Goal: Transaction & Acquisition: Purchase product/service

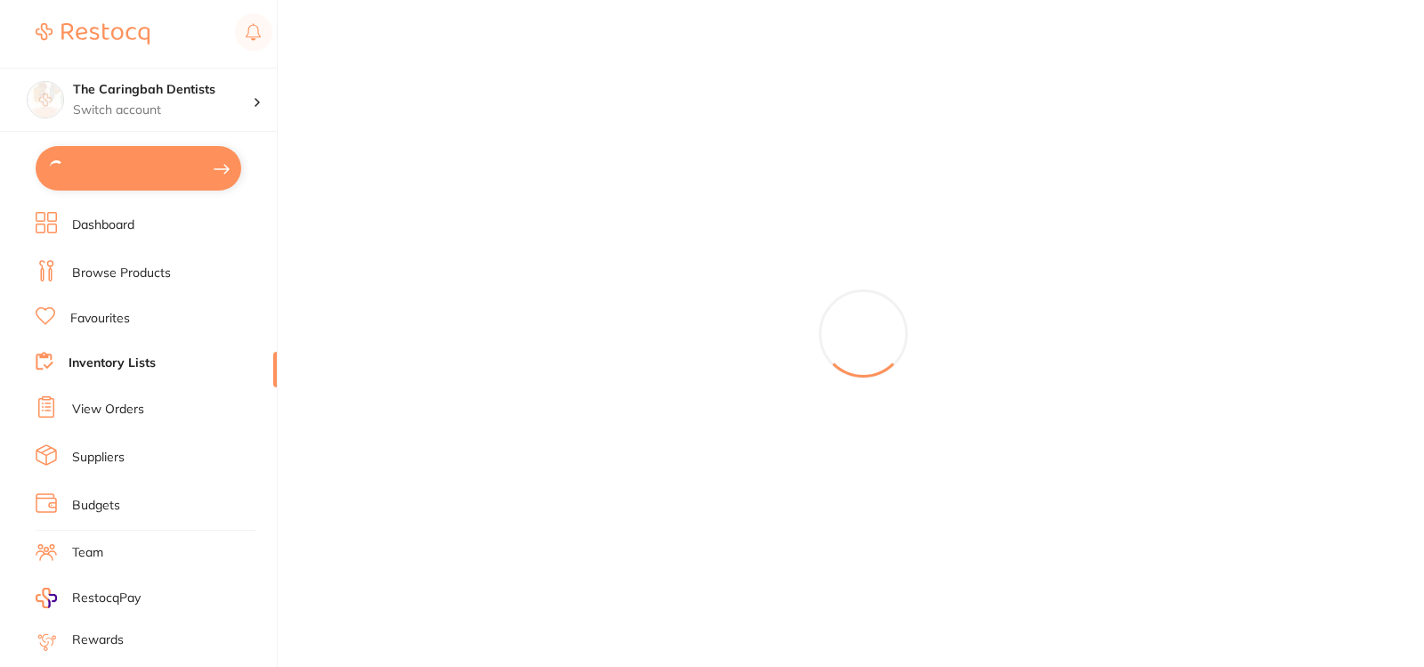
type input "25"
type input "20"
type input "40"
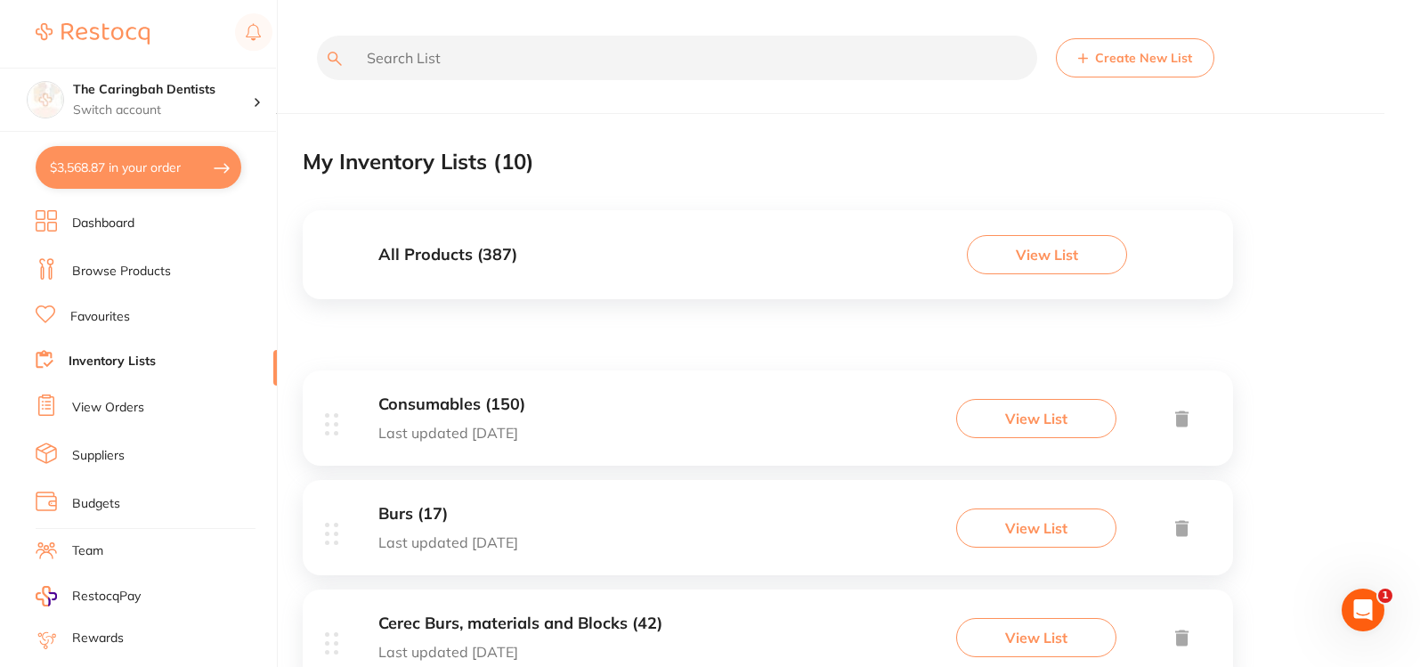
click at [90, 499] on link "Budgets" at bounding box center [96, 504] width 48 height 18
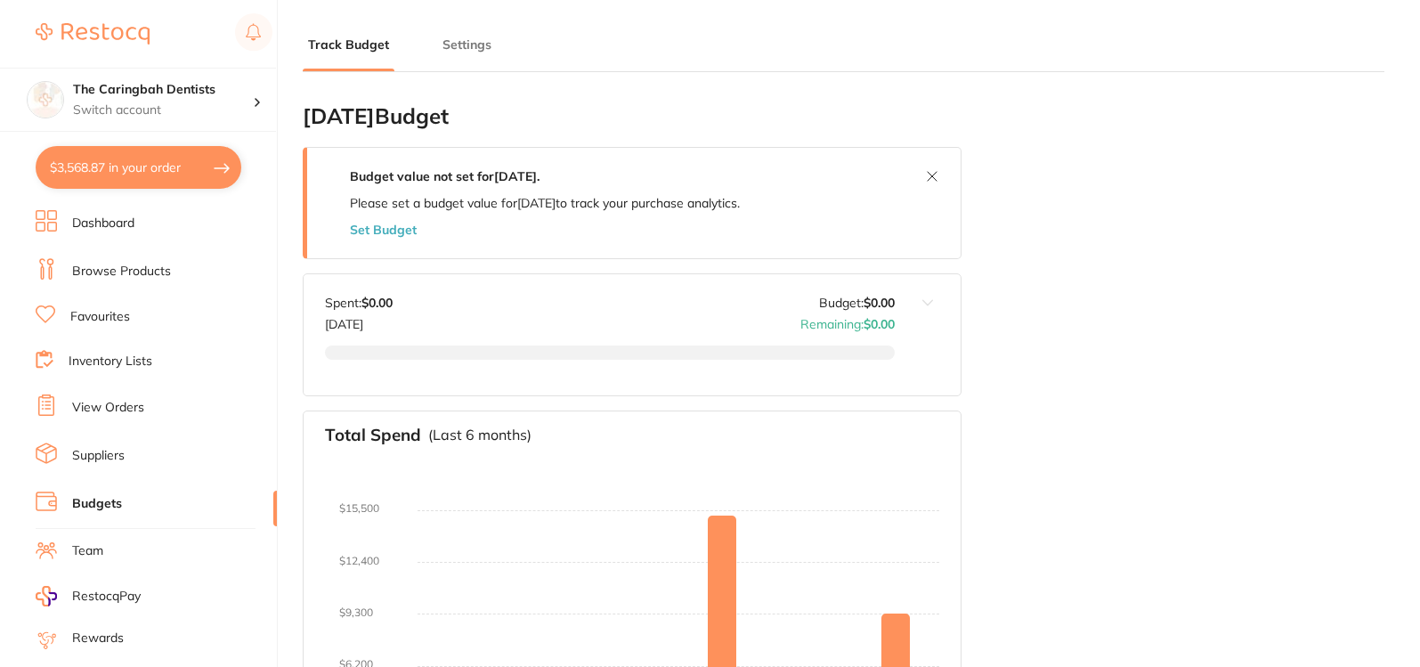
type input "5.0"
click at [928, 180] on button at bounding box center [932, 176] width 28 height 28
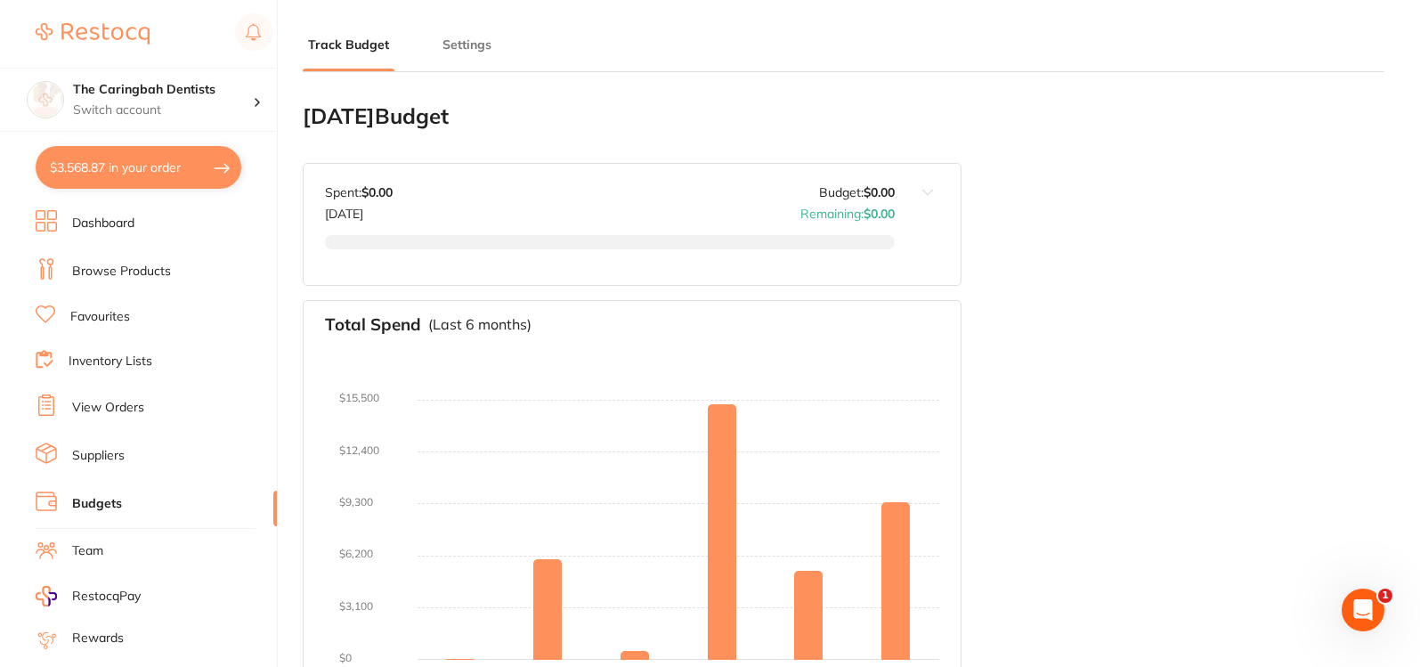
click at [936, 189] on button at bounding box center [928, 224] width 66 height 121
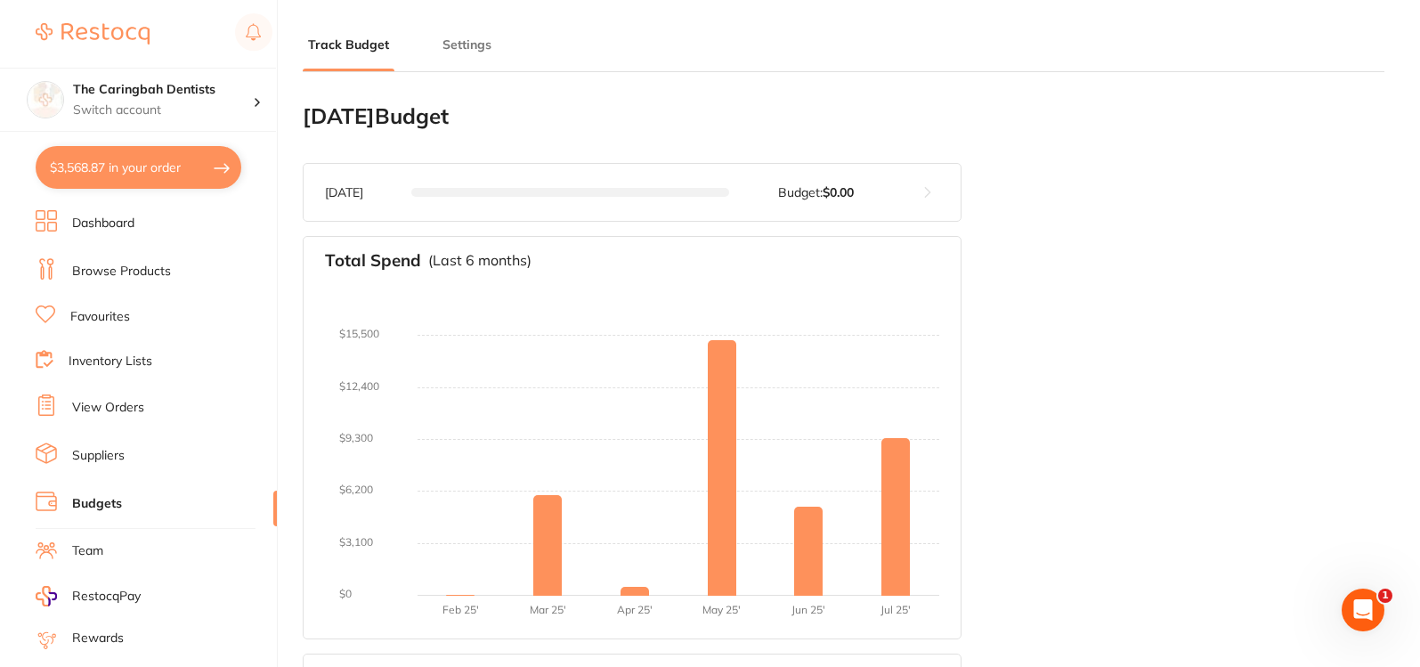
click at [925, 192] on button at bounding box center [928, 192] width 66 height 57
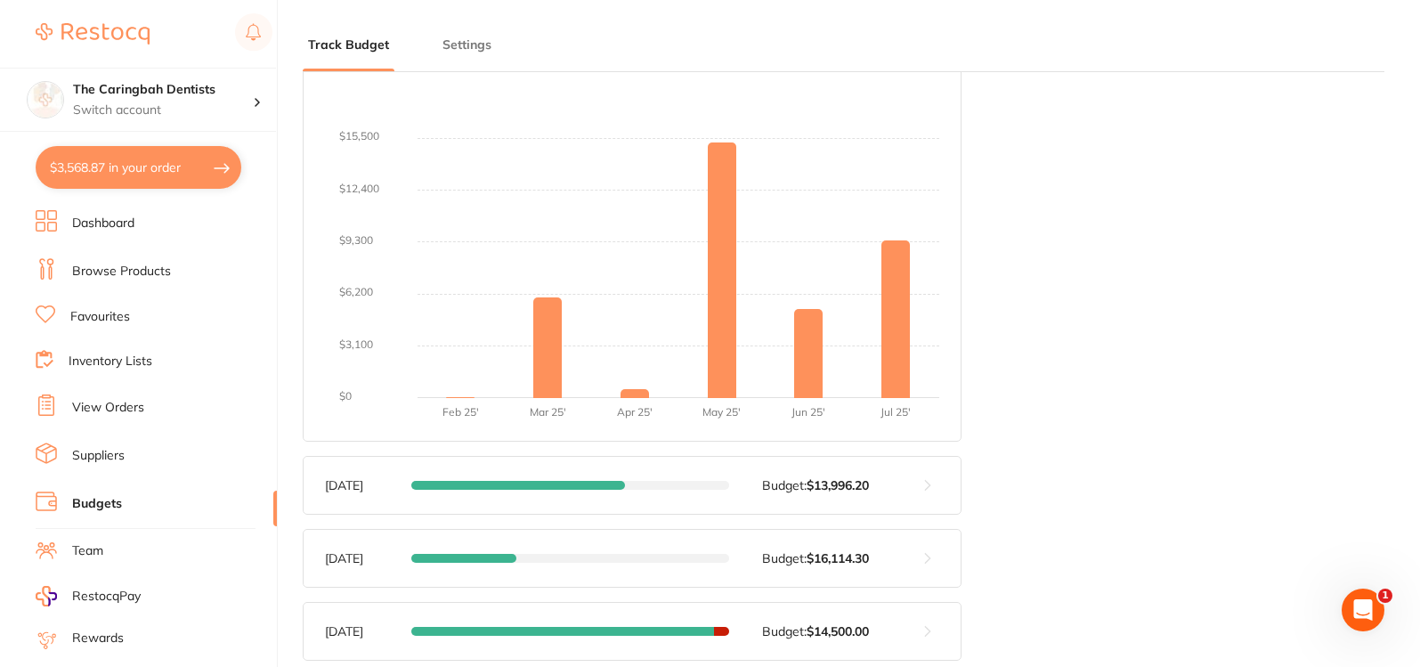
scroll to position [267, 0]
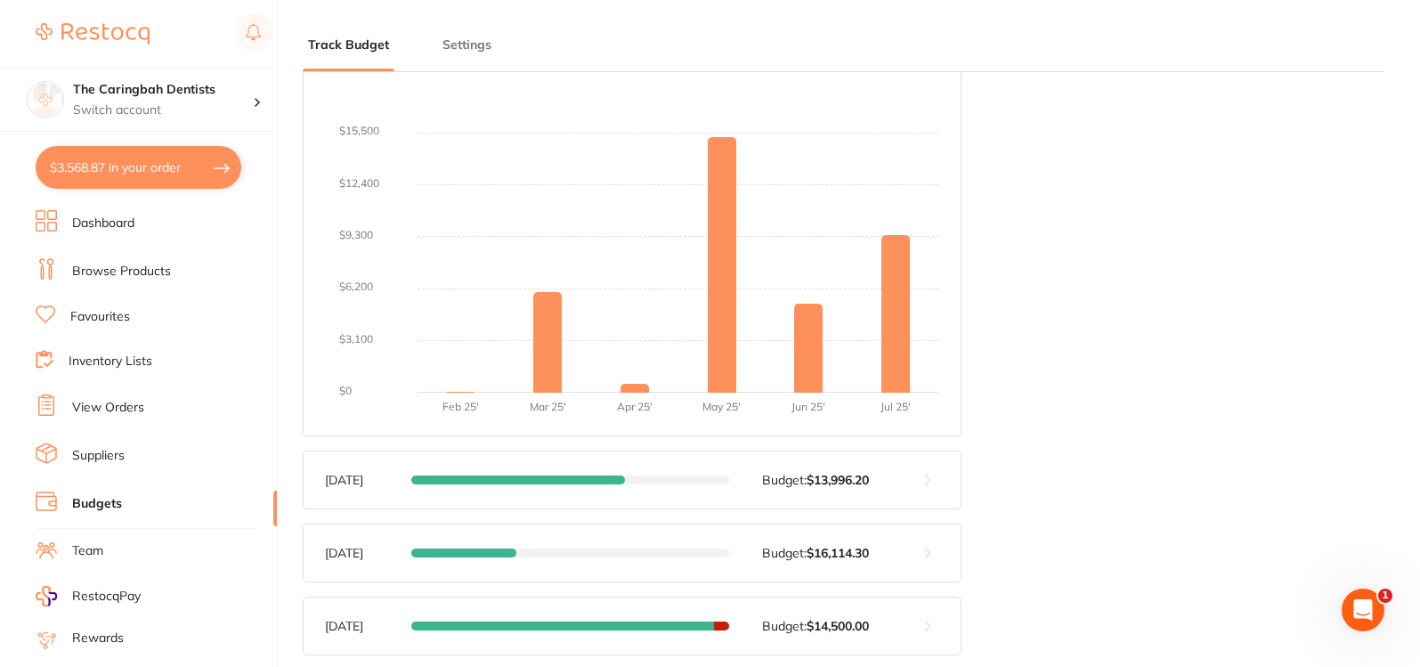
click at [463, 44] on button "Settings" at bounding box center [467, 45] width 60 height 17
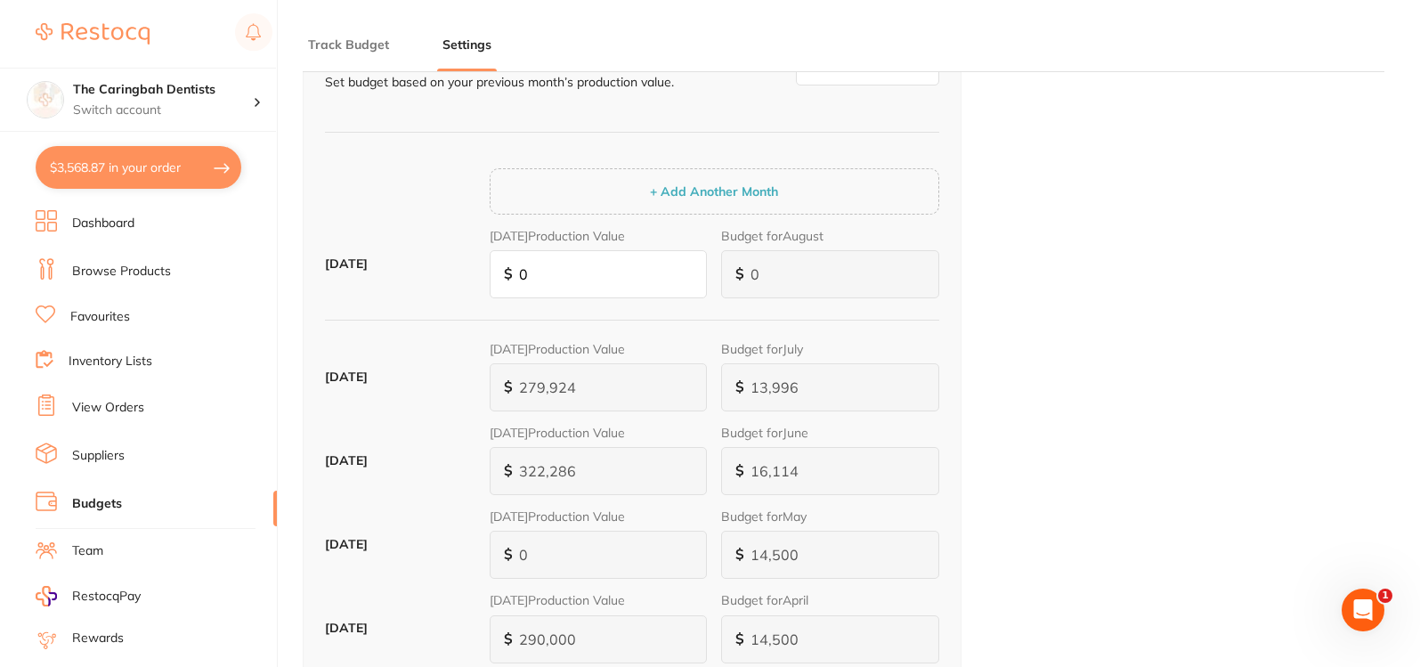
scroll to position [89, 0]
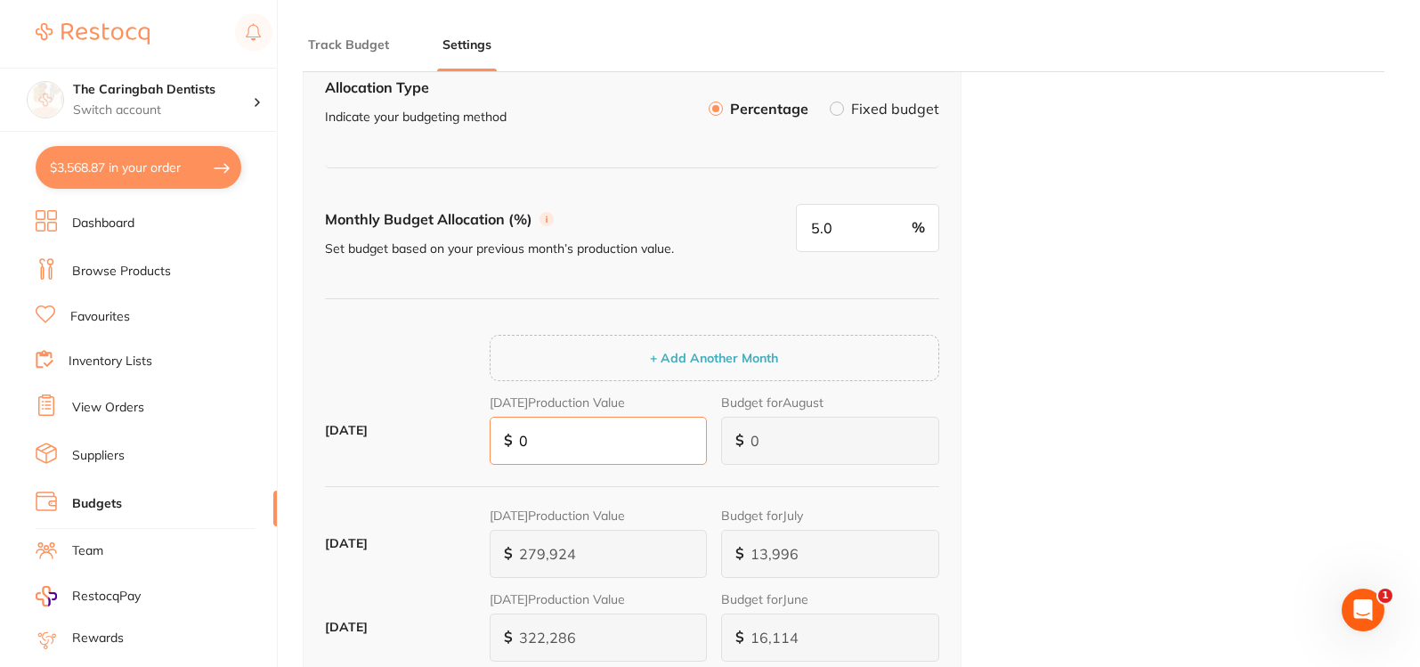
click at [552, 441] on input "0" at bounding box center [599, 441] width 218 height 48
paste input "325,644"
type input "16,282"
type input "325,644"
type input "16,282"
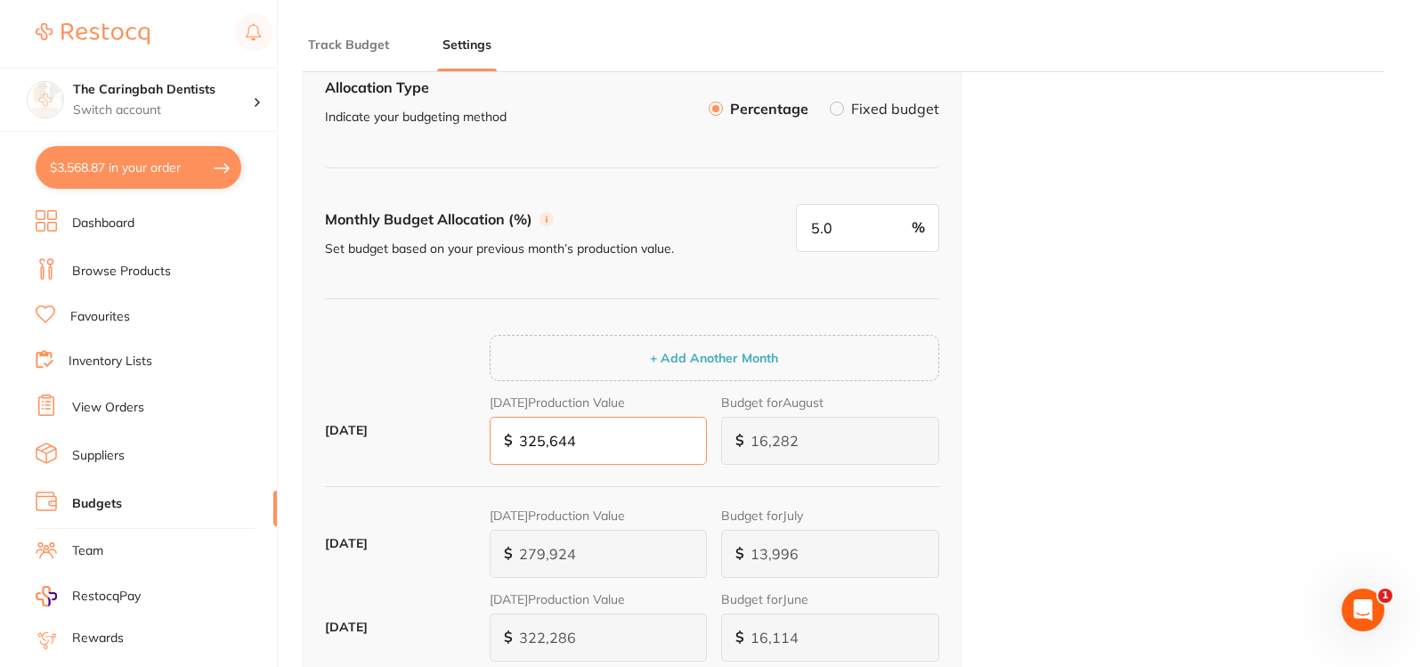
type input "325,644"
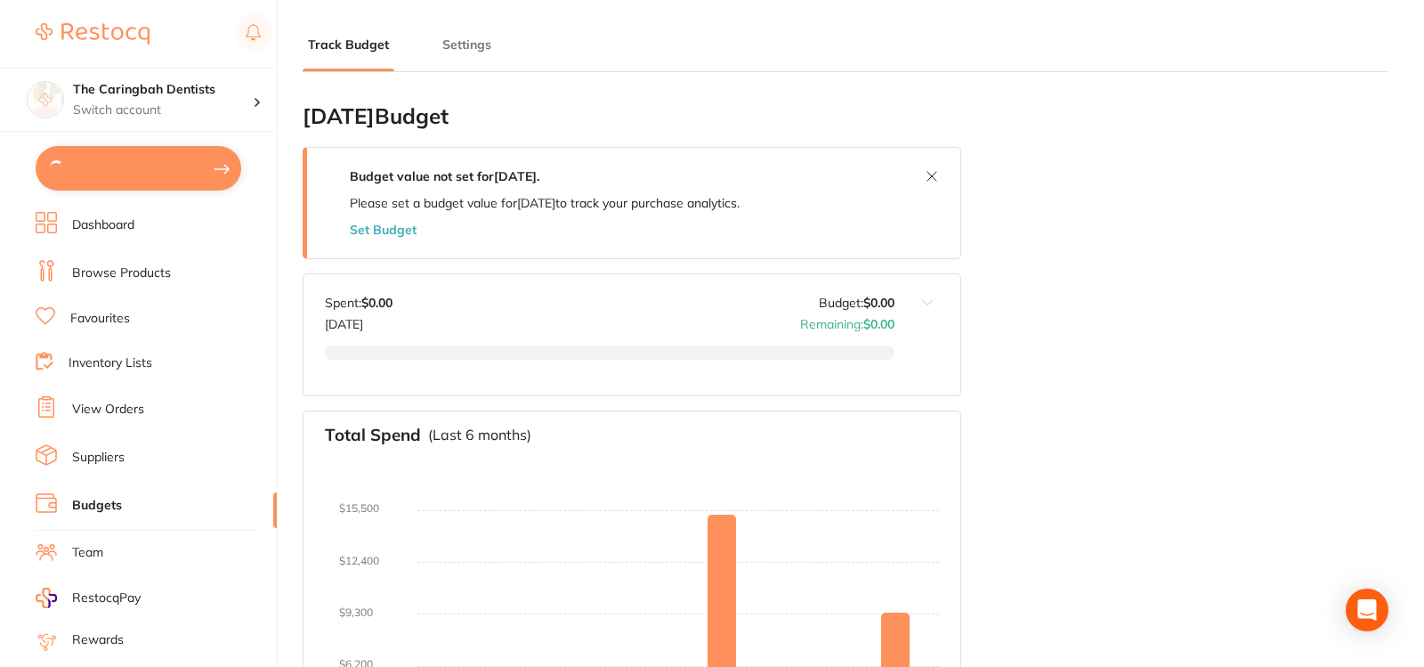
type input "5.0"
click at [470, 45] on button "Settings" at bounding box center [467, 45] width 60 height 17
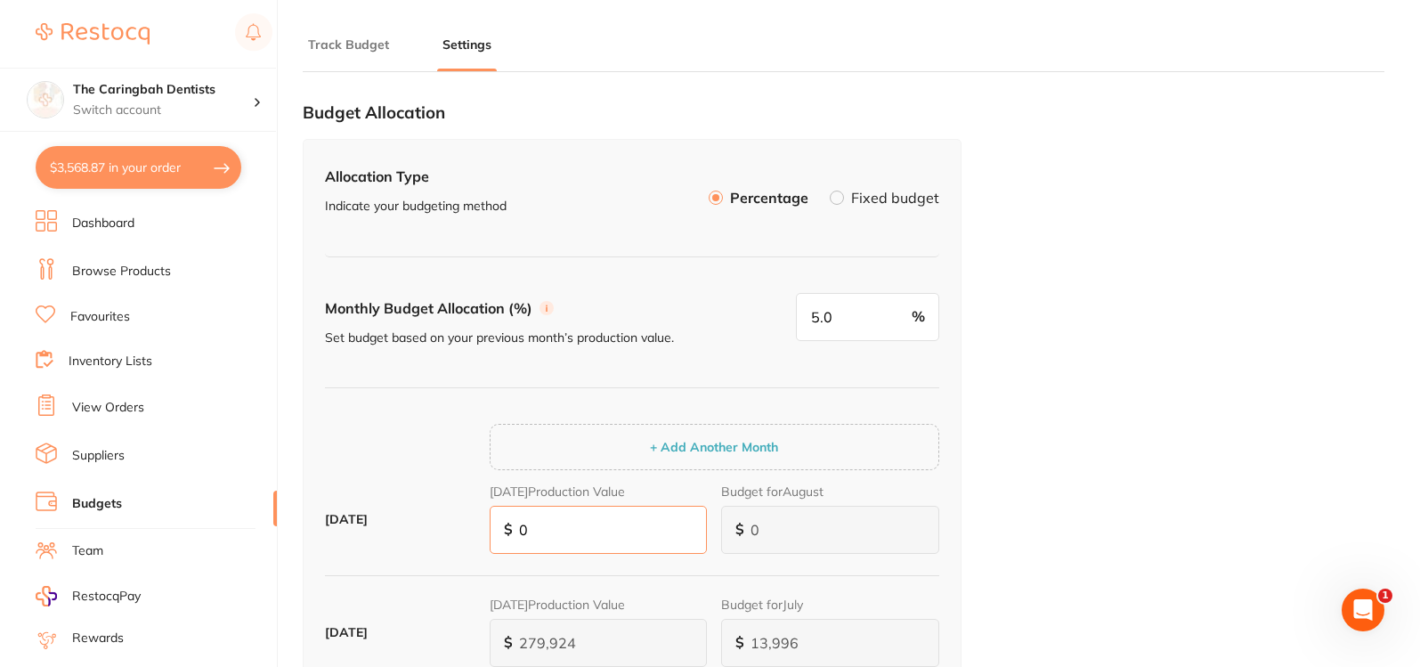
click at [616, 536] on input "0" at bounding box center [599, 530] width 218 height 48
paste input "325,644"
type input "16,282"
type input "325,644"
type input "16,282"
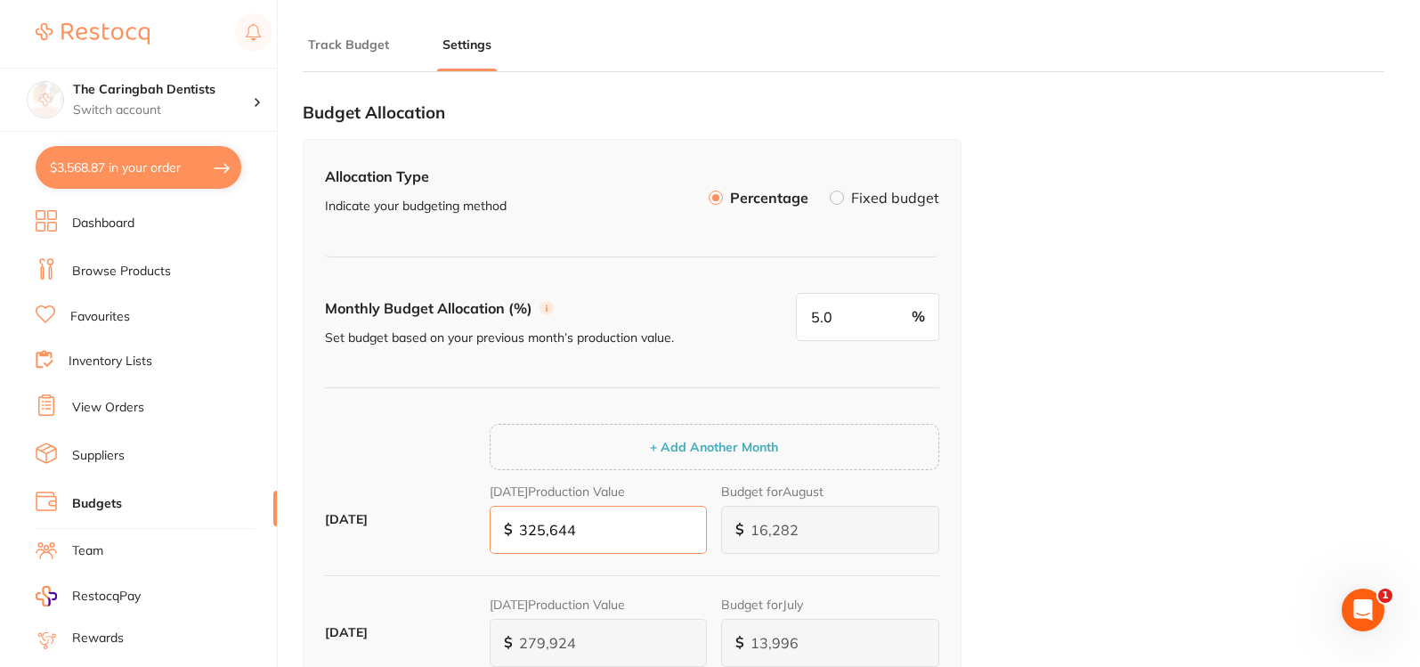
scroll to position [534, 0]
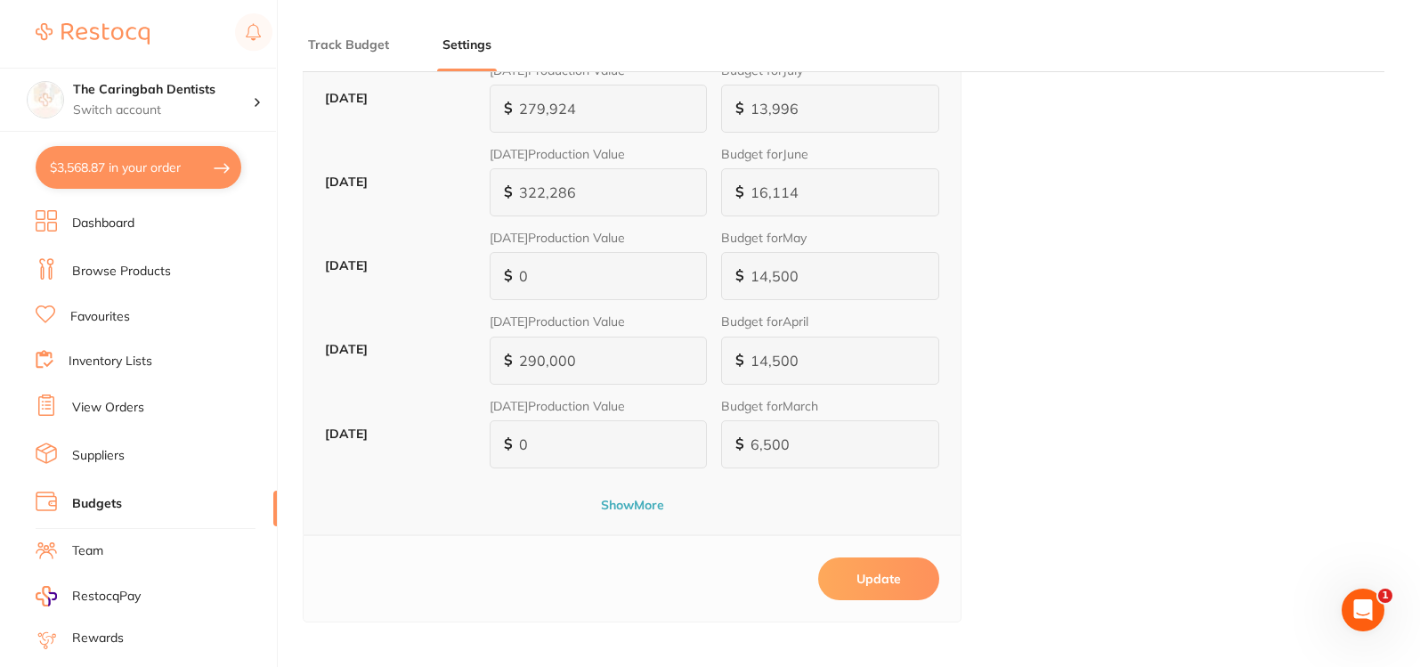
type input "325,644"
click at [871, 585] on button "Update" at bounding box center [878, 578] width 121 height 43
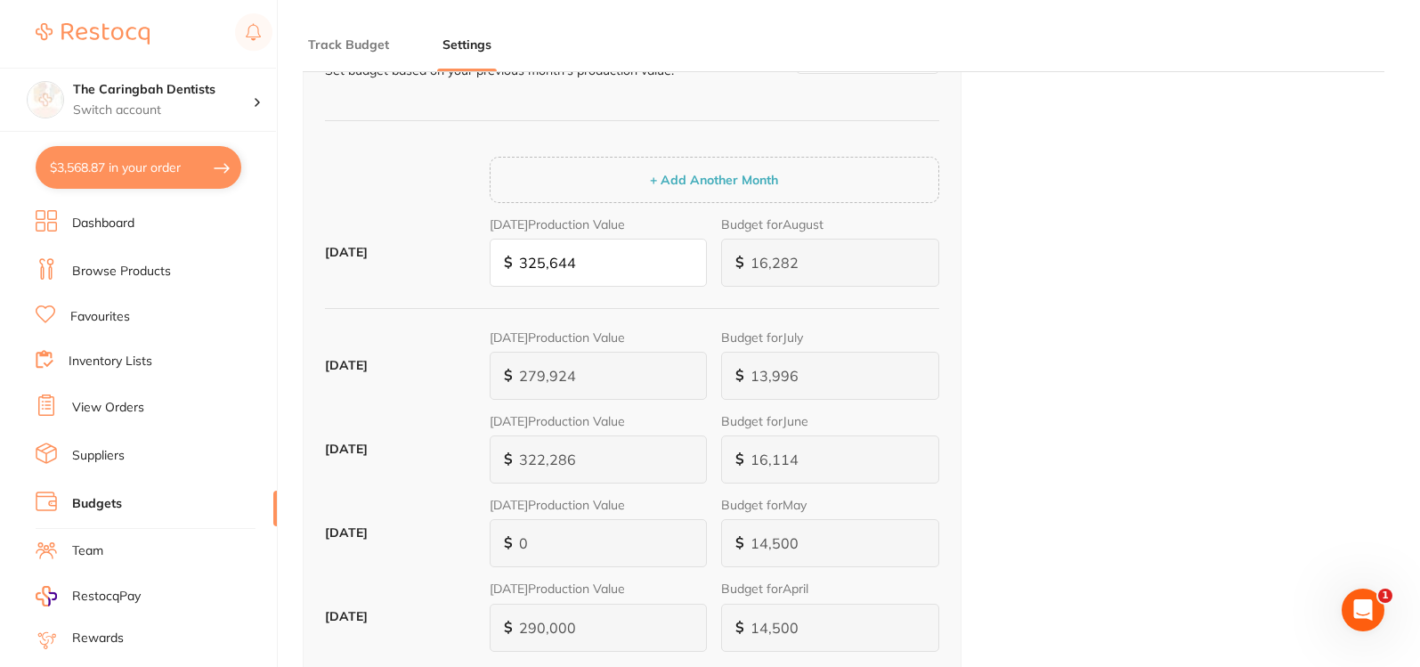
click at [129, 364] on link "Inventory Lists" at bounding box center [111, 362] width 84 height 18
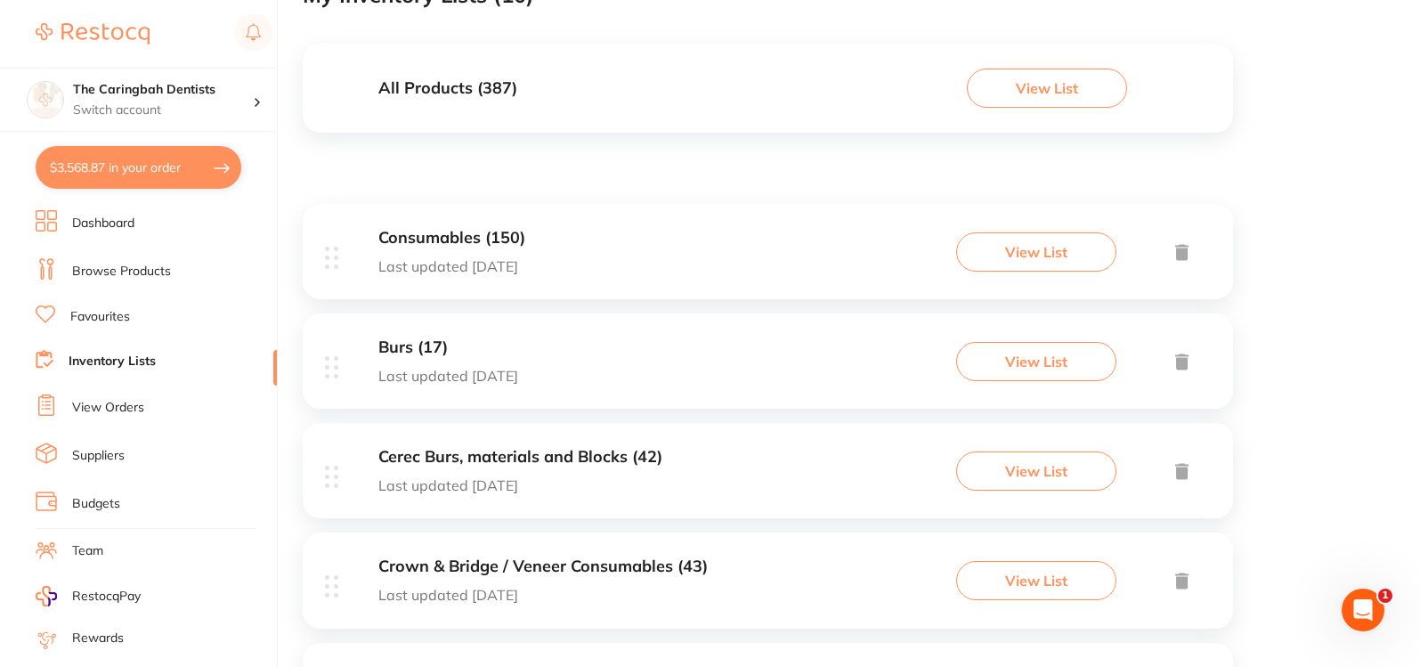
scroll to position [34, 0]
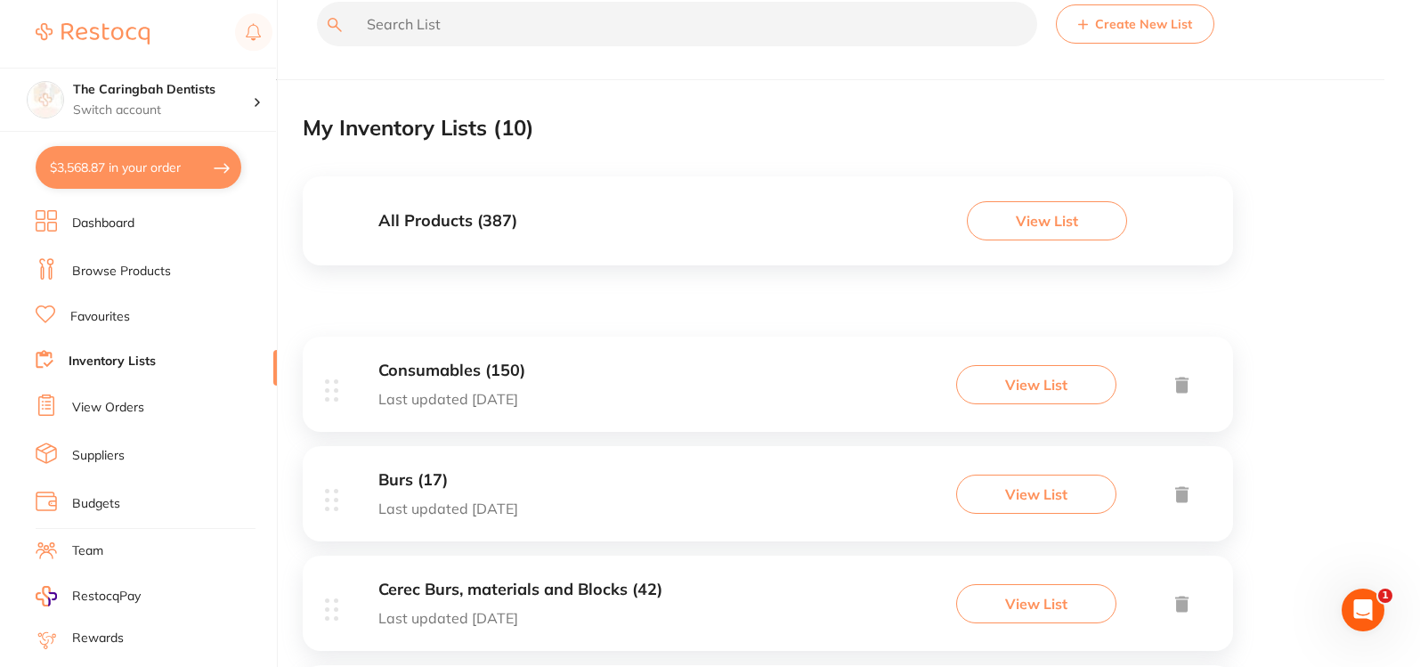
click at [512, 370] on h3 "Consumables (150)" at bounding box center [451, 370] width 147 height 19
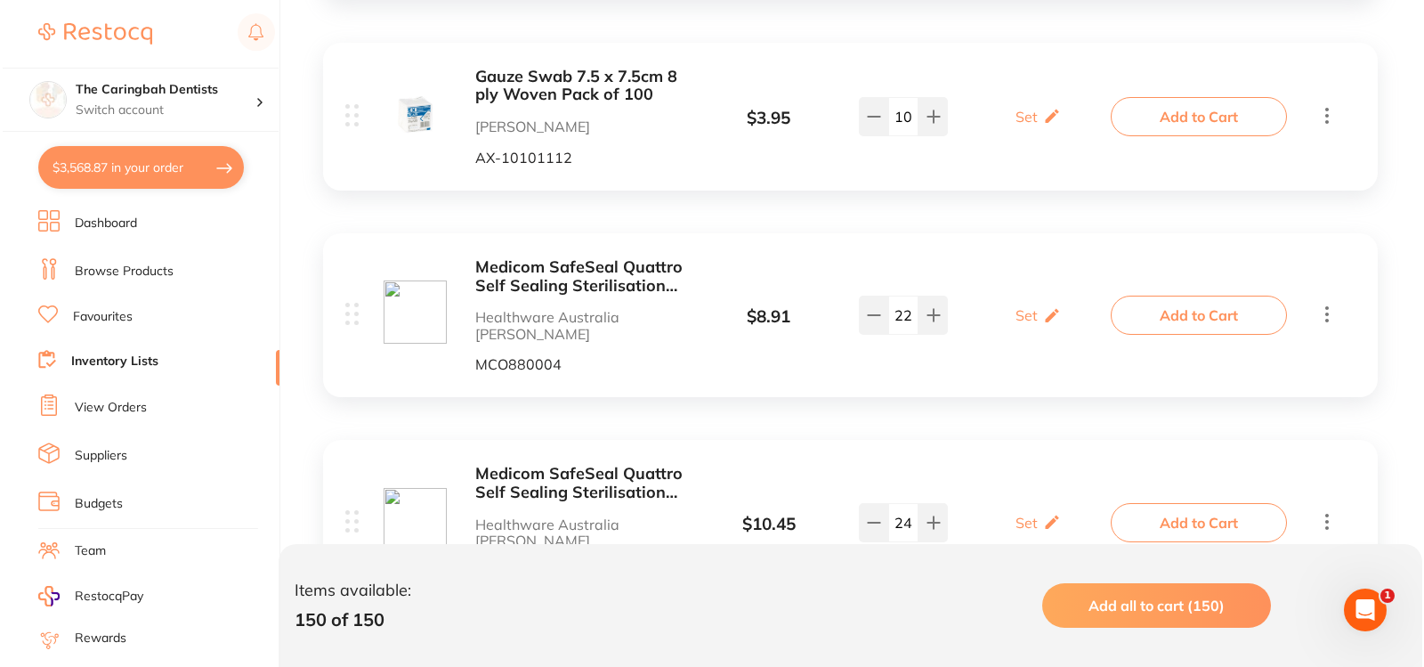
scroll to position [712, 0]
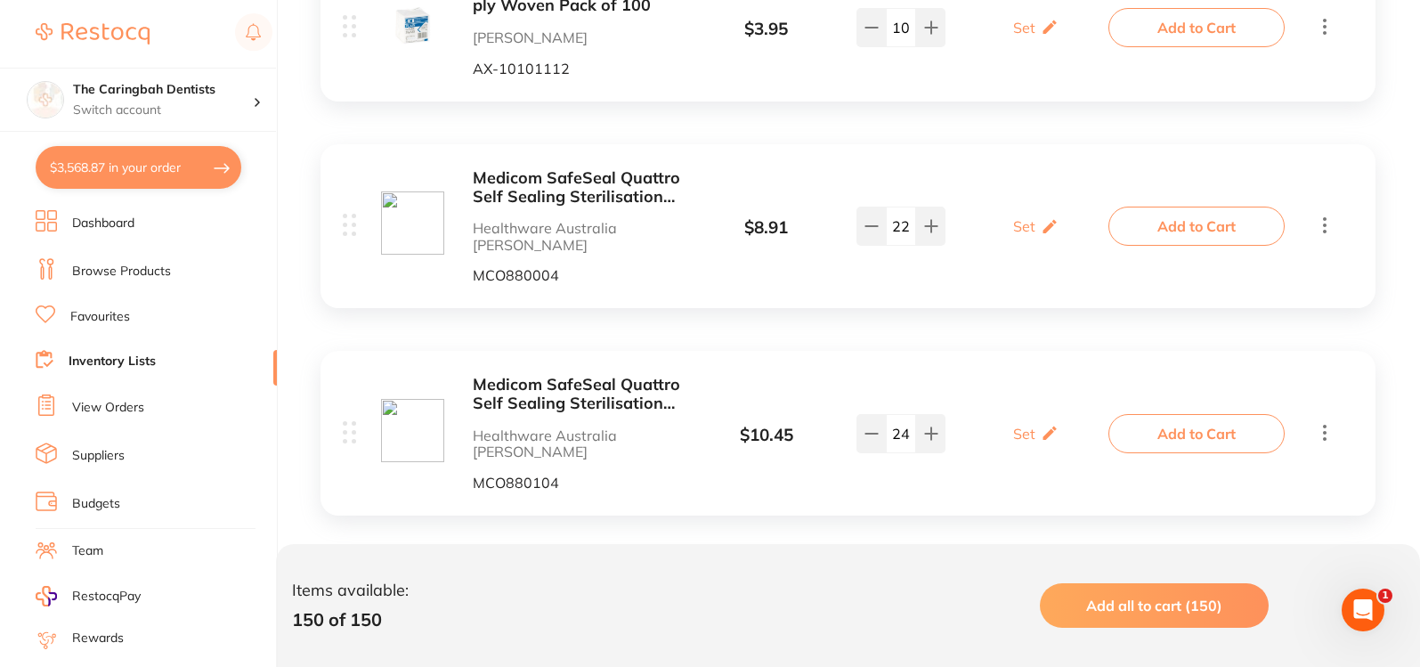
click at [1263, 207] on button "Add to Cart" at bounding box center [1196, 226] width 176 height 39
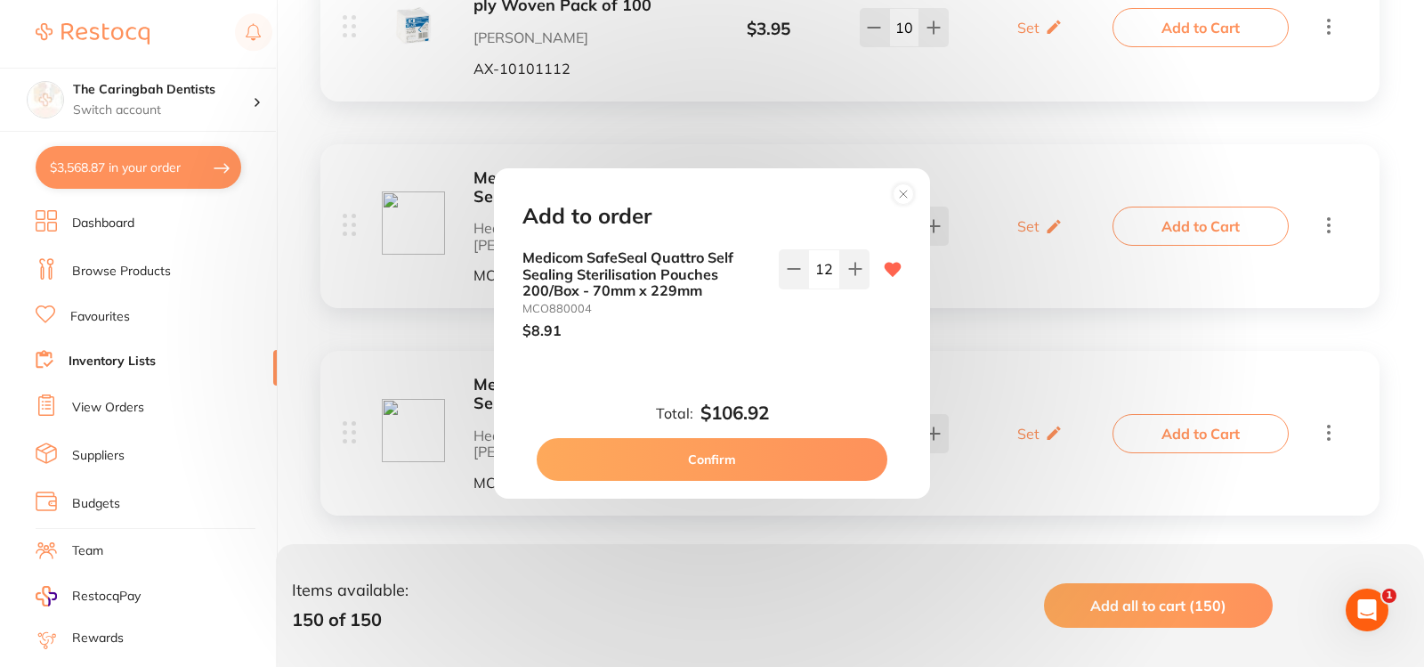
scroll to position [0, 0]
click at [832, 268] on input "12" at bounding box center [824, 268] width 32 height 39
type input "10"
click at [838, 325] on div "10" at bounding box center [824, 293] width 91 height 89
click at [763, 453] on button "Confirm" at bounding box center [712, 459] width 351 height 43
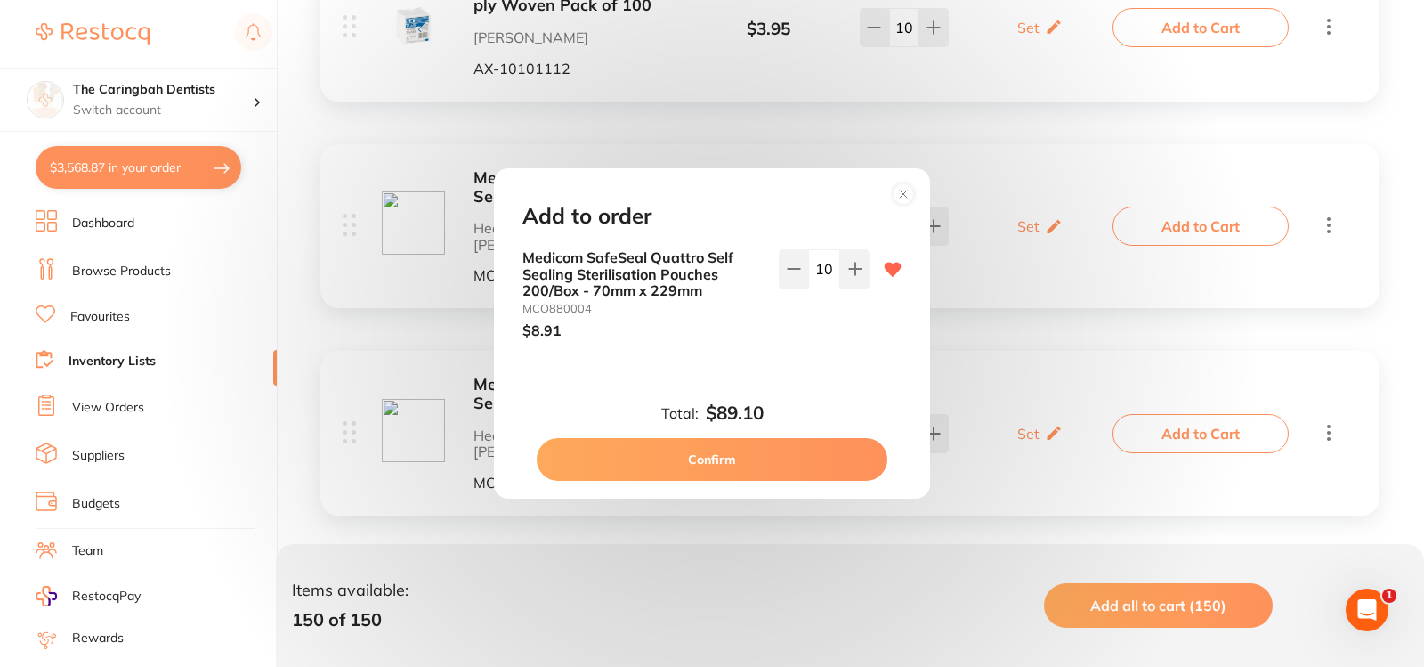
type input "10"
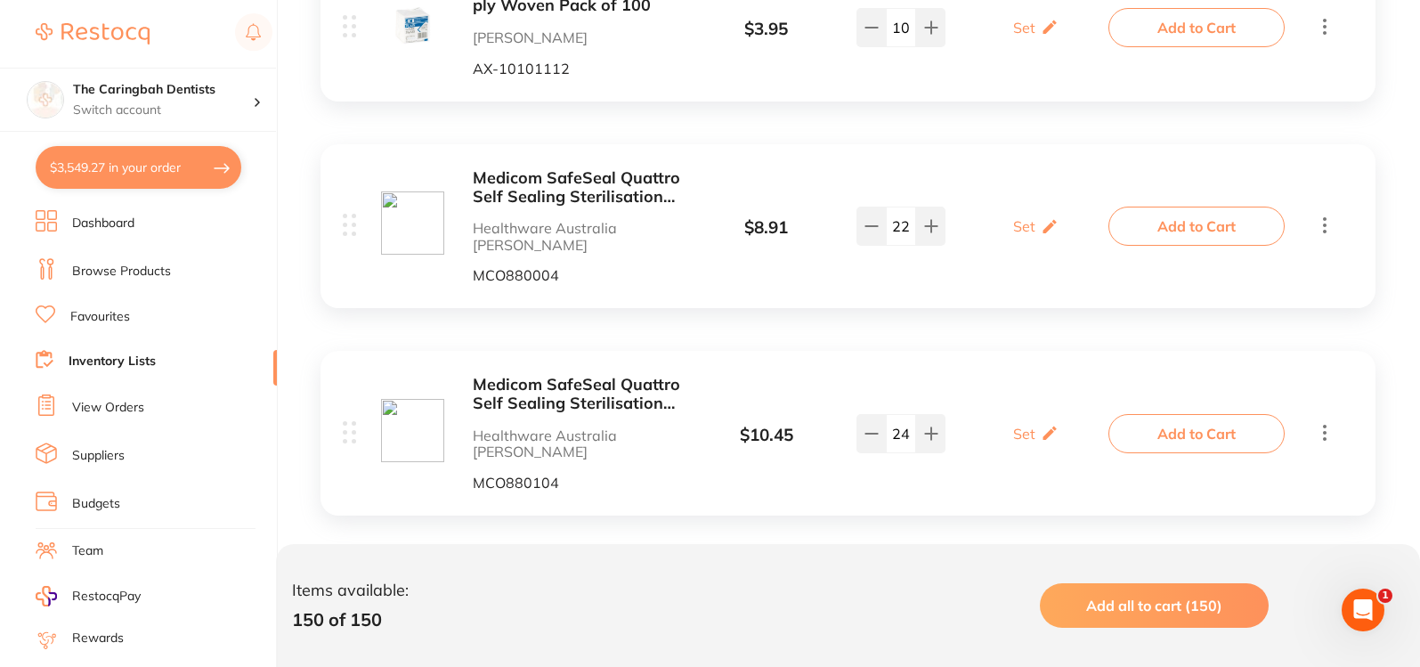
click at [1145, 414] on button "Add to Cart" at bounding box center [1196, 433] width 176 height 39
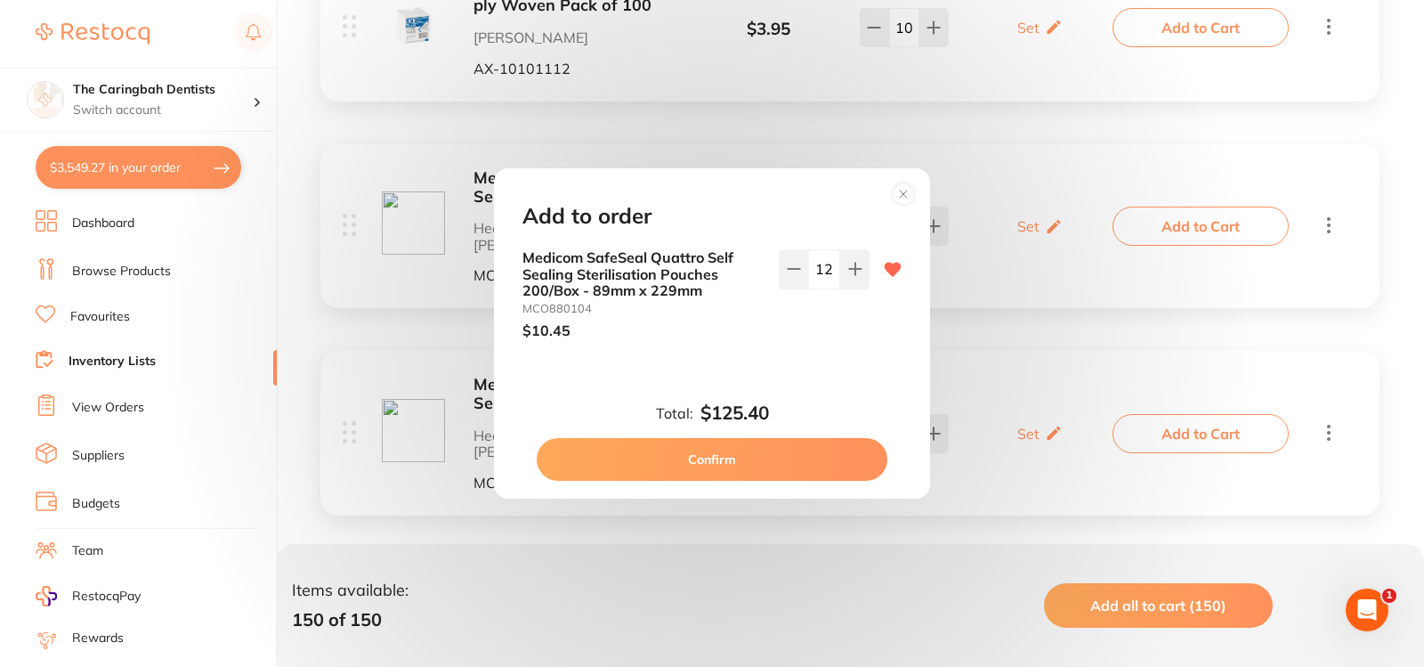
click at [152, 174] on div "Add to order Medicom SafeSeal Quattro Self Sealing Sterilisation Pouches 200/Bo…" at bounding box center [712, 333] width 1424 height 667
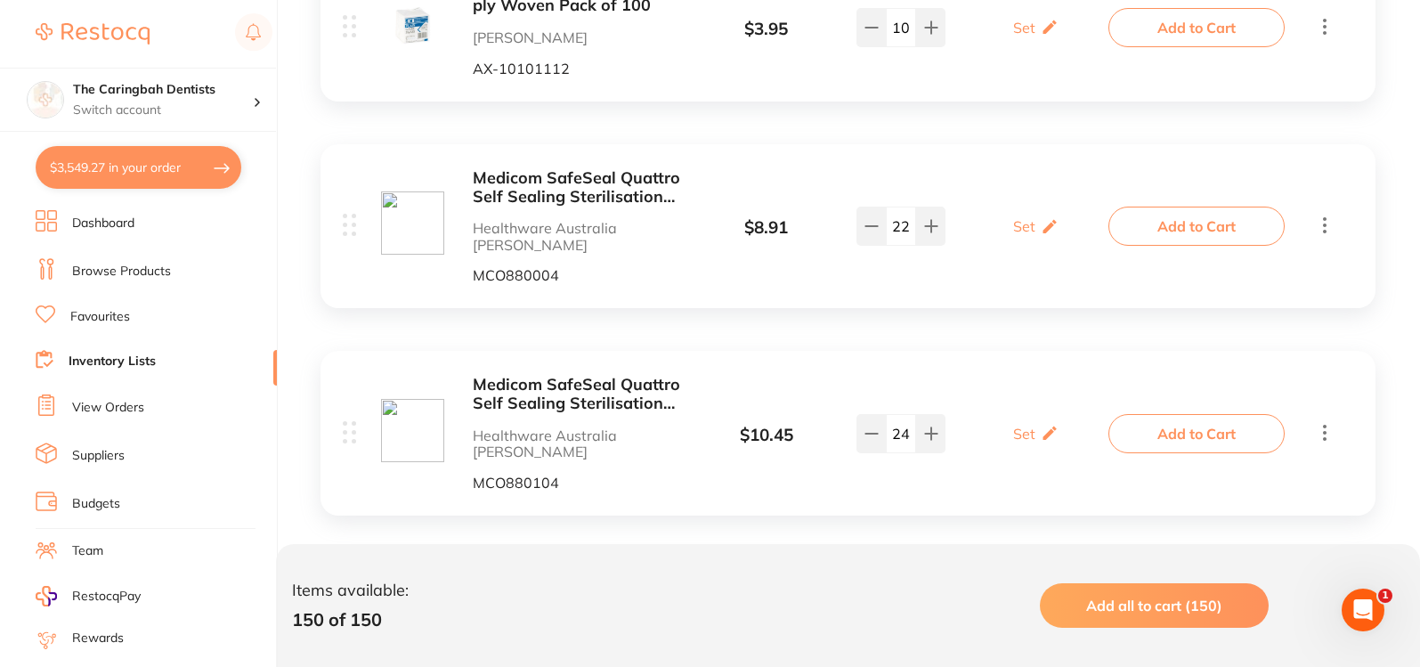
click at [153, 166] on button "$3,549.27 in your order" at bounding box center [139, 167] width 206 height 43
checkbox input "true"
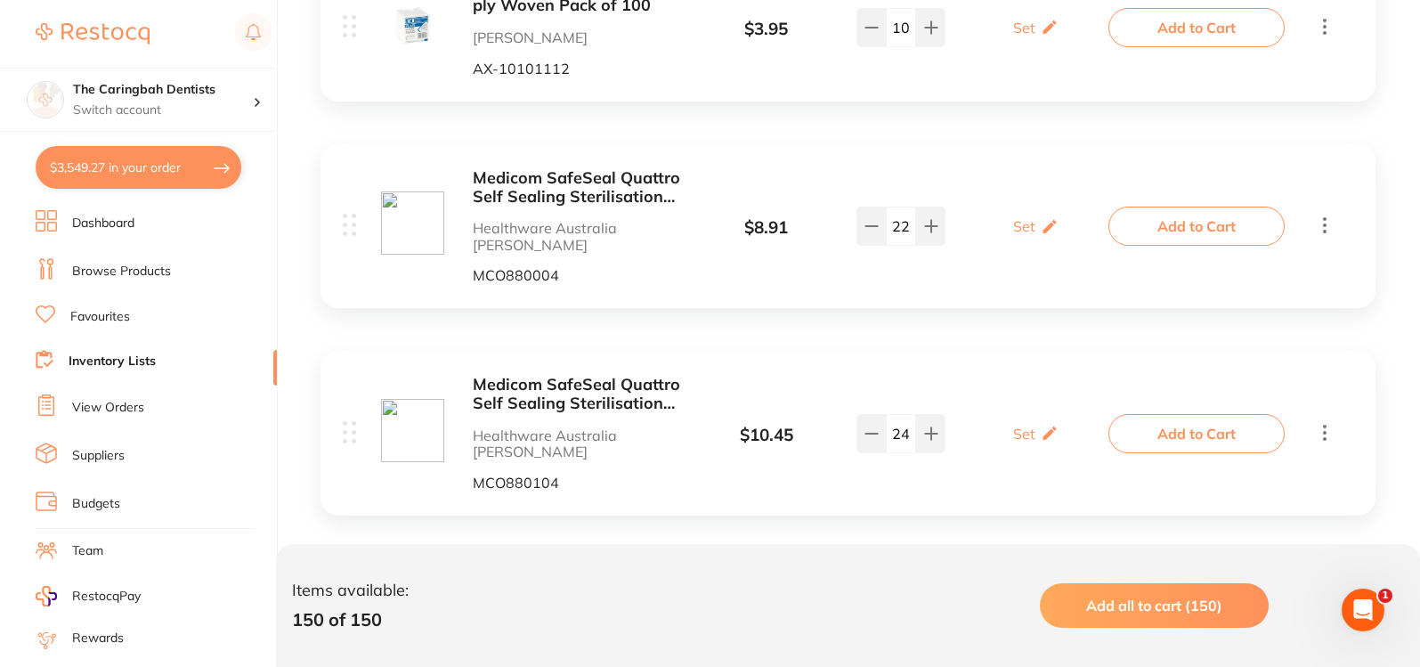
checkbox input "true"
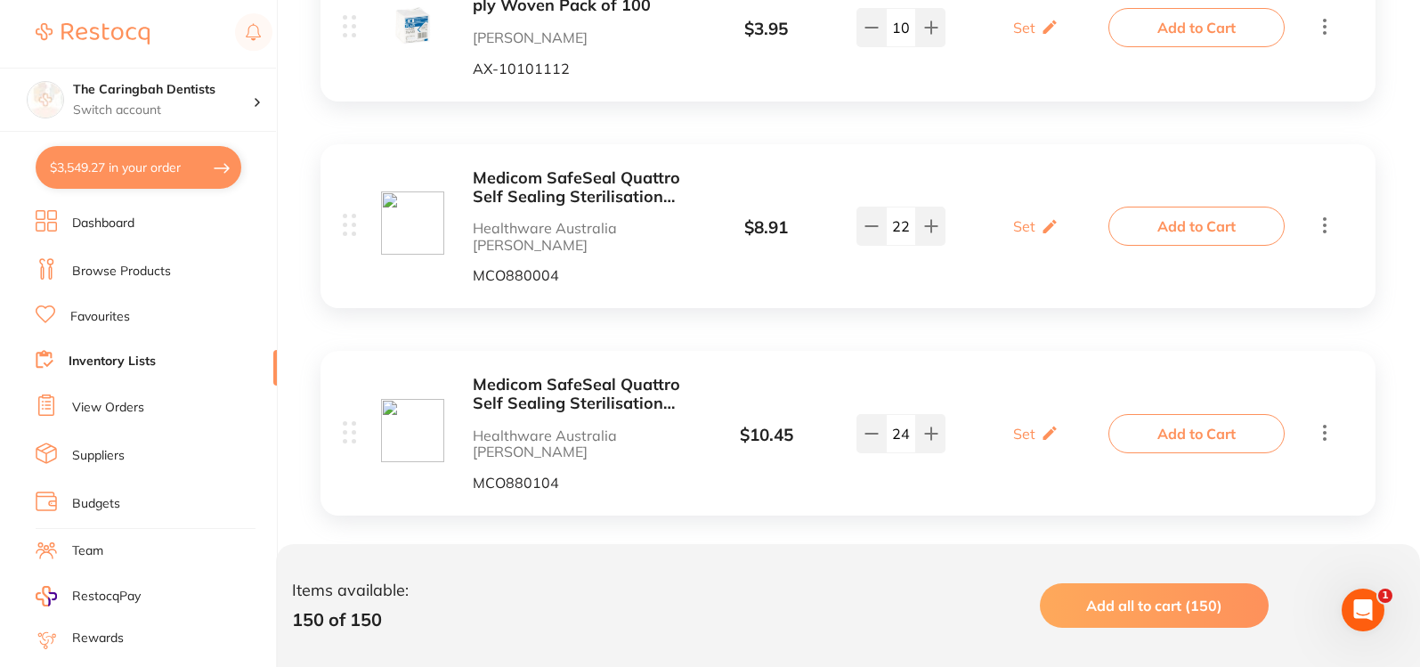
checkbox input "true"
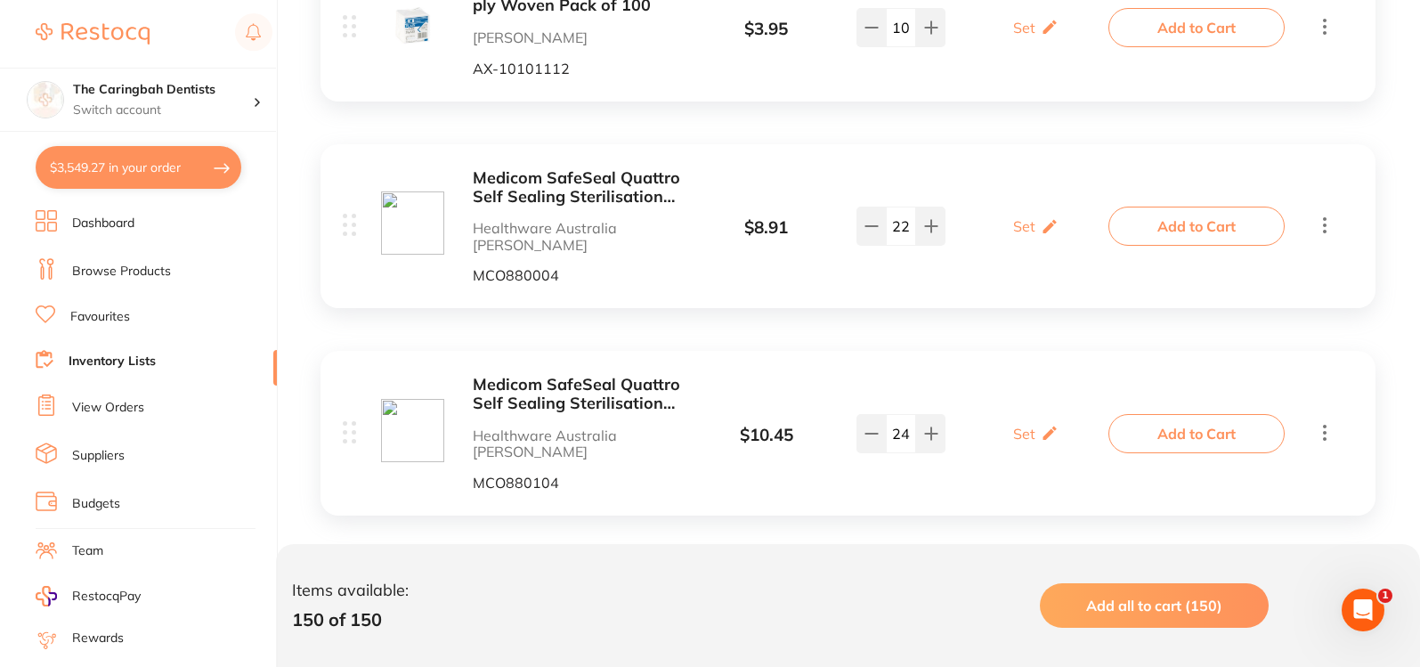
checkbox input "true"
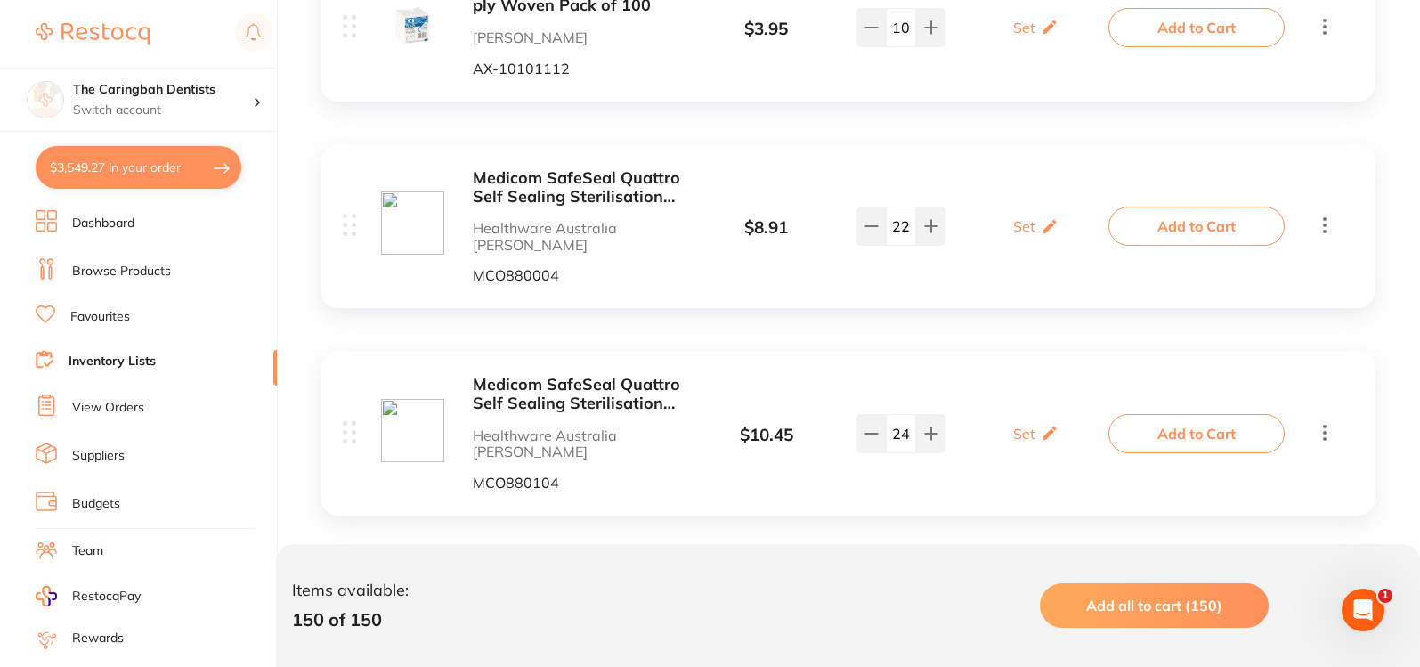
checkbox input "true"
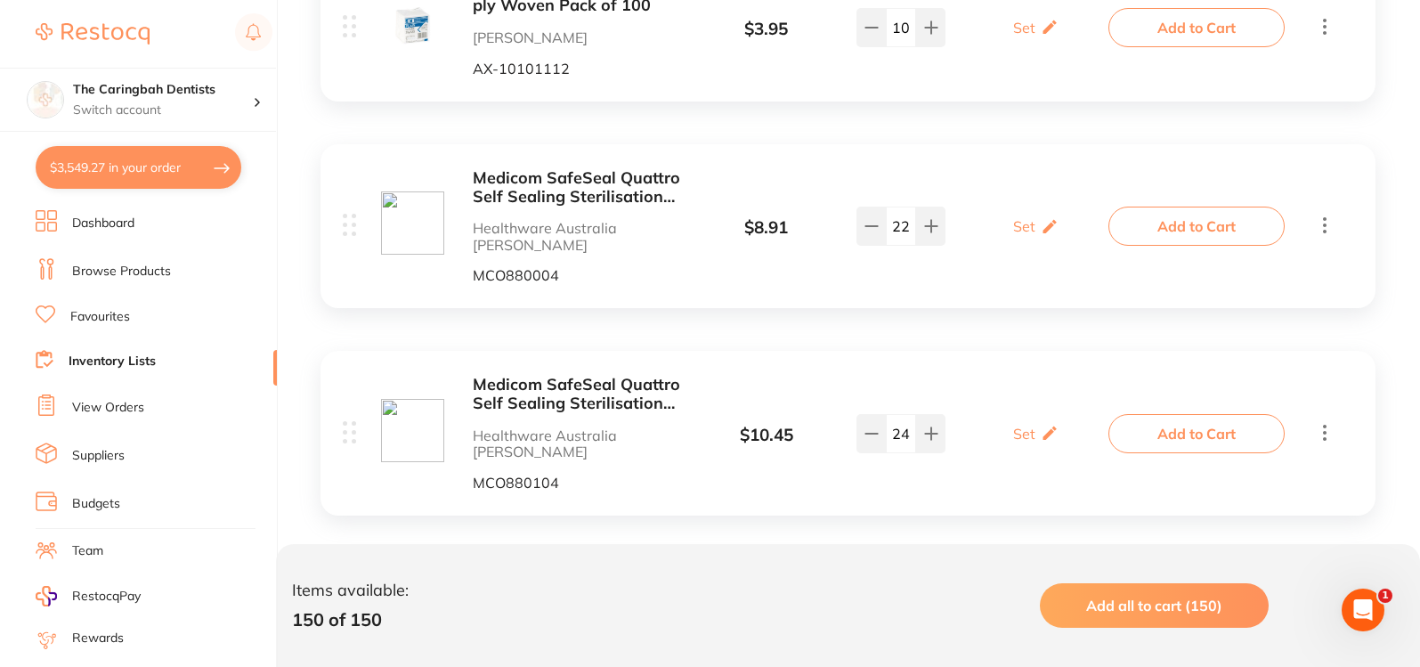
checkbox input "true"
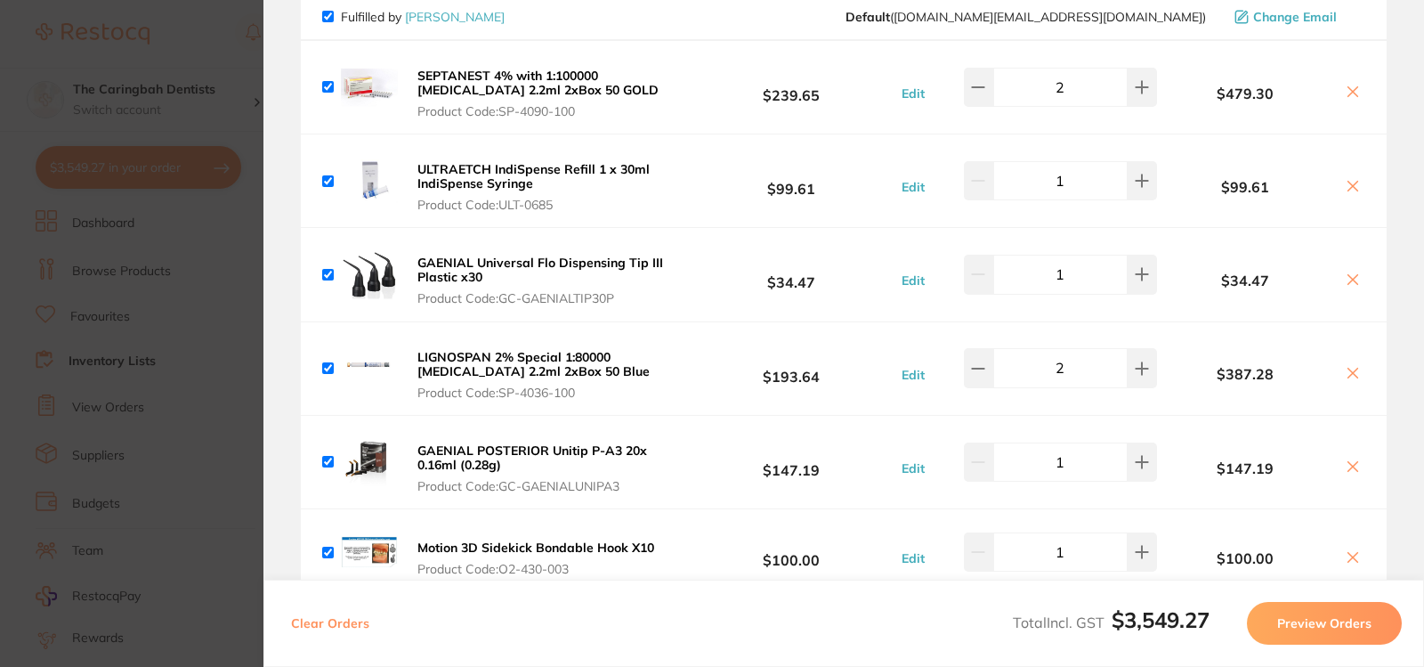
scroll to position [267, 0]
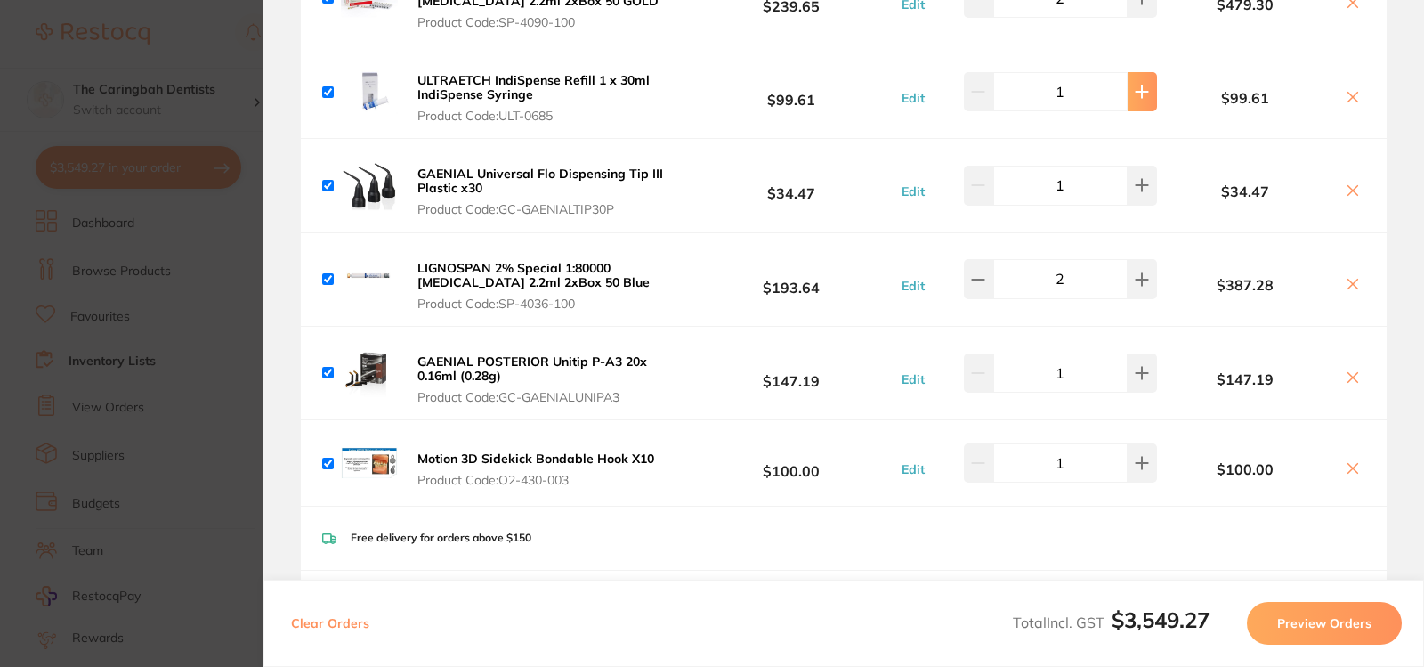
type input "2"
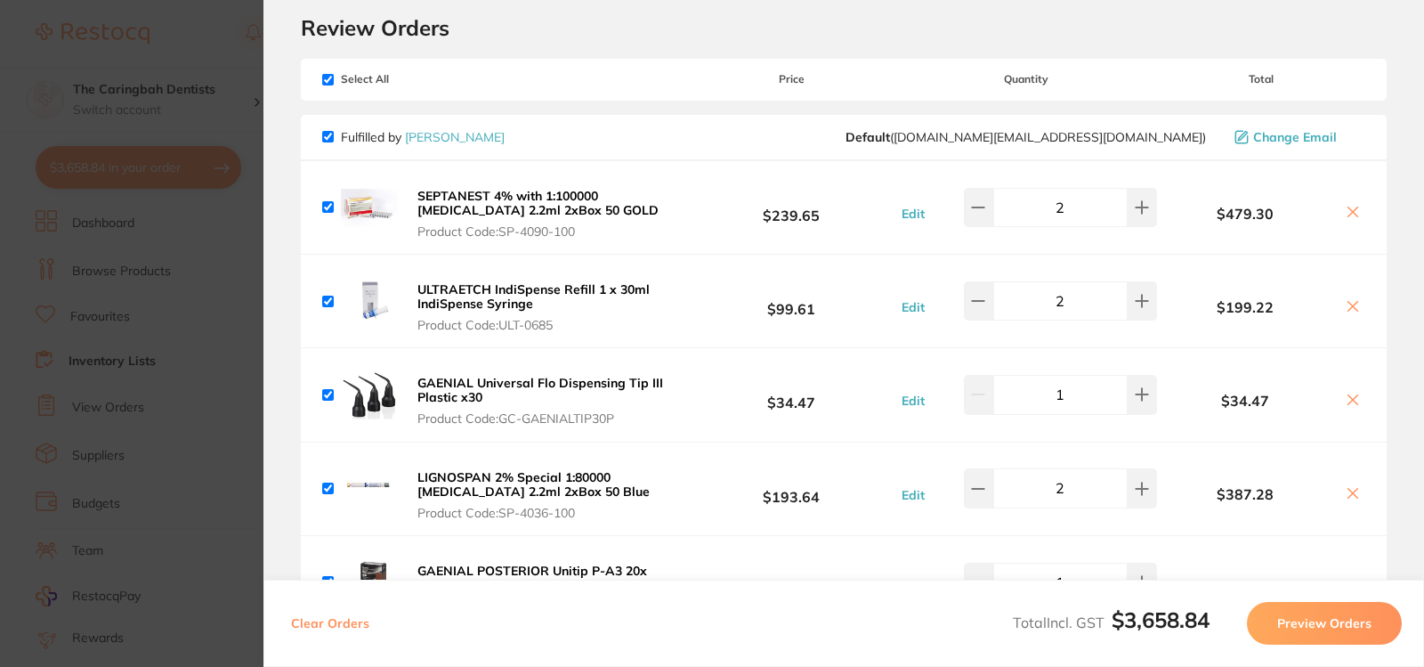
scroll to position [89, 0]
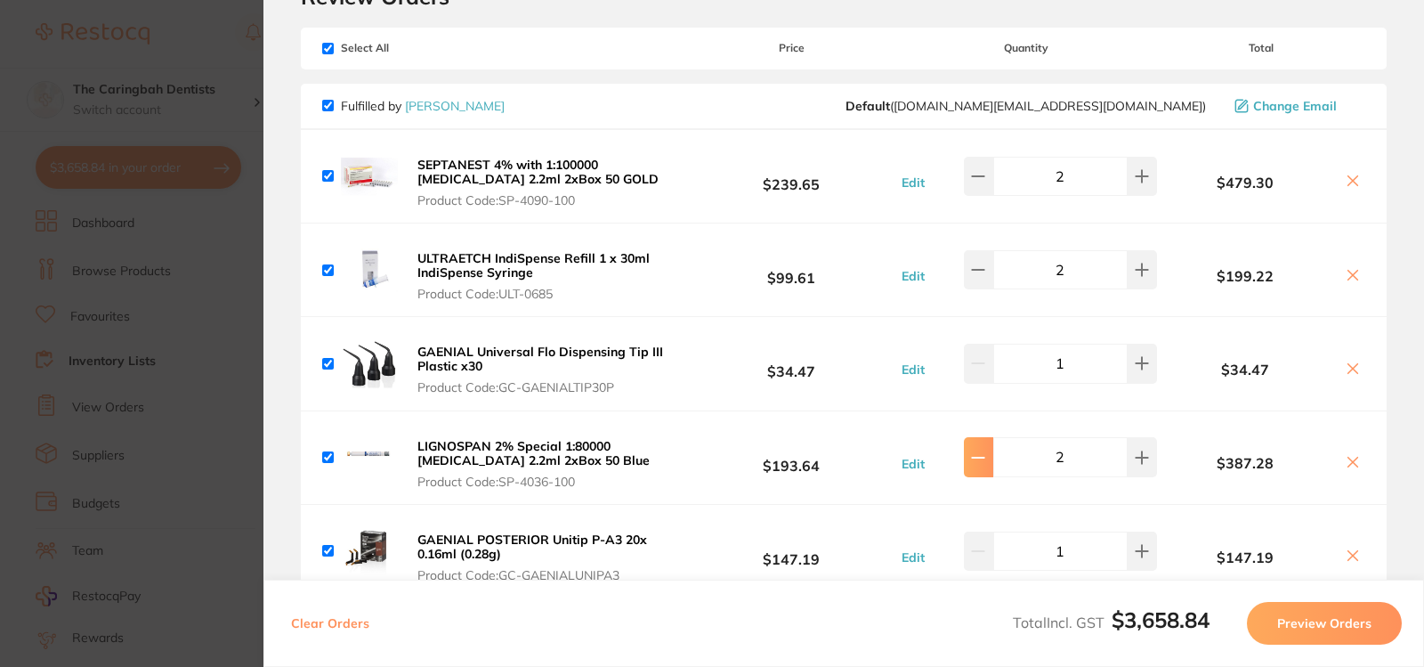
click at [975, 183] on icon at bounding box center [978, 176] width 14 height 14
type input "1"
click at [1346, 462] on icon at bounding box center [1353, 462] width 14 height 14
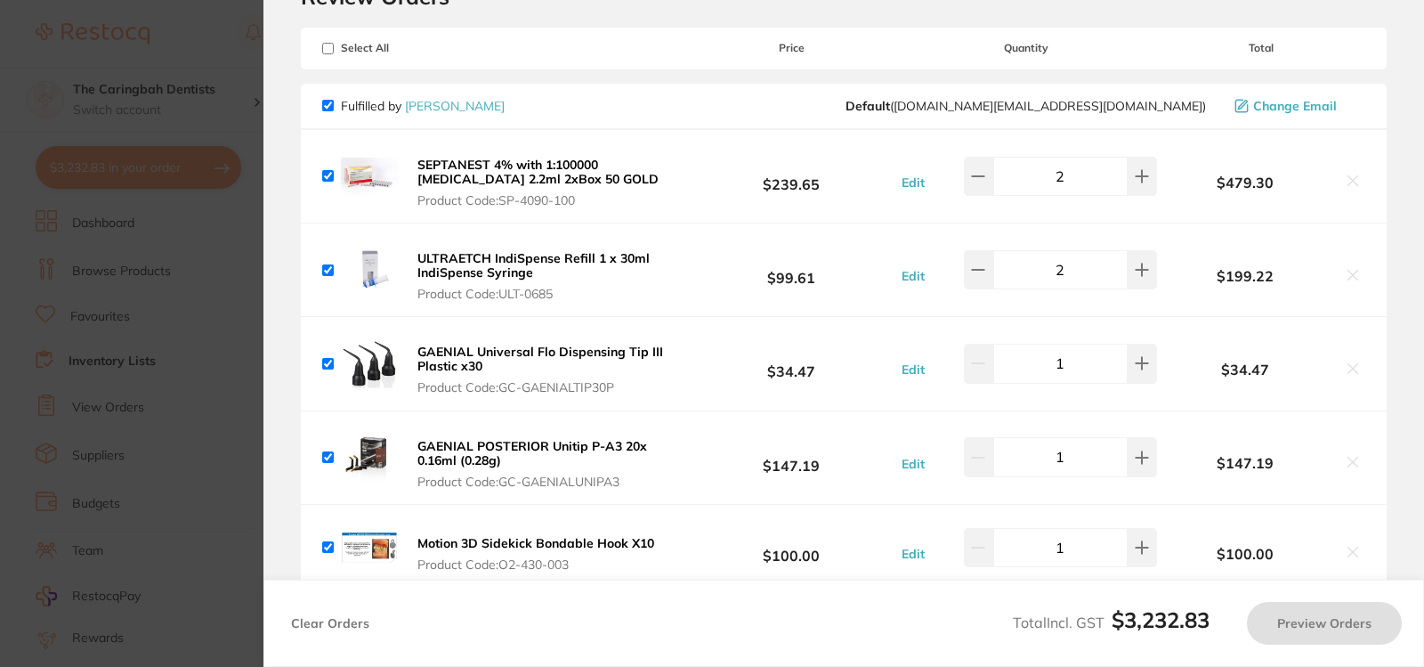
checkbox input "true"
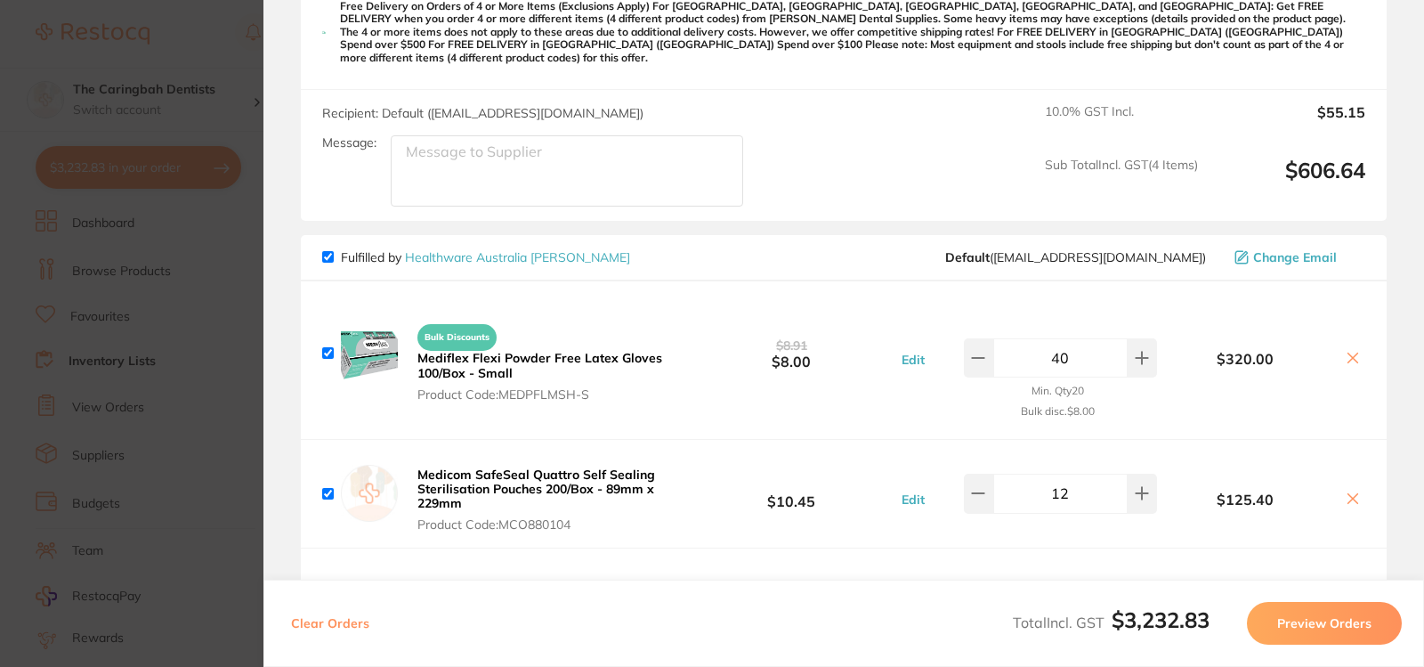
scroll to position [1781, 0]
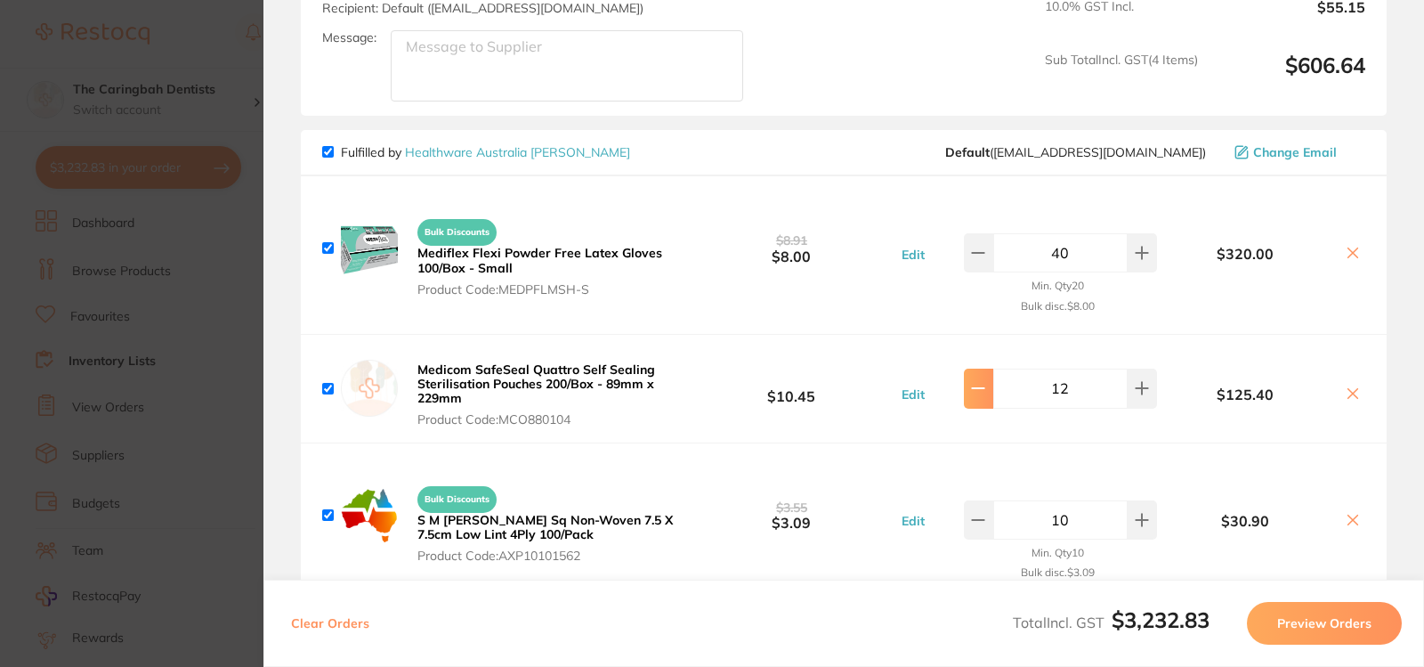
type input "10"
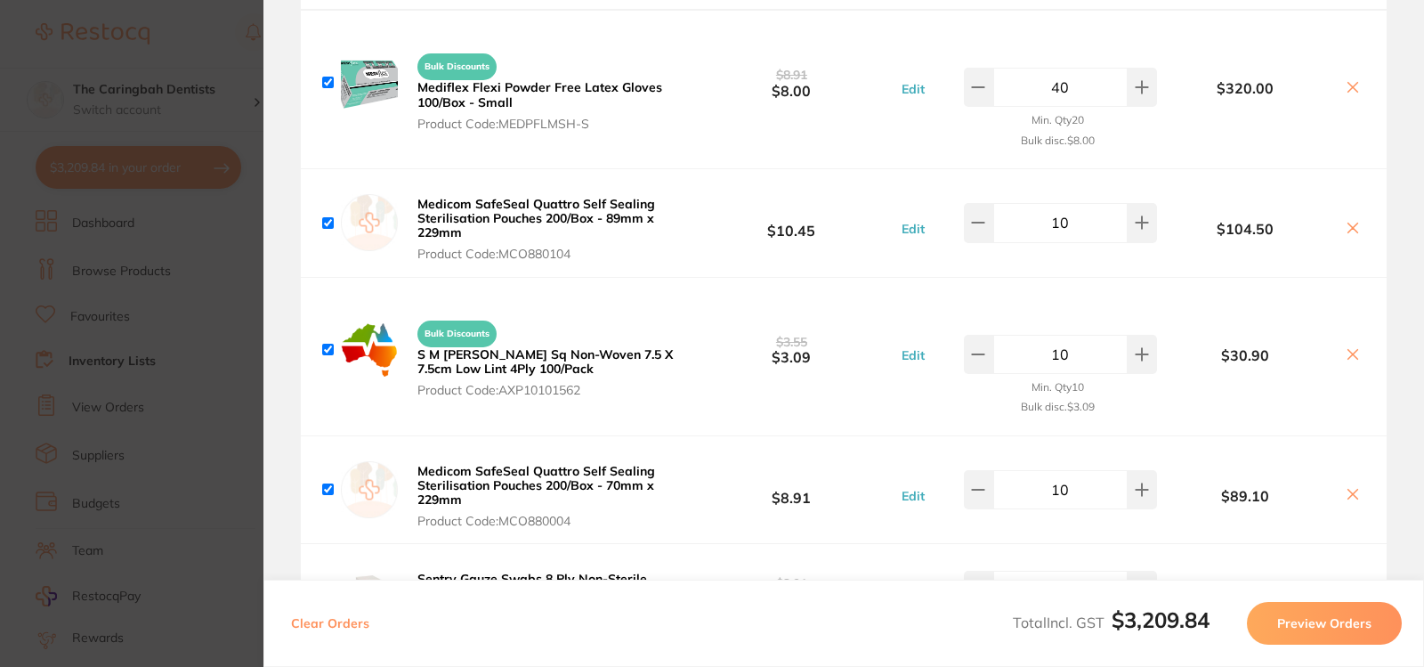
scroll to position [1959, 0]
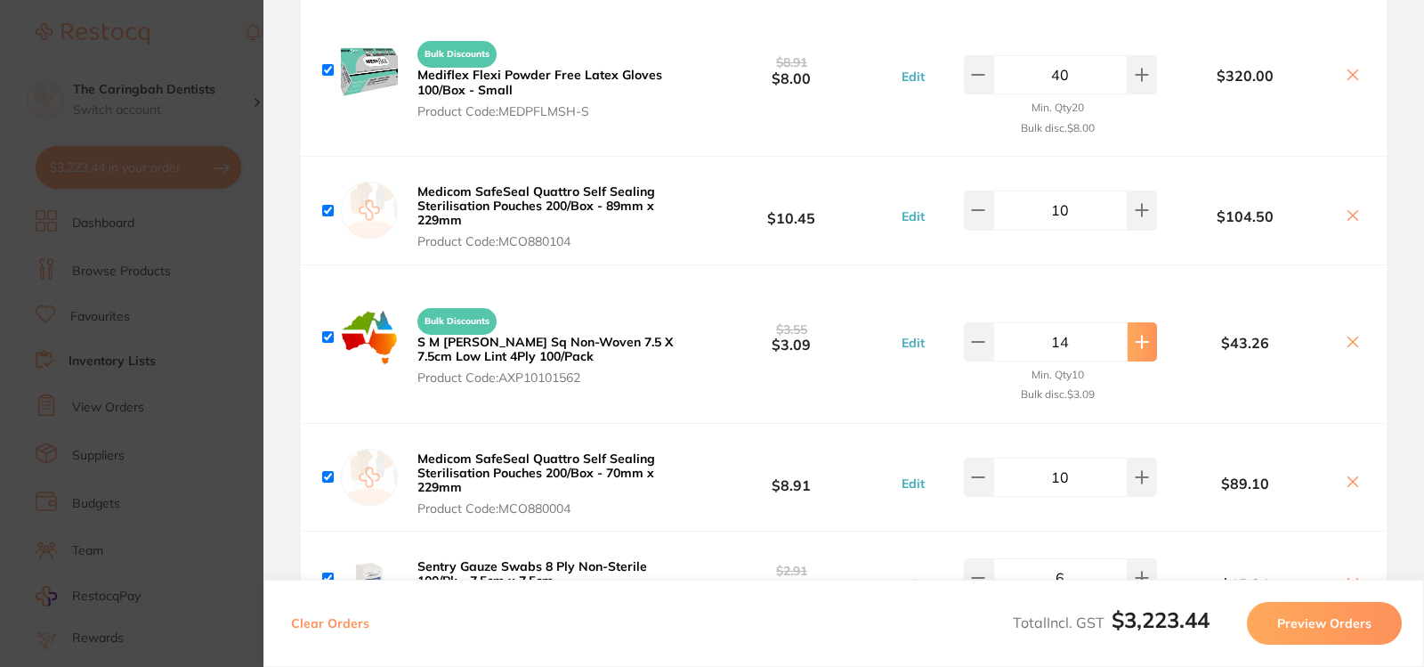
type input "15"
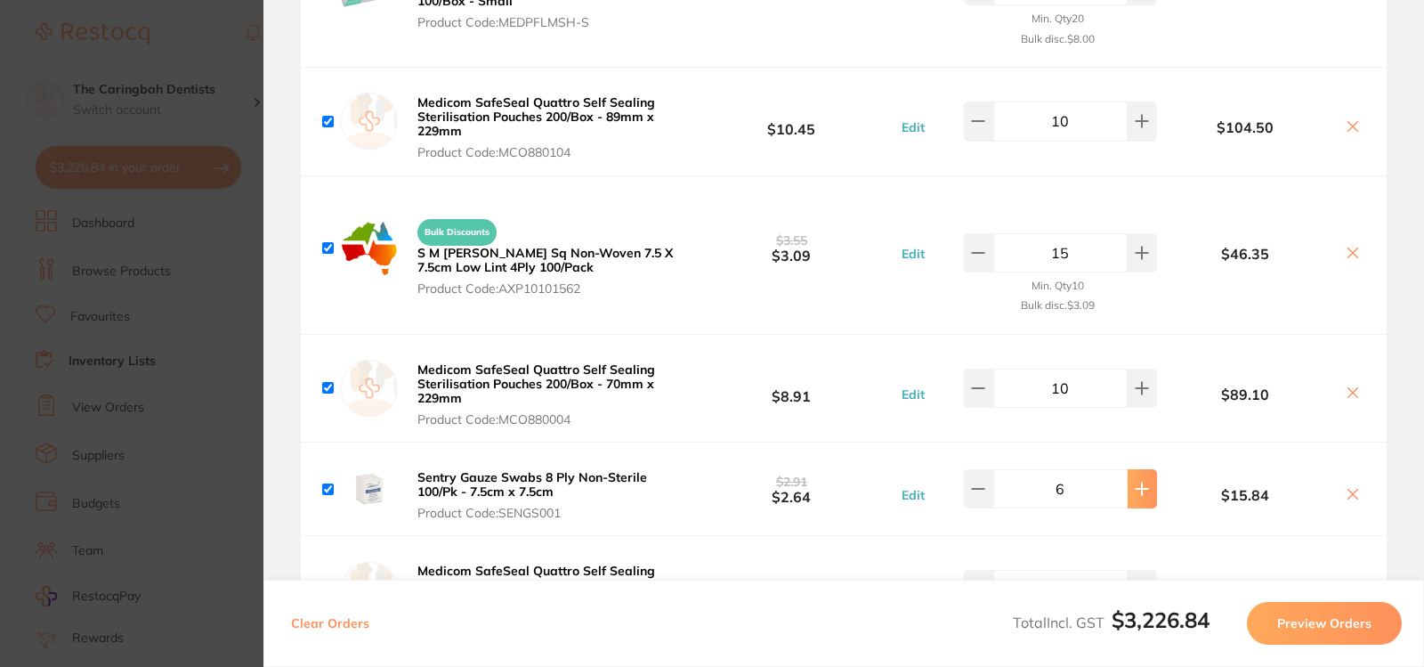
type input "8"
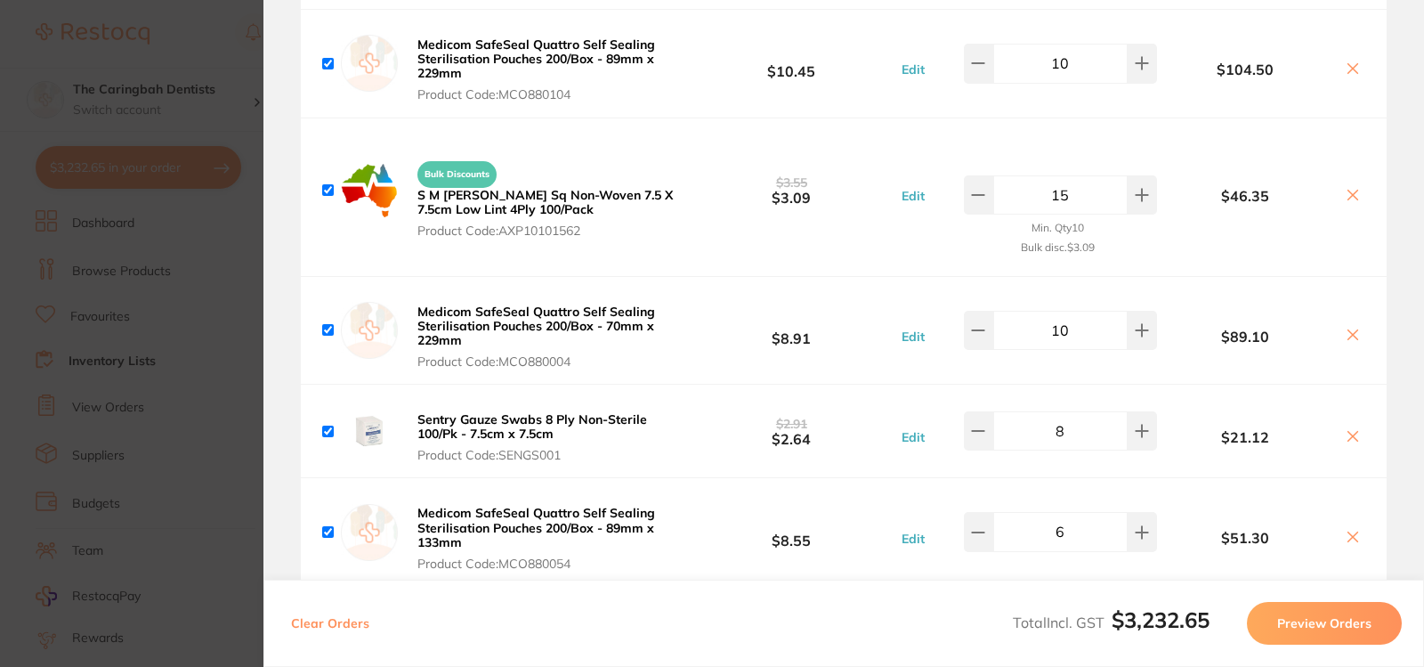
scroll to position [2137, 0]
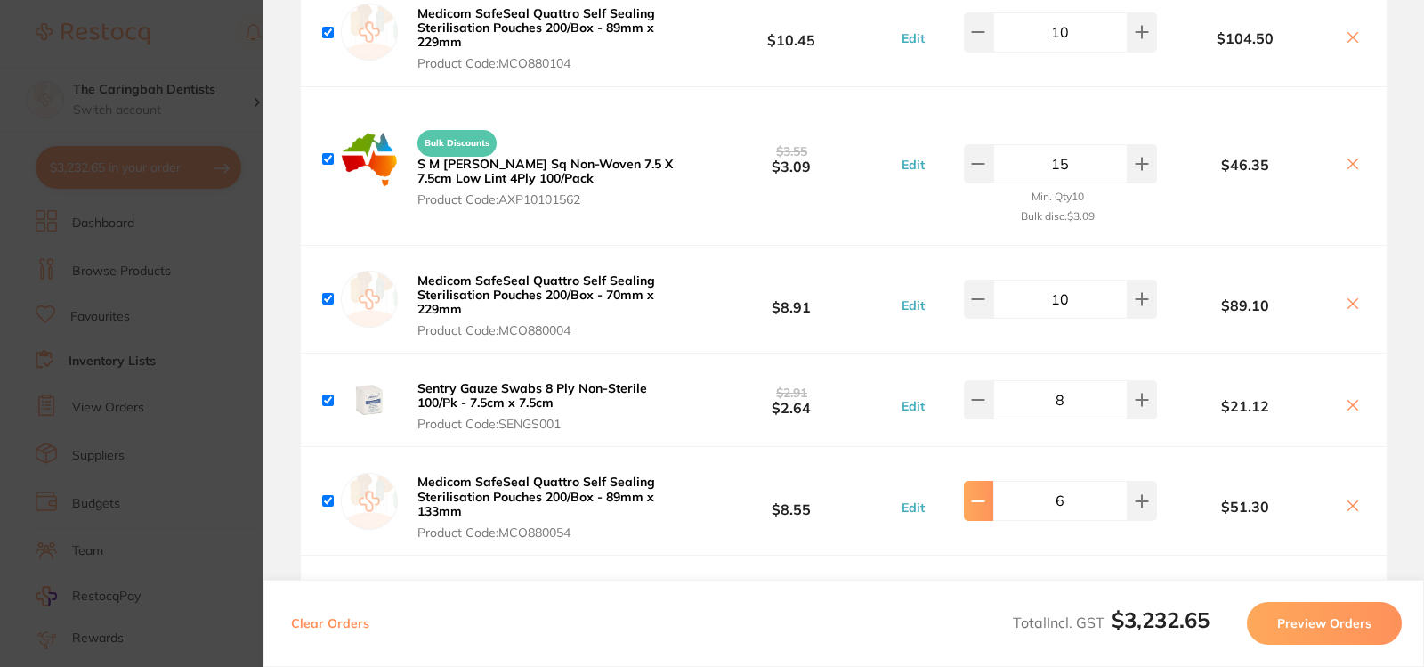
type input "5"
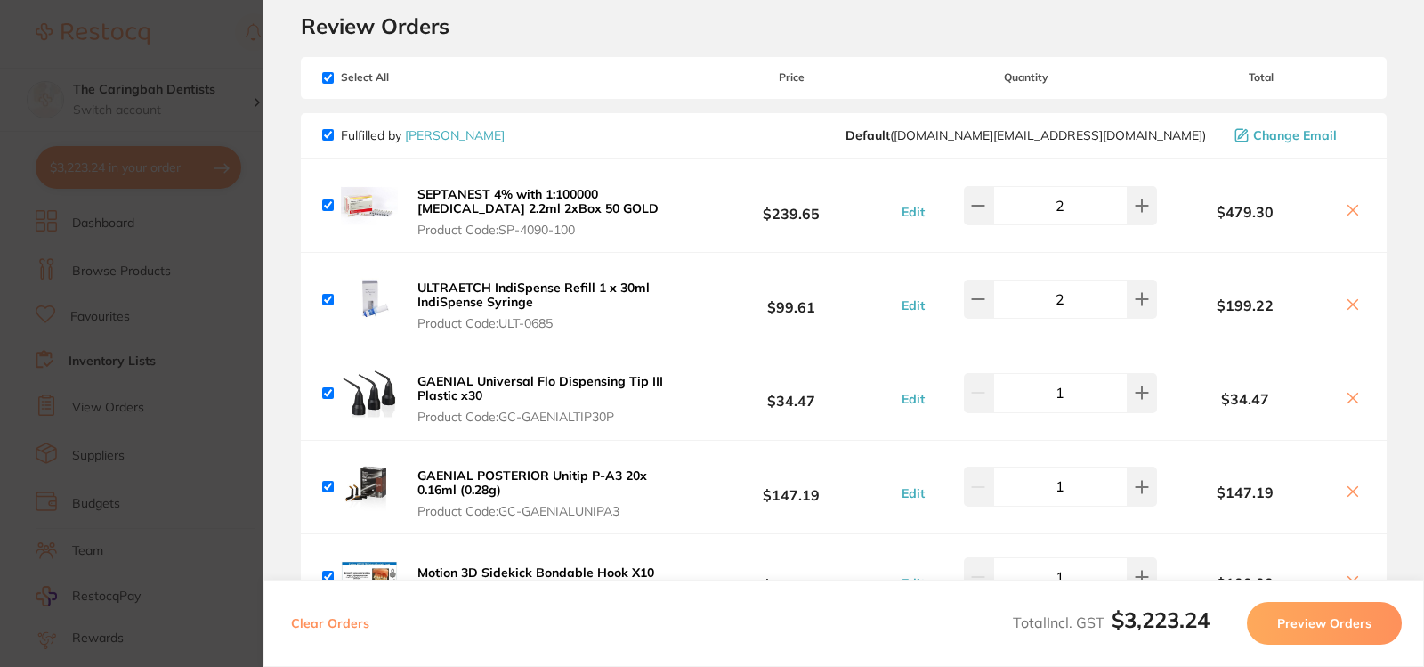
scroll to position [0, 0]
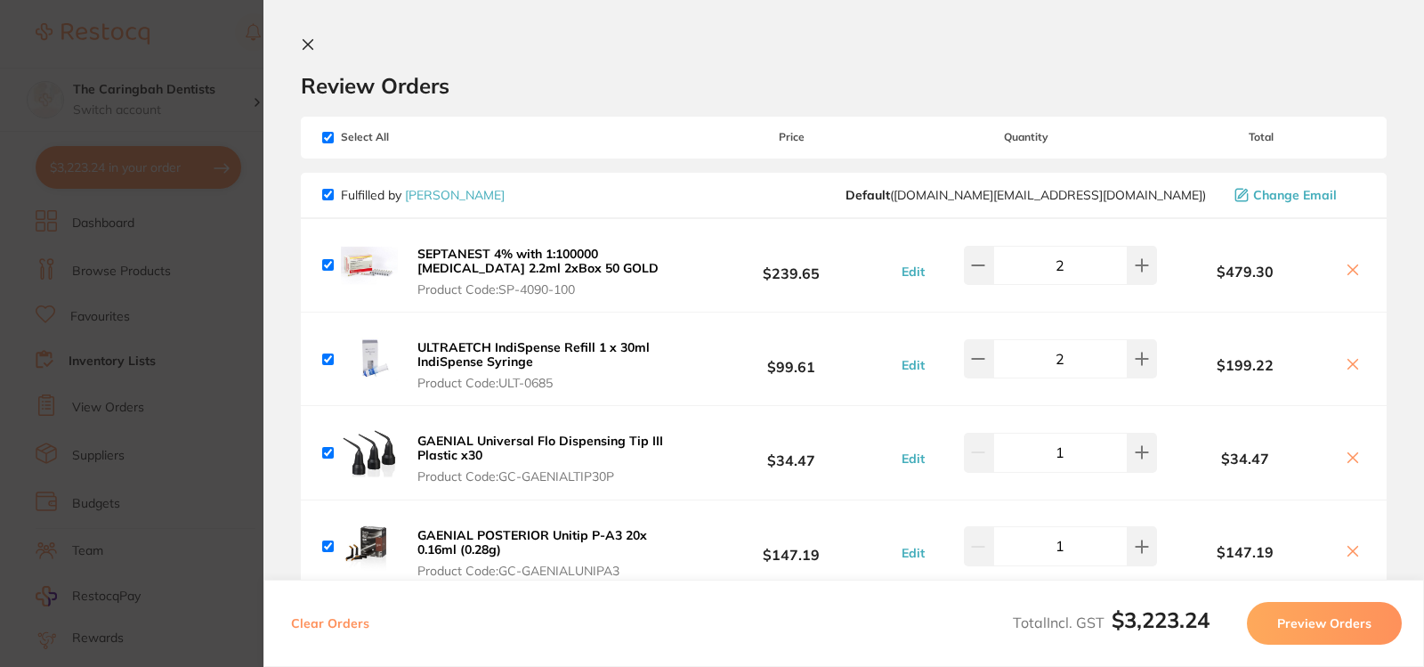
click at [309, 45] on icon at bounding box center [309, 45] width 10 height 10
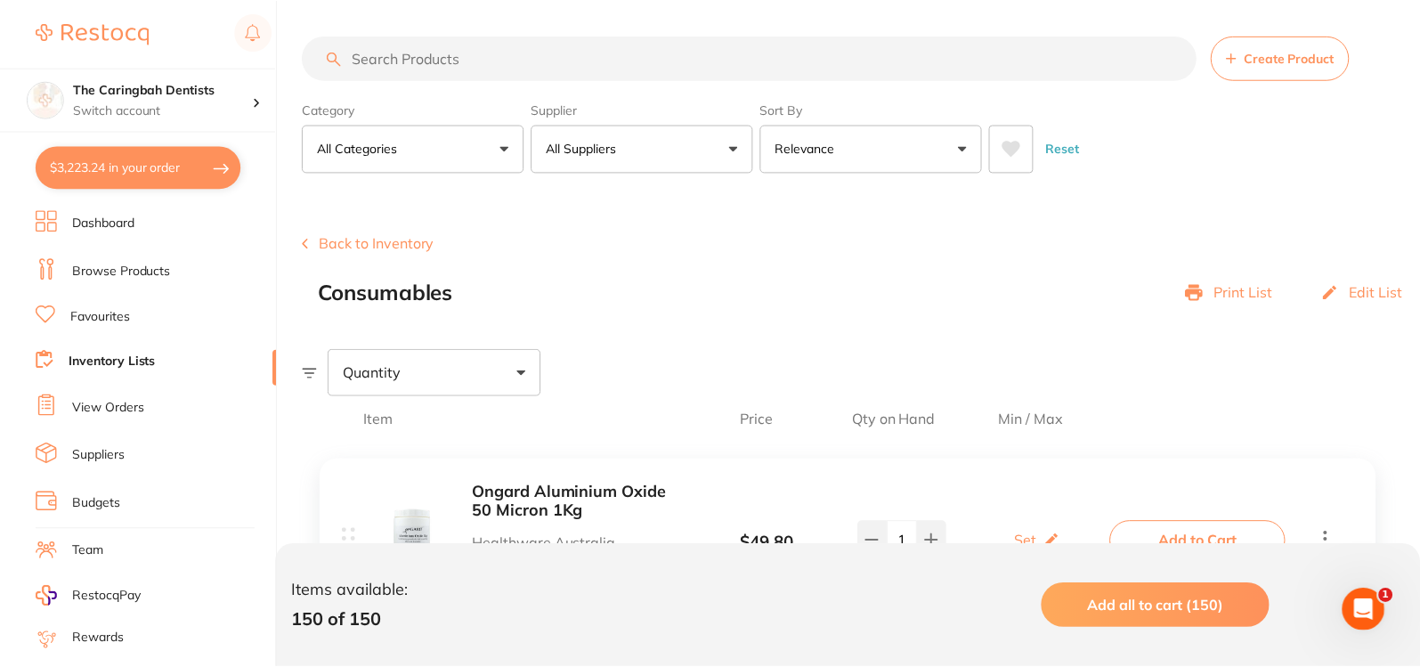
scroll to position [712, 0]
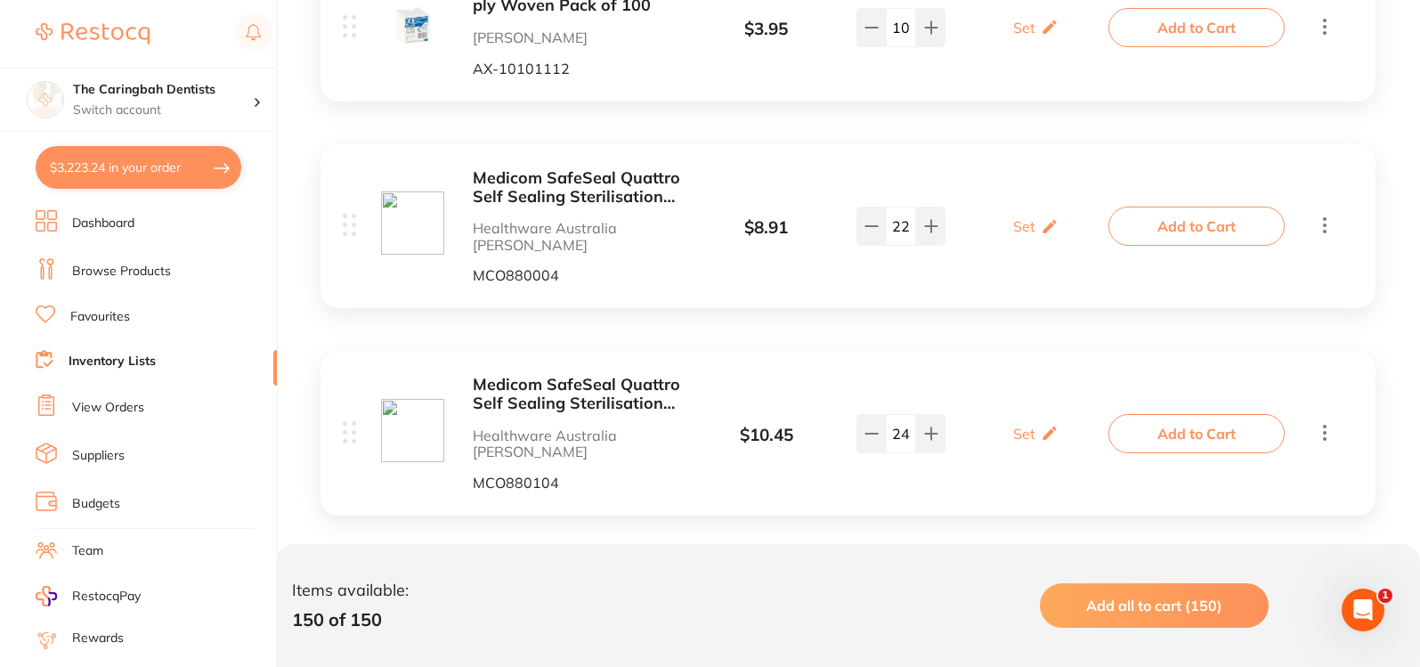
click at [151, 264] on link "Browse Products" at bounding box center [121, 272] width 99 height 18
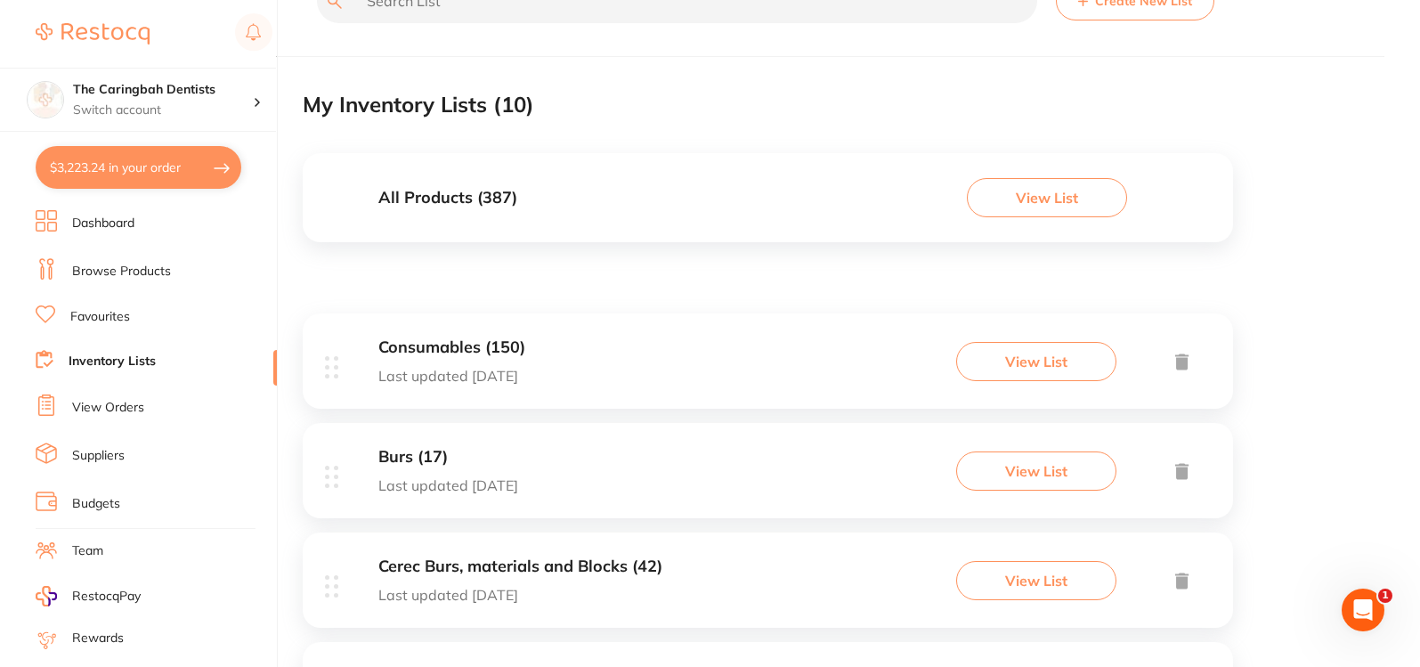
scroll to position [89, 0]
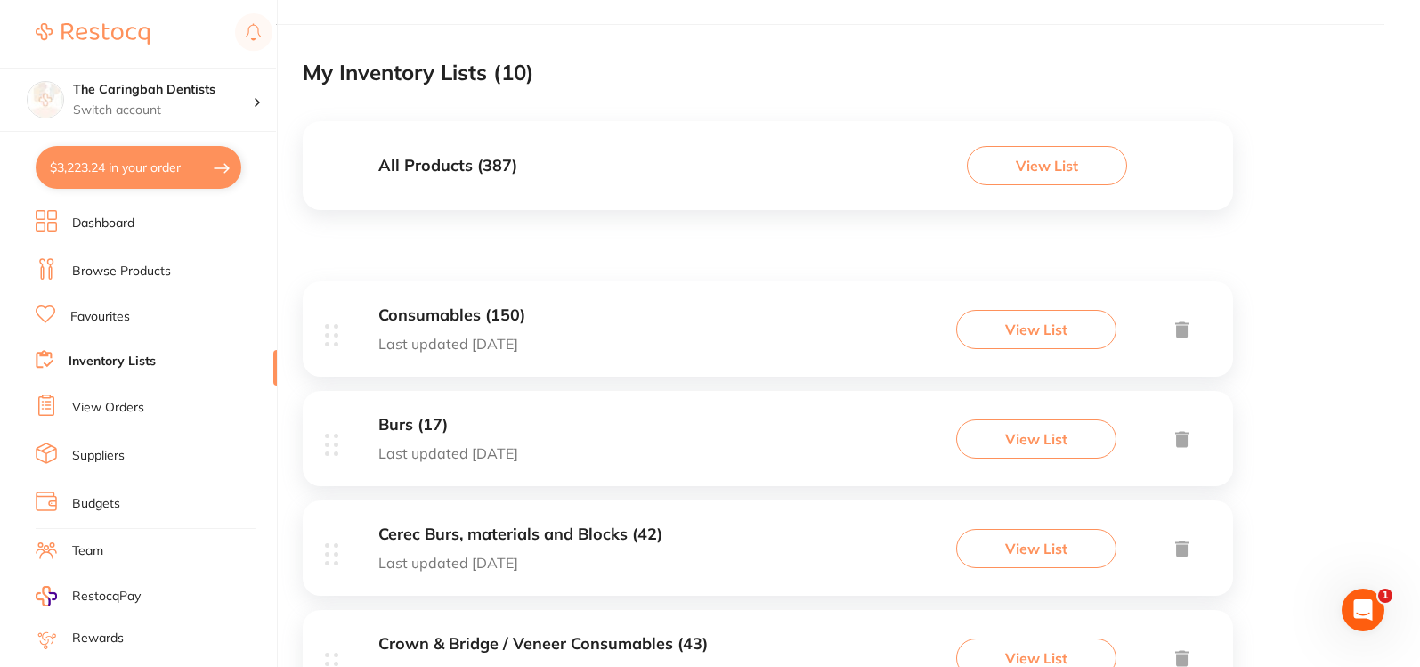
click at [478, 325] on div "Consumables (150) Last updated 24 days ago" at bounding box center [451, 328] width 147 height 45
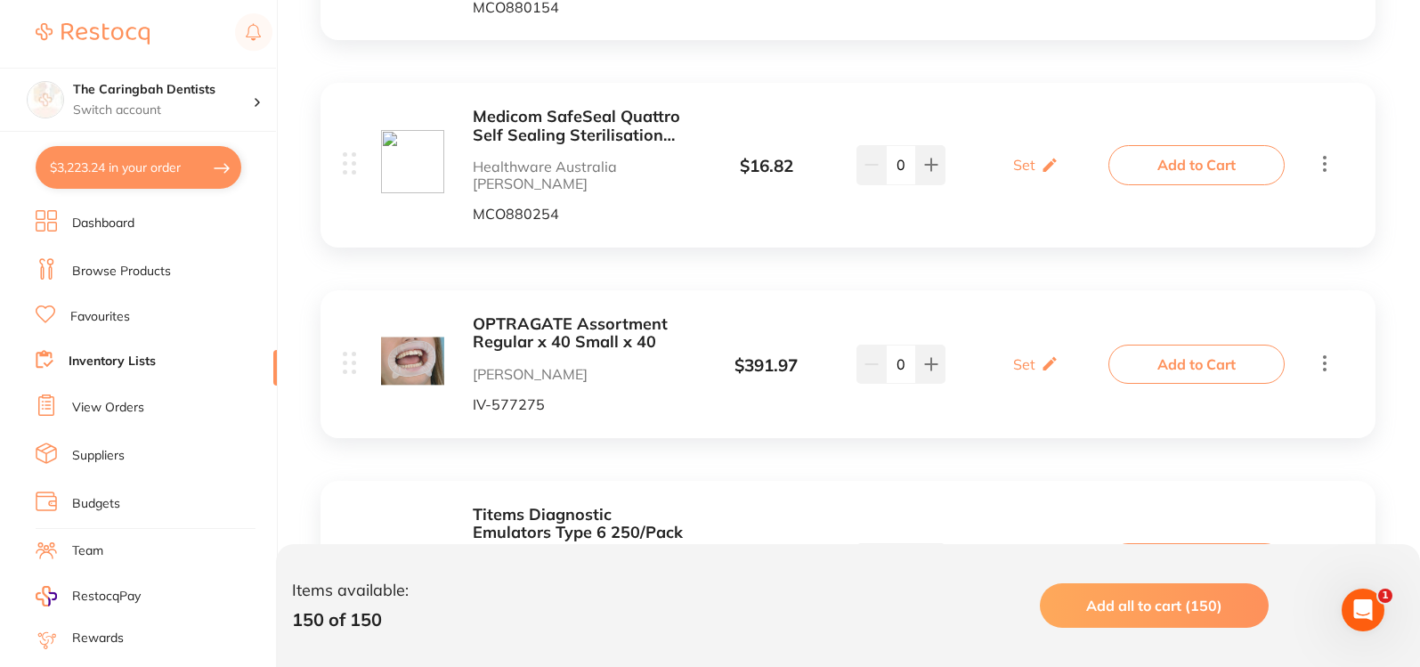
scroll to position [1603, 0]
type input "1"
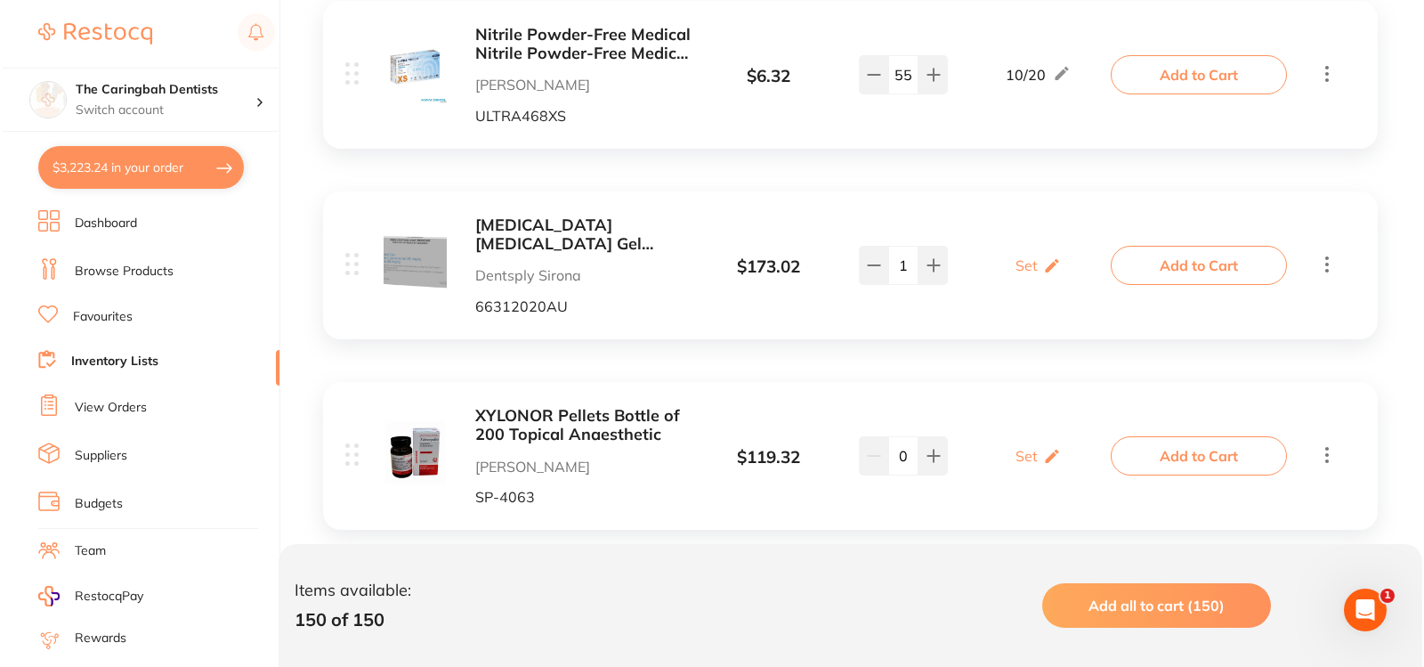
scroll to position [6410, 0]
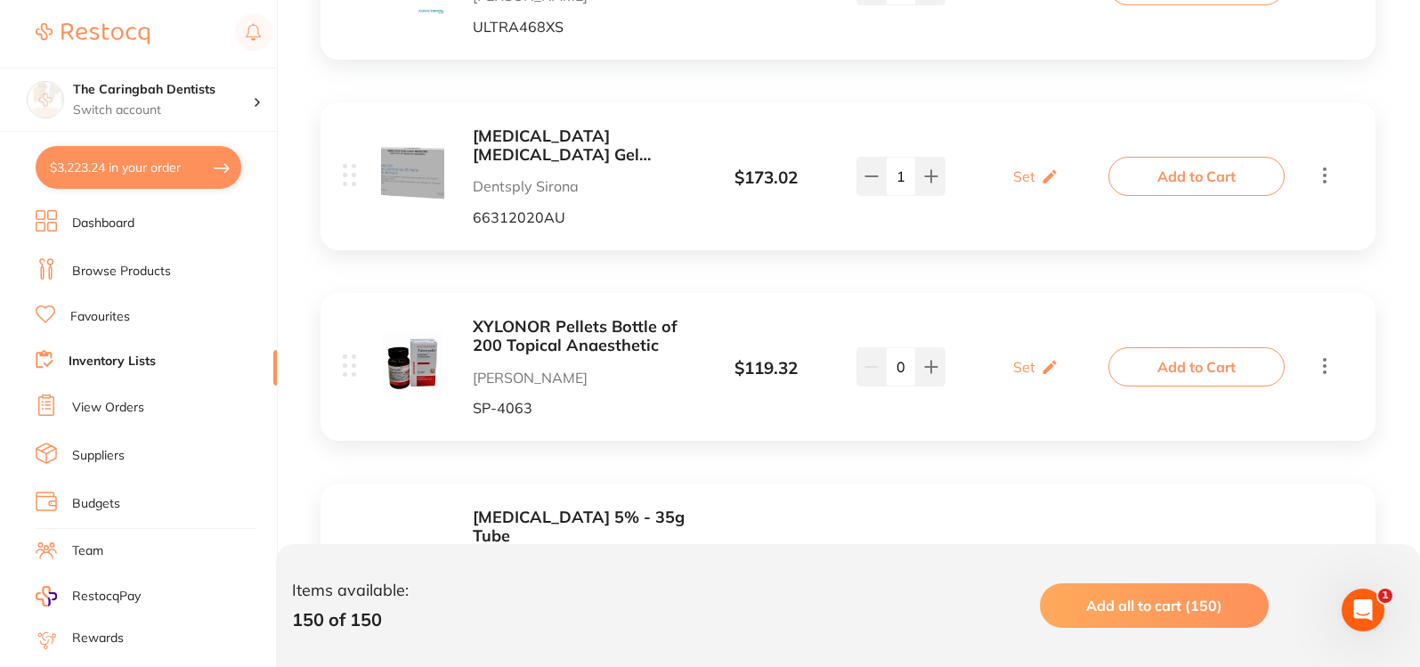
type input "2"
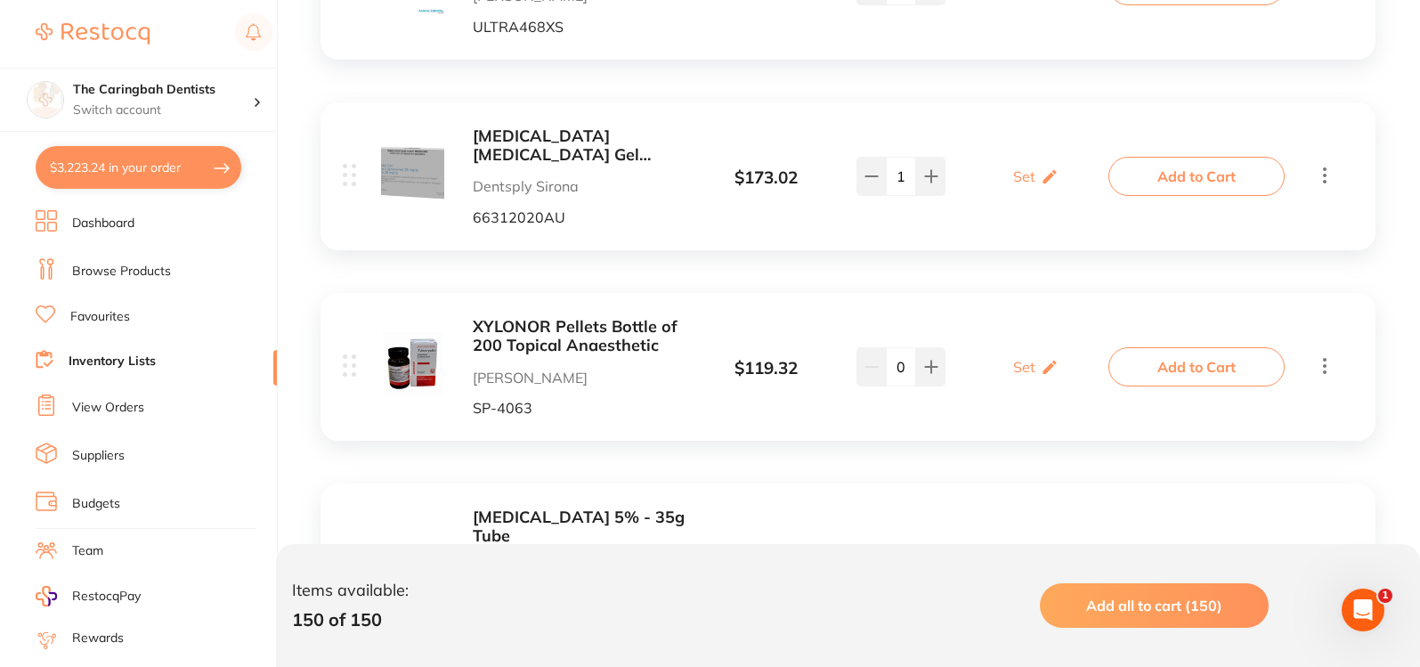
click at [1140, 546] on button "Add to Cart" at bounding box center [1196, 565] width 176 height 39
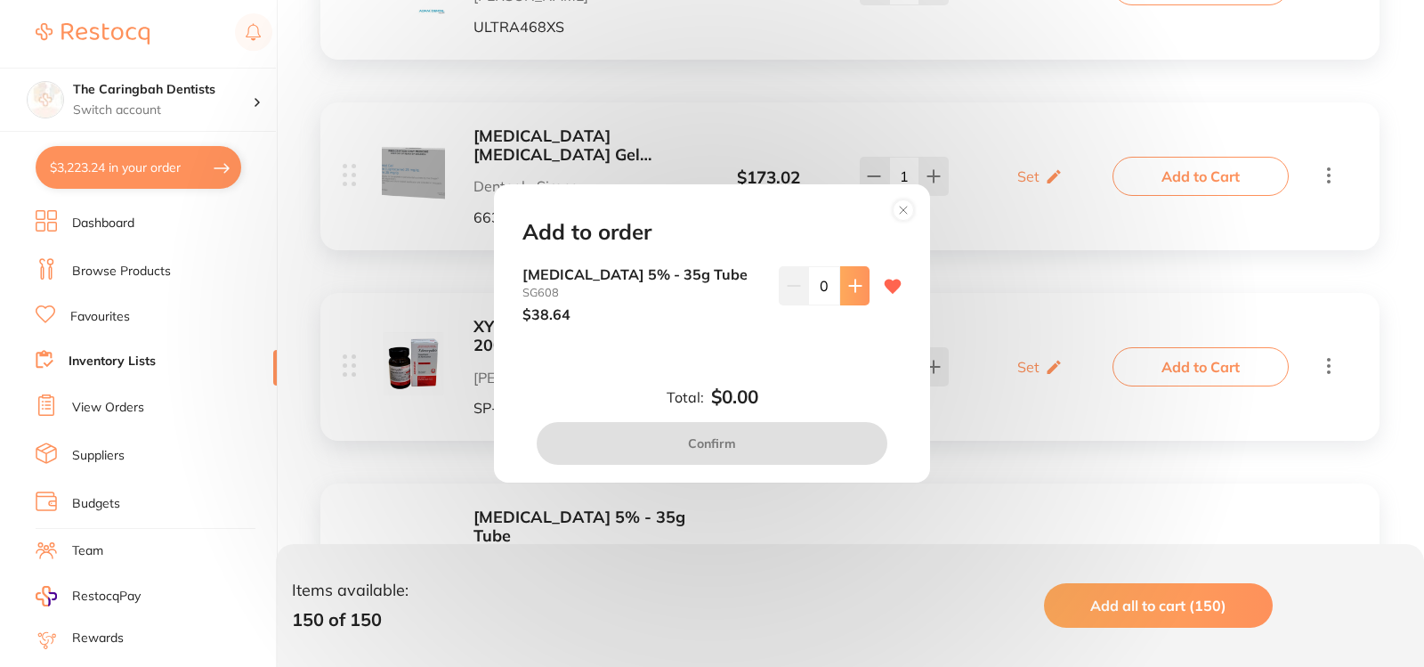
click at [853, 296] on button at bounding box center [854, 285] width 29 height 39
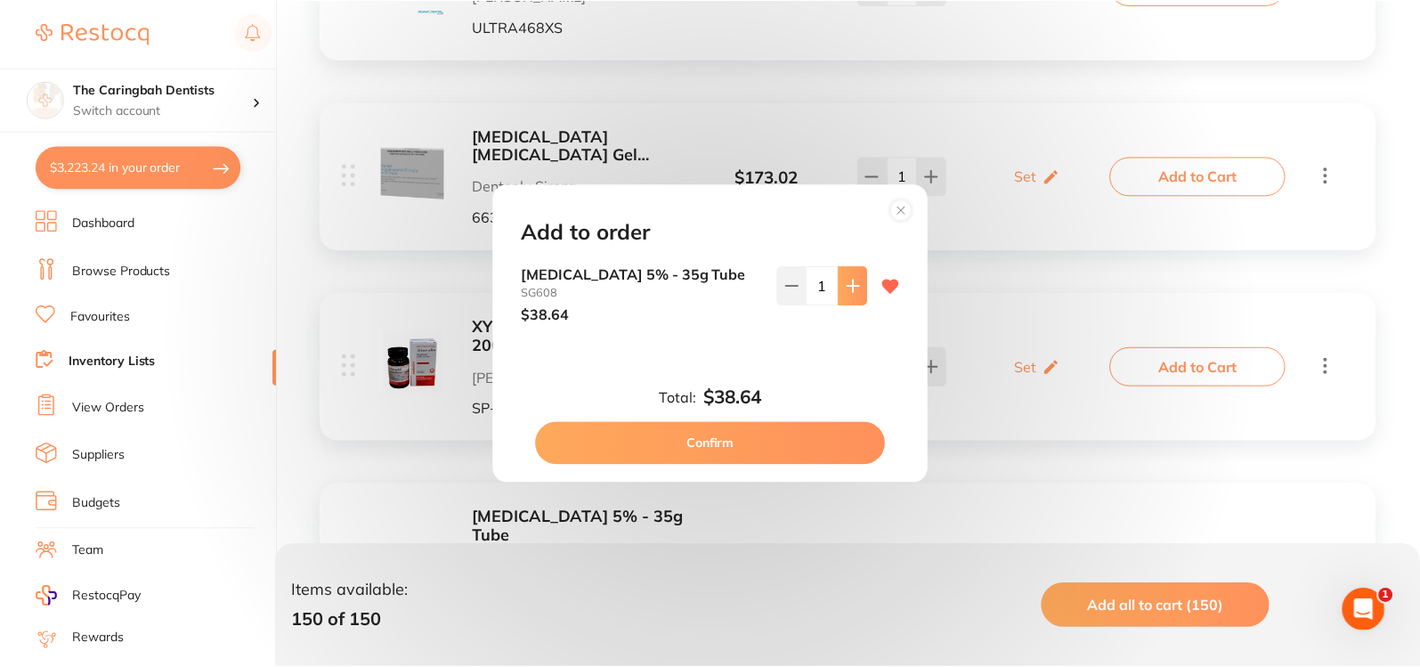
scroll to position [0, 0]
click at [853, 296] on button at bounding box center [854, 285] width 29 height 39
type input "2"
click at [788, 454] on button "Confirm" at bounding box center [712, 443] width 351 height 43
checkbox input "false"
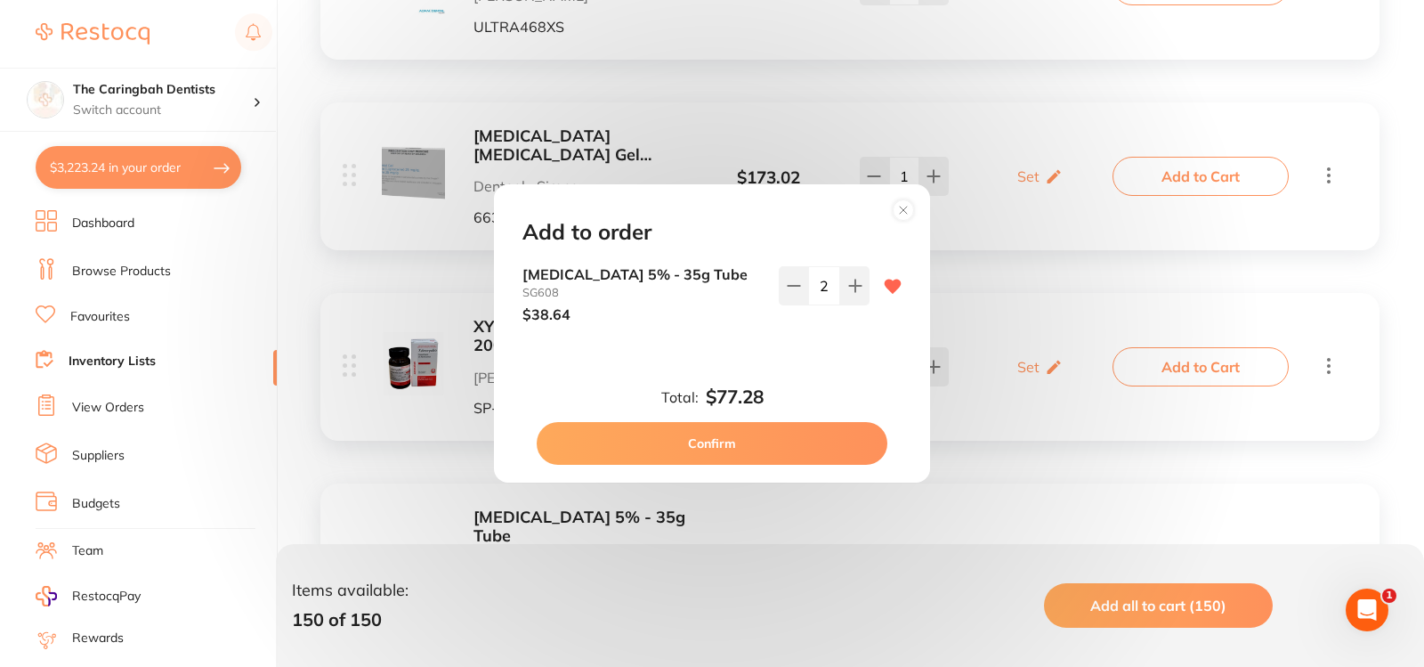
checkbox input "false"
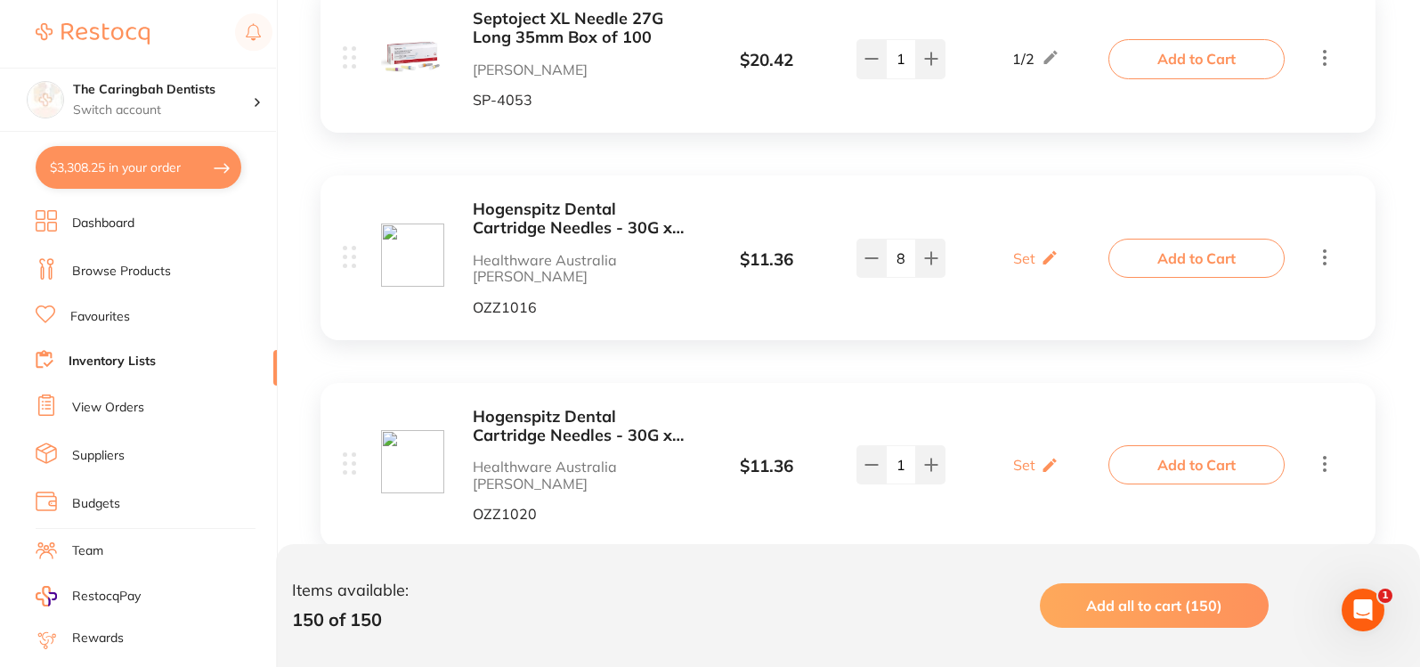
scroll to position [7656, 0]
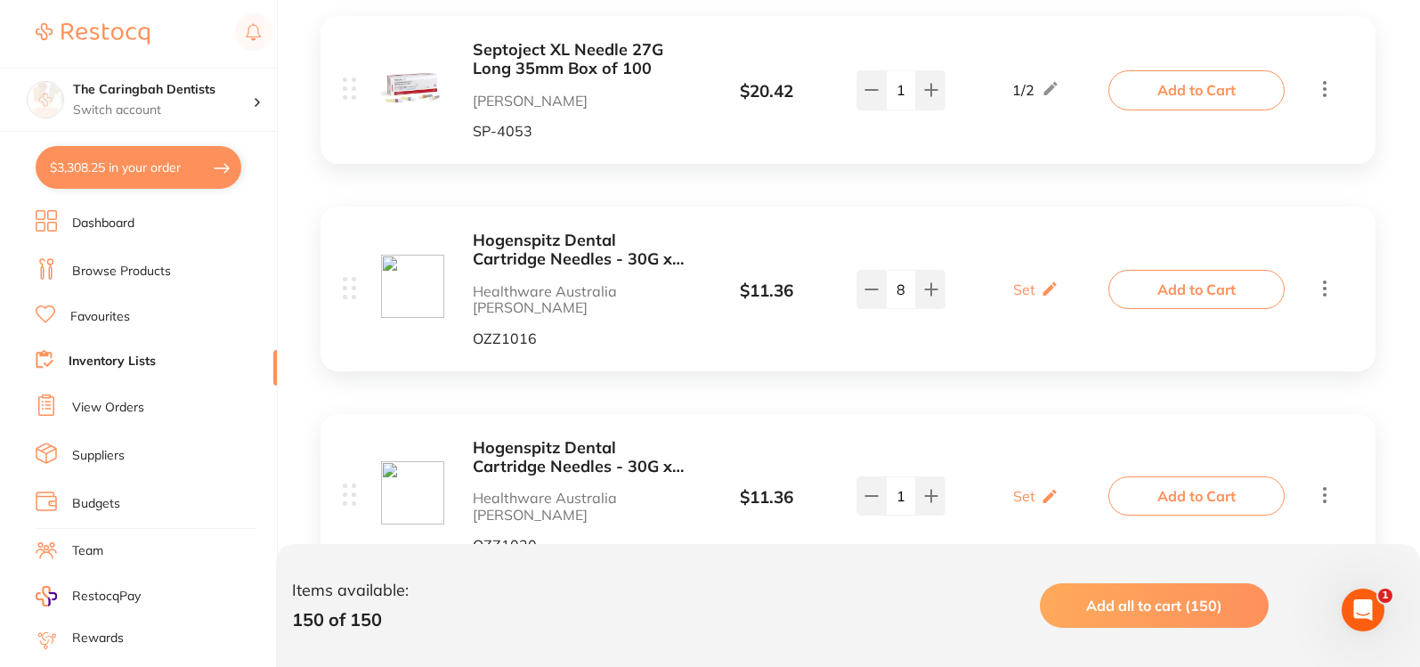
click at [653, 439] on div "Hogenspitz Dental Cartridge Needles - 30G x 25mm Healthware Australia Ridley OZ…" at bounding box center [581, 496] width 216 height 115
click at [599, 439] on b "Hogenspitz Dental Cartridge Needles - 30G x 25mm" at bounding box center [581, 457] width 216 height 37
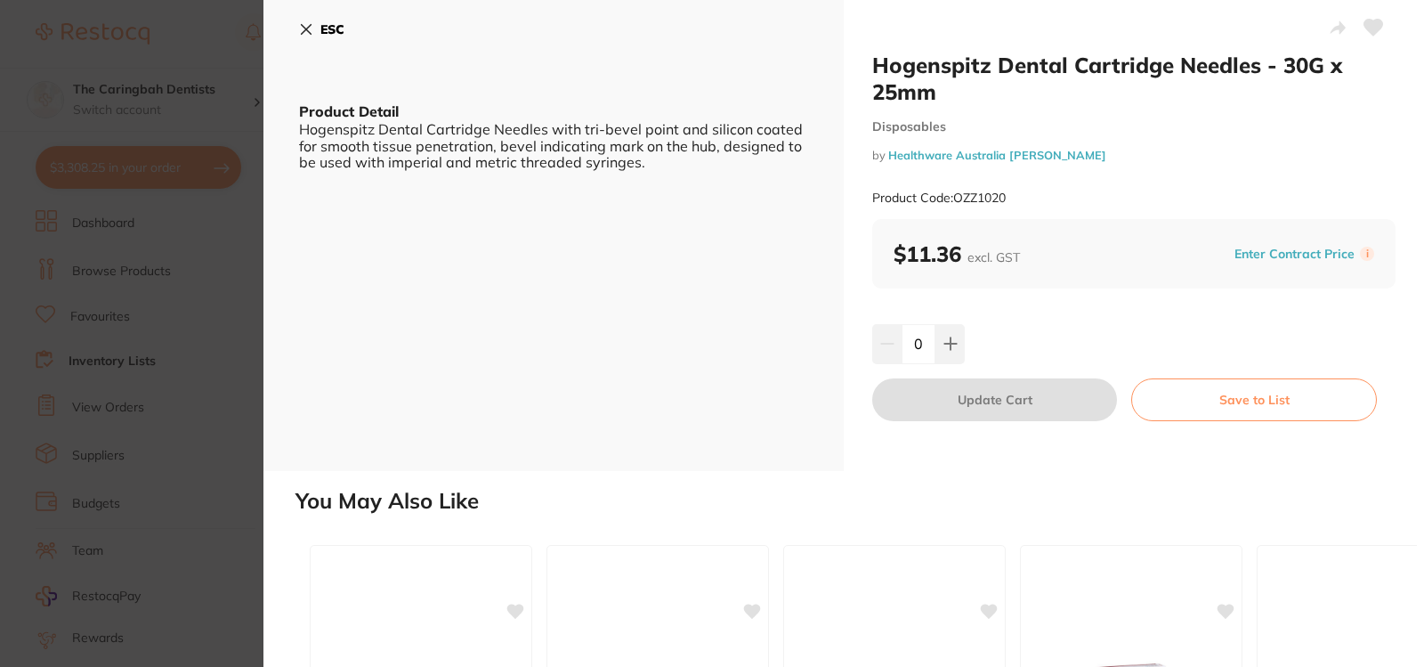
click at [219, 238] on section "Hogenspitz Dental Cartridge Needles - 30G x 25mm Disposables by Healthware Aust…" at bounding box center [712, 333] width 1424 height 667
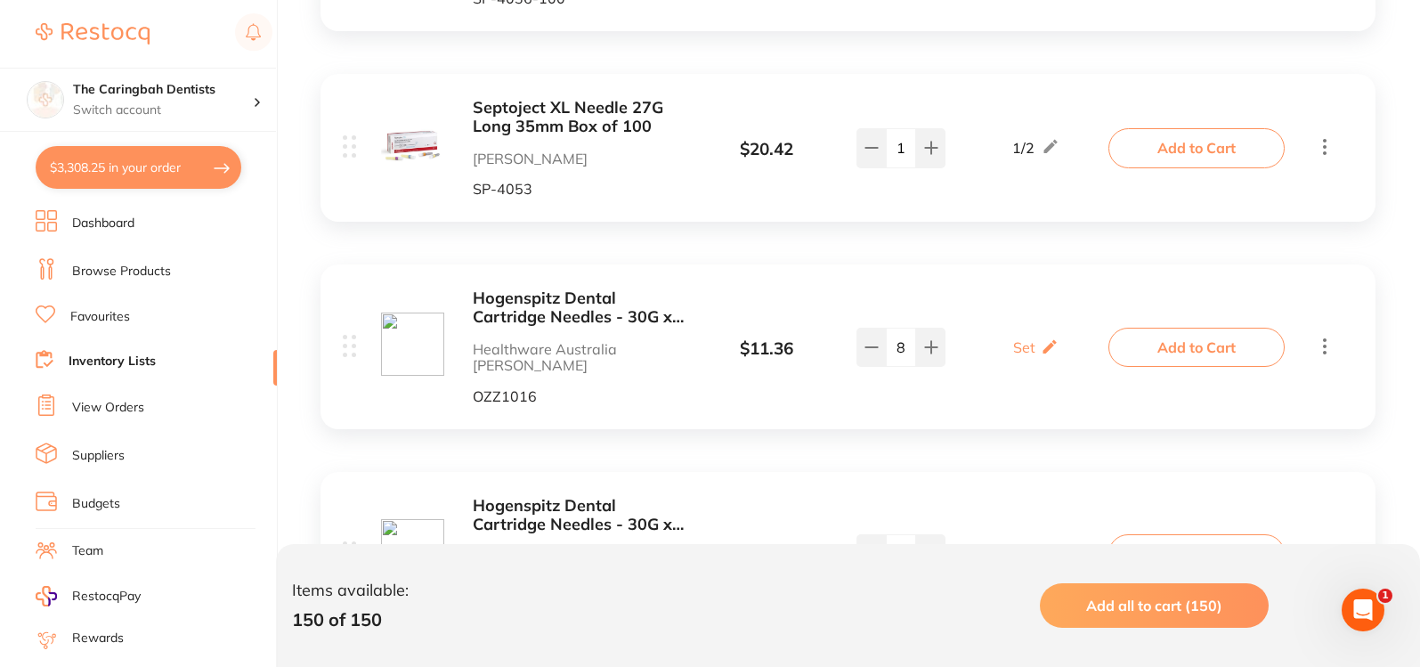
scroll to position [7567, 0]
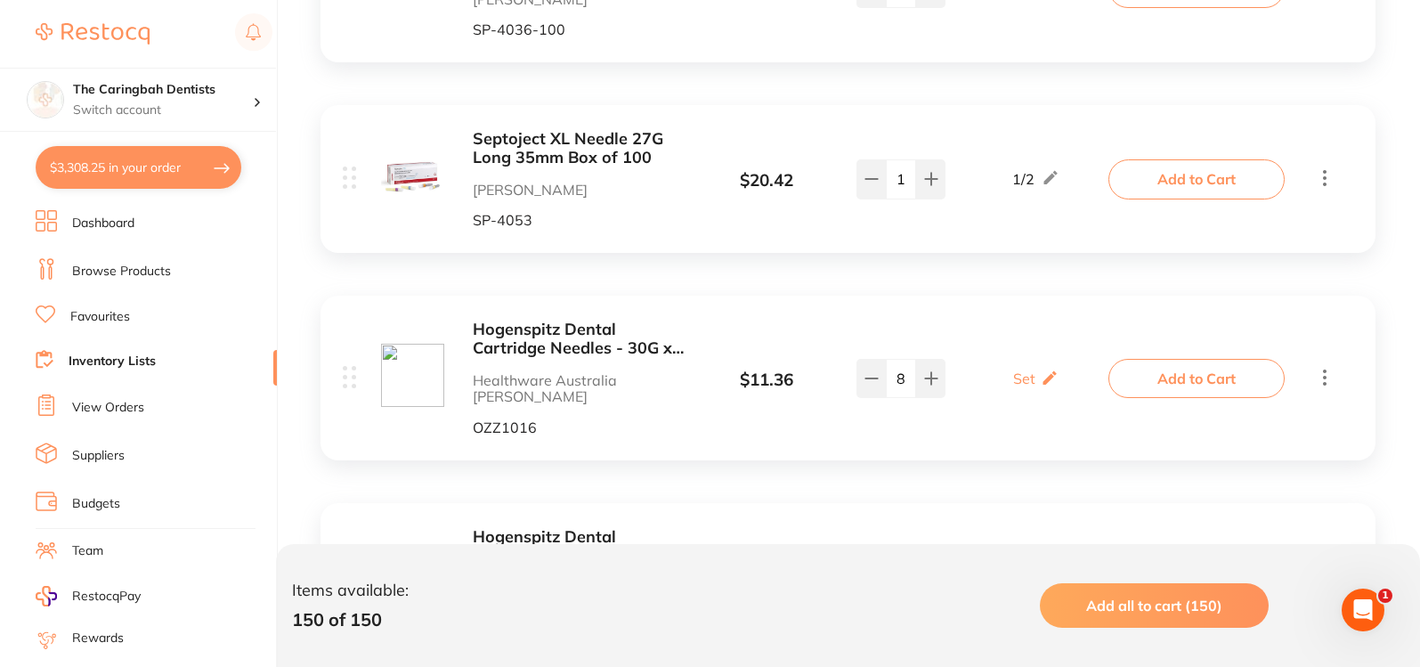
click at [570, 321] on b "Hogenspitz Dental Cartridge Needles - 30G x 21mm" at bounding box center [581, 339] width 216 height 37
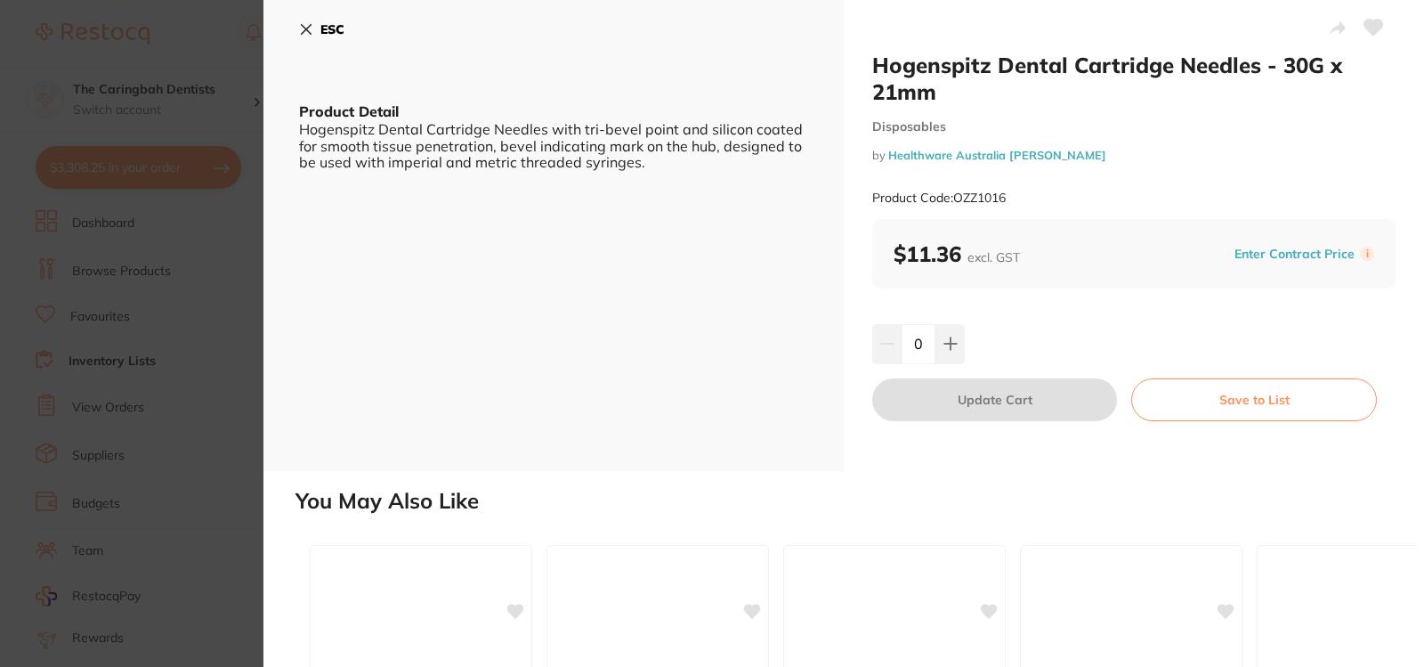
click at [191, 217] on section "Hogenspitz Dental Cartridge Needles - 30G x 21mm Disposables by Healthware Aust…" at bounding box center [712, 333] width 1424 height 667
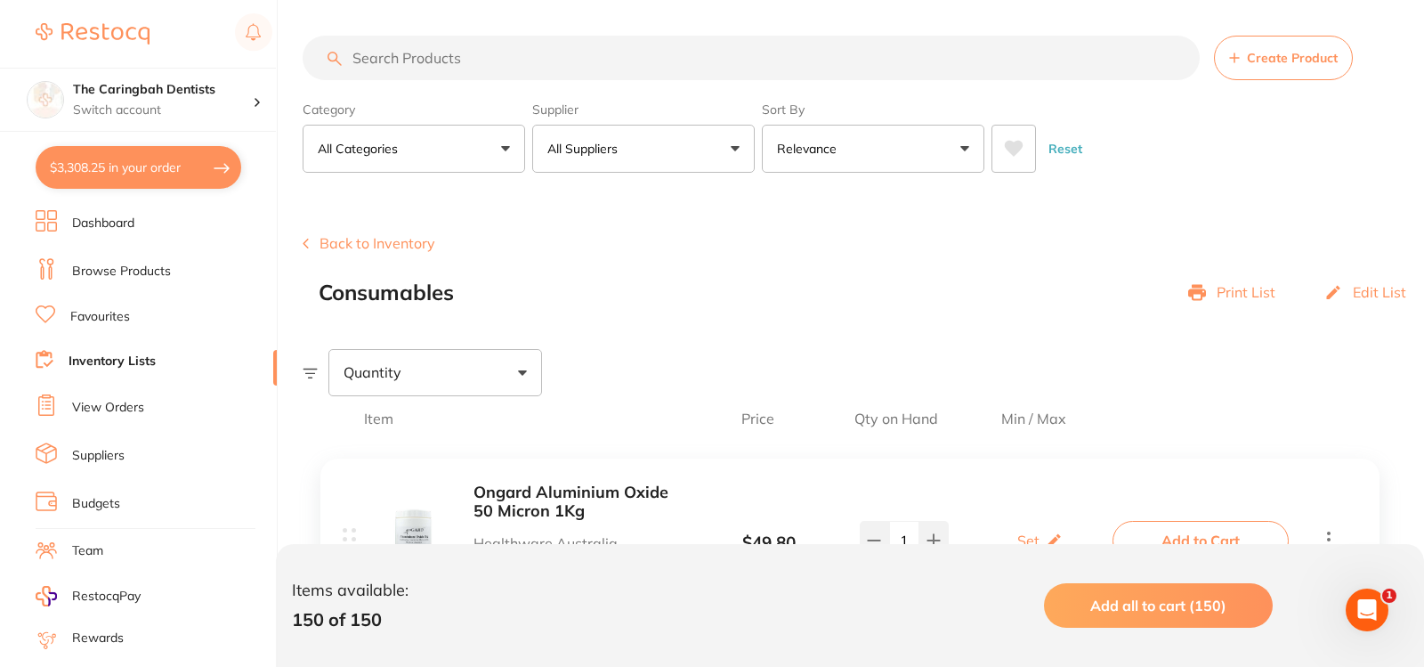
scroll to position [7567, 0]
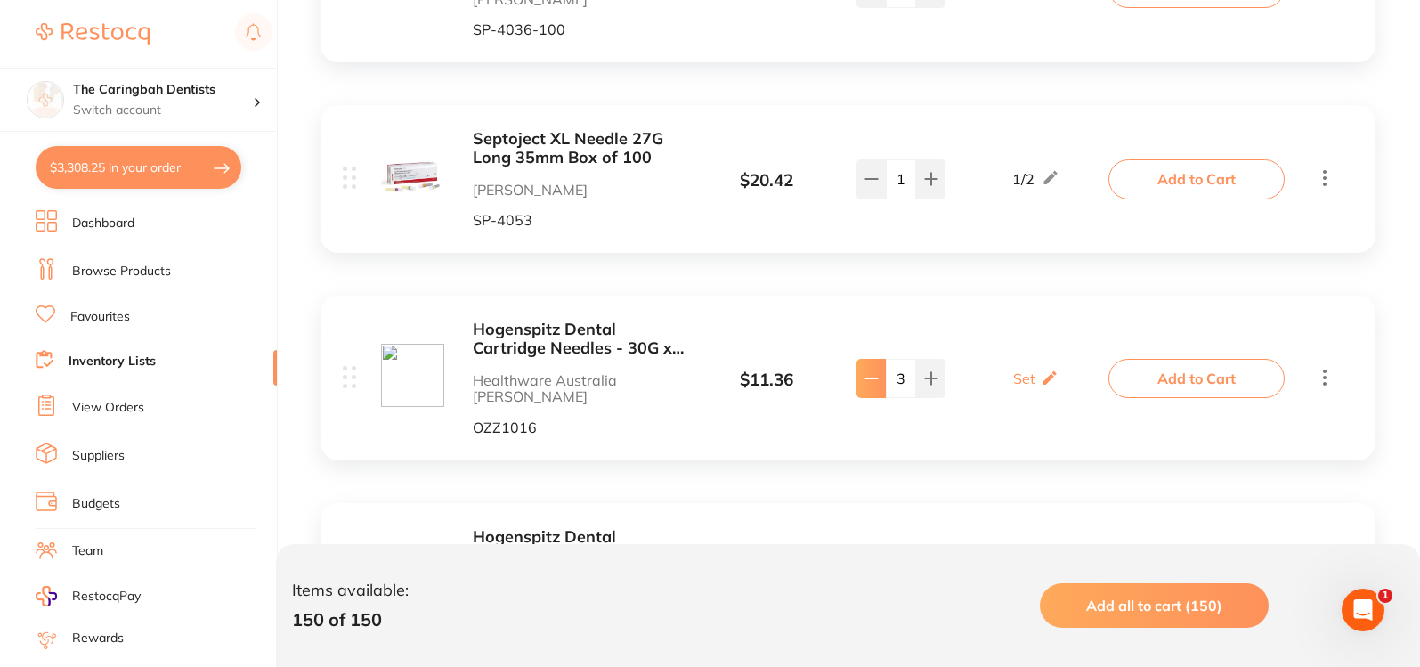
type input "2"
click at [1153, 359] on button "Add to Cart" at bounding box center [1196, 378] width 176 height 39
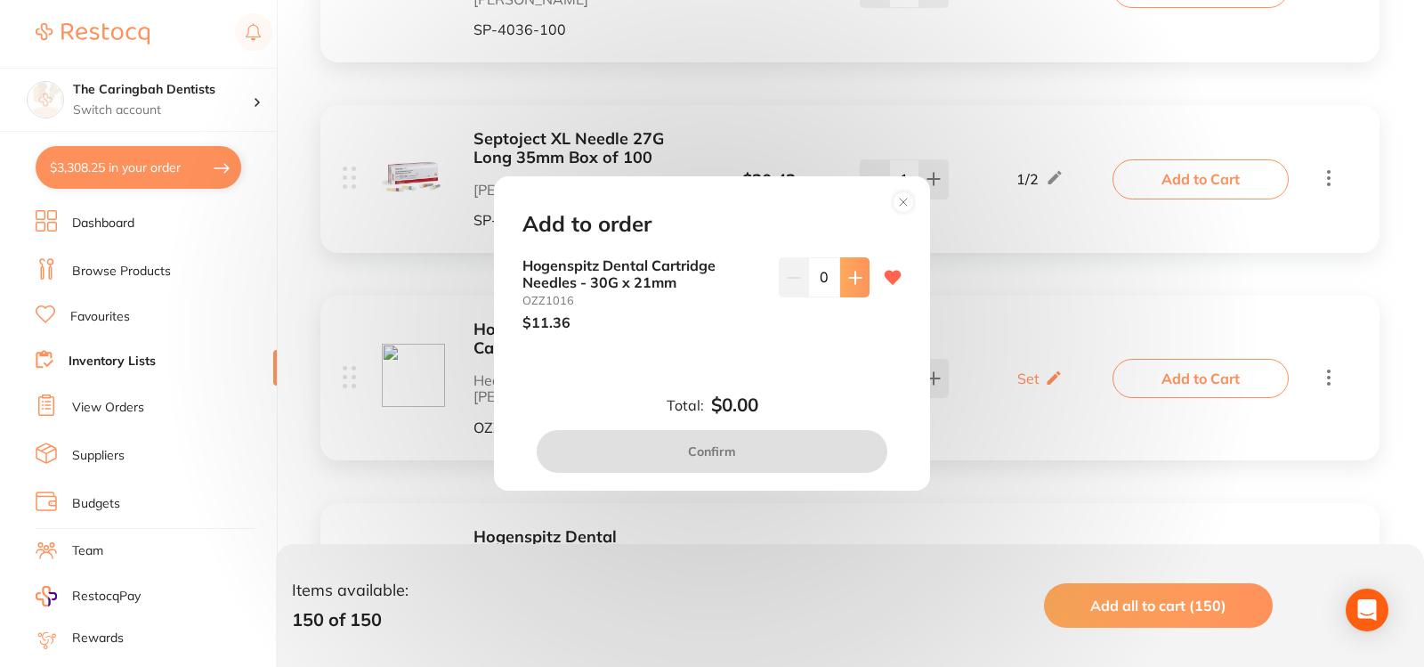
click at [860, 278] on button at bounding box center [854, 276] width 29 height 39
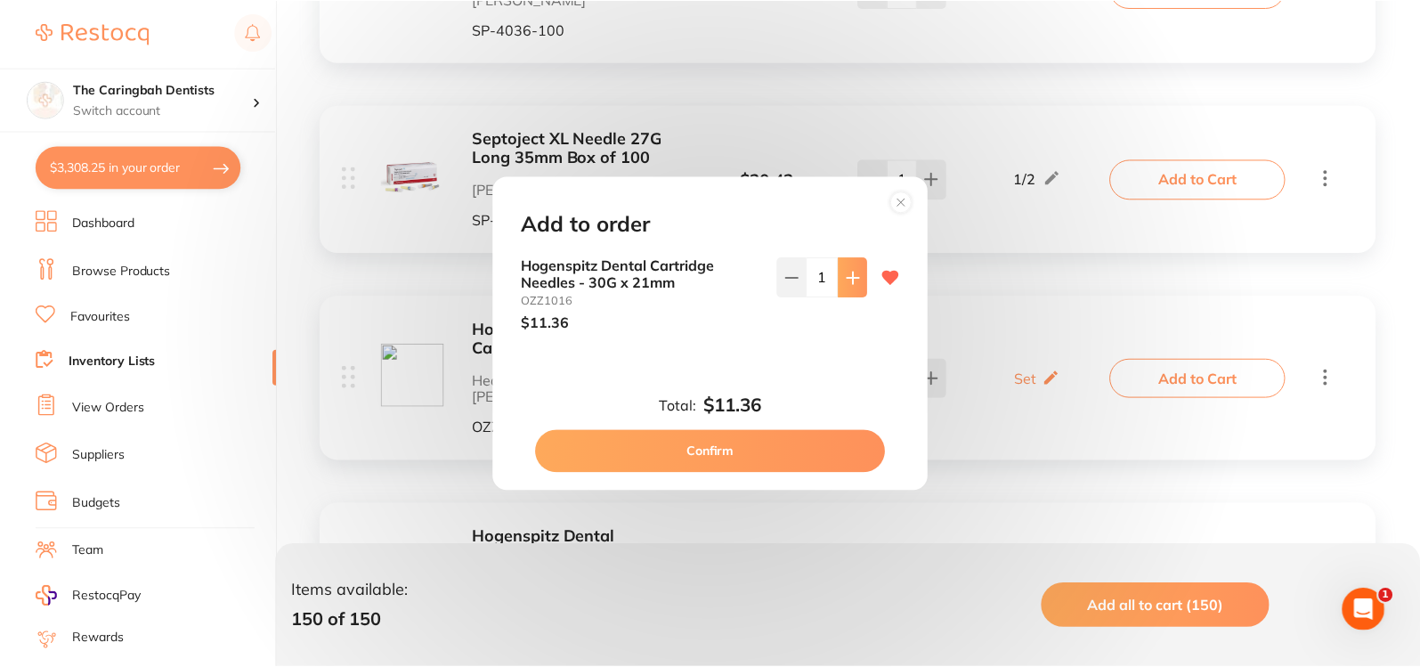
scroll to position [0, 0]
click at [858, 278] on button at bounding box center [854, 276] width 29 height 39
type input "2"
click at [832, 452] on button "Confirm" at bounding box center [712, 451] width 351 height 43
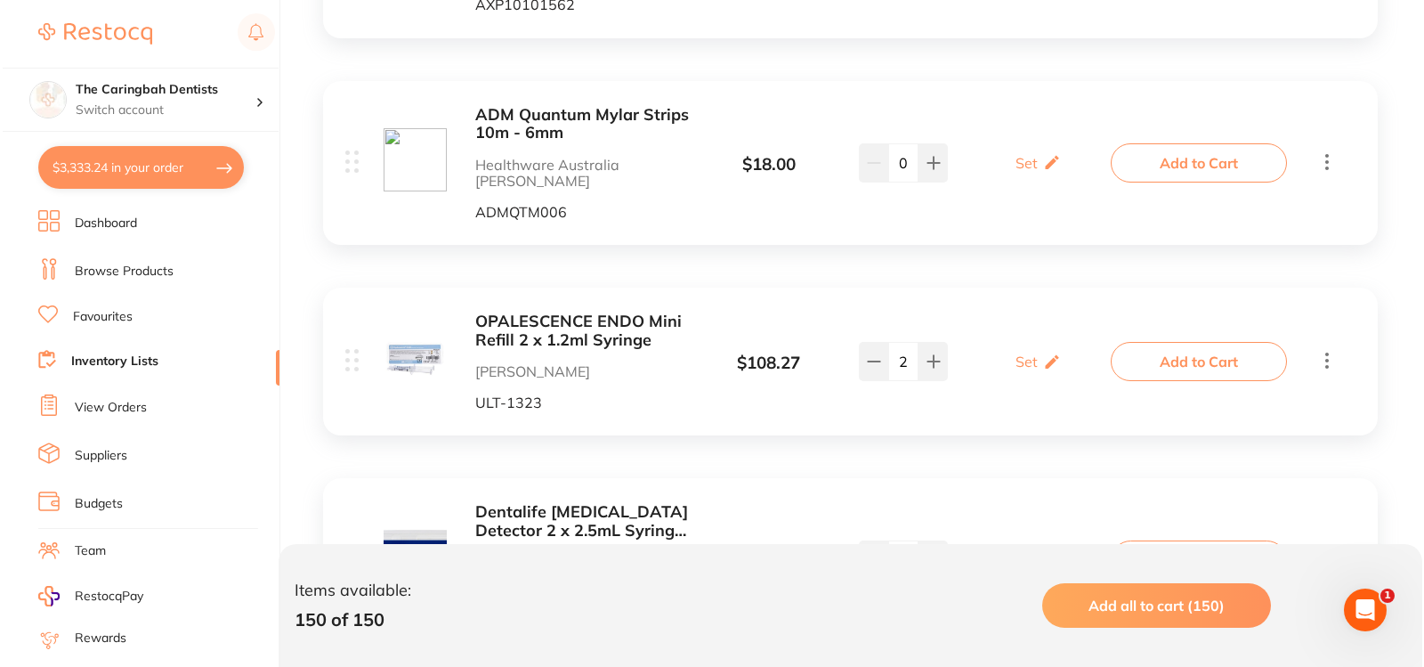
scroll to position [9259, 0]
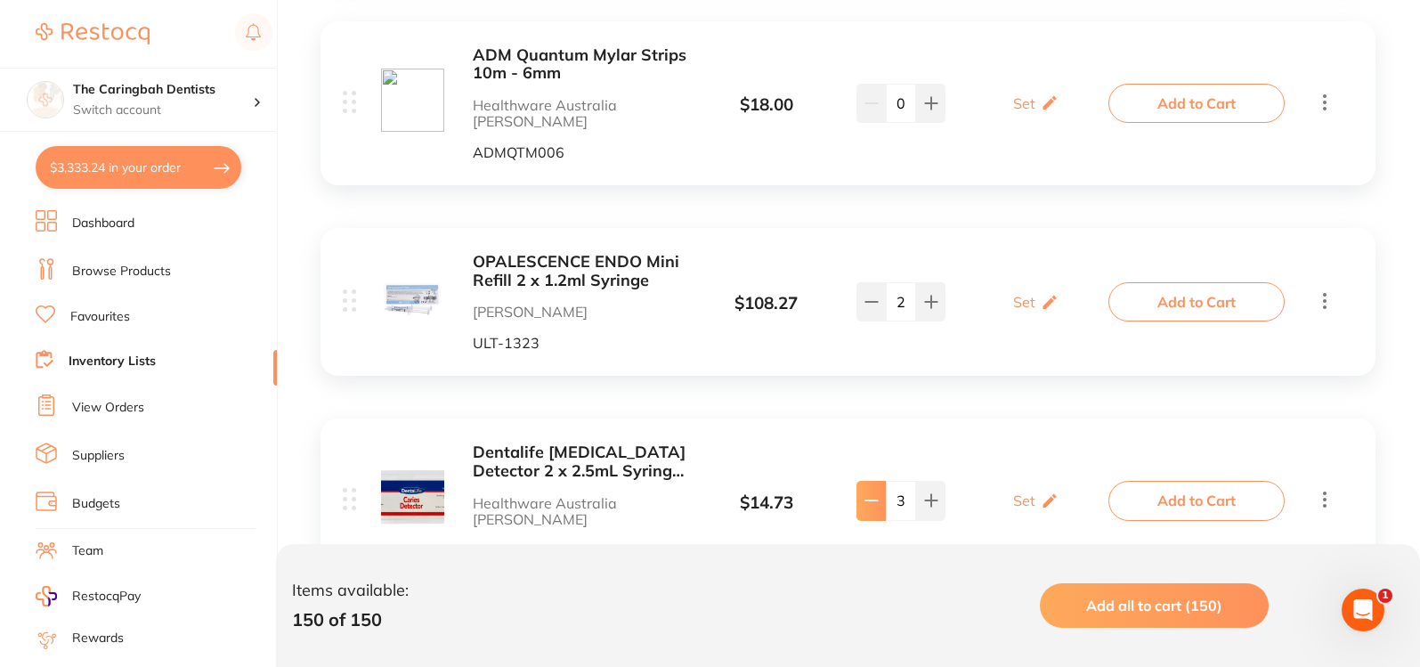
type input "3"
click at [1156, 481] on button "Add to Cart" at bounding box center [1196, 500] width 176 height 39
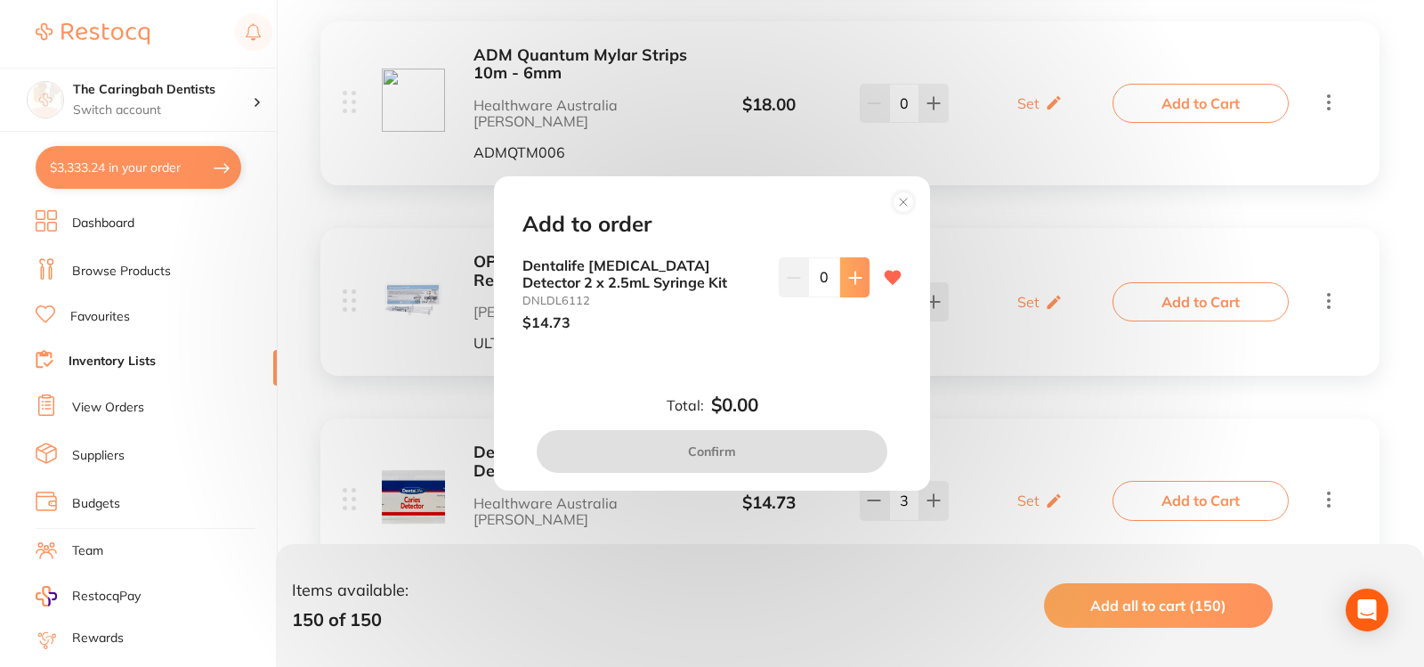
click at [857, 284] on icon at bounding box center [855, 278] width 14 height 14
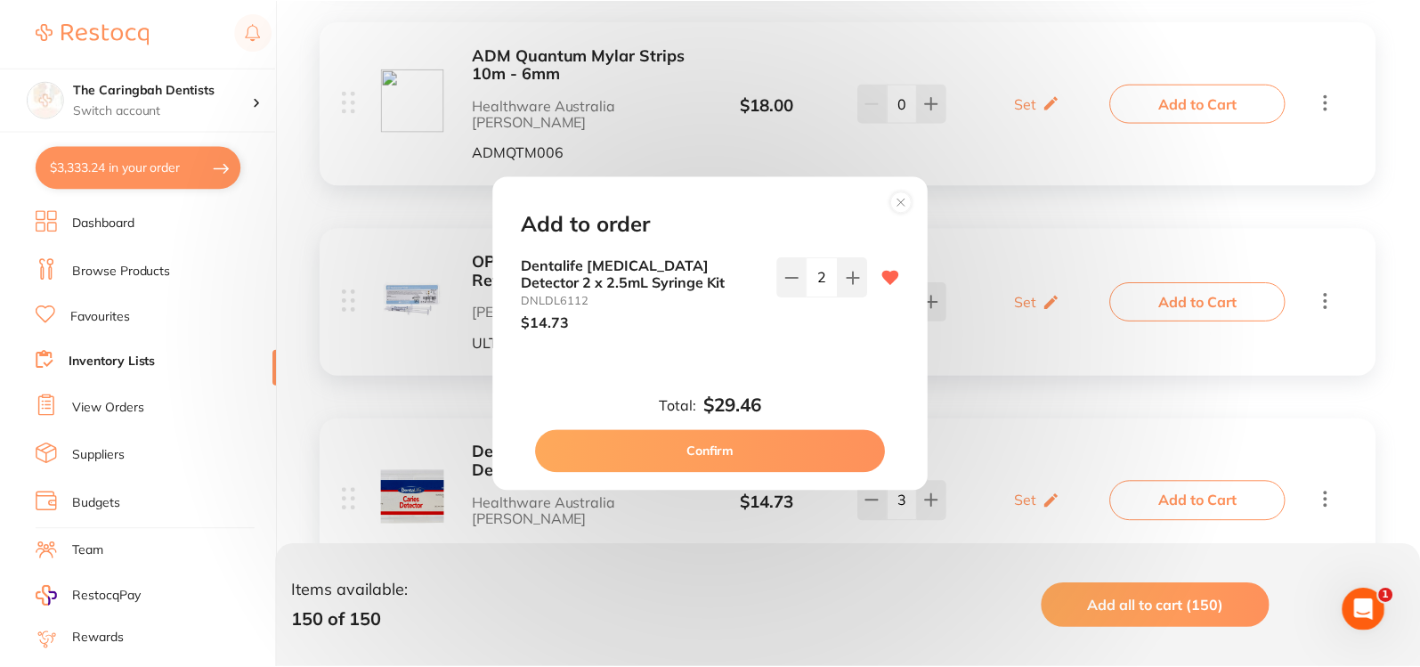
scroll to position [0, 0]
click at [855, 272] on icon at bounding box center [855, 278] width 14 height 14
type input "3"
click at [782, 447] on button "Confirm" at bounding box center [712, 451] width 351 height 43
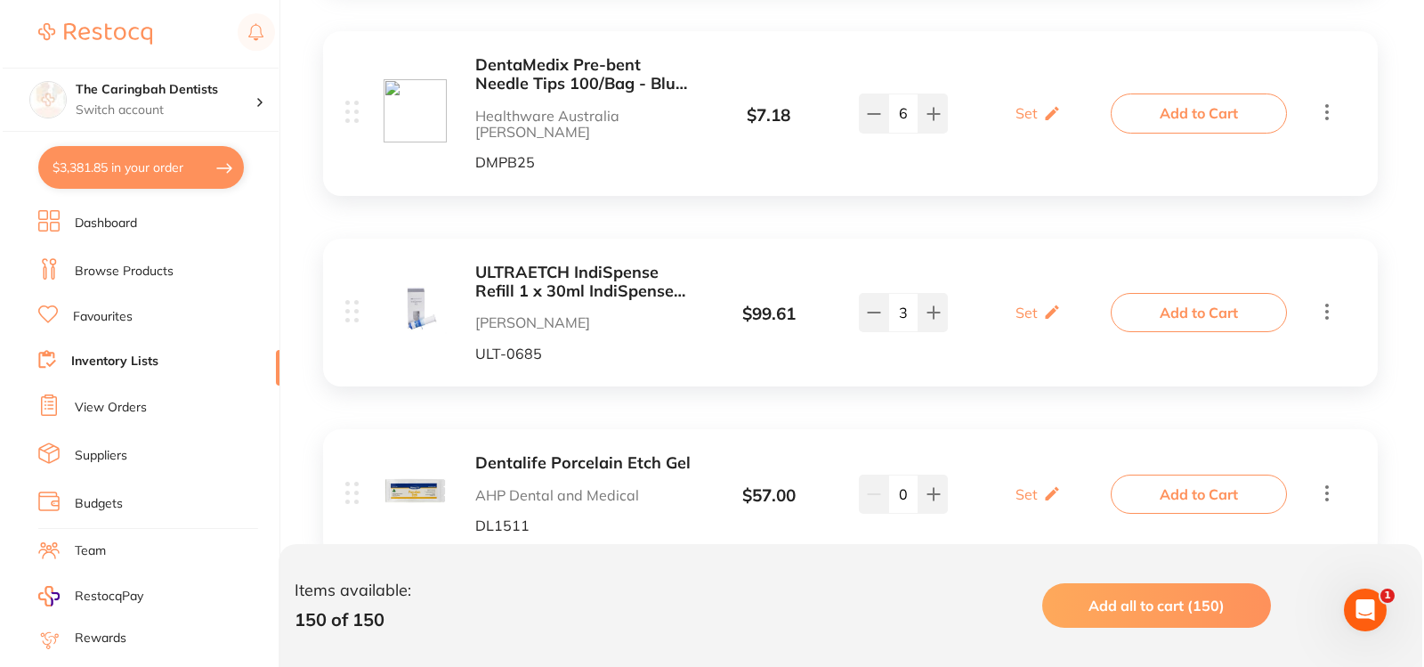
scroll to position [10149, 0]
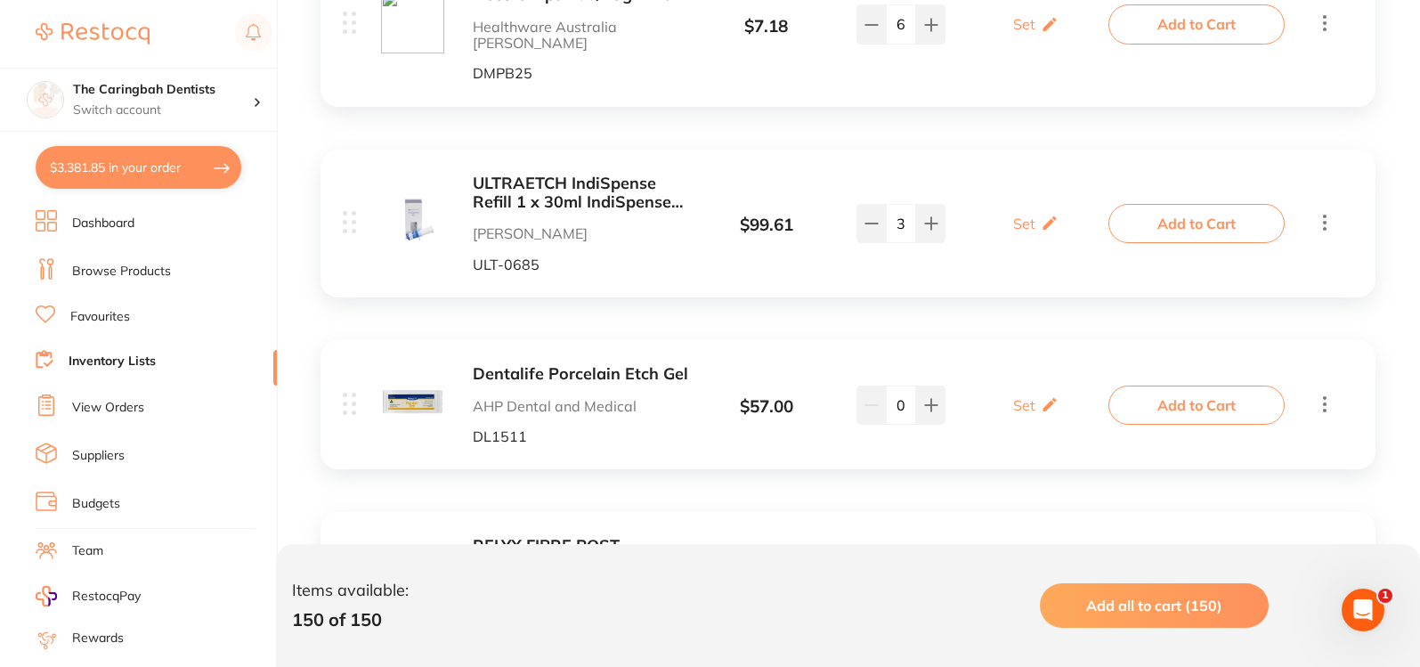
type input "1"
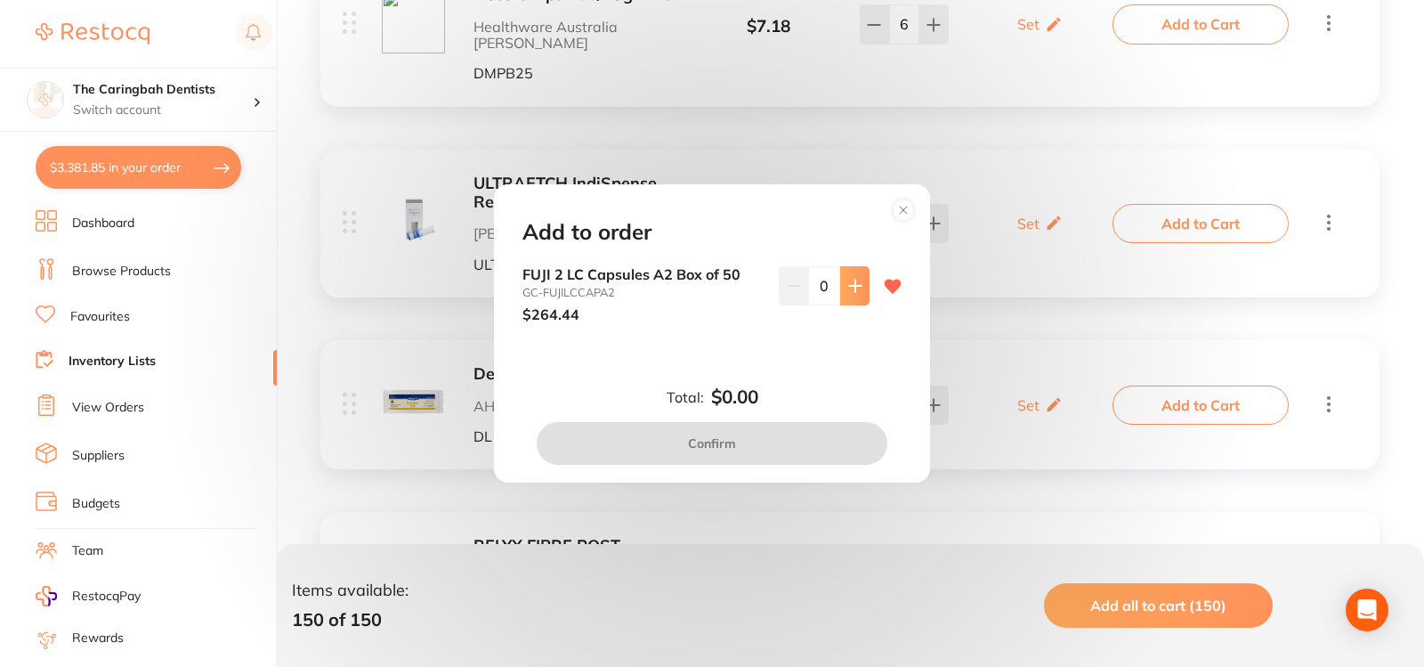
click at [849, 284] on icon at bounding box center [855, 286] width 14 height 14
type input "1"
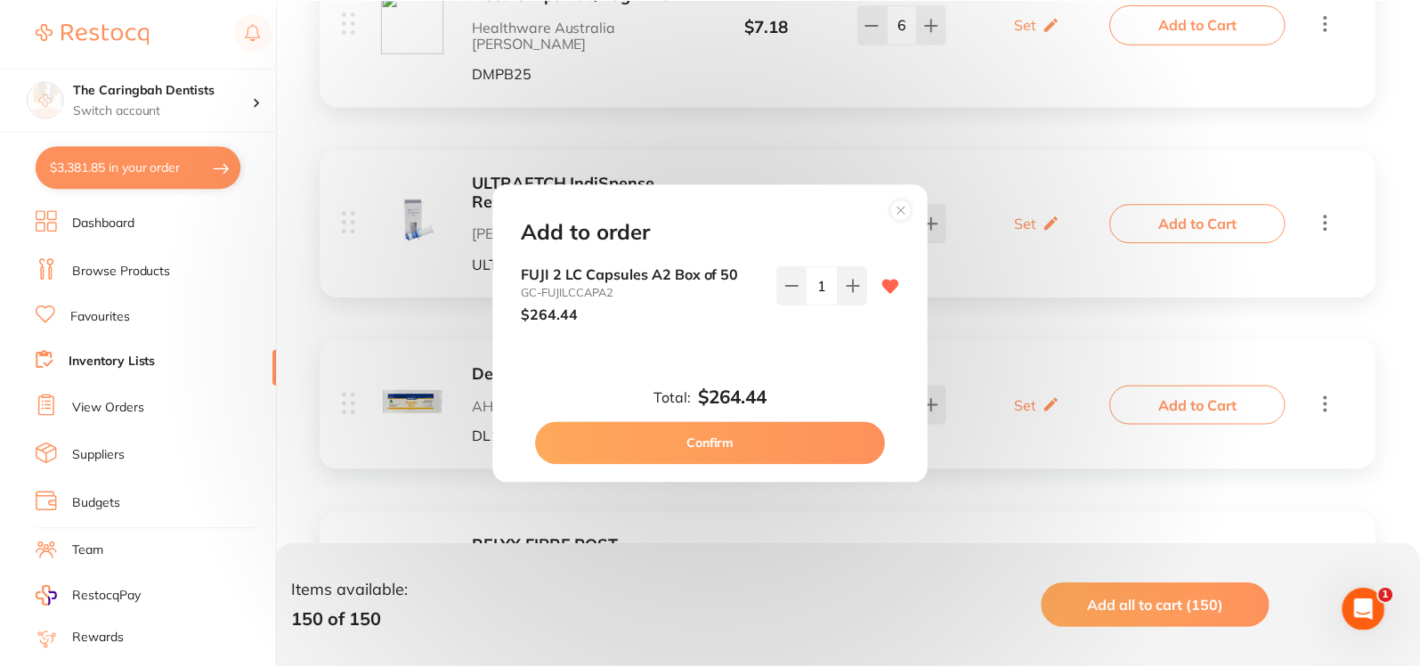
scroll to position [0, 0]
click at [791, 442] on button "Confirm" at bounding box center [712, 443] width 351 height 43
checkbox input "false"
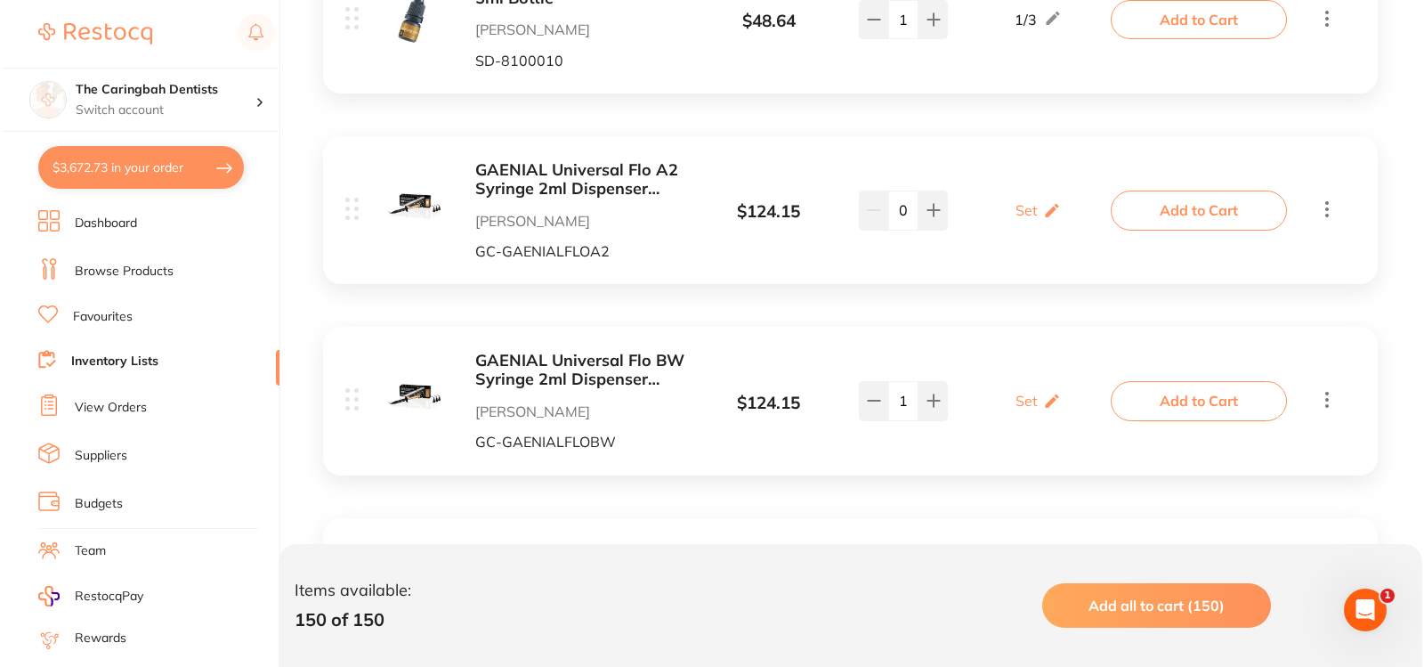
scroll to position [11485, 0]
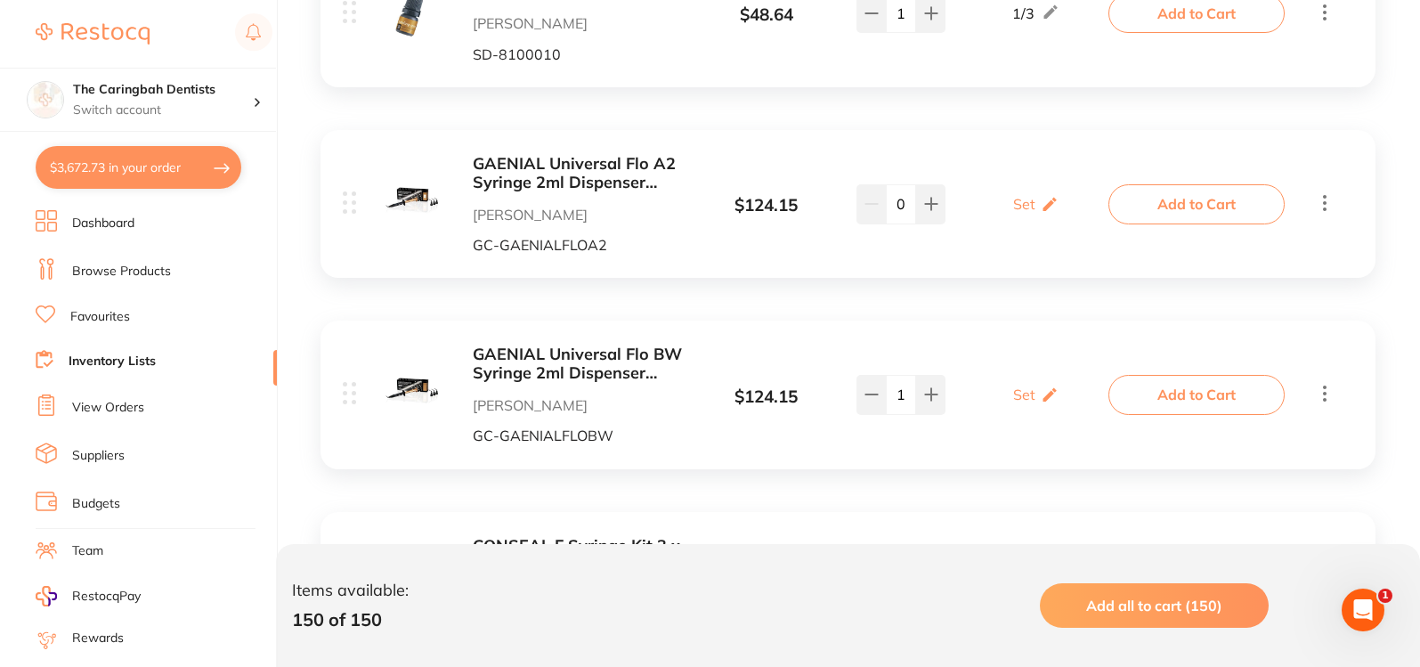
click at [1132, 565] on button "Add to Cart" at bounding box center [1196, 584] width 176 height 39
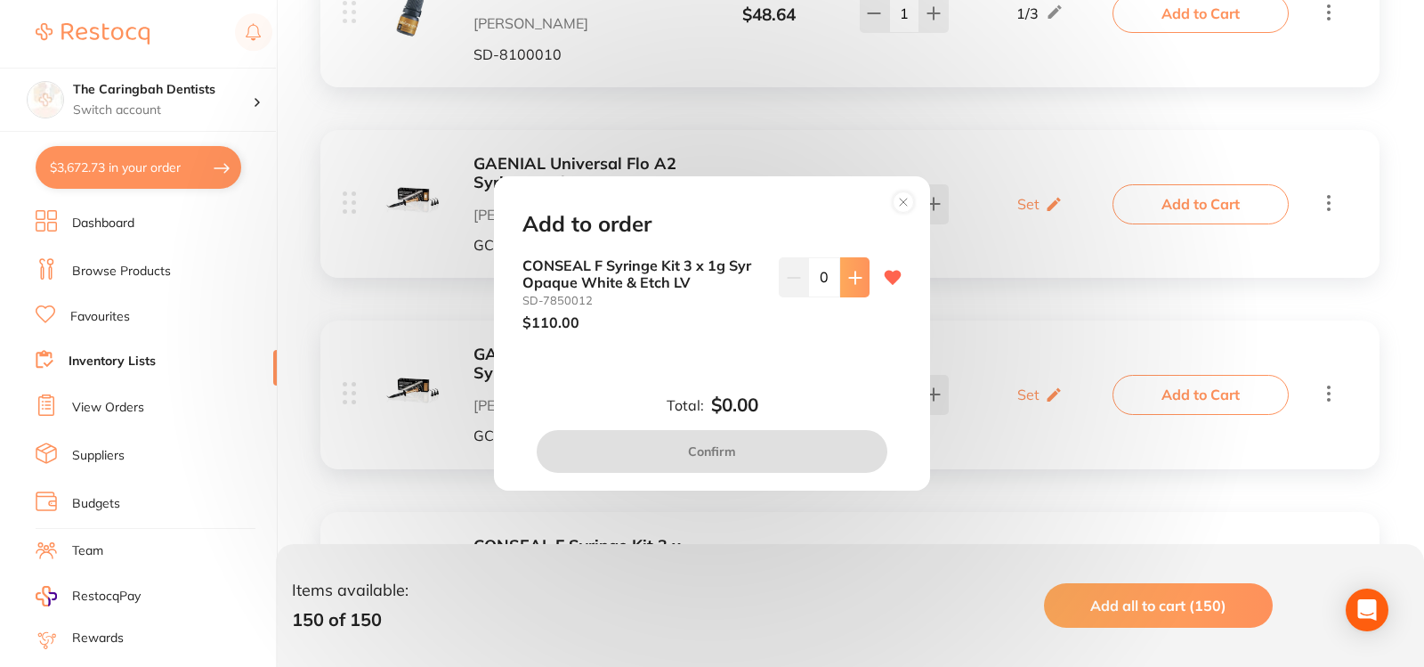
click at [853, 272] on icon at bounding box center [855, 278] width 14 height 14
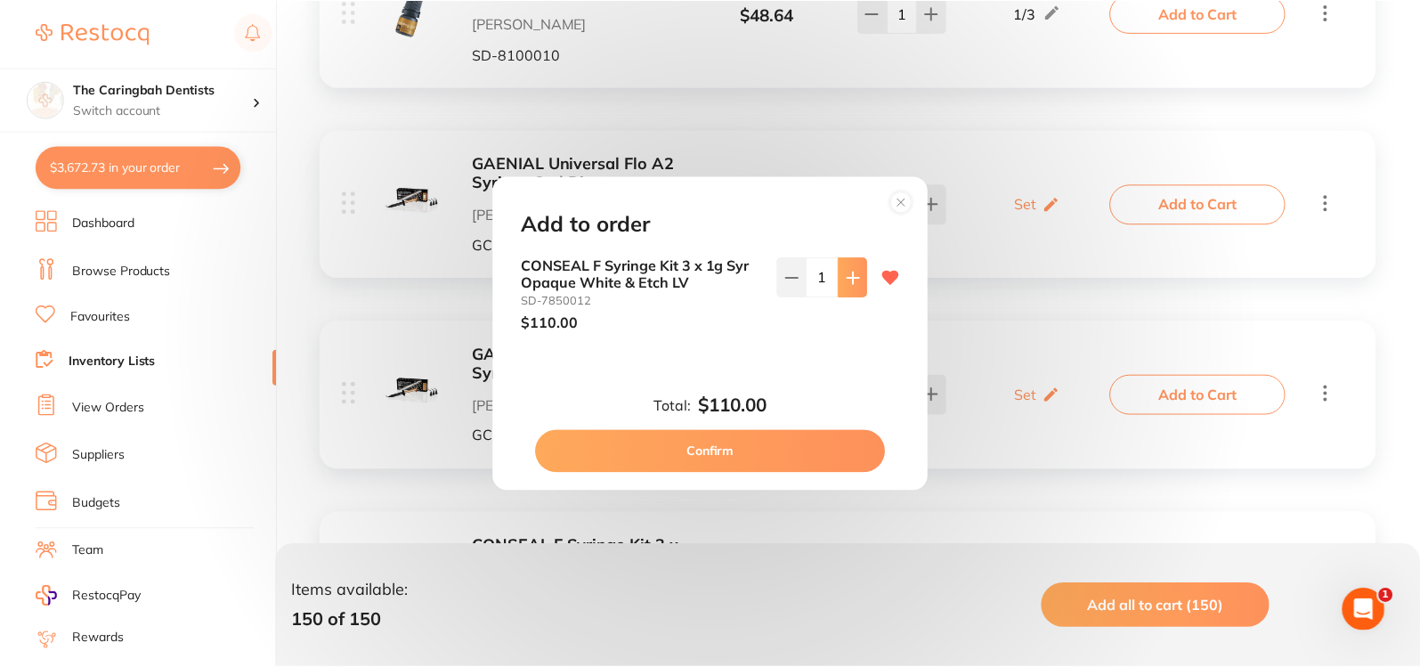
scroll to position [0, 0]
click at [853, 272] on icon at bounding box center [855, 278] width 14 height 14
type input "2"
click at [790, 460] on button "Confirm" at bounding box center [712, 451] width 351 height 43
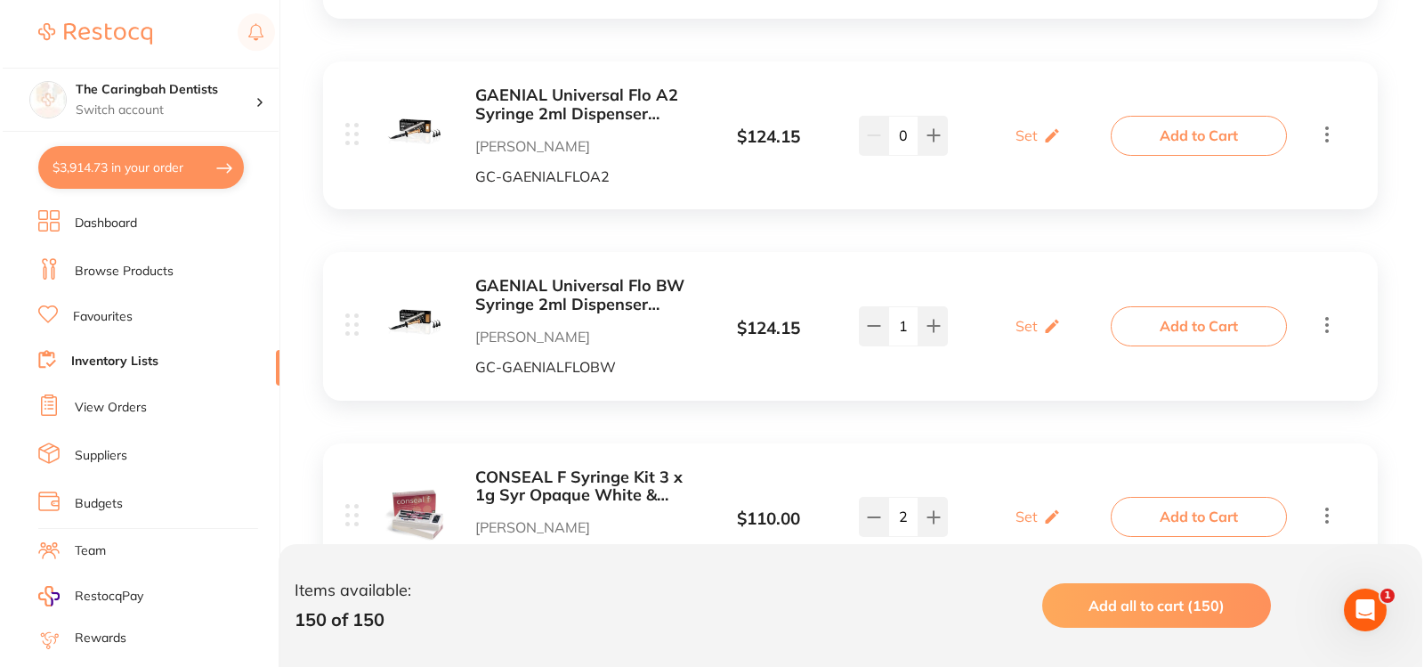
scroll to position [11574, 0]
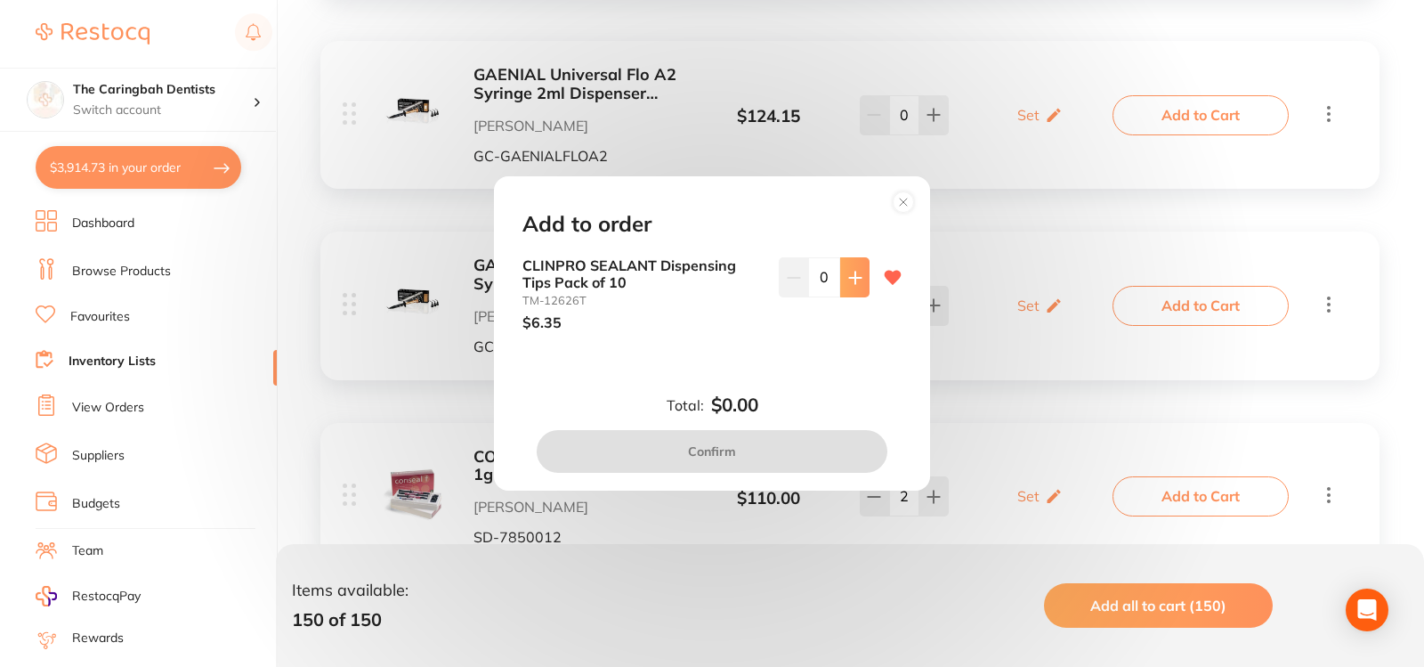
click at [848, 280] on icon at bounding box center [855, 278] width 14 height 14
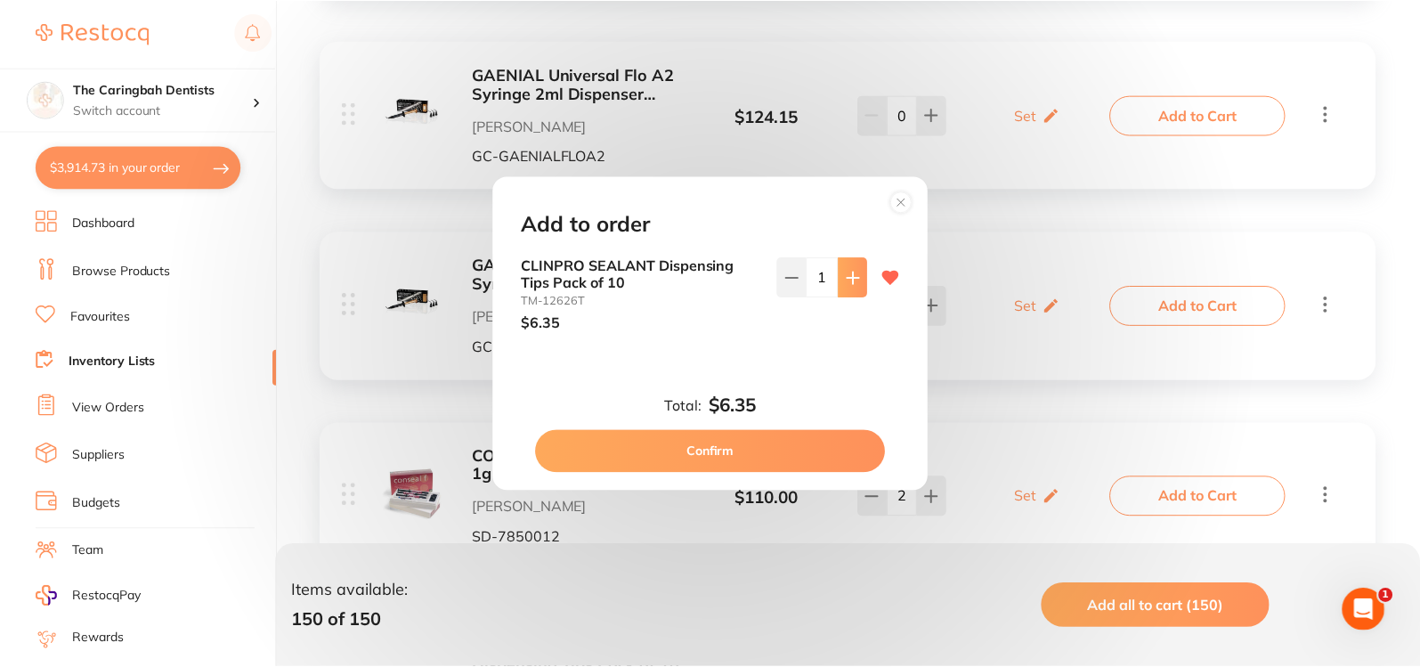
scroll to position [0, 0]
click at [848, 280] on icon at bounding box center [855, 278] width 14 height 14
type input "4"
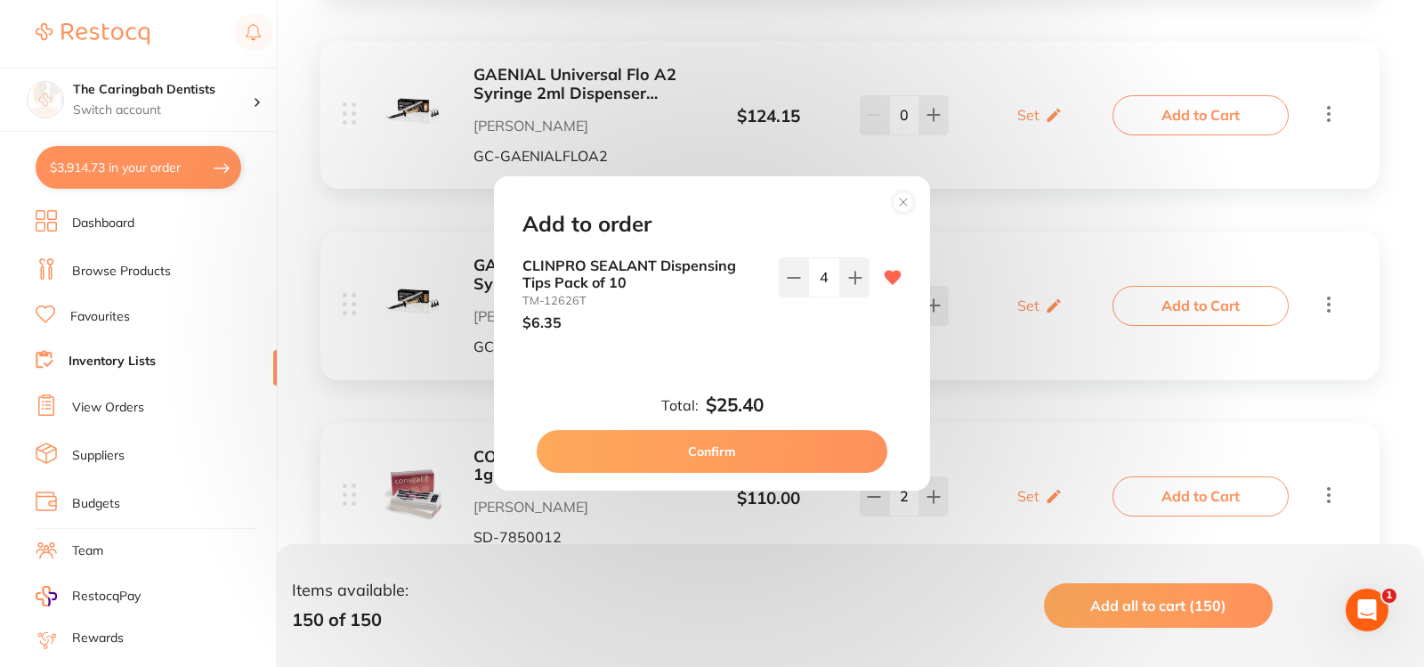
click at [780, 442] on button "Confirm" at bounding box center [712, 451] width 351 height 43
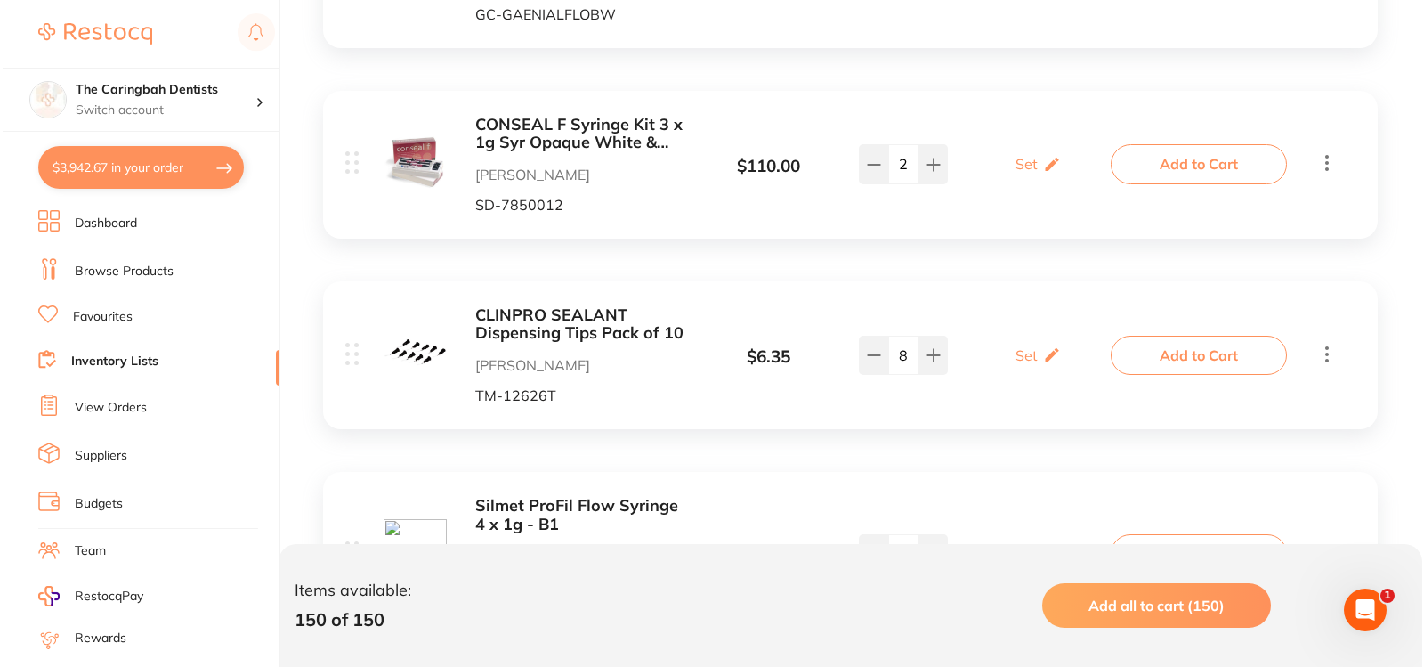
scroll to position [11930, 0]
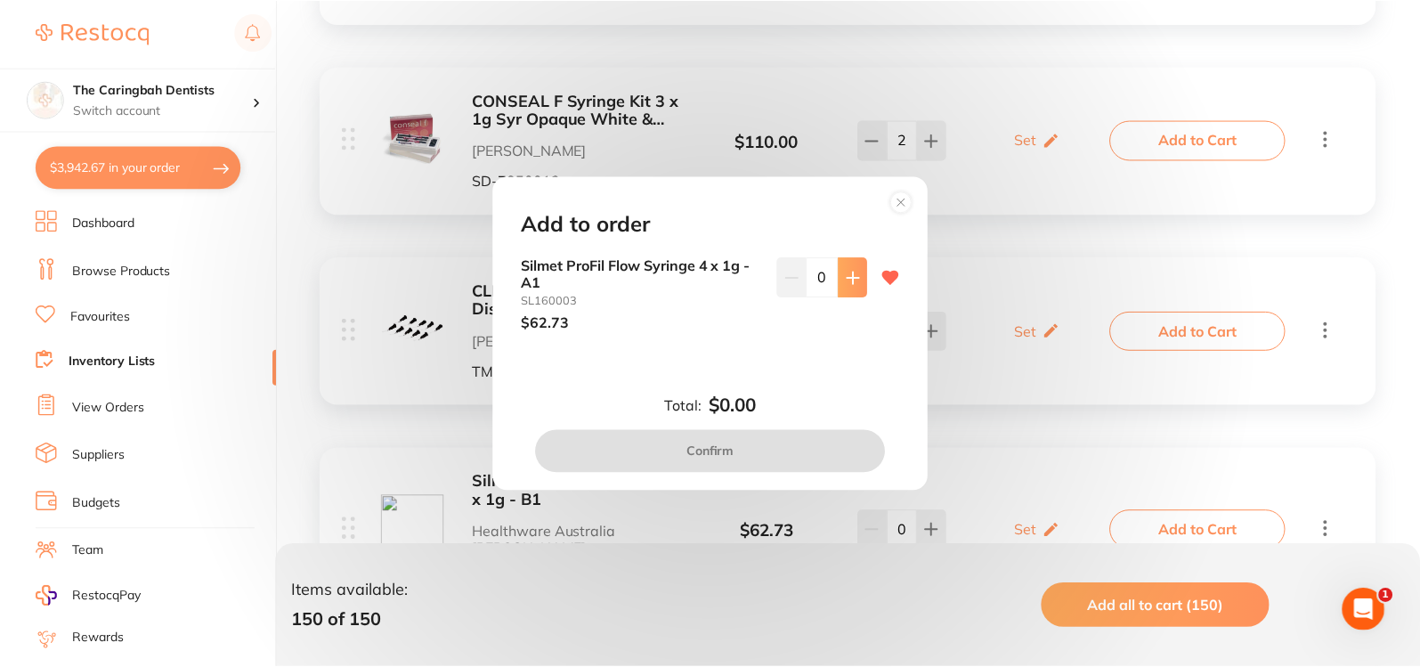
scroll to position [0, 0]
click at [842, 281] on button at bounding box center [854, 276] width 29 height 39
type input "1"
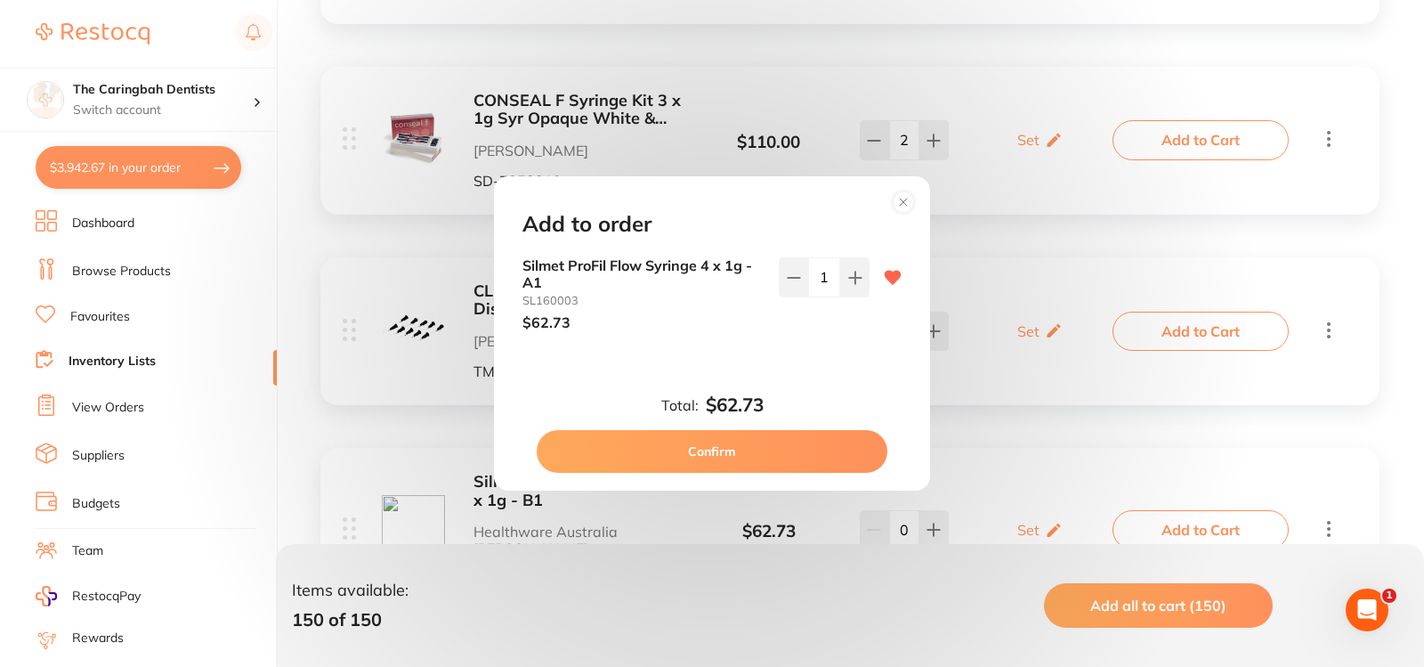
click at [787, 455] on button "Confirm" at bounding box center [712, 451] width 351 height 43
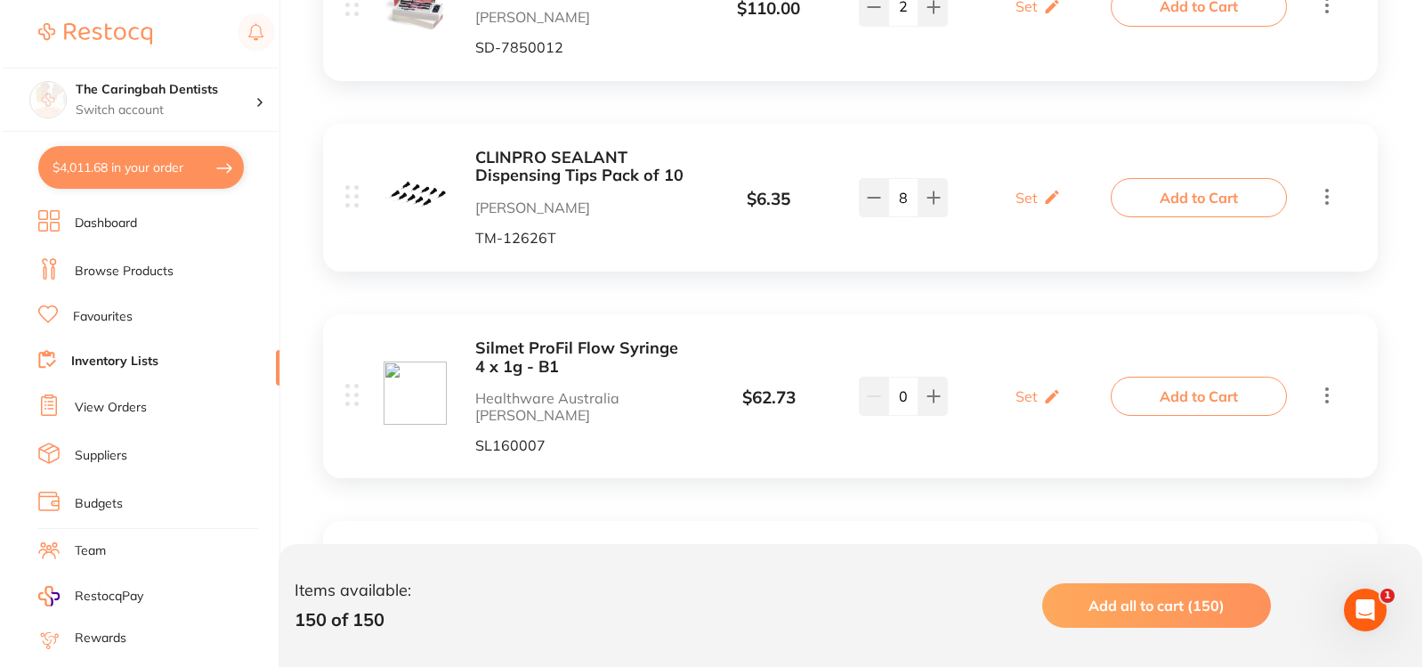
scroll to position [12108, 0]
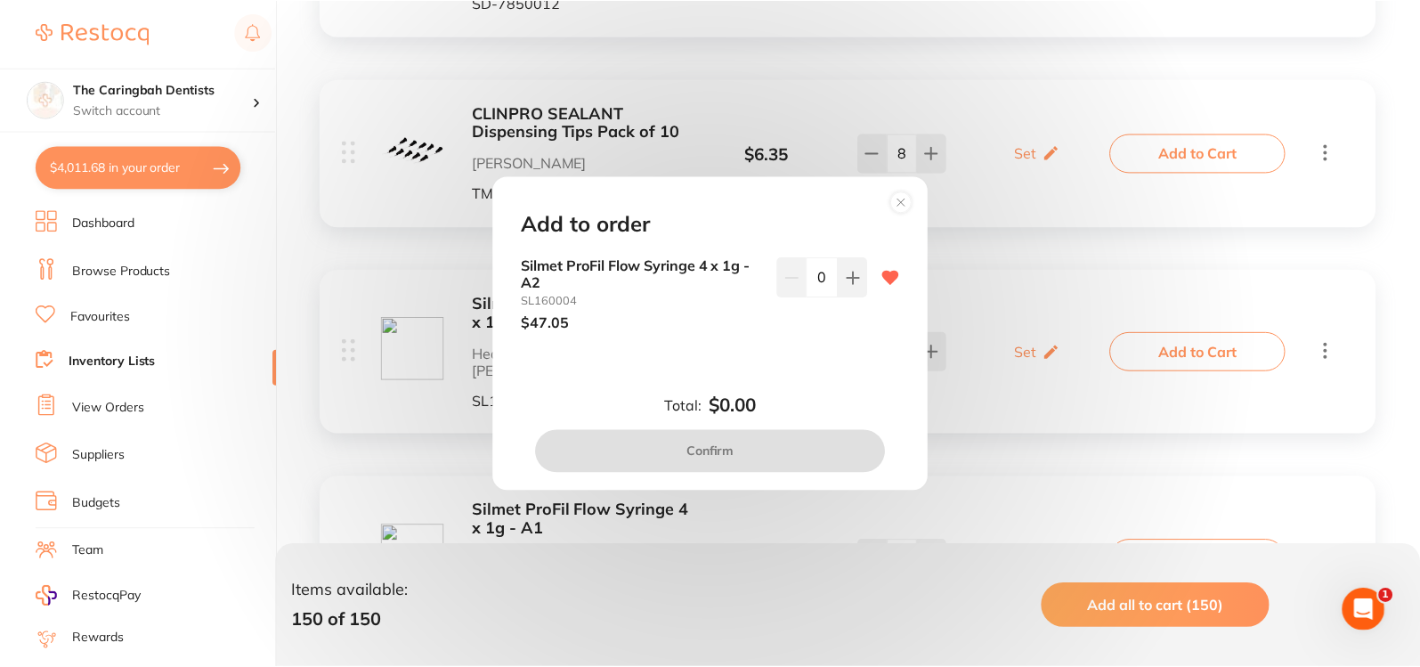
scroll to position [0, 0]
click at [852, 272] on icon at bounding box center [855, 278] width 14 height 14
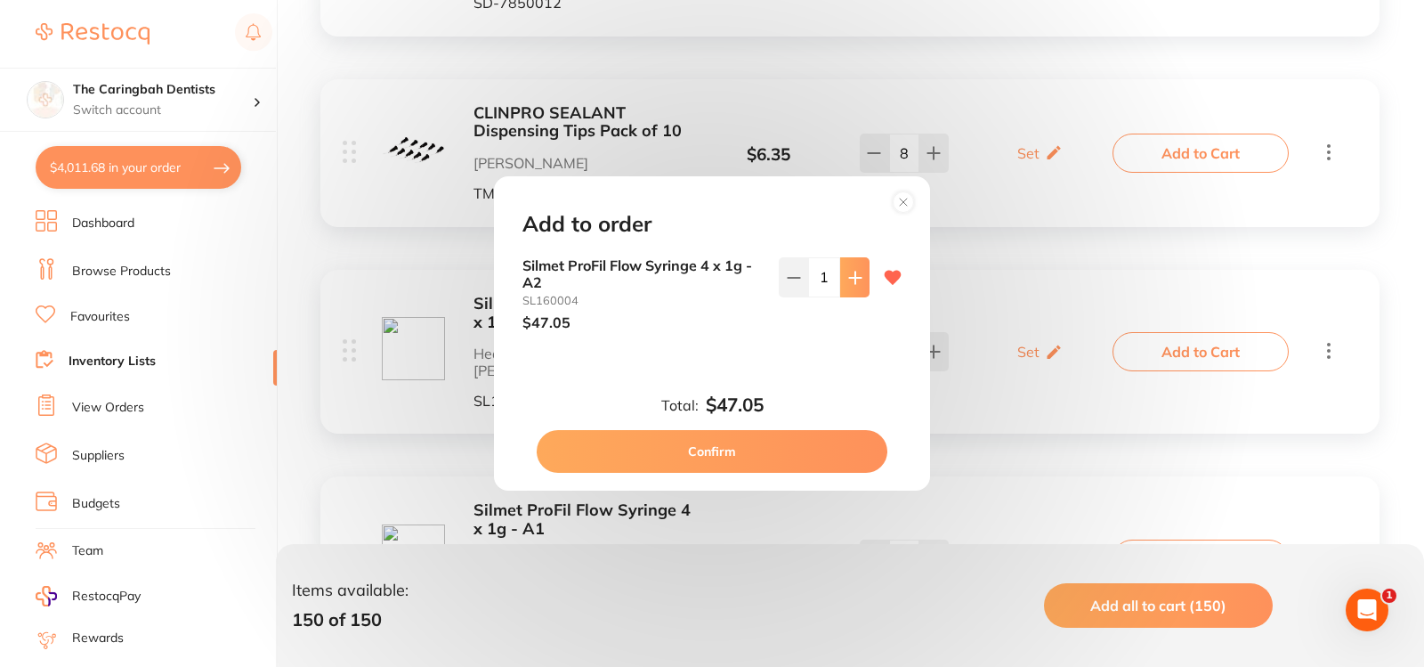
click at [852, 272] on icon at bounding box center [855, 278] width 14 height 14
type input "2"
click at [756, 452] on button "Confirm" at bounding box center [712, 451] width 351 height 43
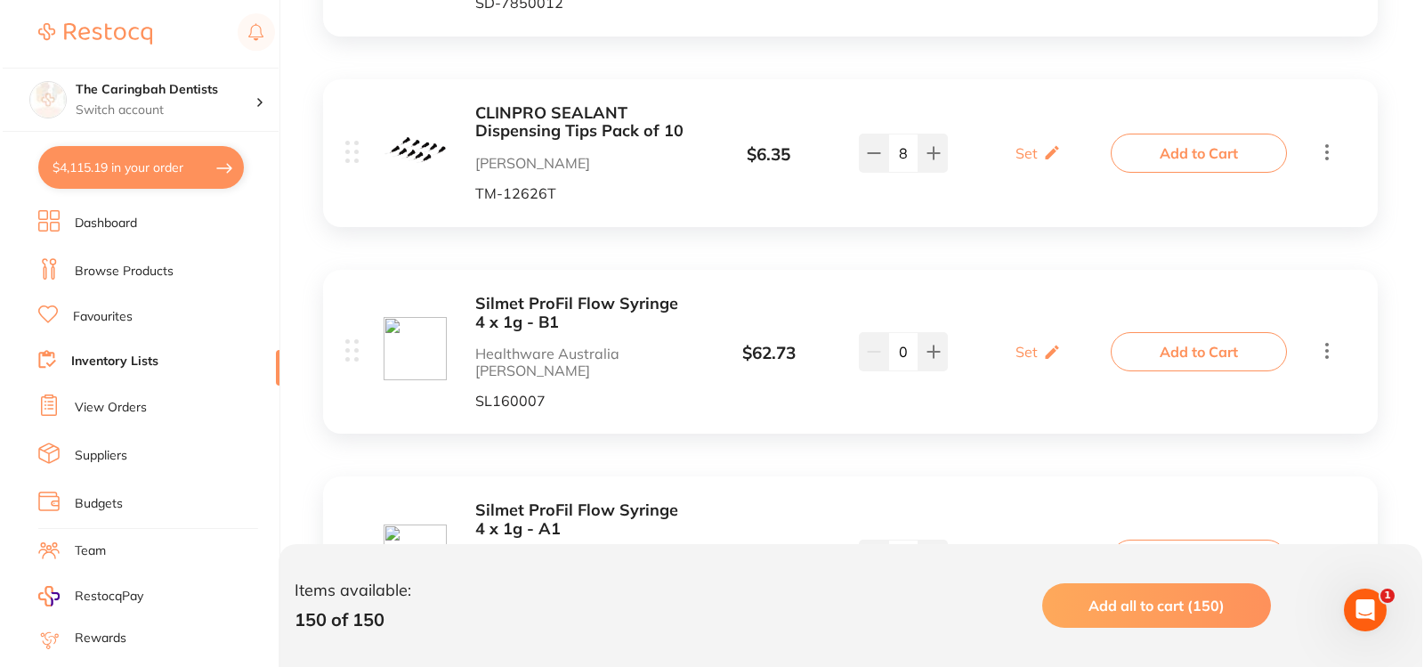
scroll to position [12197, 0]
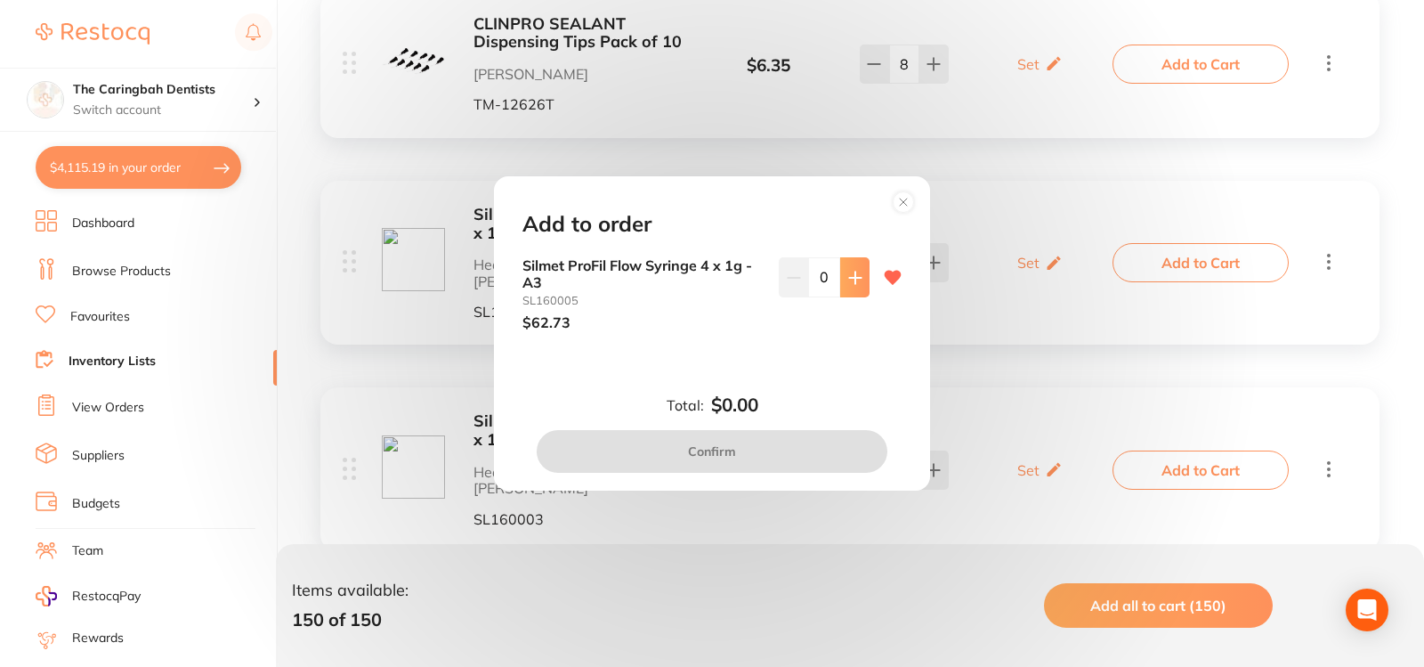
click at [851, 277] on icon at bounding box center [855, 278] width 12 height 12
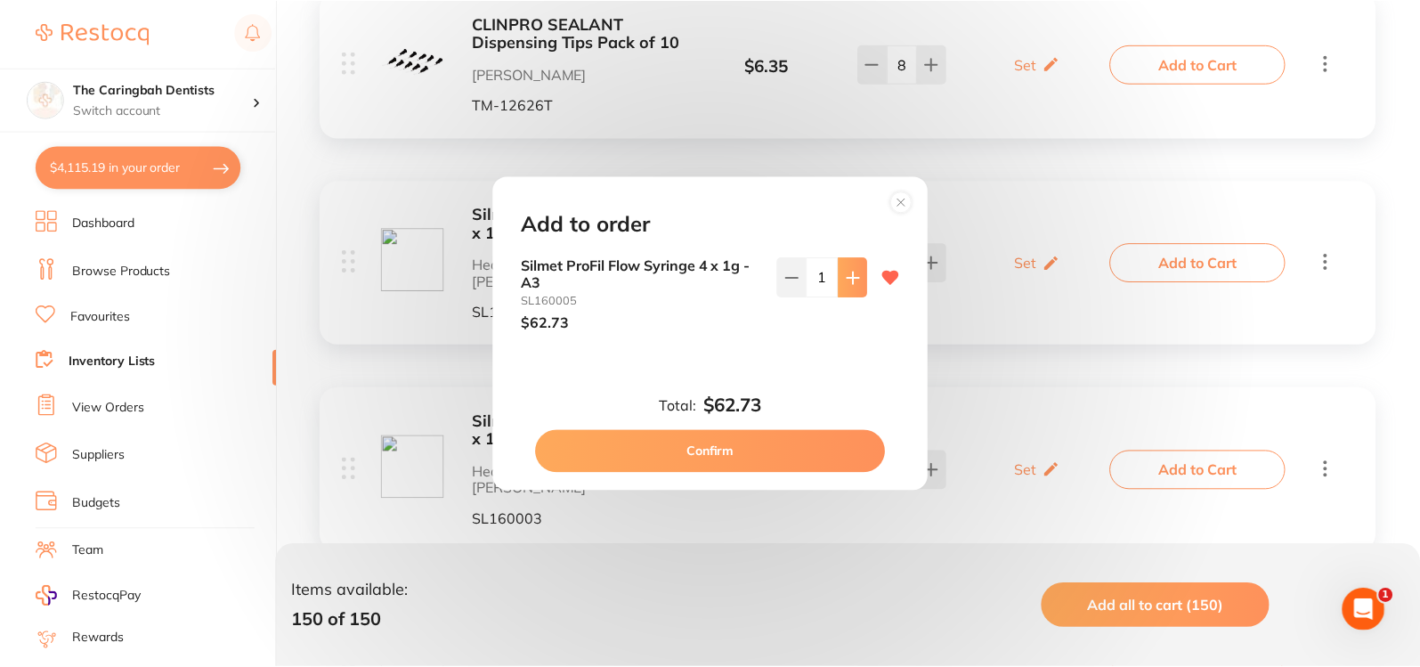
scroll to position [0, 0]
click at [851, 277] on icon at bounding box center [855, 278] width 12 height 12
click at [849, 278] on icon at bounding box center [855, 278] width 12 height 12
type input "3"
click at [782, 450] on button "Confirm" at bounding box center [712, 451] width 351 height 43
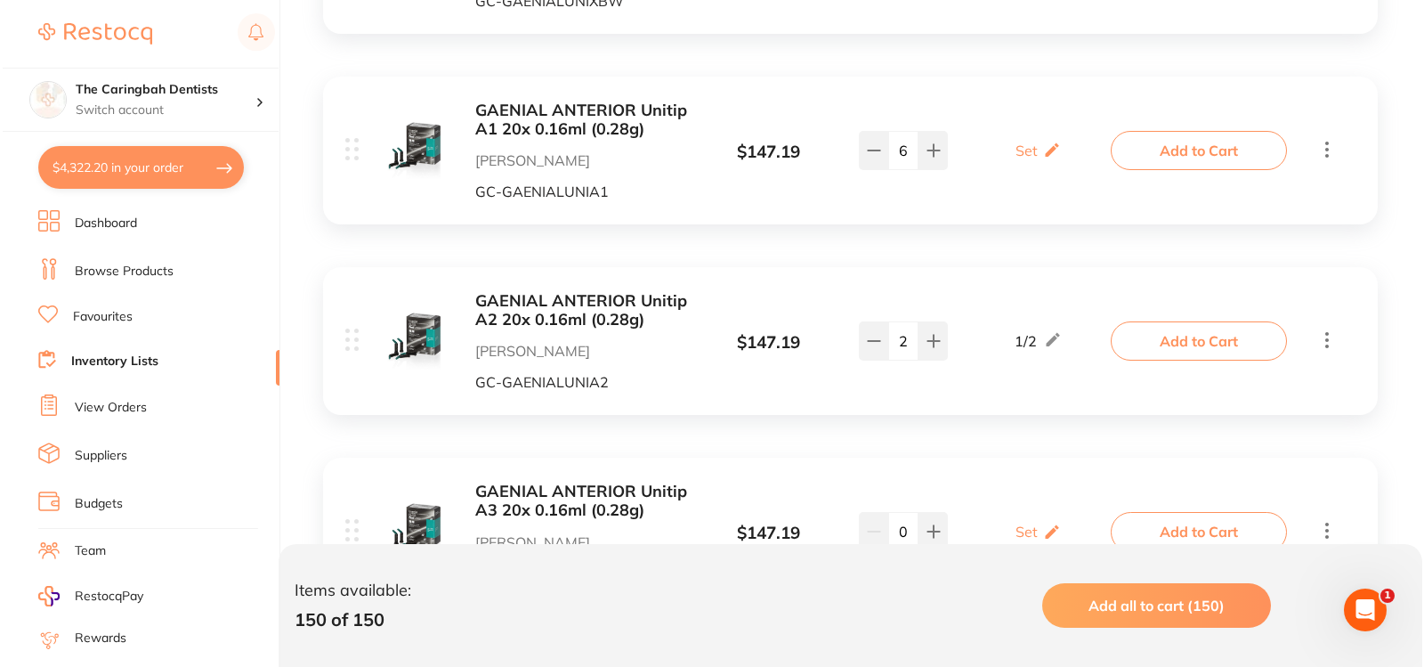
scroll to position [13710, 0]
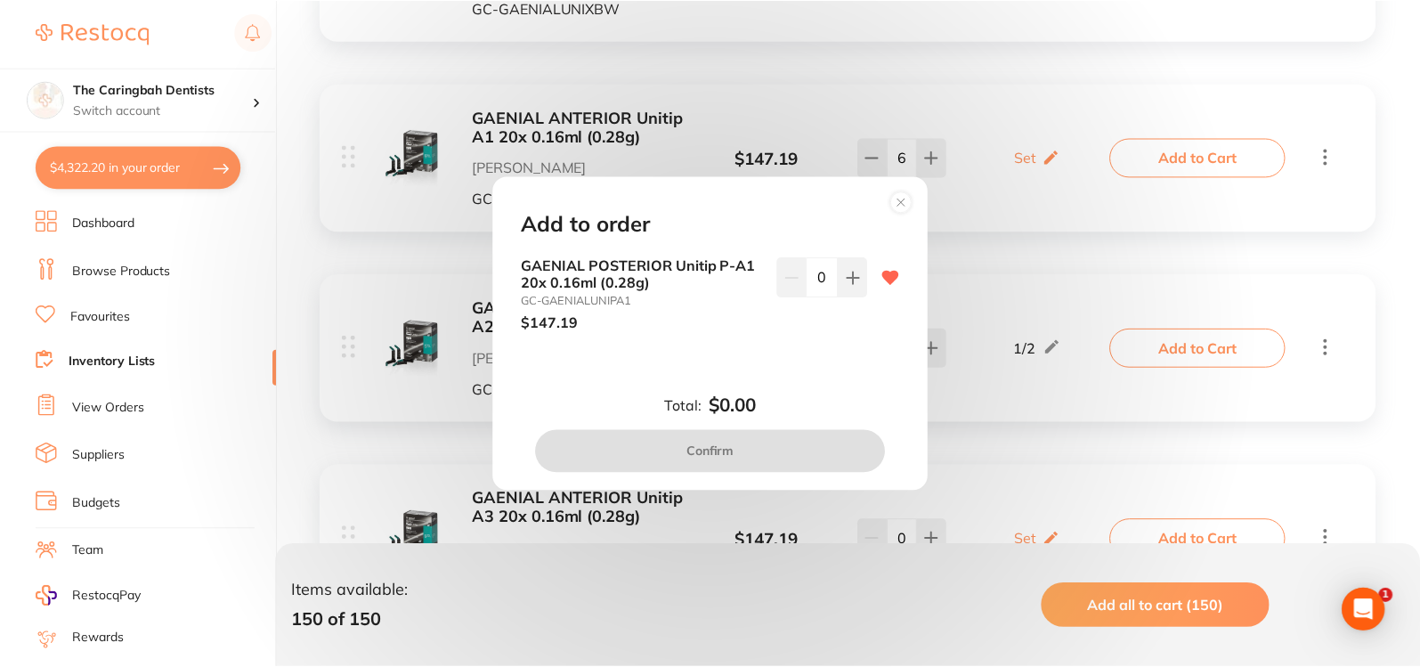
scroll to position [0, 0]
click at [852, 288] on button at bounding box center [854, 276] width 29 height 39
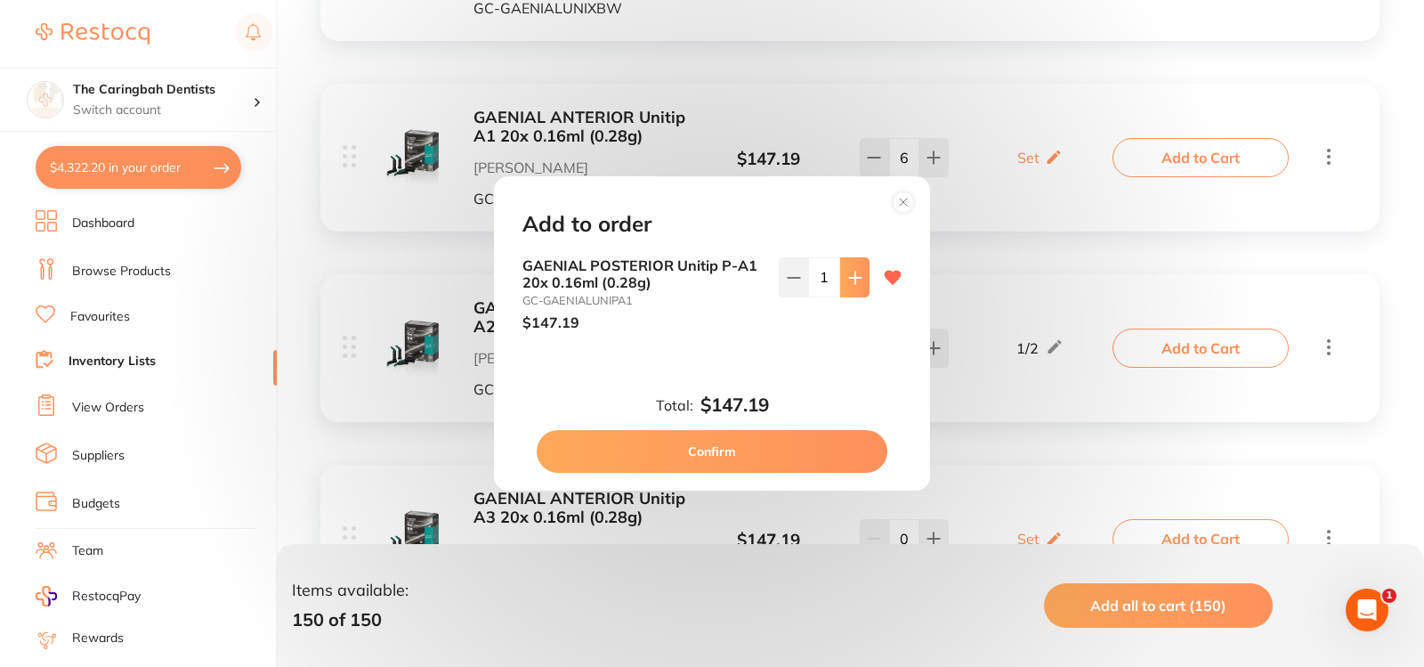
click at [860, 268] on button at bounding box center [854, 276] width 29 height 39
type input "2"
click at [795, 453] on button "Confirm" at bounding box center [712, 451] width 351 height 43
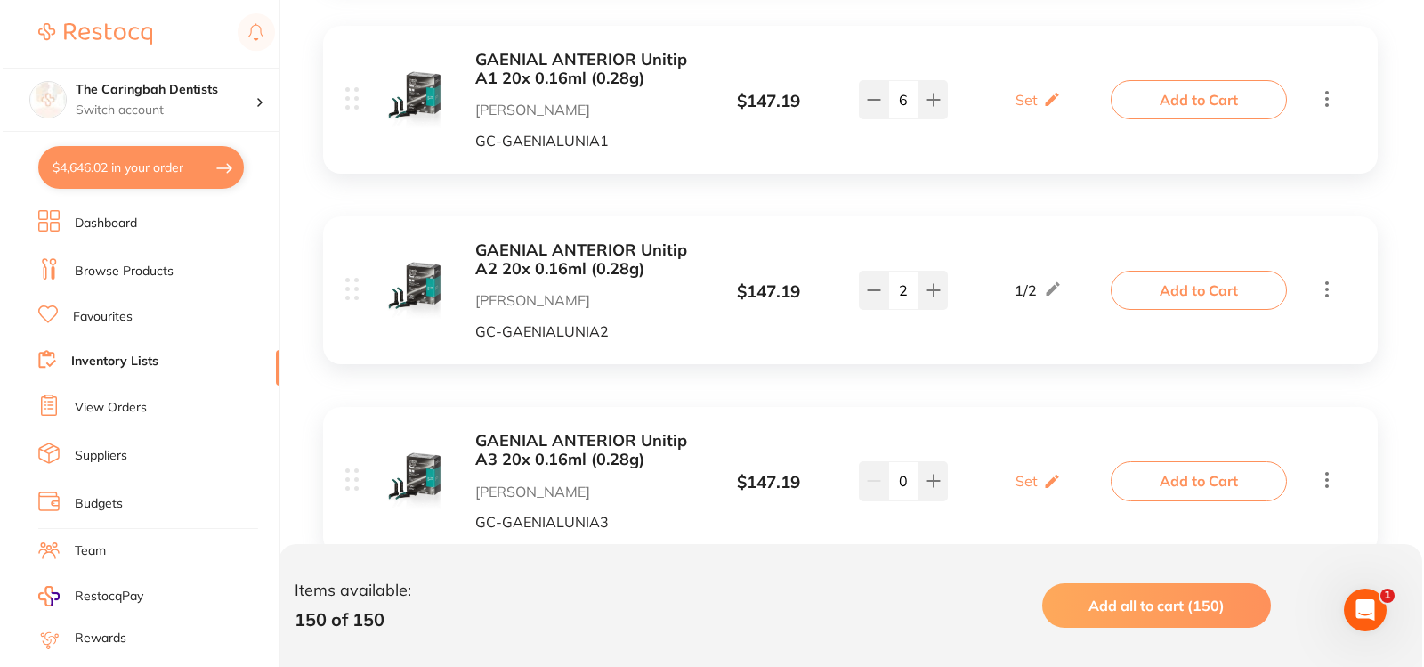
scroll to position [13799, 0]
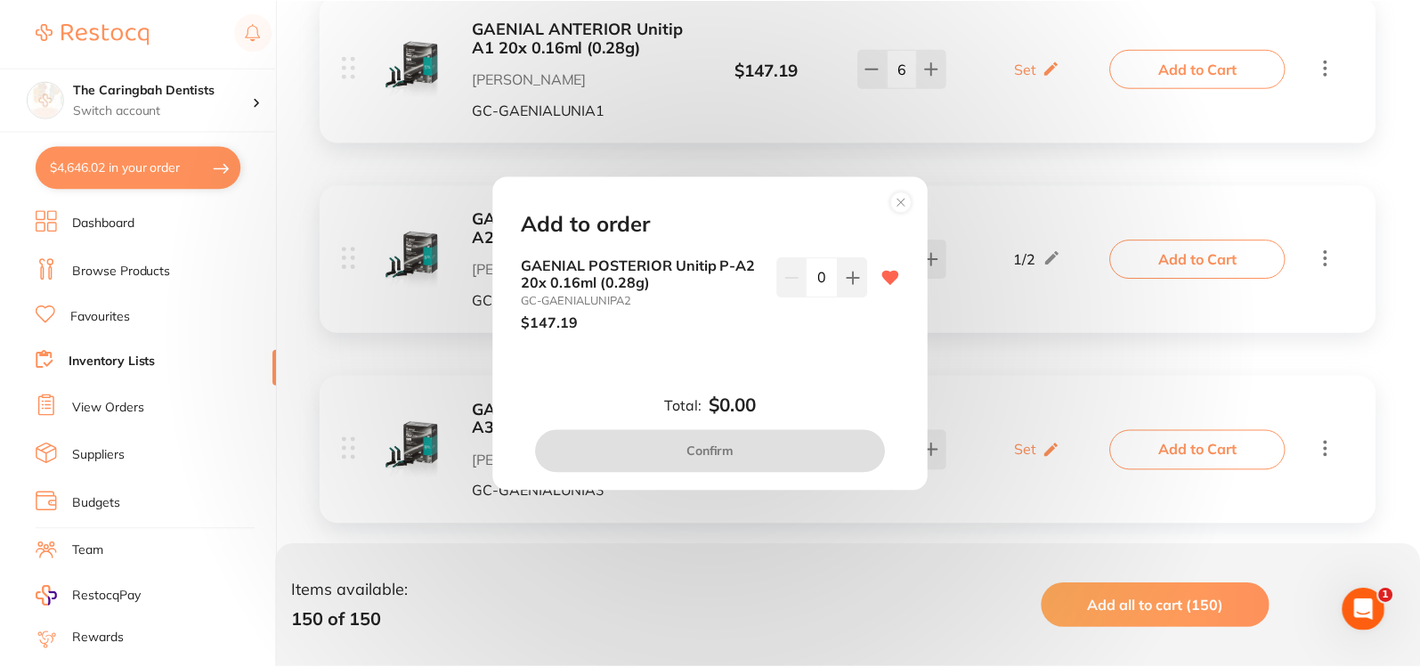
scroll to position [0, 0]
click at [849, 278] on icon at bounding box center [855, 278] width 12 height 12
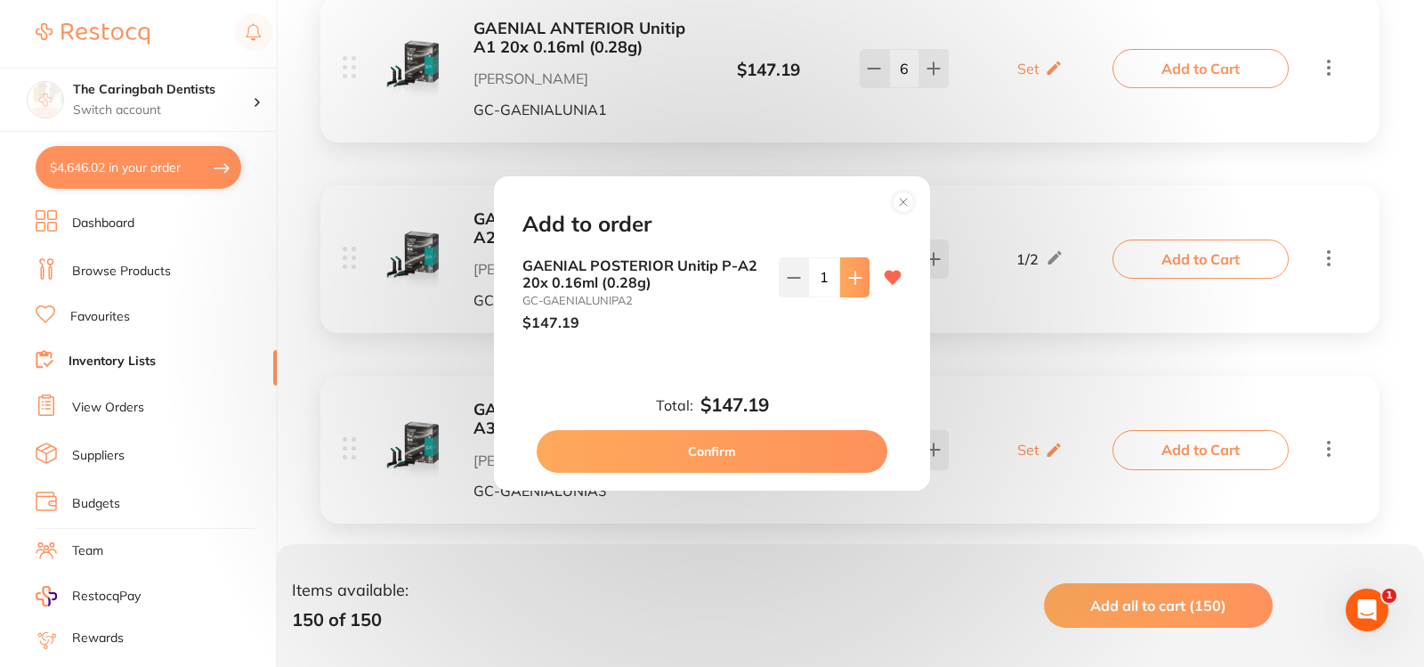
click at [849, 278] on icon at bounding box center [855, 278] width 12 height 12
type input "2"
click at [762, 457] on button "Confirm" at bounding box center [712, 451] width 351 height 43
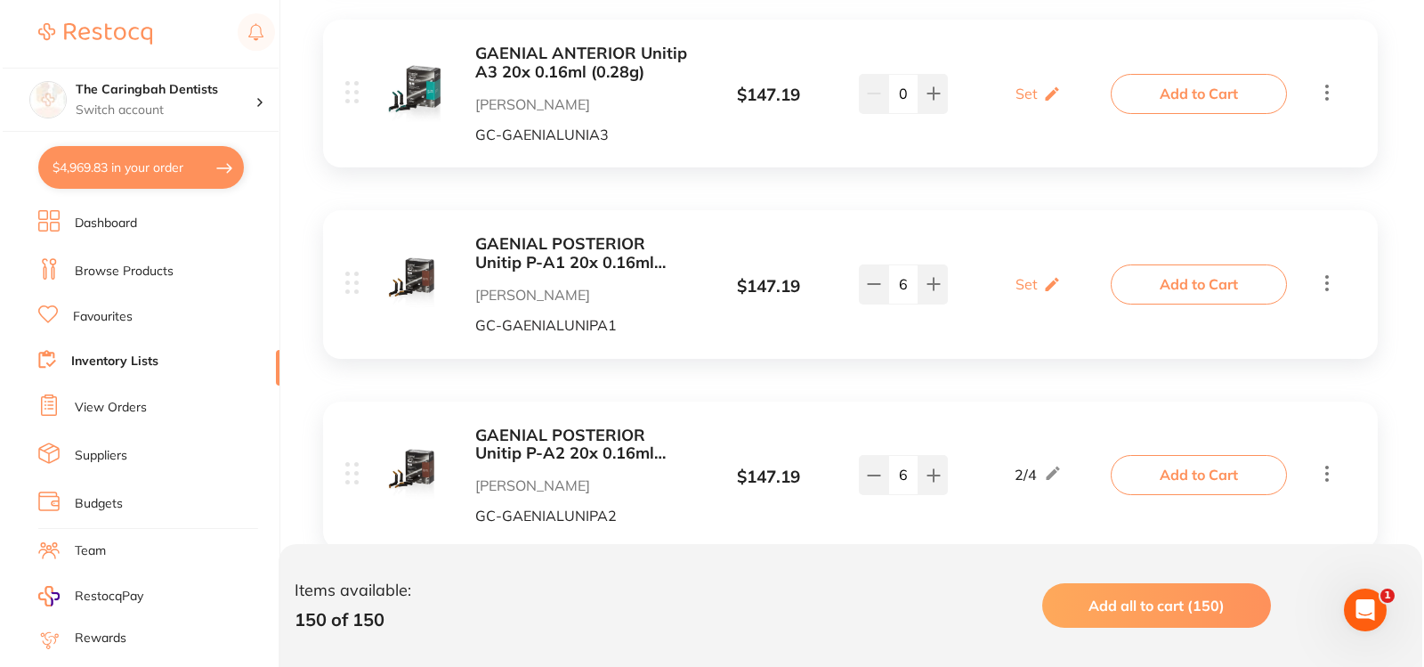
scroll to position [14066, 0]
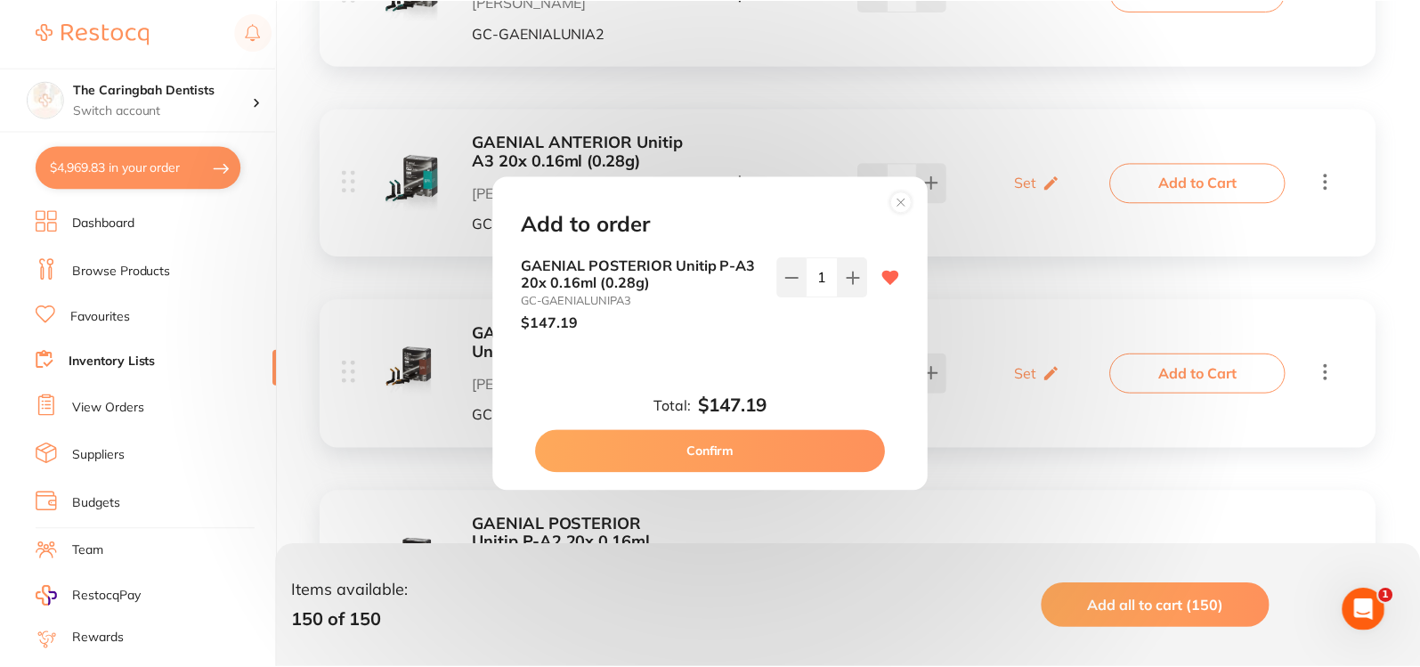
scroll to position [0, 0]
click at [798, 448] on button "Confirm" at bounding box center [712, 451] width 351 height 43
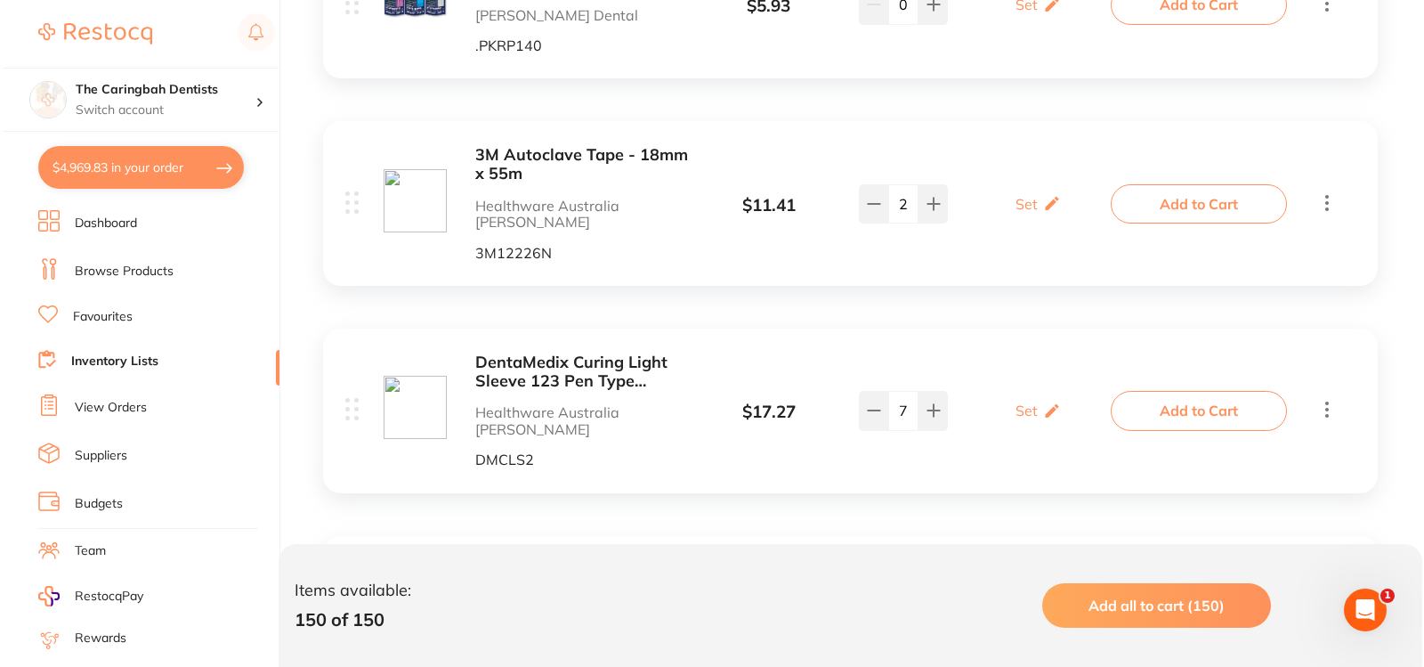
scroll to position [15580, 0]
type input "1"
click at [1159, 588] on button "Add to Cart" at bounding box center [1196, 607] width 176 height 39
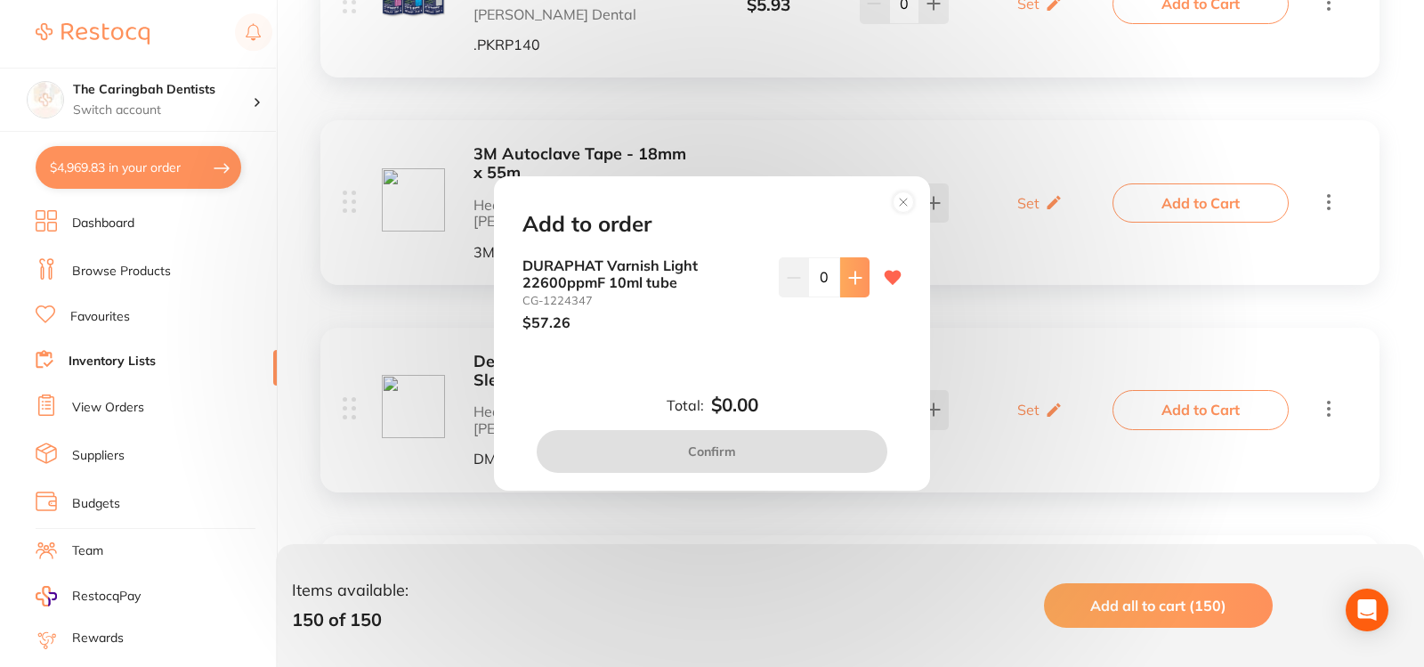
click at [841, 274] on button at bounding box center [854, 276] width 29 height 39
type input "1"
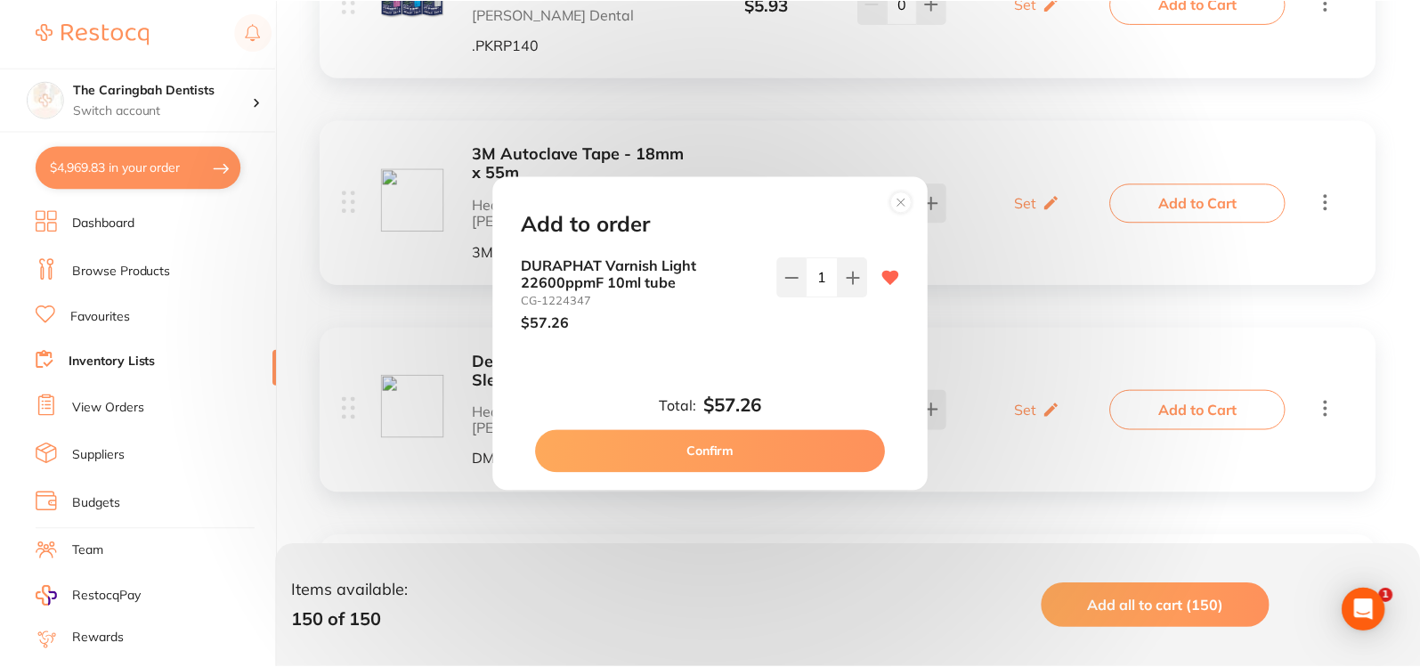
scroll to position [0, 0]
click at [754, 441] on button "Confirm" at bounding box center [712, 451] width 351 height 43
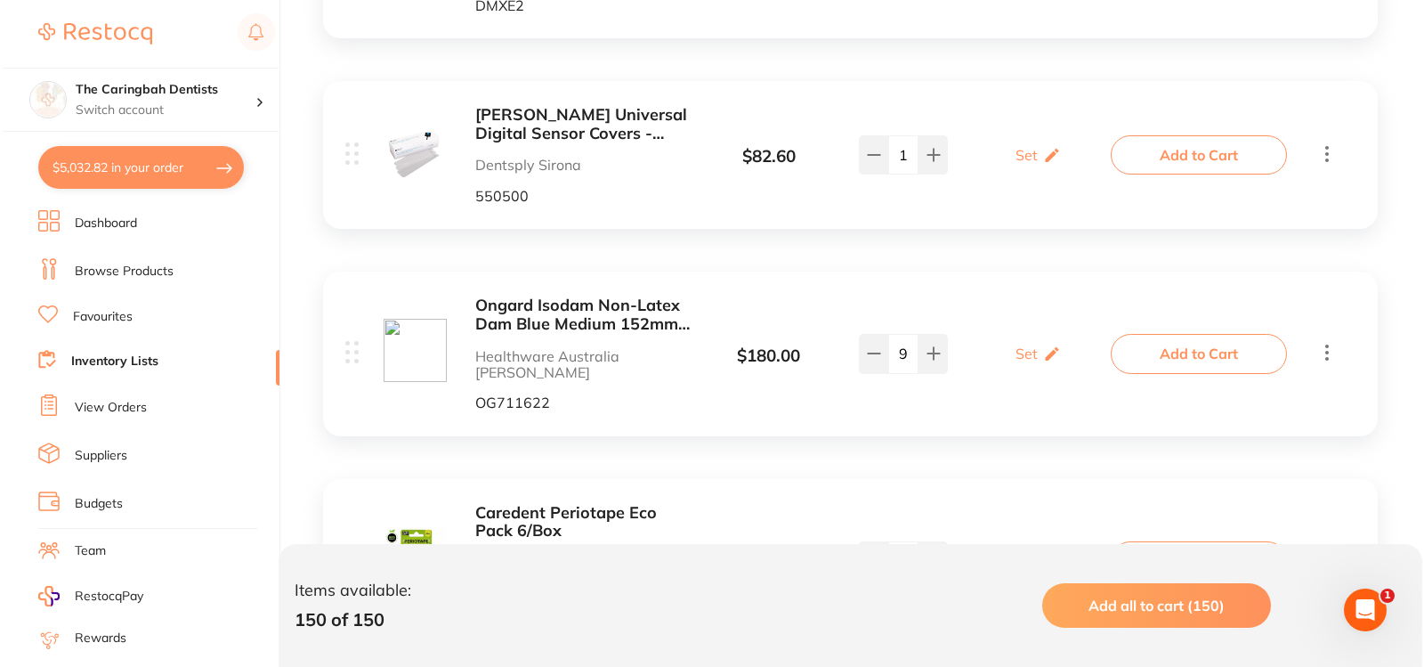
scroll to position [17004, 0]
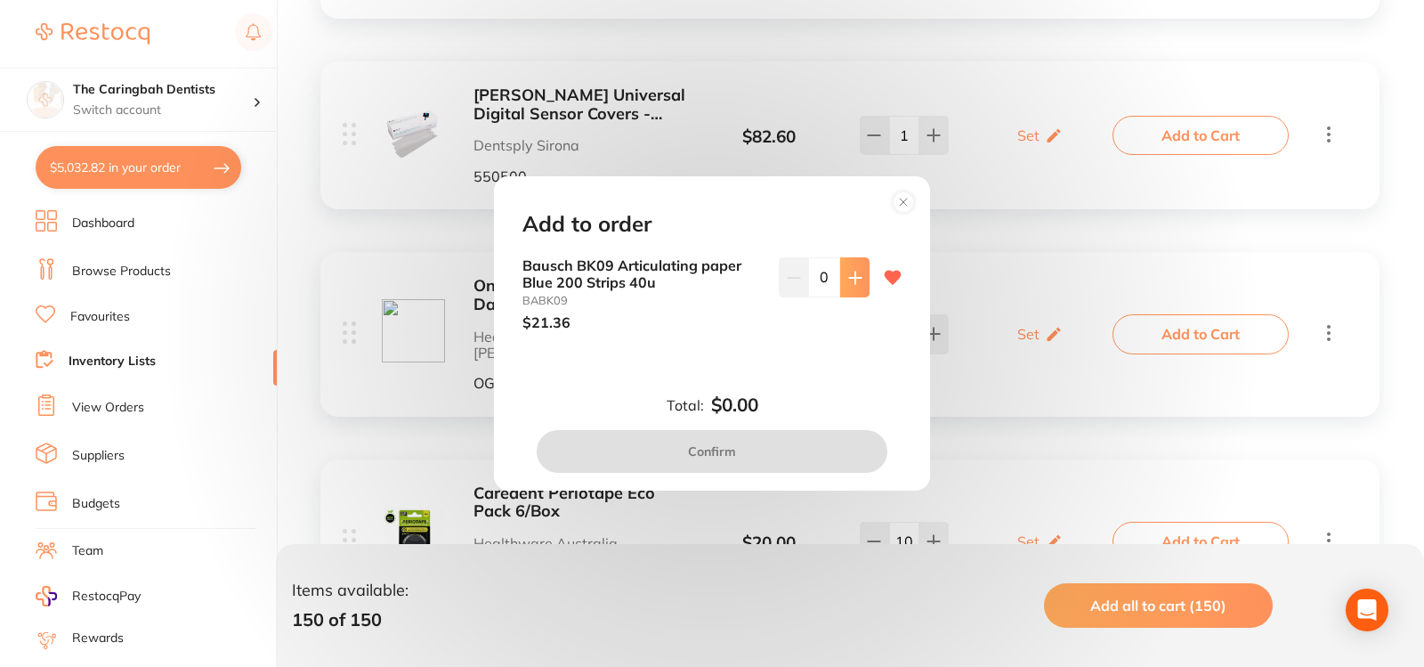
click at [857, 280] on icon at bounding box center [855, 278] width 14 height 14
type input "1"
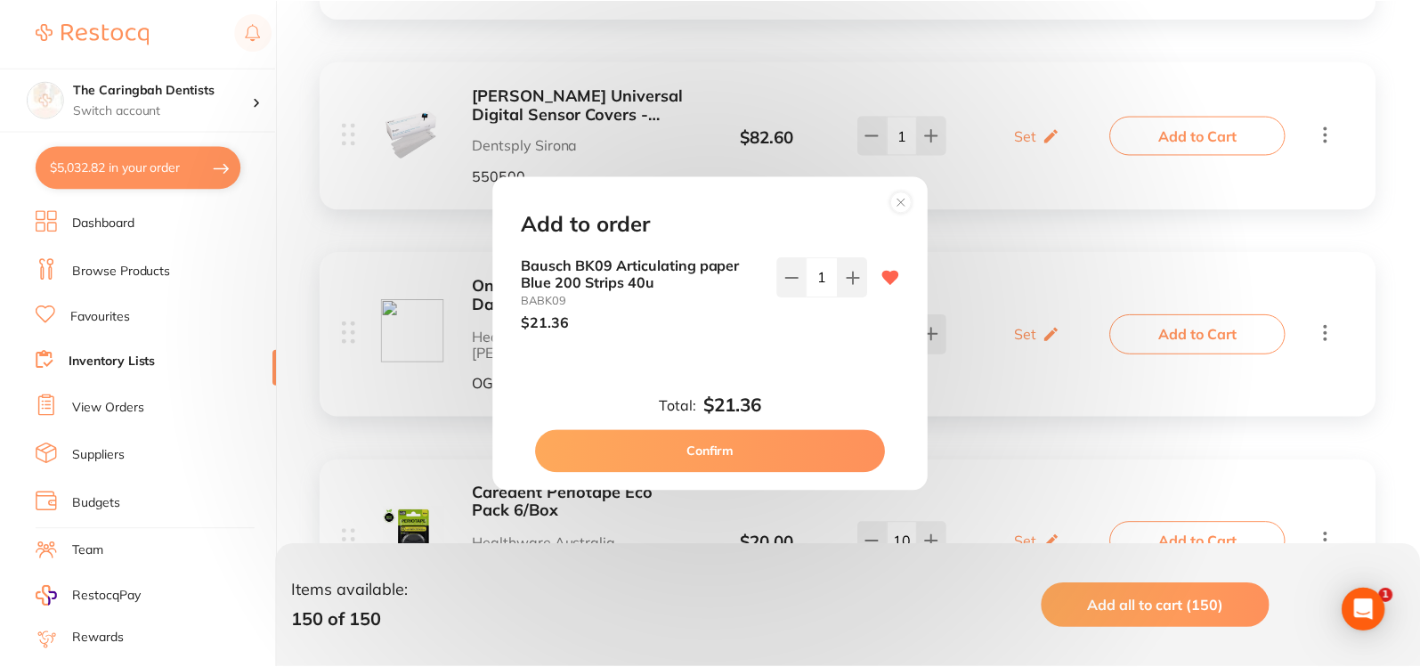
scroll to position [0, 0]
click at [821, 447] on button "Confirm" at bounding box center [712, 451] width 351 height 43
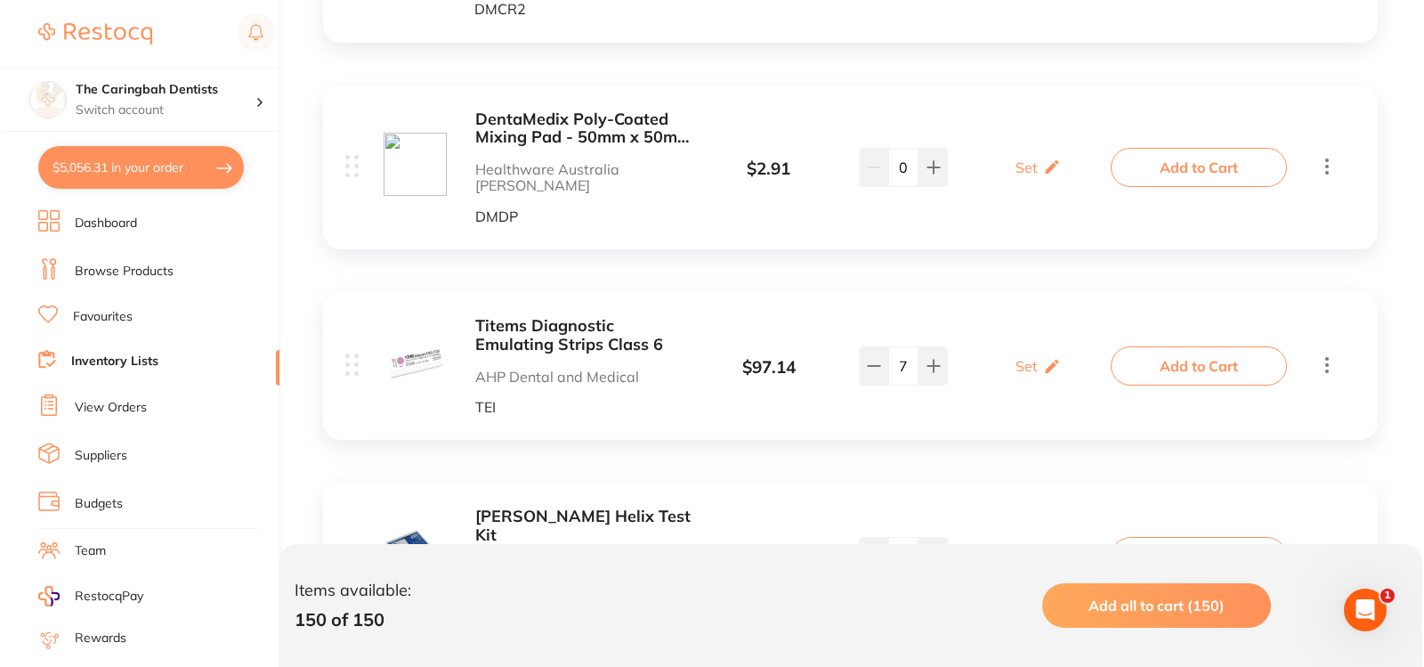
scroll to position [18607, 0]
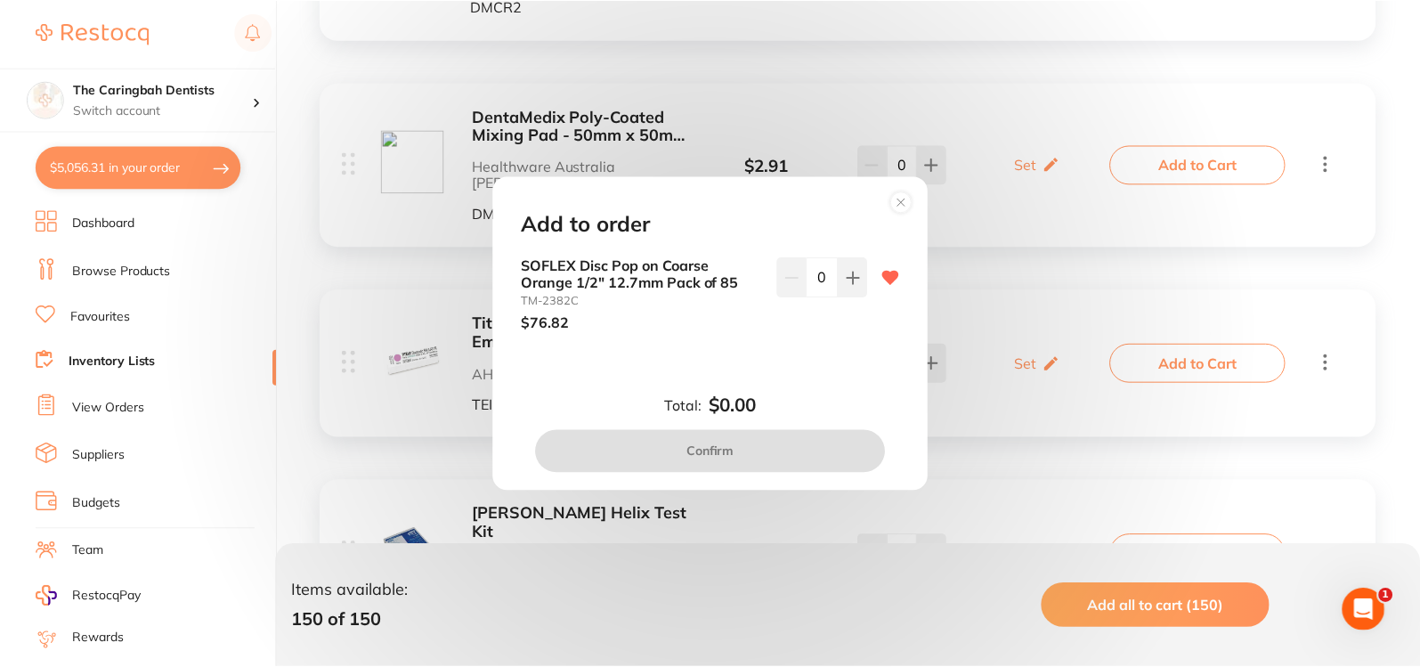
scroll to position [0, 0]
click at [855, 278] on icon at bounding box center [855, 278] width 12 height 12
type input "1"
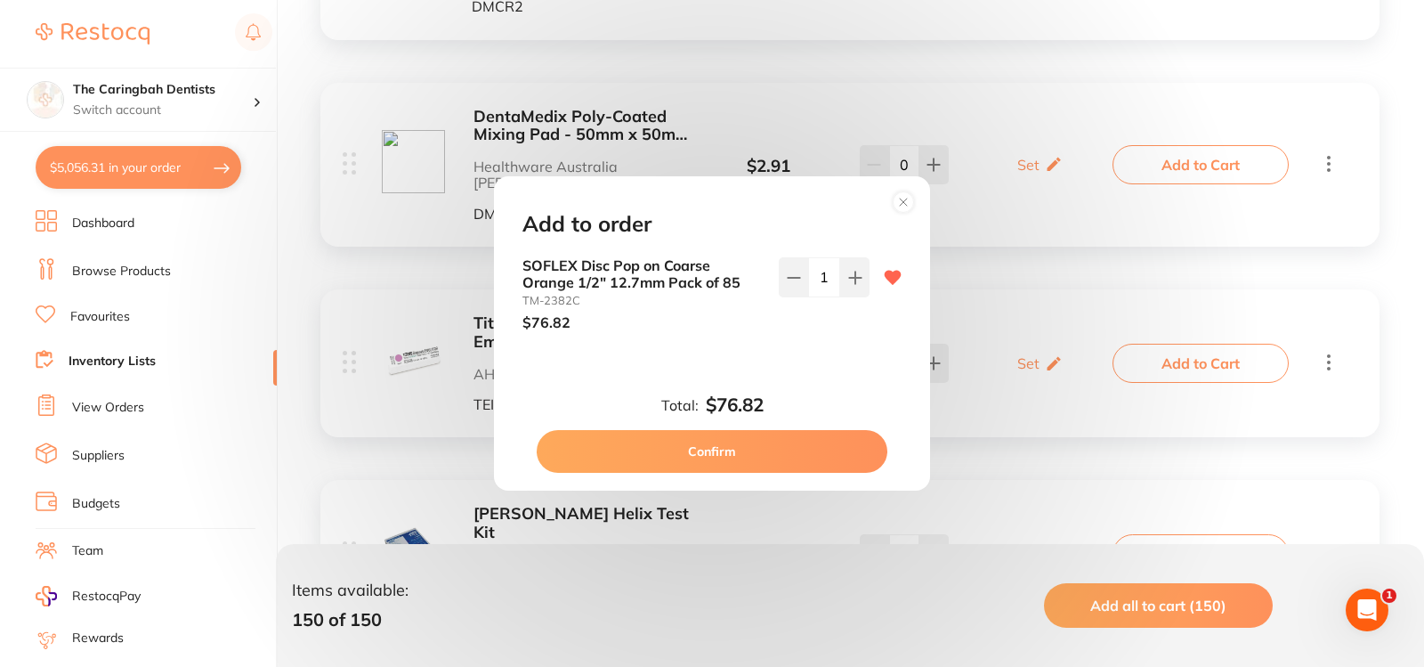
click at [812, 450] on button "Confirm" at bounding box center [712, 451] width 351 height 43
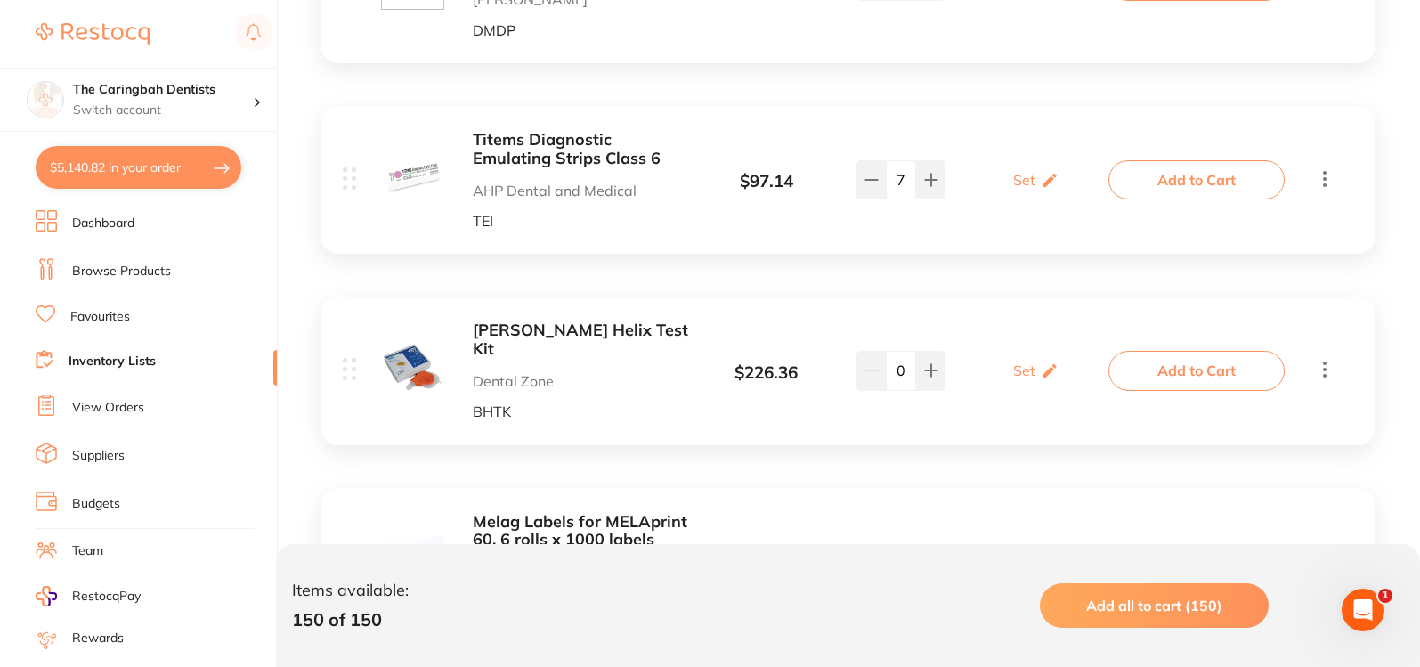
scroll to position [18874, 0]
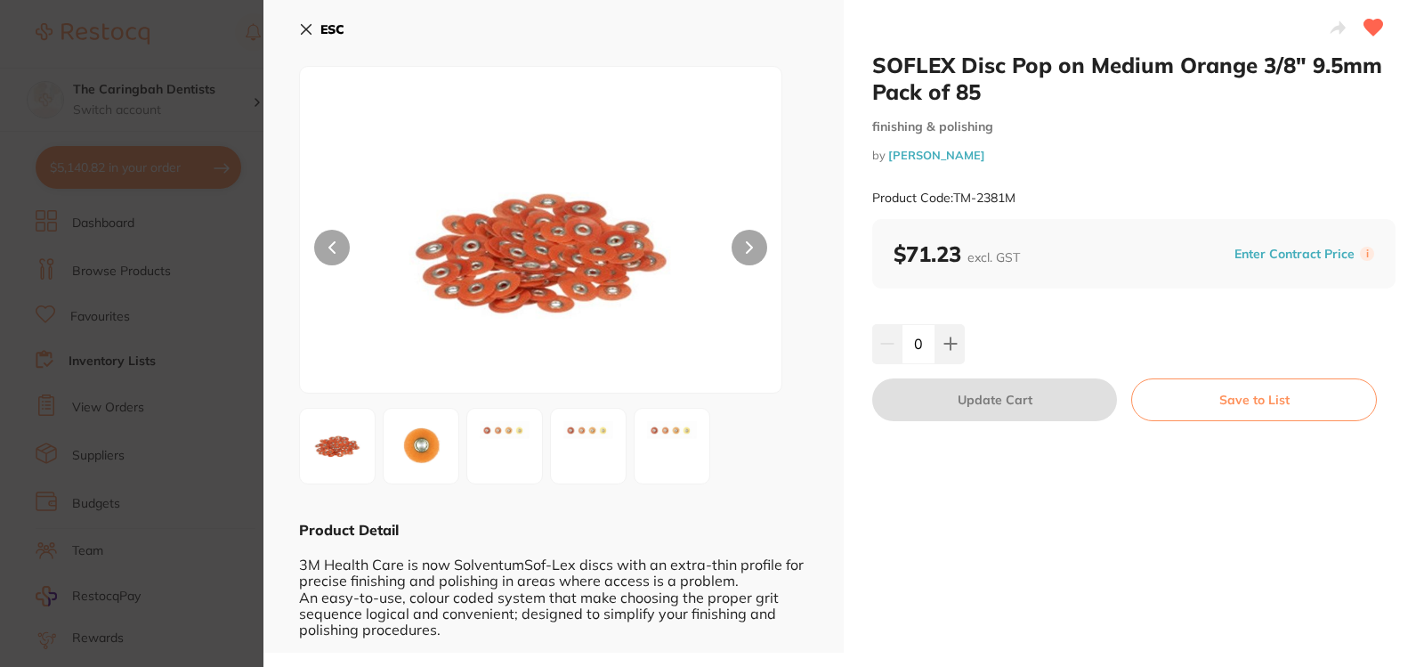
click at [194, 353] on section "SOFLEX Disc Pop on Medium Orange 3/8" 9.5mm Pack of 85 finishing & polishing by…" at bounding box center [712, 333] width 1424 height 667
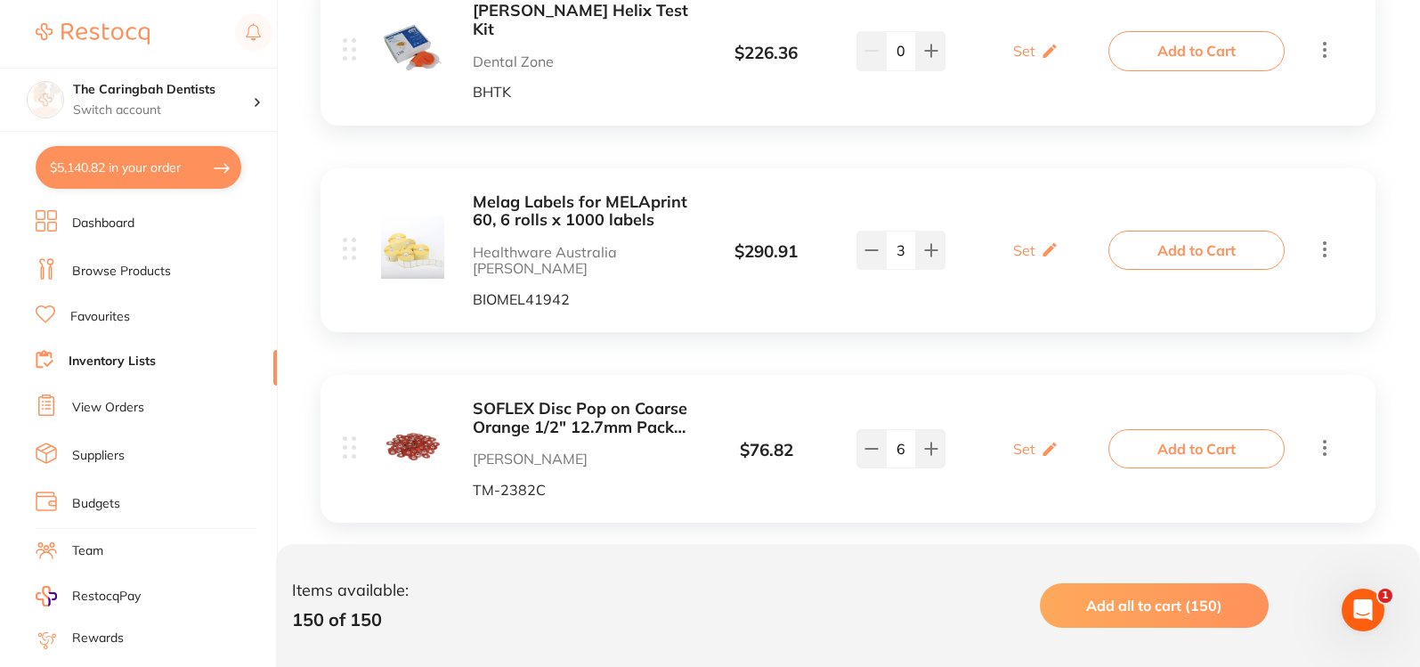
scroll to position [19141, 0]
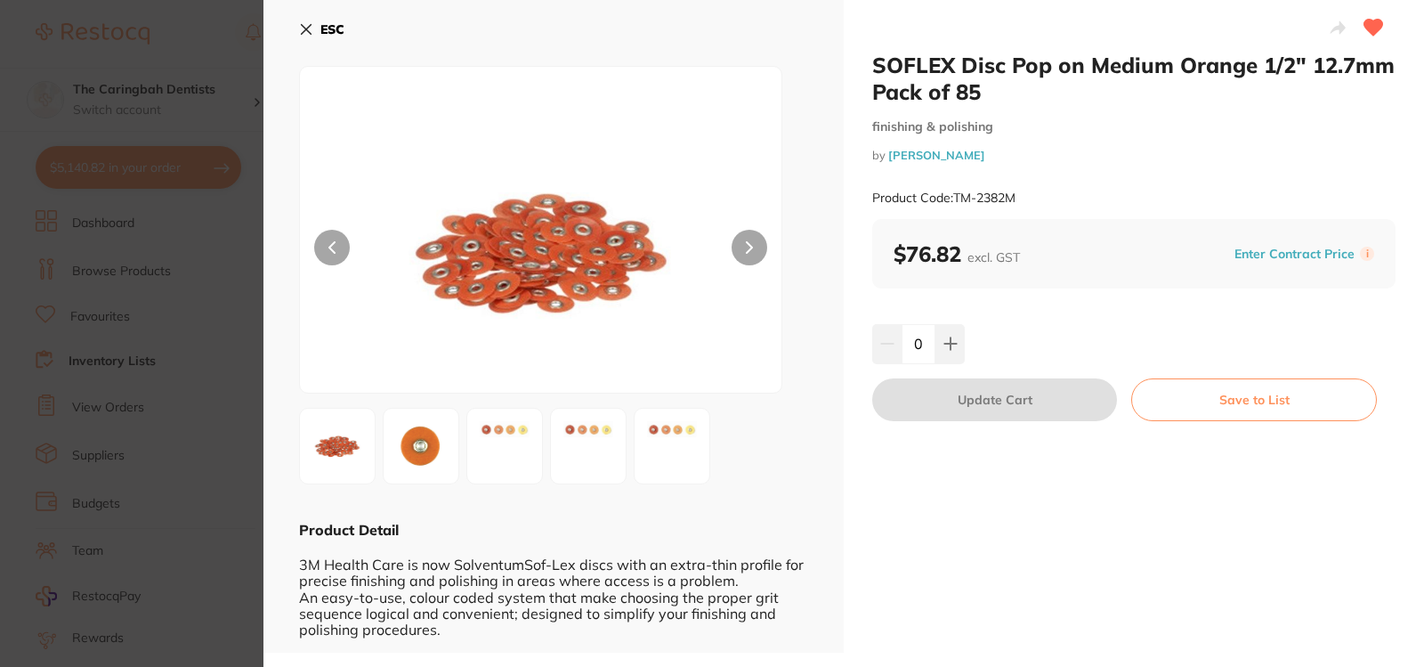
click at [288, 321] on div "ESC Product Detail 3M Health Care is now SolventumSof-Lex discs with an extra-t…" at bounding box center [554, 326] width 580 height 653
click at [231, 315] on section "SOFLEX Disc Pop on Medium Orange 1/2" 12.7mm Pack of 85 finishing & polishing b…" at bounding box center [712, 333] width 1424 height 667
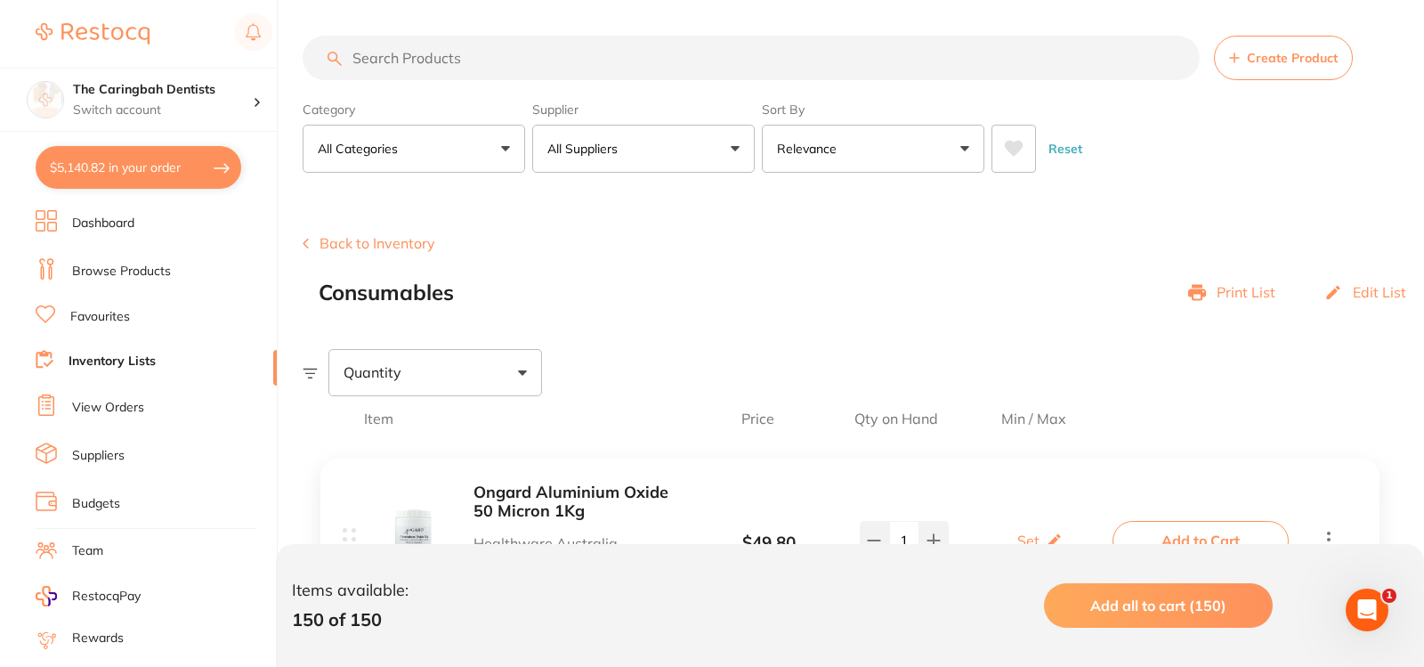
scroll to position [19141, 0]
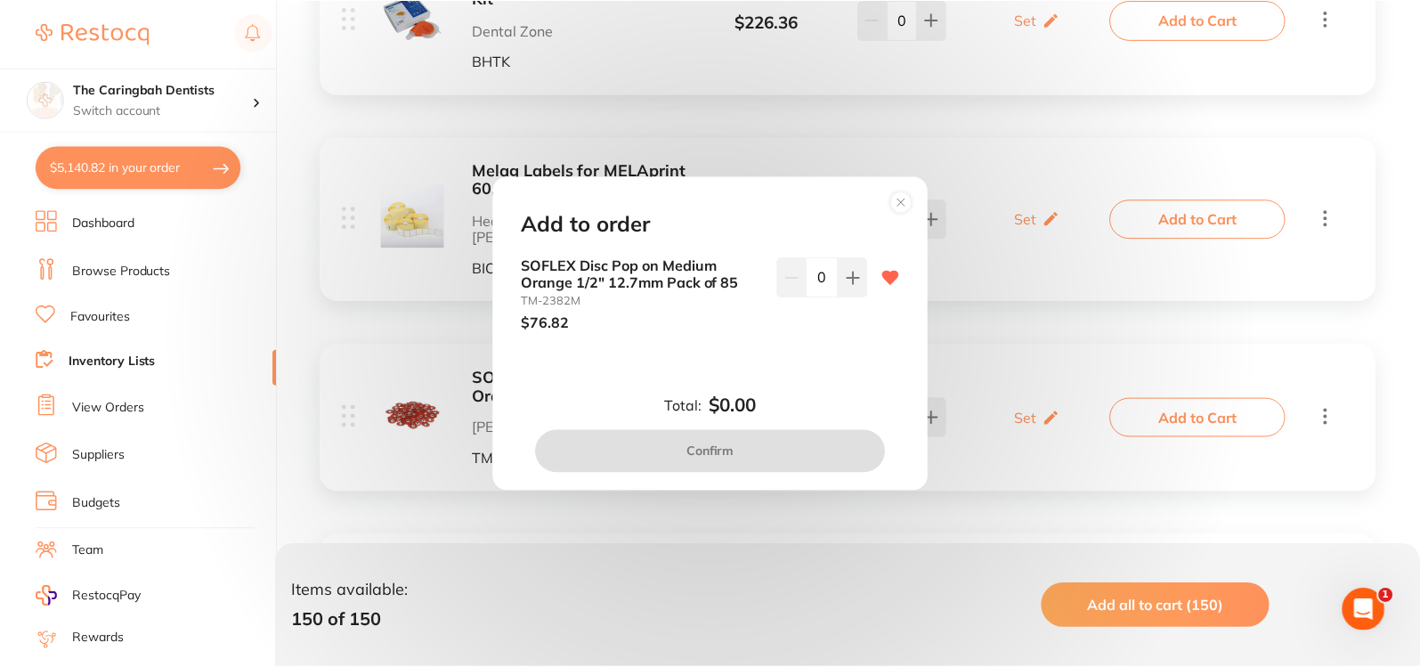
scroll to position [0, 0]
click at [848, 282] on icon at bounding box center [855, 278] width 14 height 14
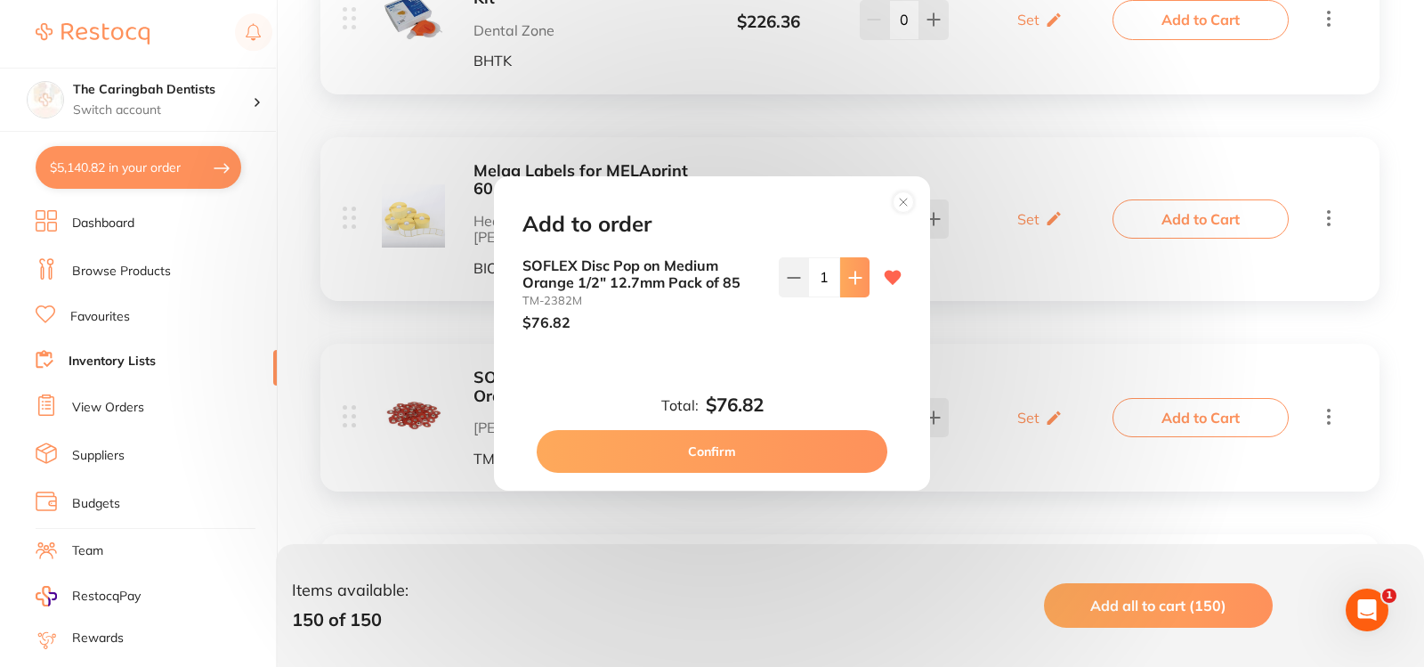
click at [848, 282] on icon at bounding box center [855, 278] width 14 height 14
type input "2"
click at [815, 452] on button "Confirm" at bounding box center [712, 451] width 351 height 43
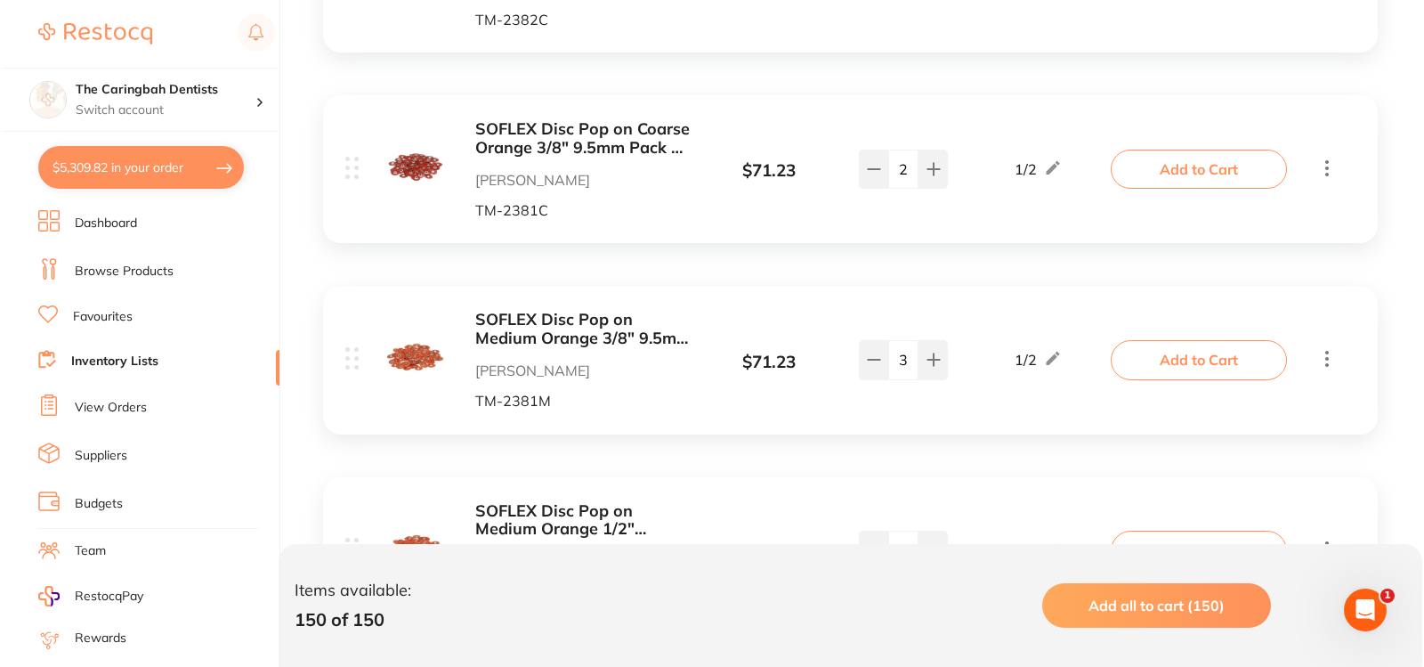
scroll to position [19586, 0]
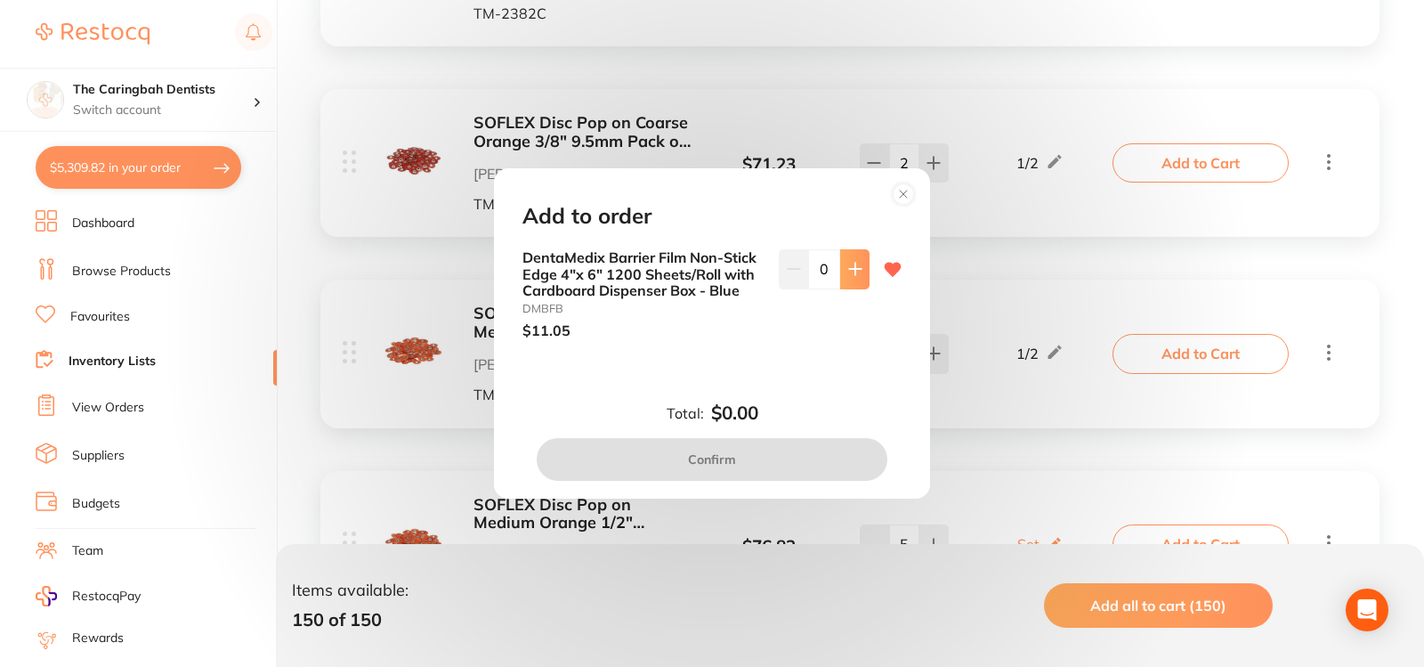
click at [850, 264] on icon at bounding box center [855, 270] width 12 height 12
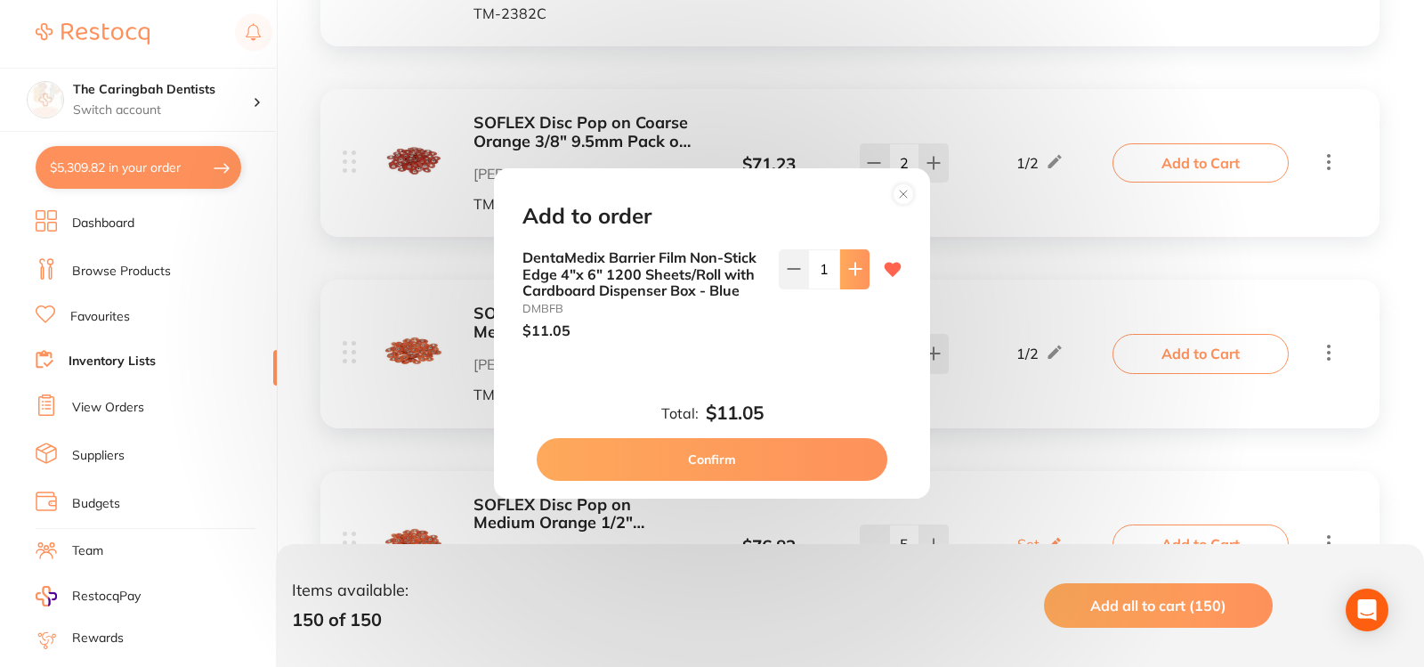
click at [850, 264] on icon at bounding box center [855, 270] width 12 height 12
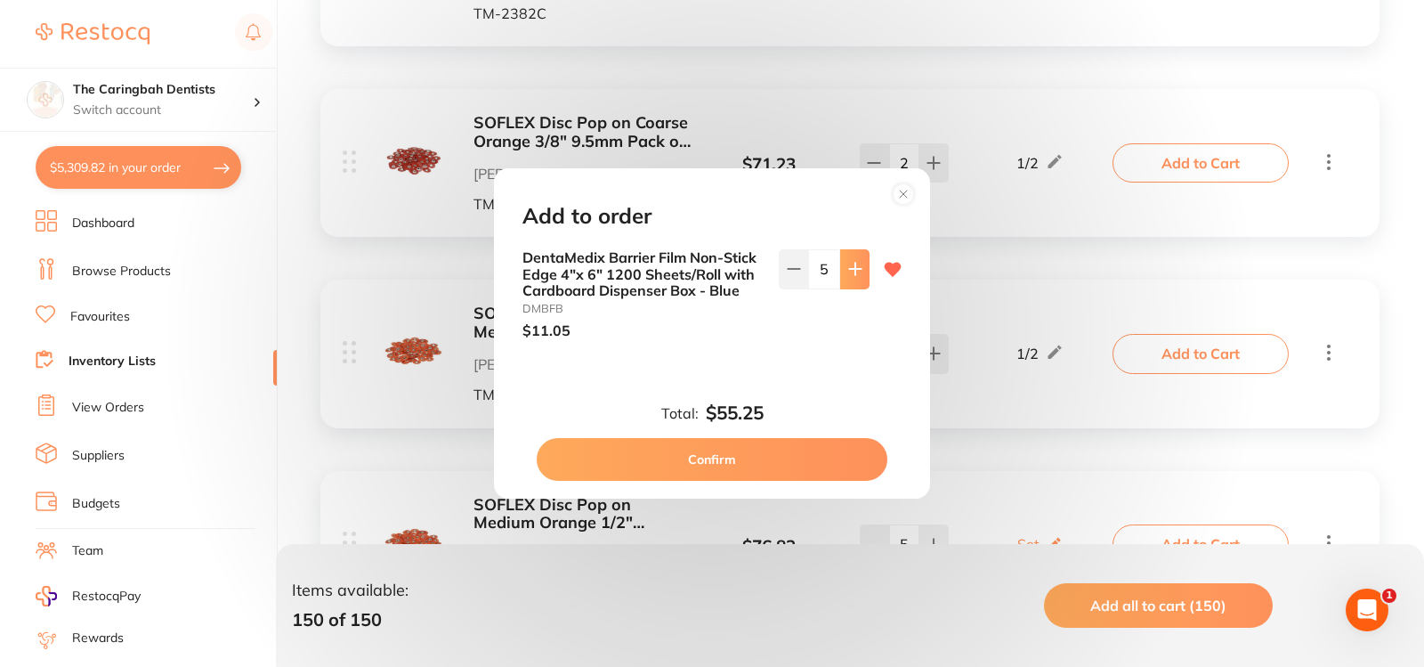
click at [850, 264] on icon at bounding box center [855, 270] width 12 height 12
type input "6"
click at [760, 455] on button "Confirm" at bounding box center [712, 459] width 351 height 43
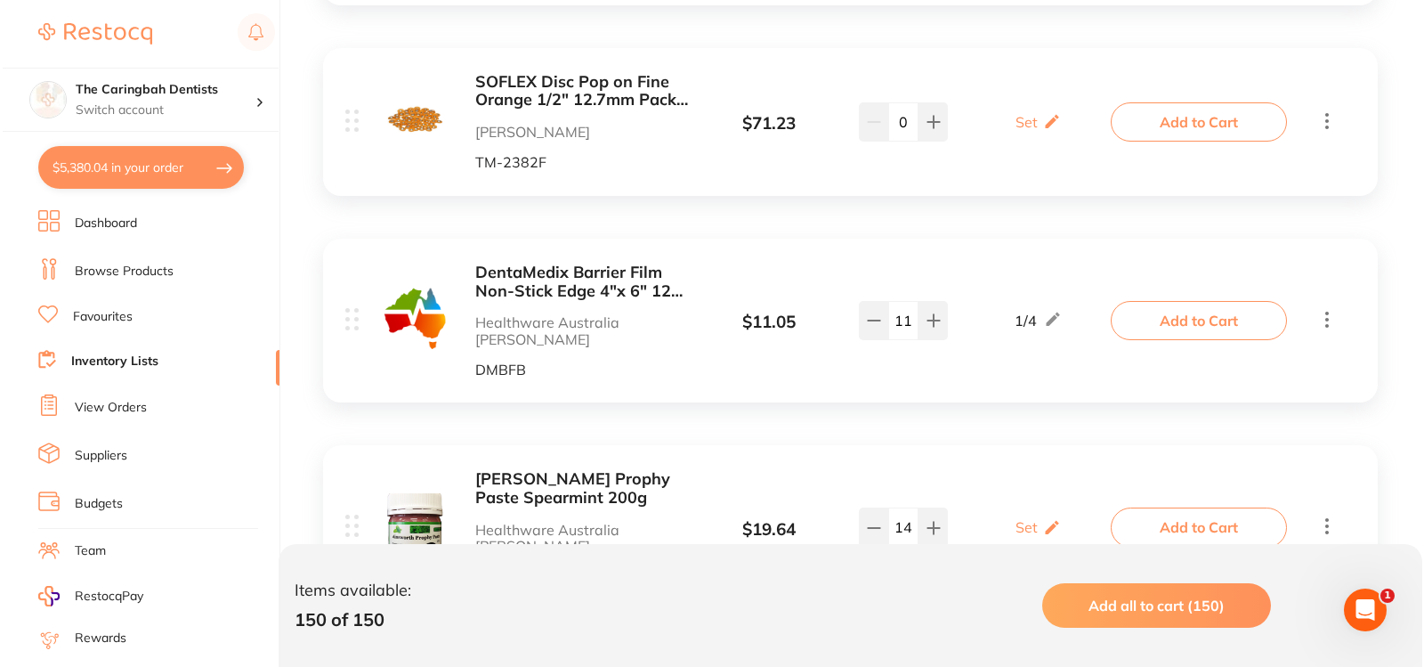
scroll to position [20209, 0]
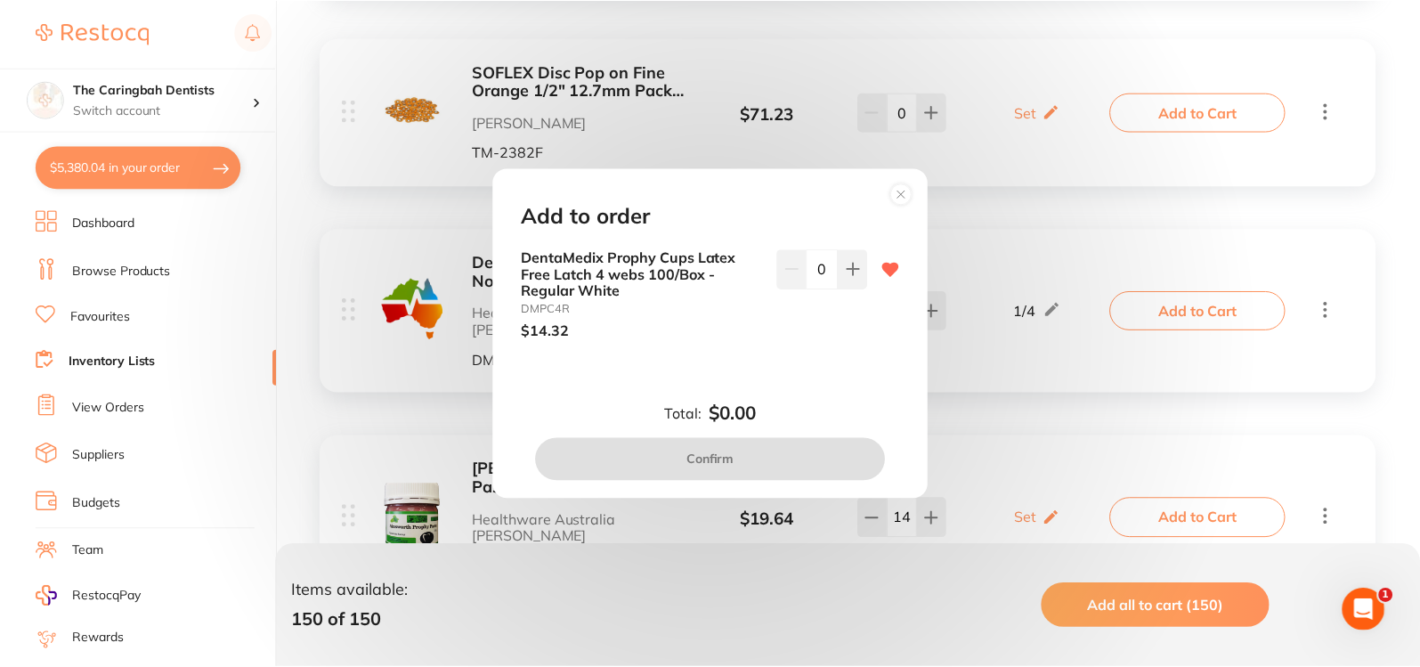
scroll to position [0, 0]
click at [854, 276] on icon at bounding box center [855, 269] width 14 height 14
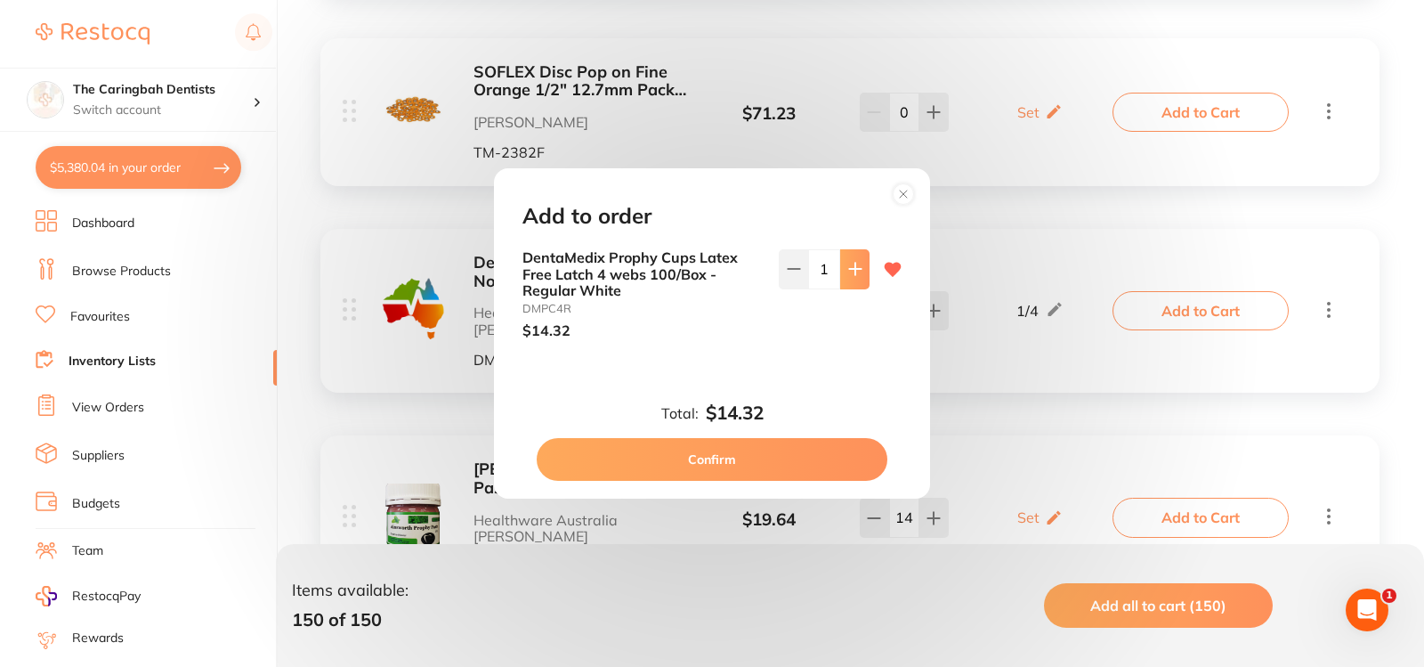
click at [854, 276] on icon at bounding box center [855, 269] width 14 height 14
type input "5"
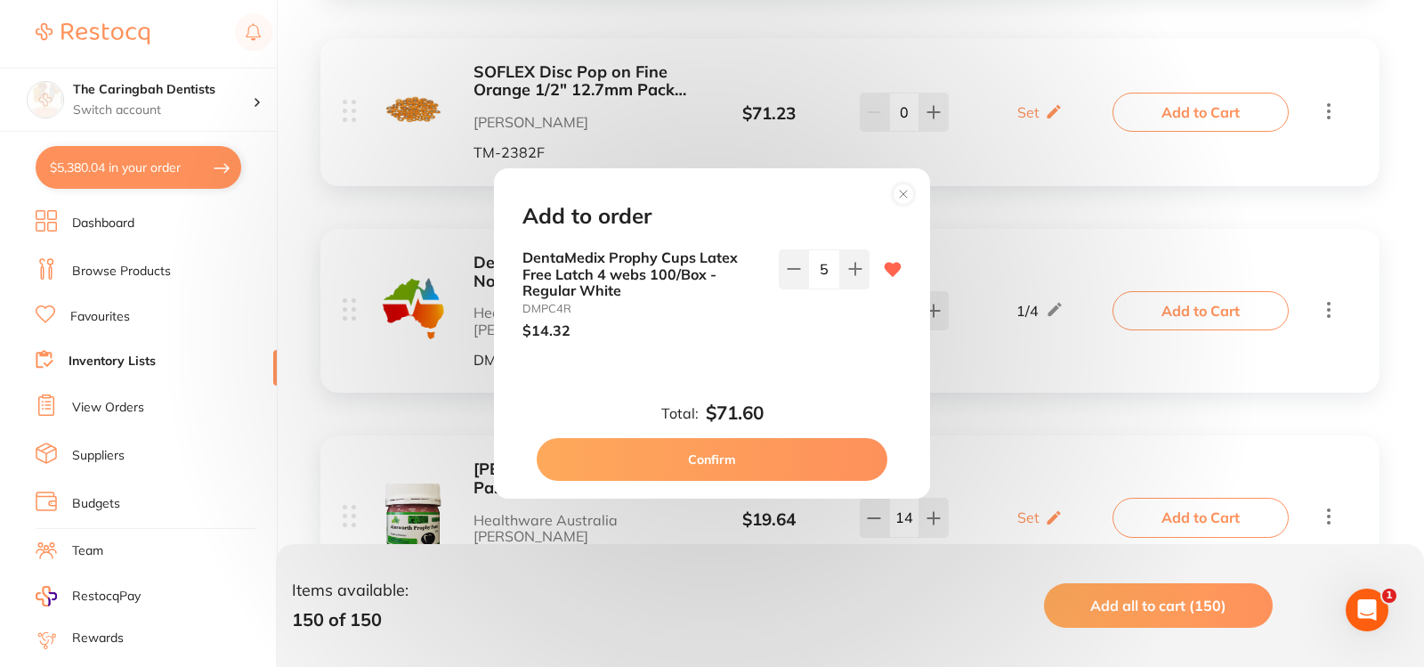
click at [781, 463] on button "Confirm" at bounding box center [712, 459] width 351 height 43
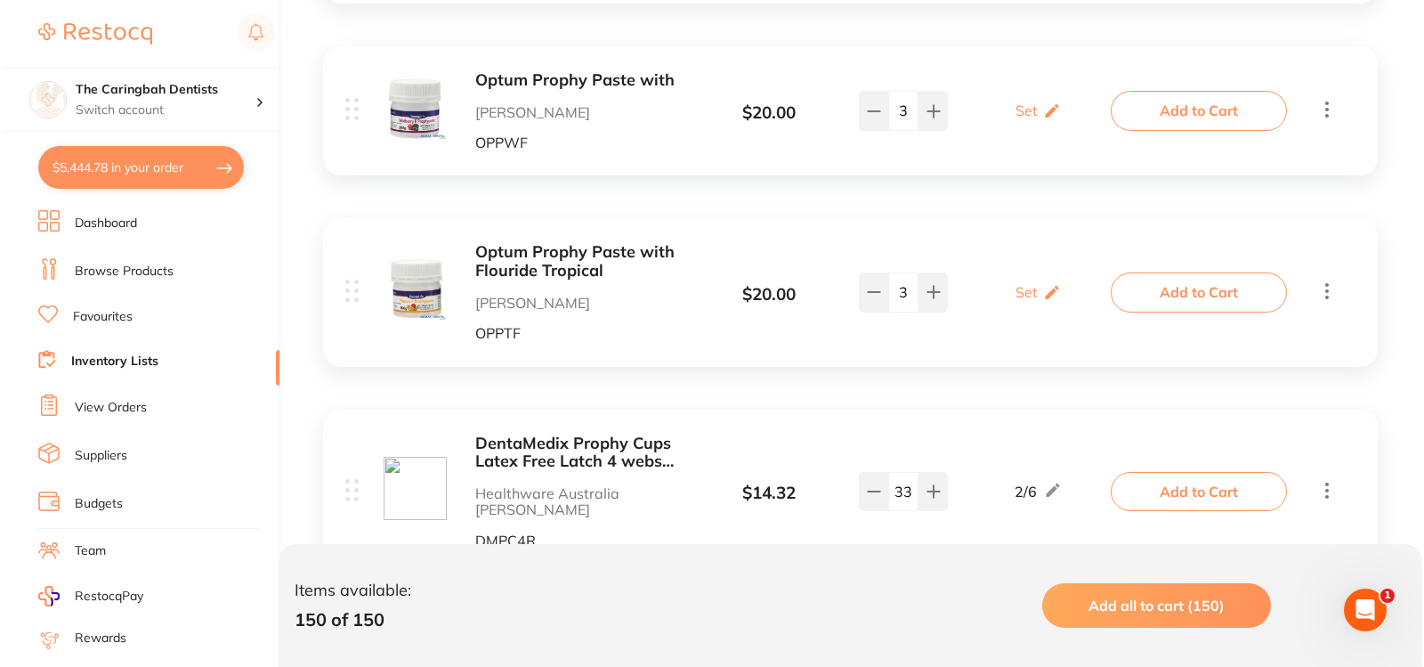
scroll to position [20833, 0]
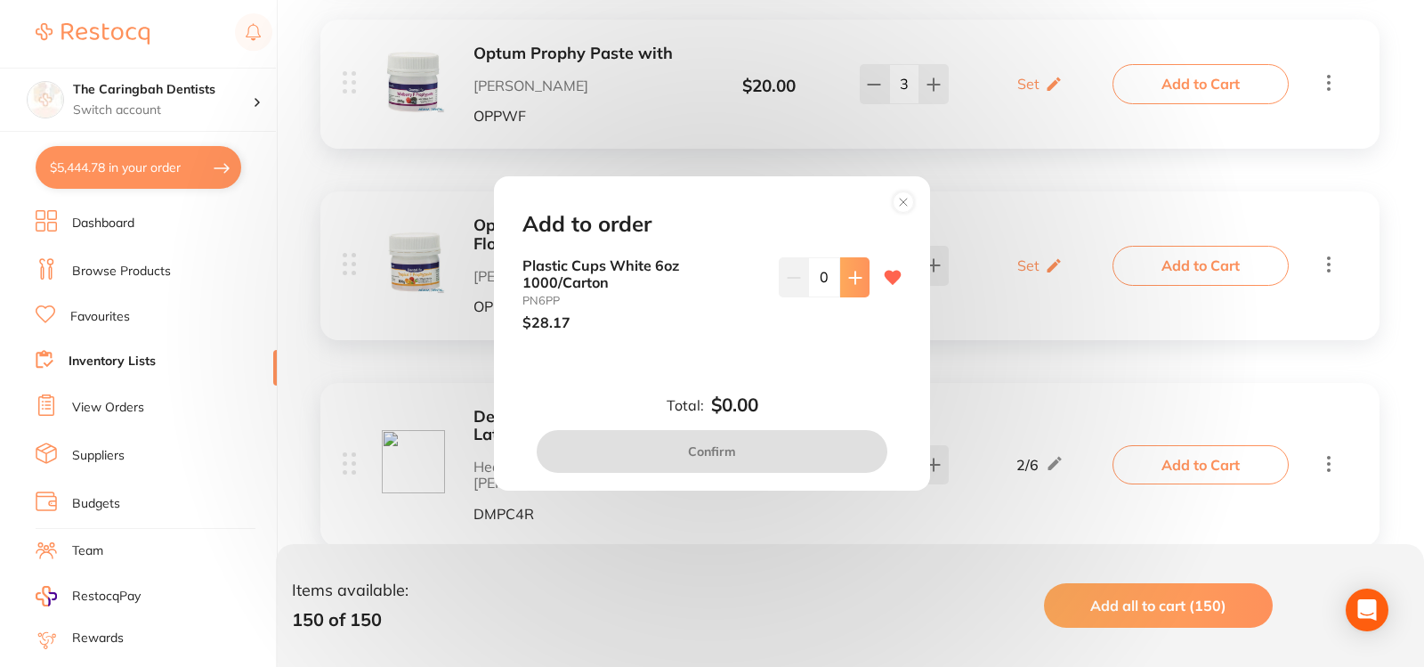
click at [842, 280] on button at bounding box center [854, 276] width 29 height 39
type input "1"
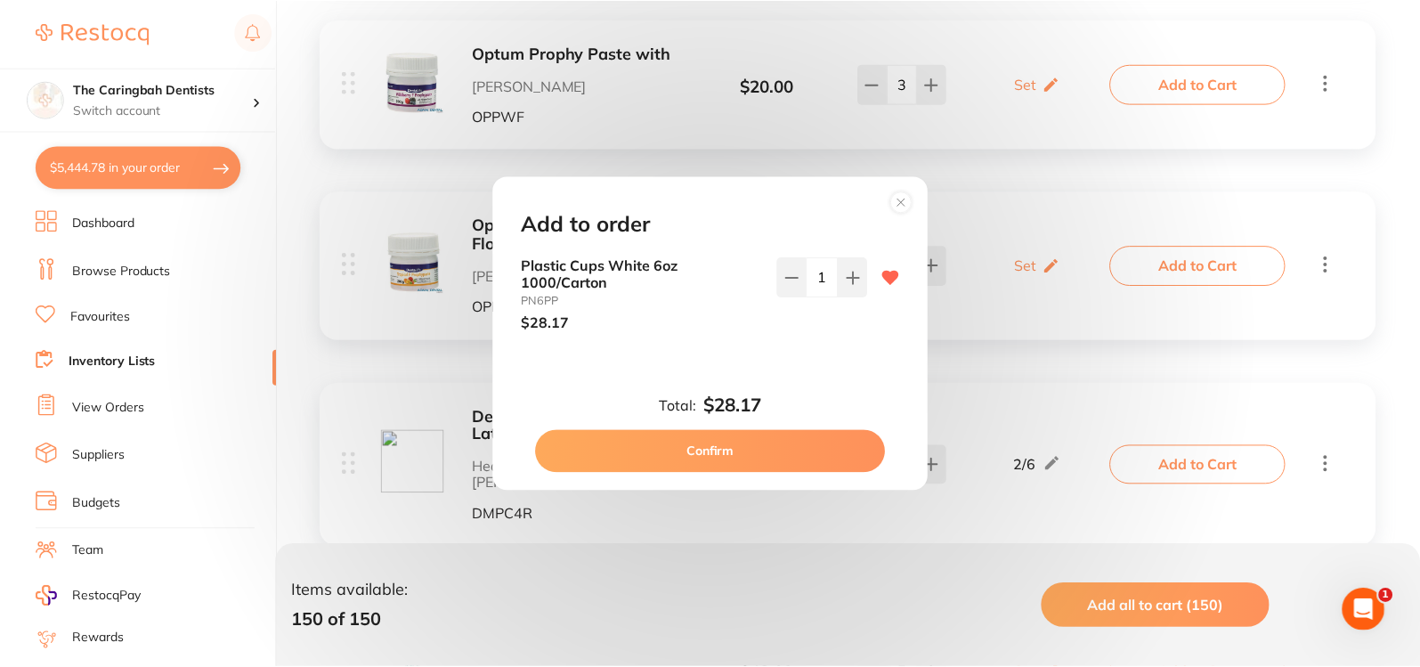
scroll to position [0, 0]
click at [820, 444] on button "Confirm" at bounding box center [712, 451] width 351 height 43
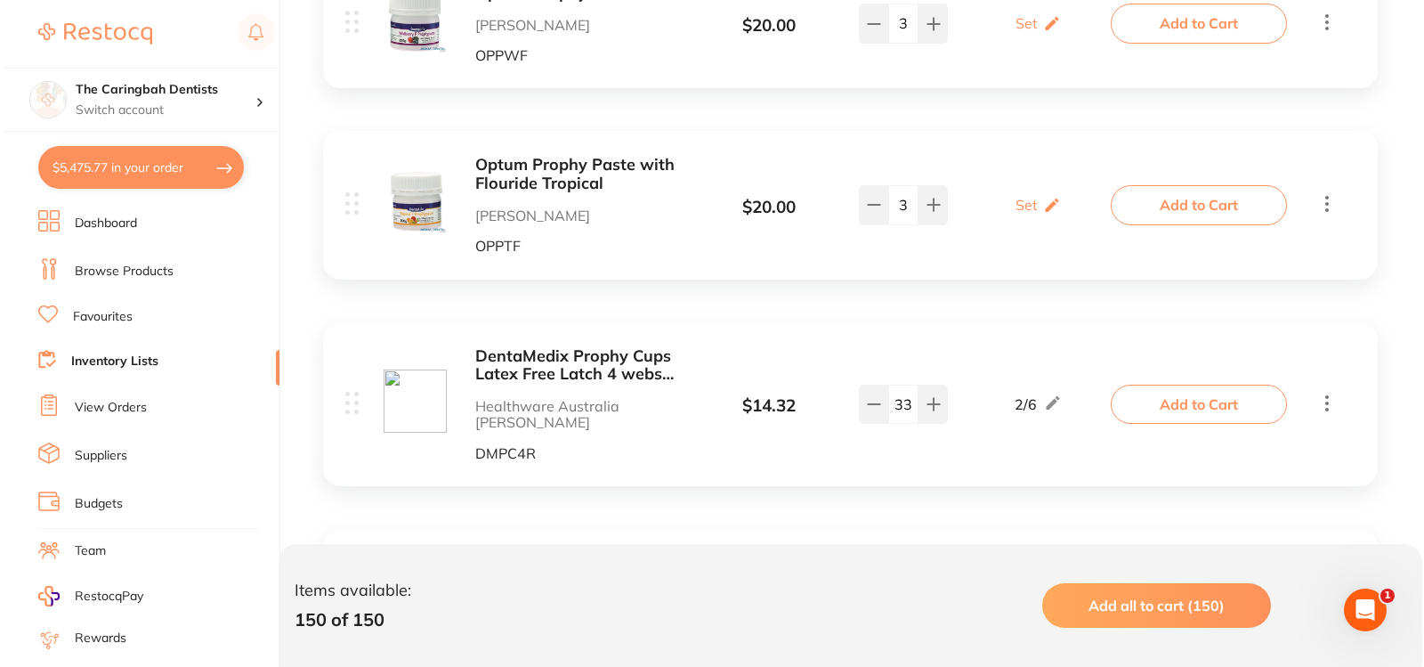
scroll to position [21011, 0]
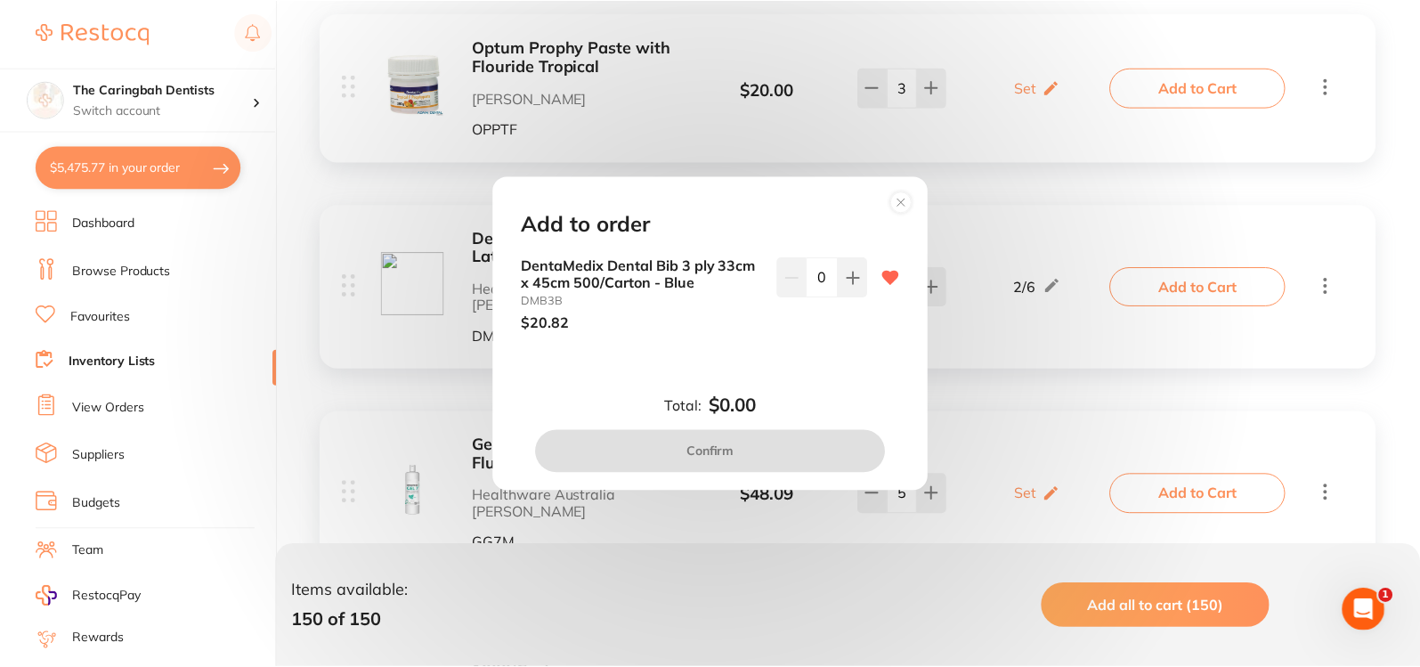
scroll to position [0, 0]
click at [859, 280] on button at bounding box center [854, 276] width 29 height 39
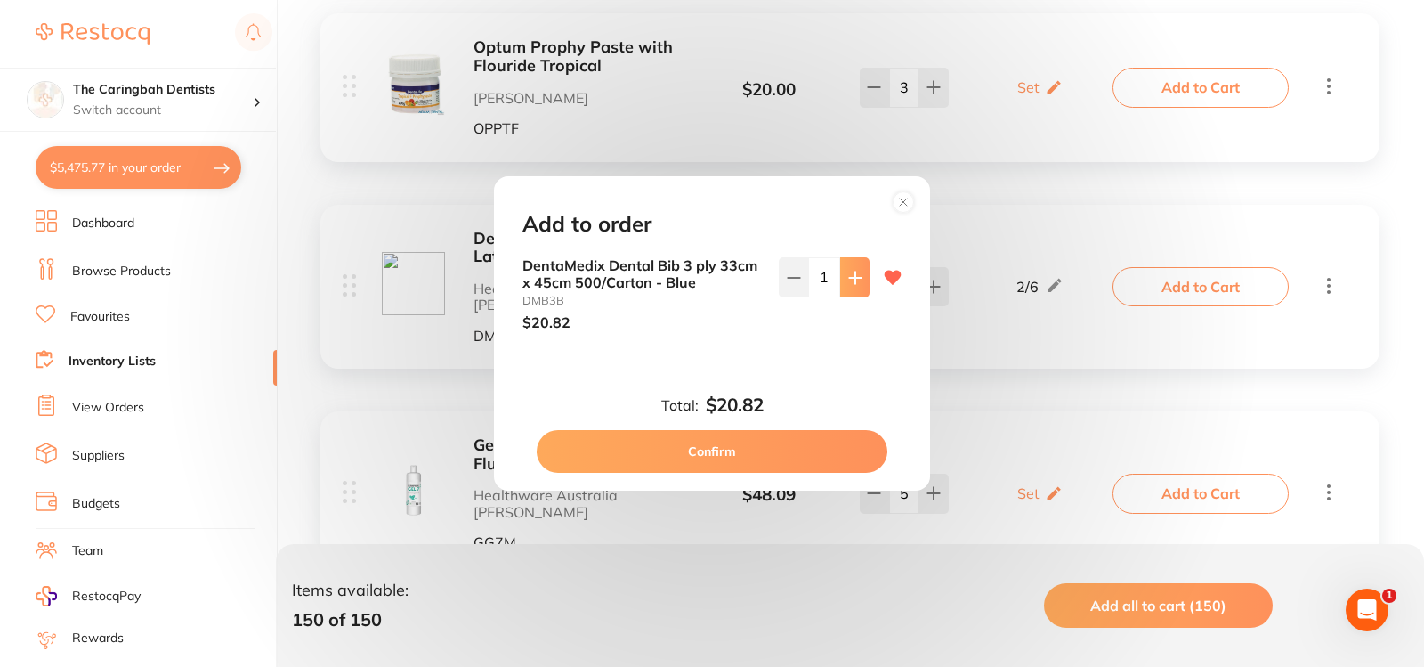
click at [859, 280] on button at bounding box center [854, 276] width 29 height 39
type input "2"
click at [805, 444] on button "Confirm" at bounding box center [712, 451] width 351 height 43
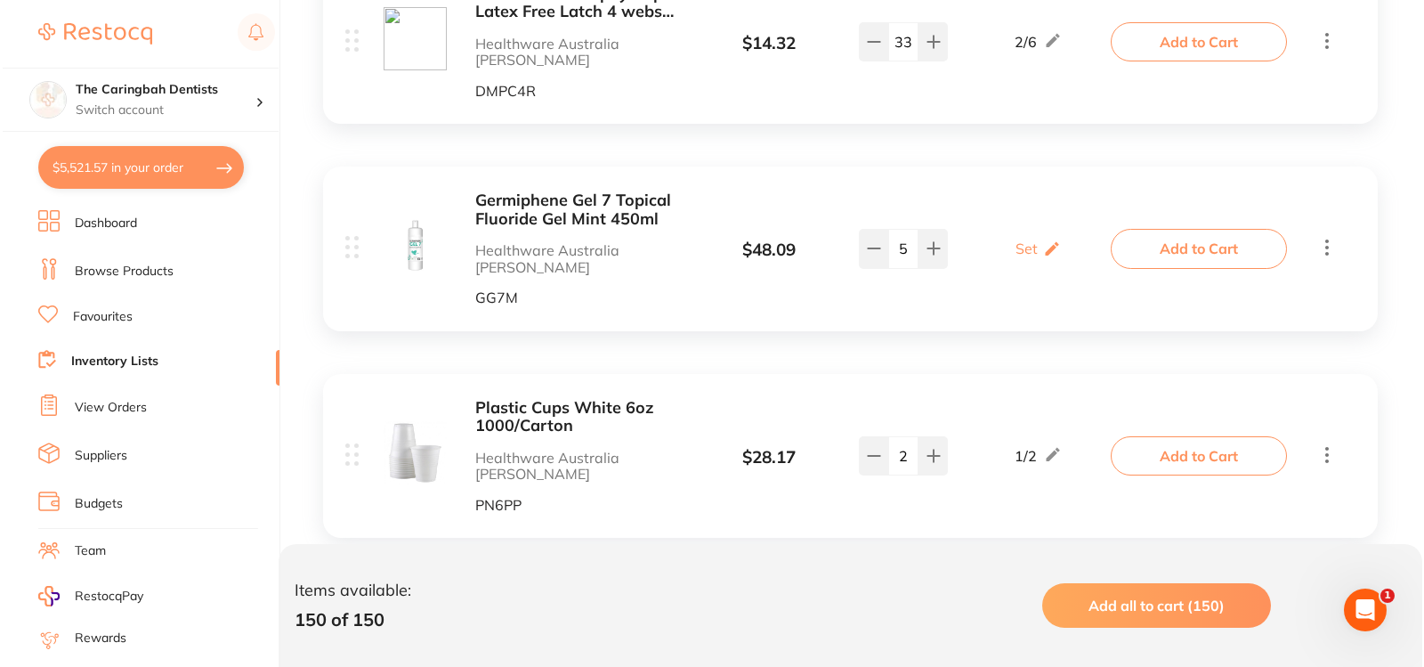
scroll to position [21278, 0]
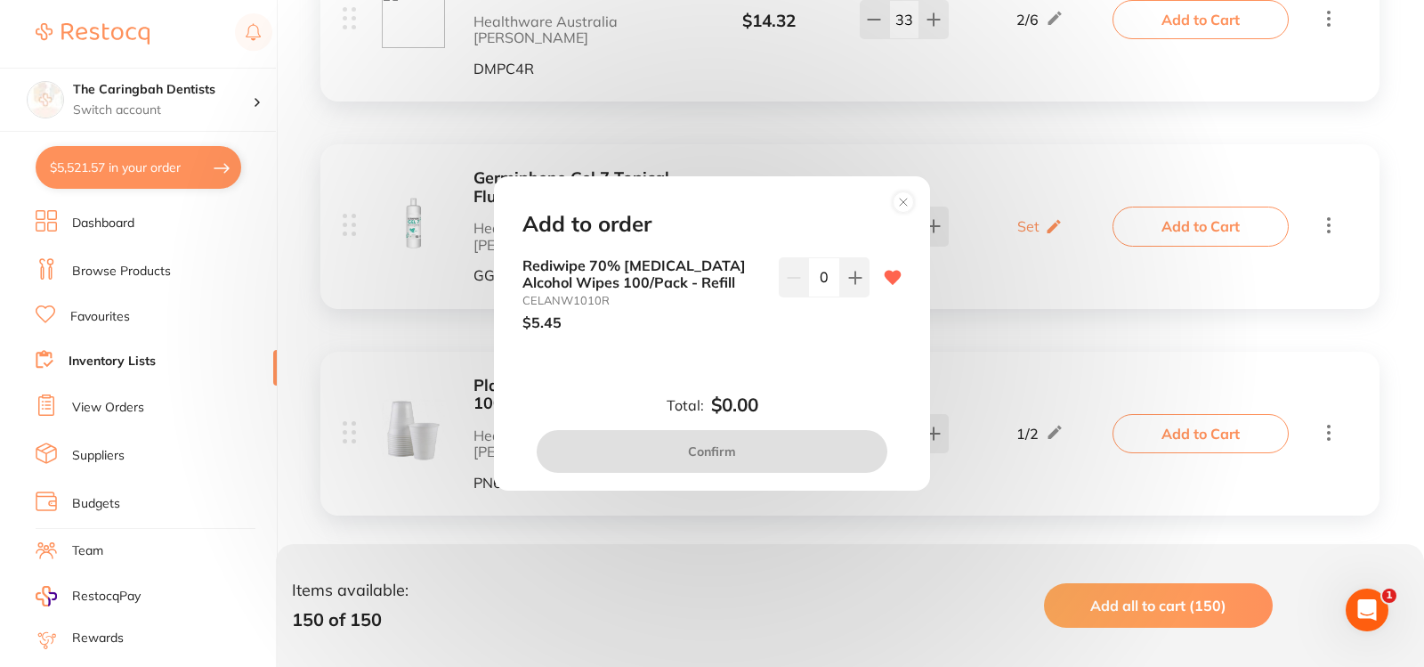
scroll to position [0, 0]
click at [906, 194] on circle at bounding box center [904, 201] width 20 height 20
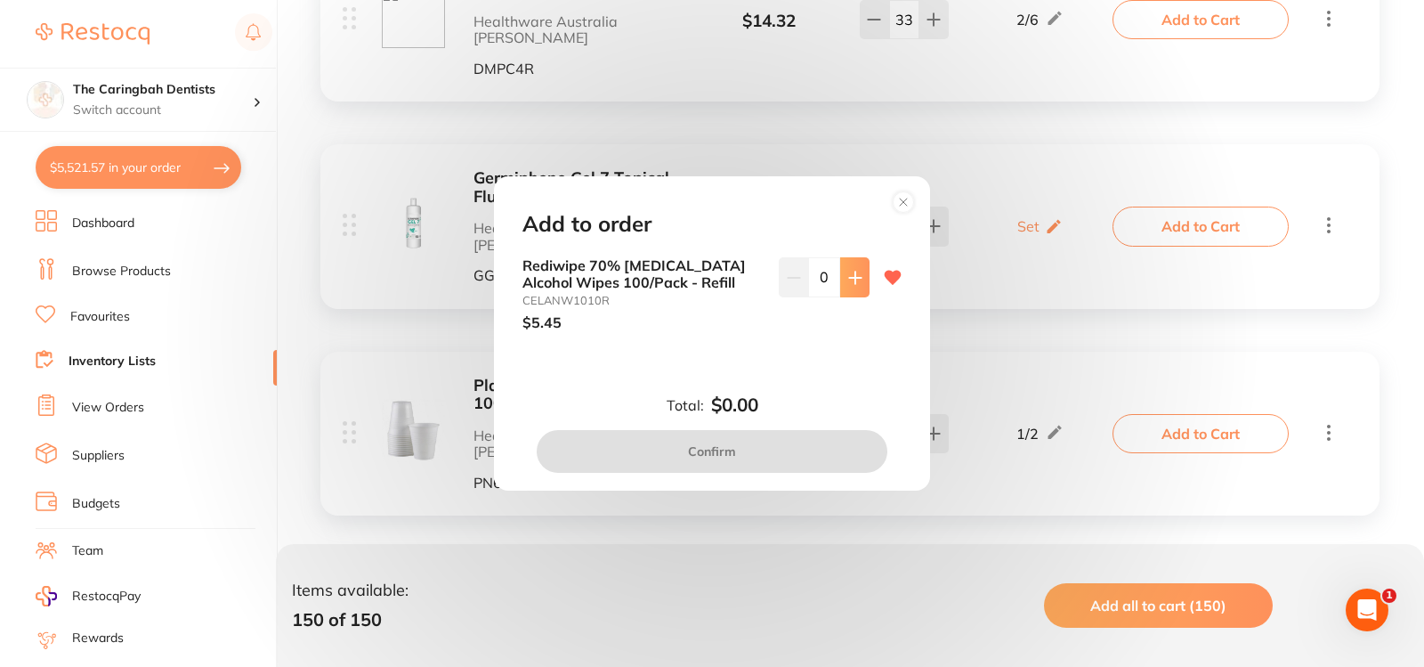
click at [856, 280] on icon at bounding box center [855, 278] width 14 height 14
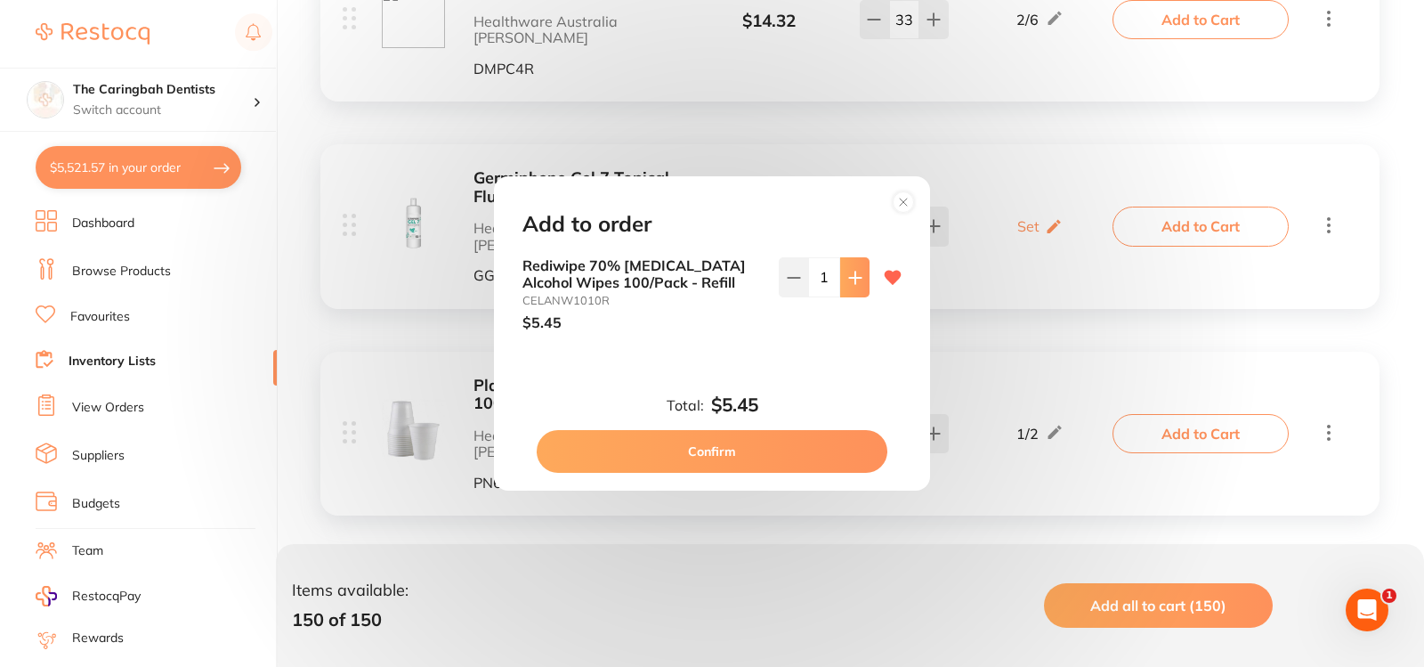
click at [856, 280] on icon at bounding box center [855, 278] width 14 height 14
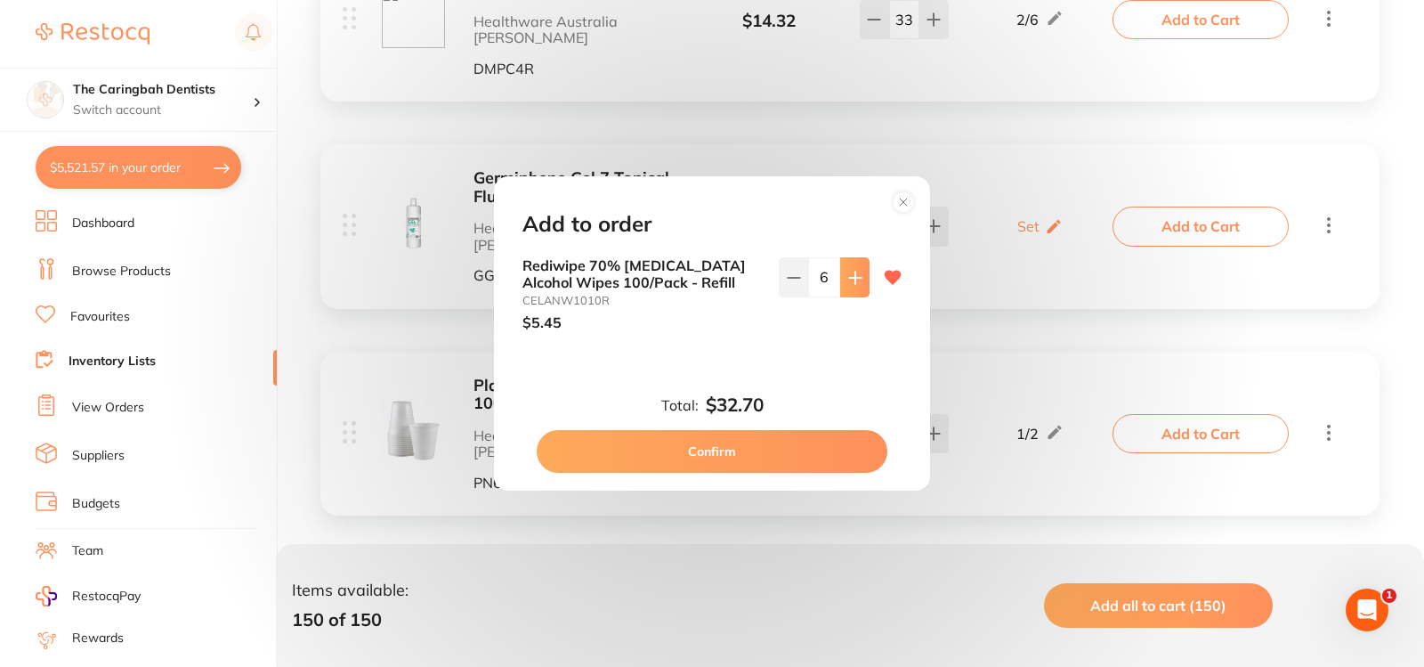
click at [856, 280] on icon at bounding box center [855, 278] width 14 height 14
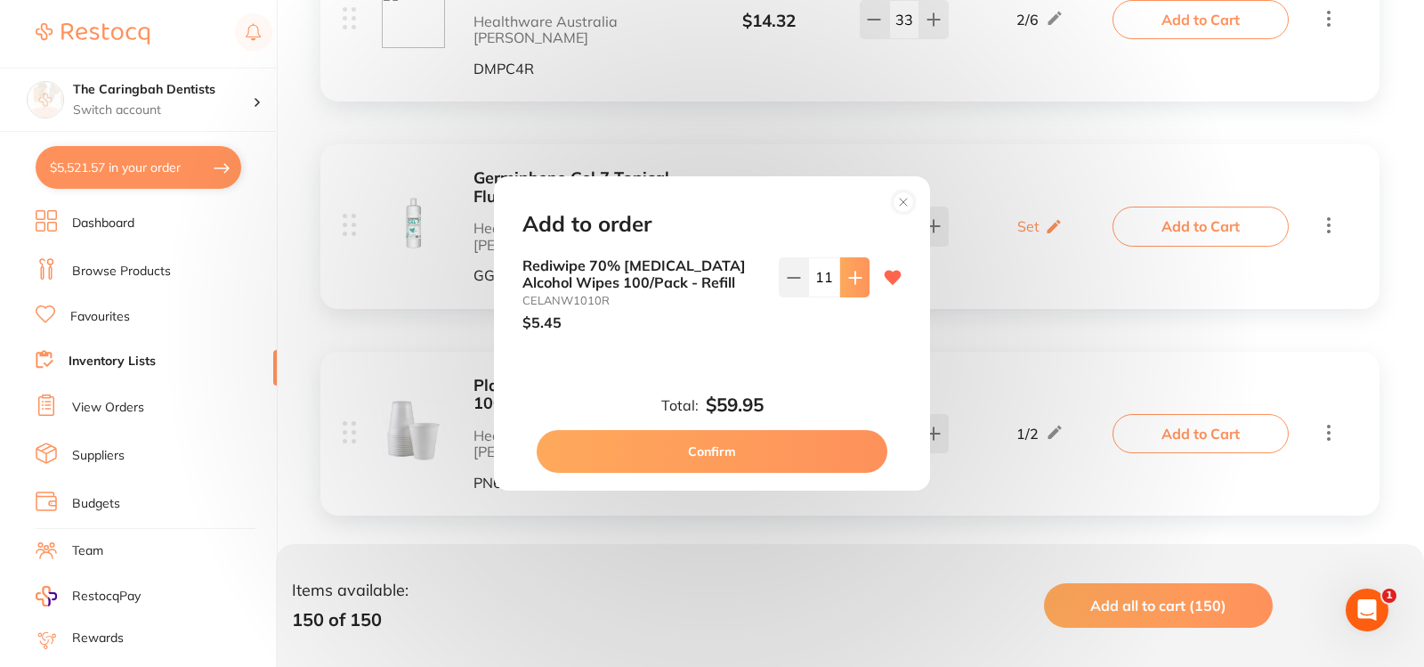
click at [856, 280] on icon at bounding box center [855, 278] width 14 height 14
type input "12"
click at [788, 461] on button "Confirm" at bounding box center [712, 451] width 351 height 43
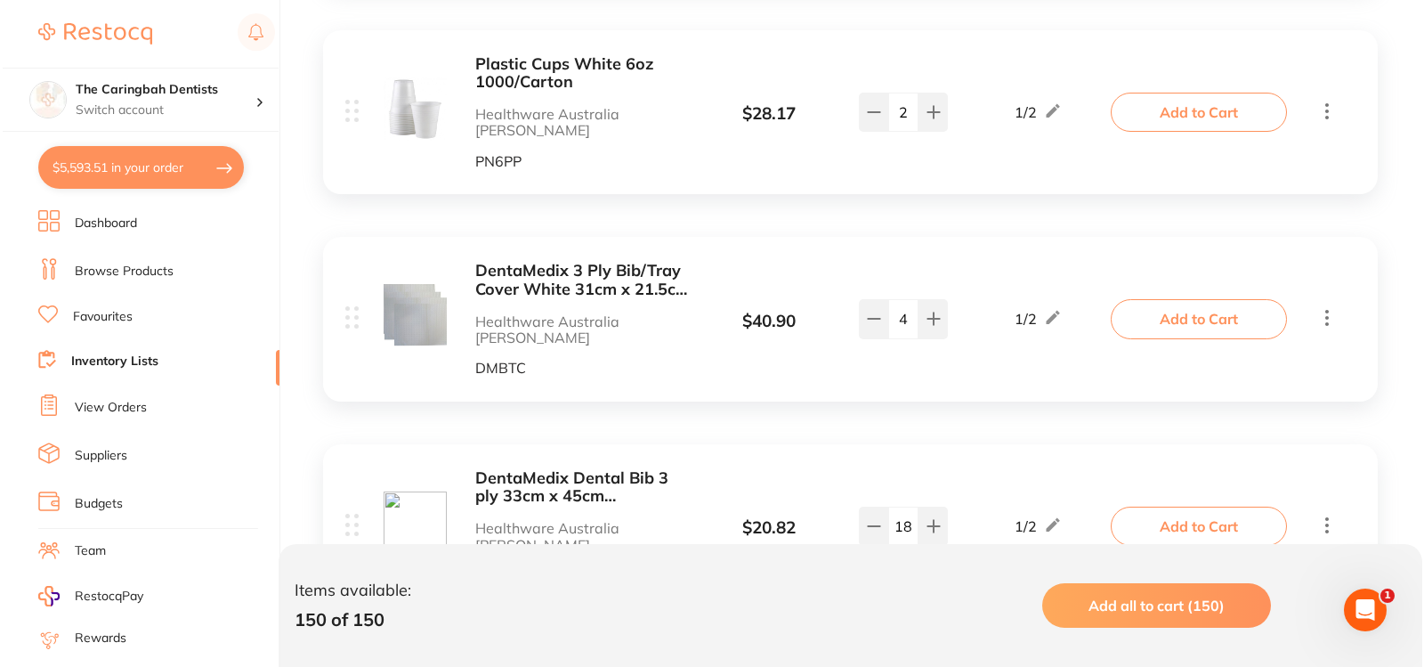
scroll to position [21634, 0]
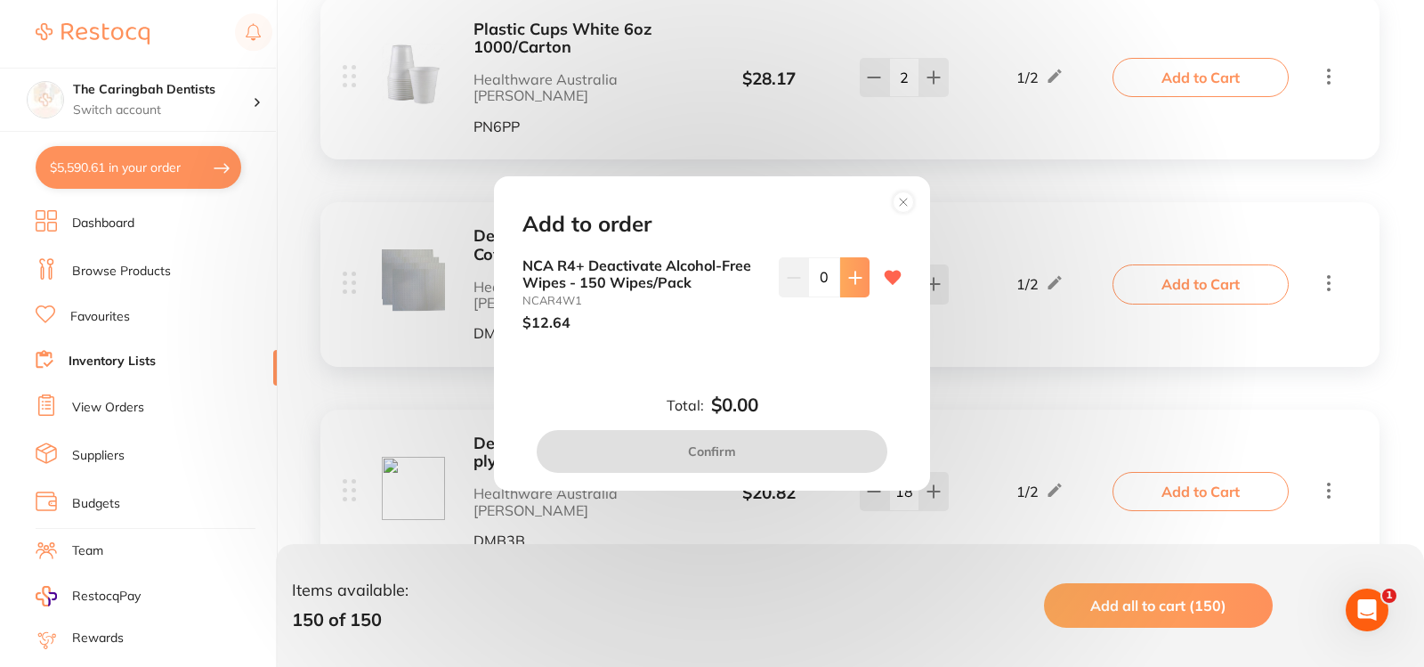
click at [840, 268] on button at bounding box center [854, 276] width 29 height 39
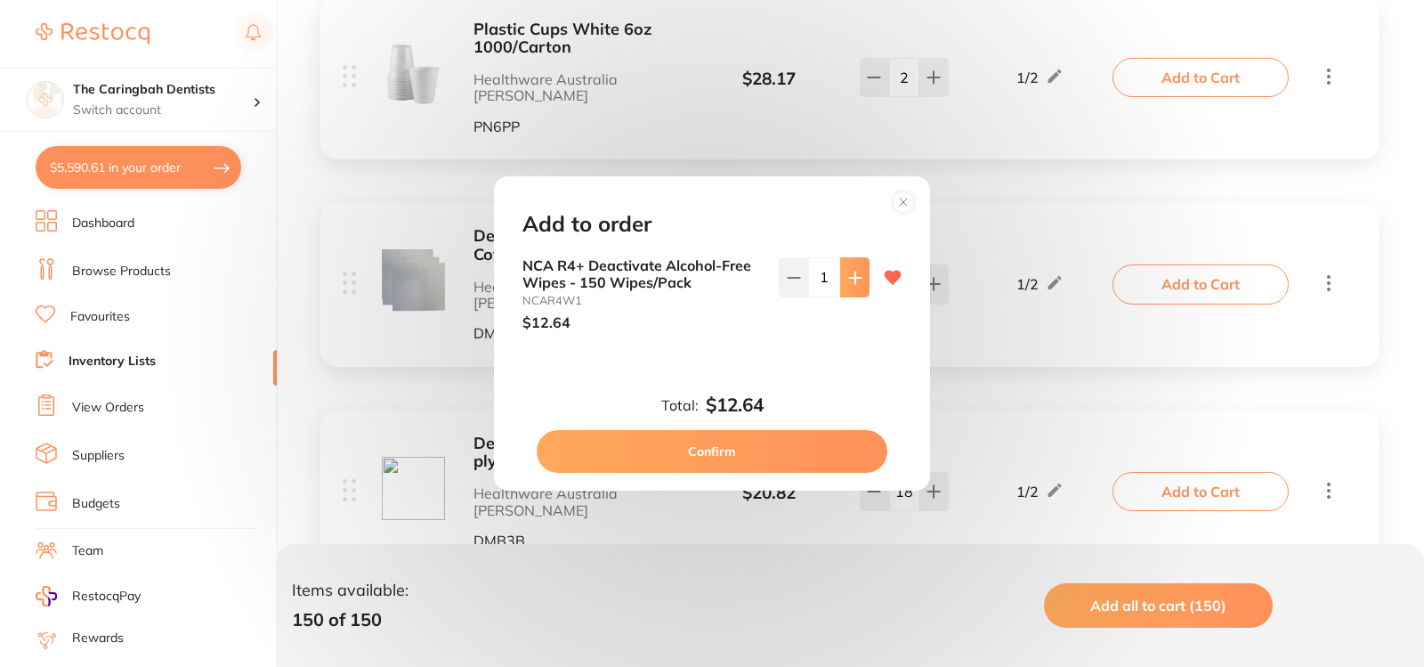
click at [840, 268] on button at bounding box center [854, 276] width 29 height 39
click at [849, 277] on icon at bounding box center [855, 278] width 12 height 12
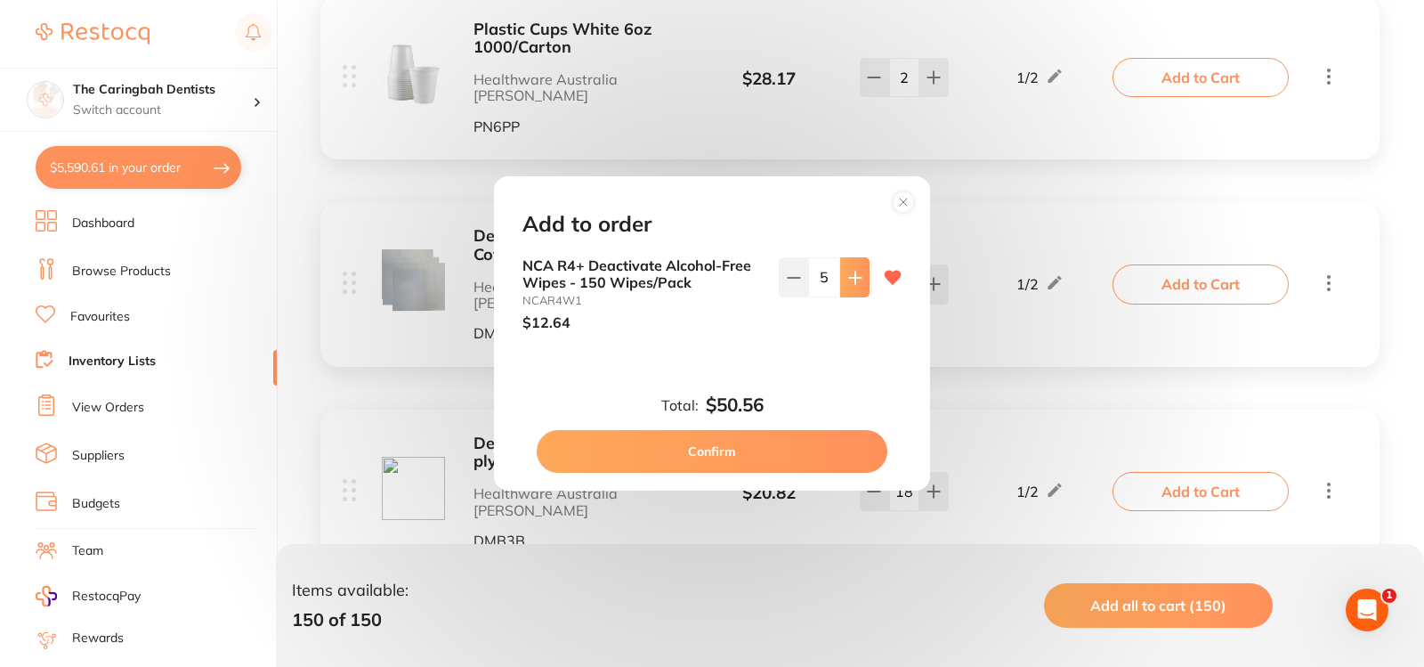
click at [849, 277] on icon at bounding box center [855, 278] width 12 height 12
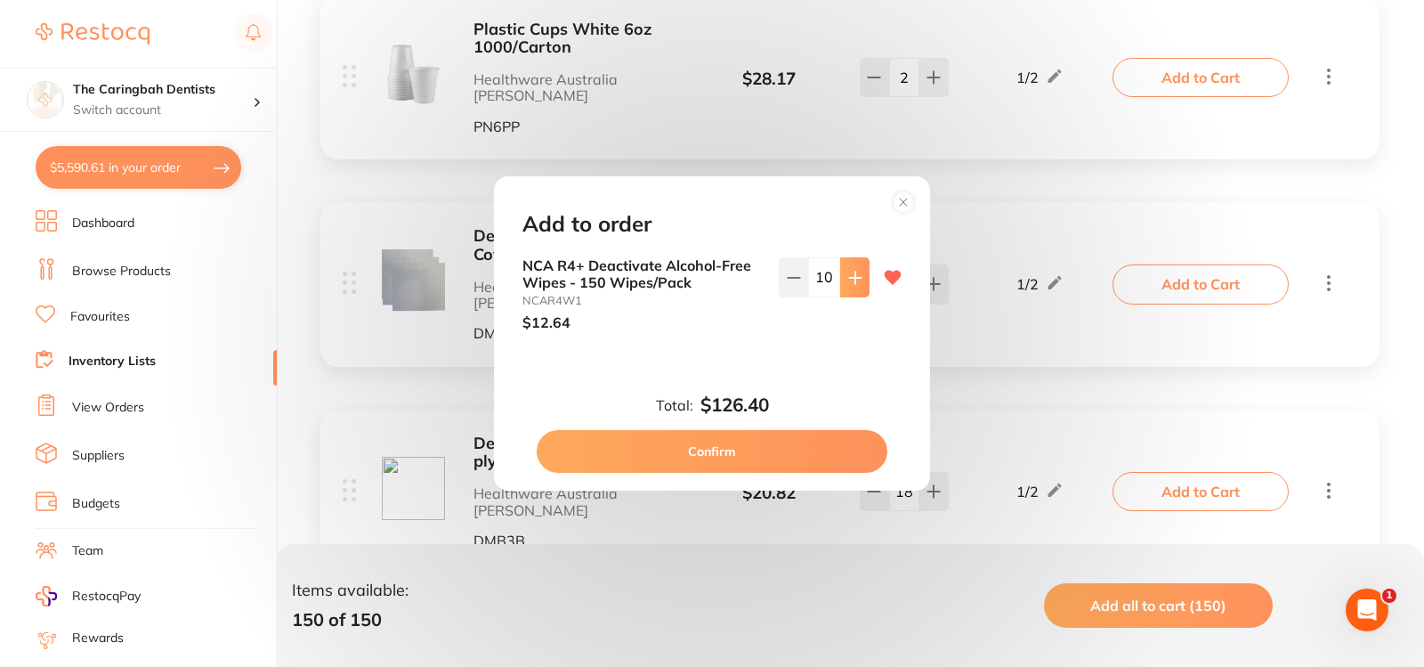
click at [849, 277] on icon at bounding box center [855, 278] width 12 height 12
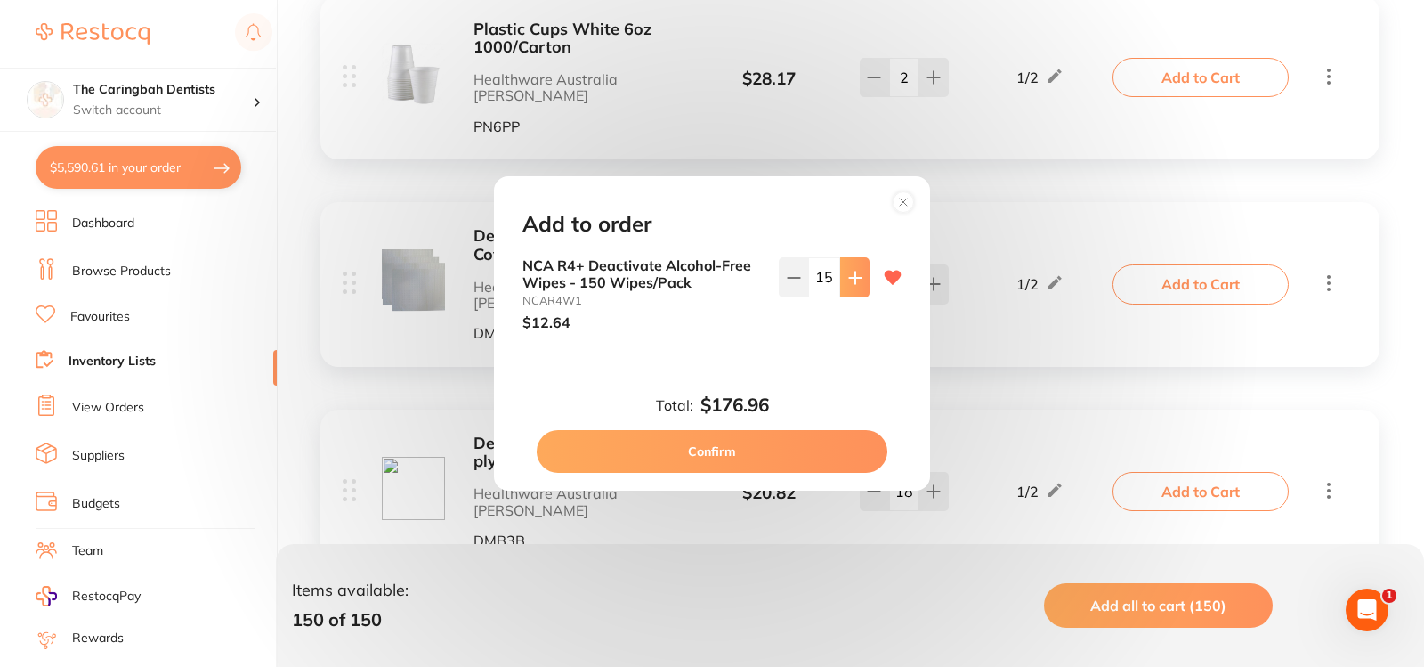
click at [849, 277] on icon at bounding box center [855, 278] width 12 height 12
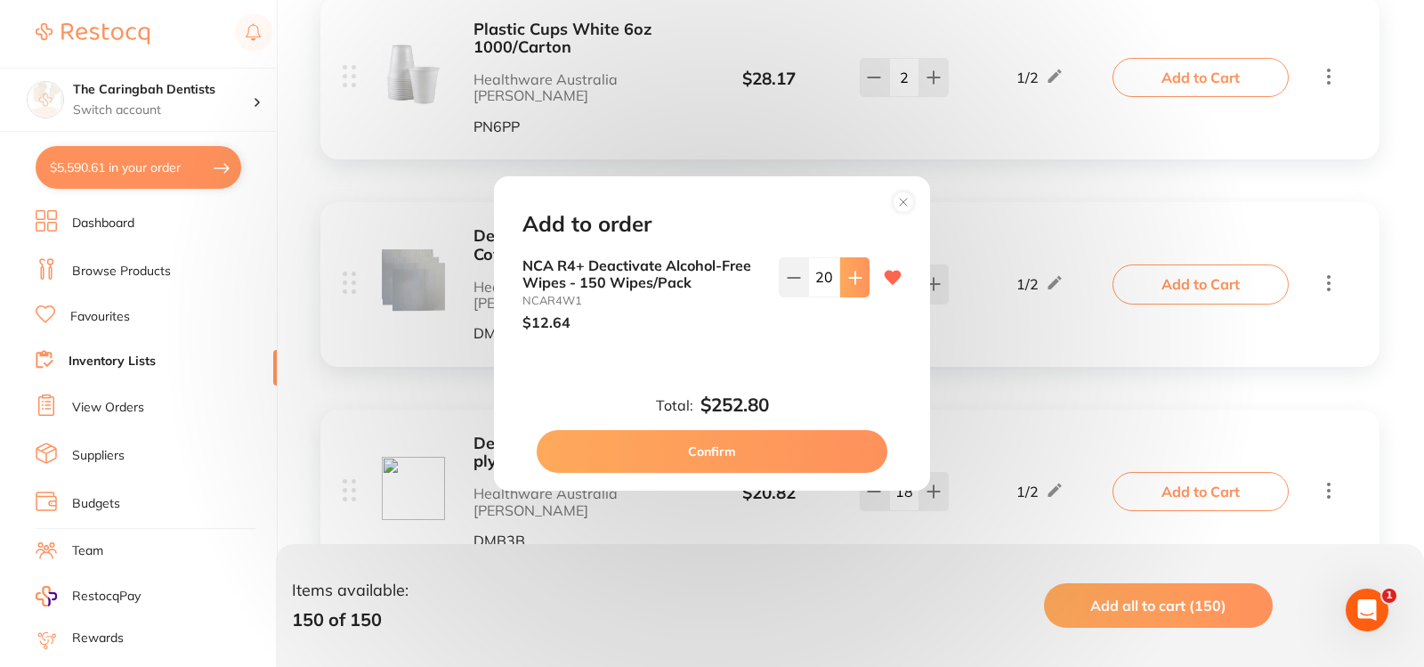
click at [849, 277] on icon at bounding box center [855, 278] width 12 height 12
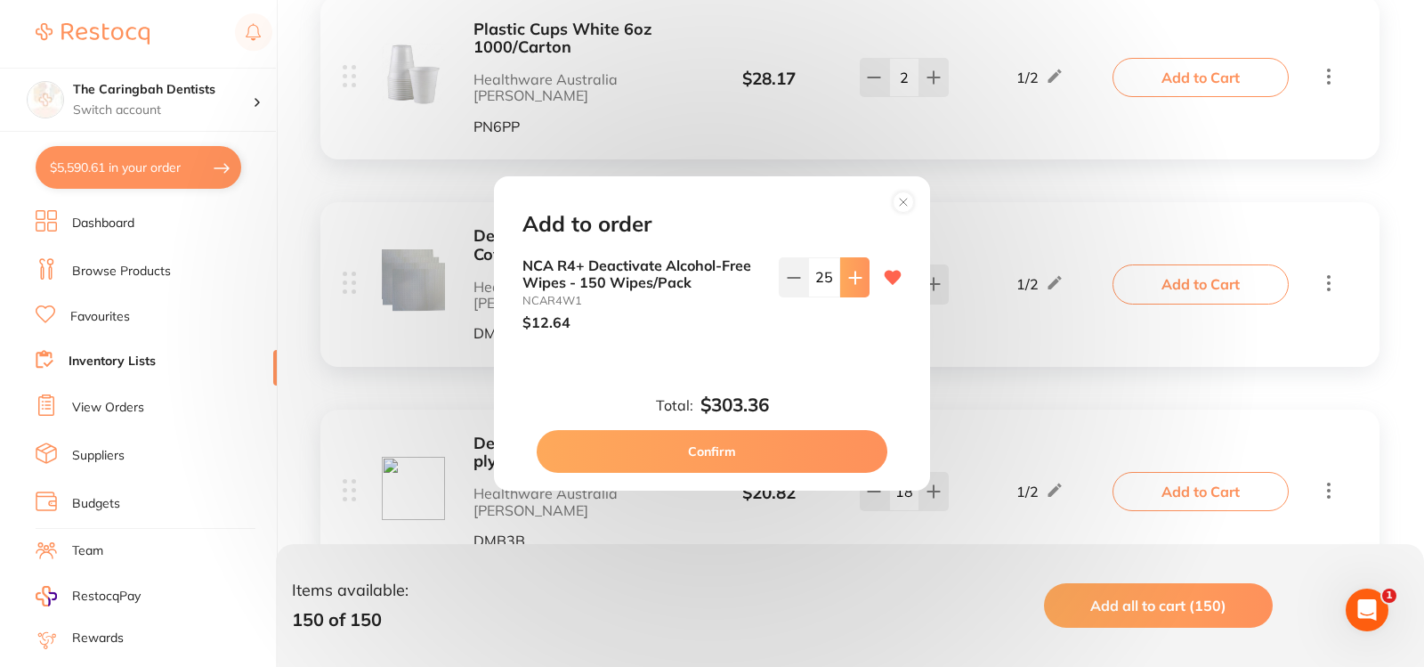
click at [849, 277] on icon at bounding box center [855, 278] width 12 height 12
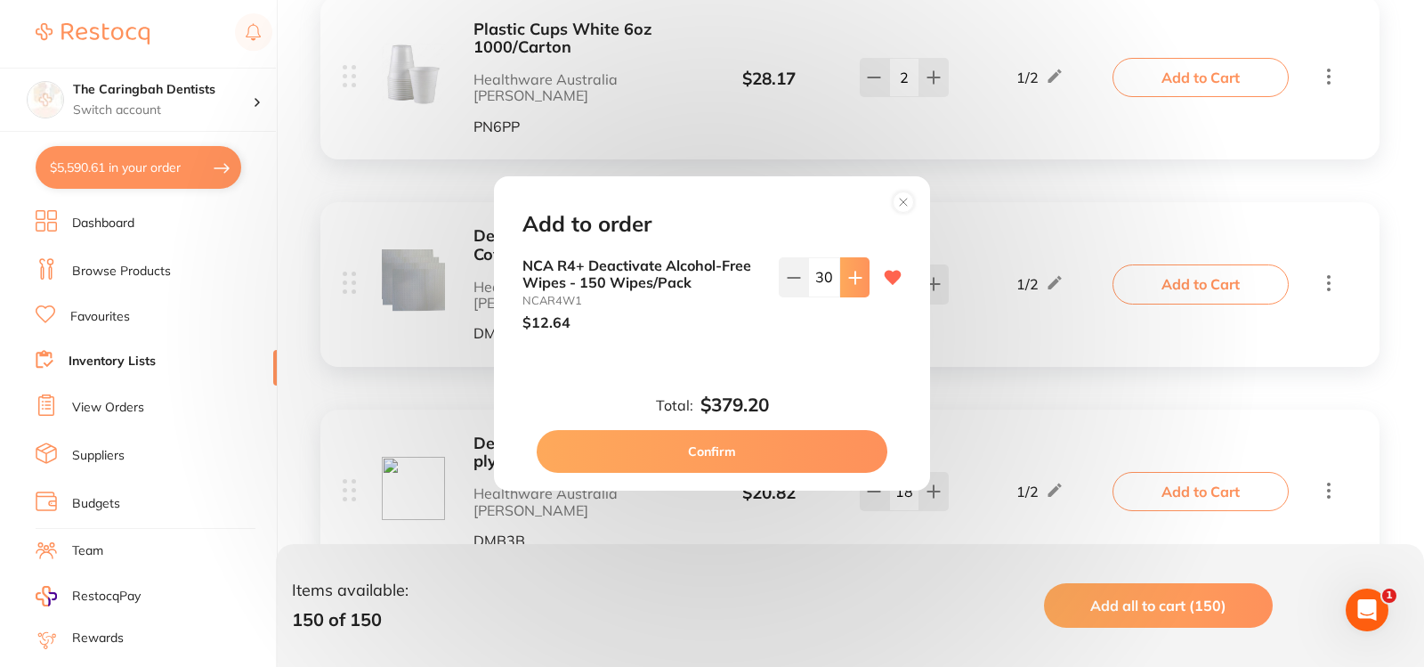
click at [849, 277] on icon at bounding box center [855, 278] width 12 height 12
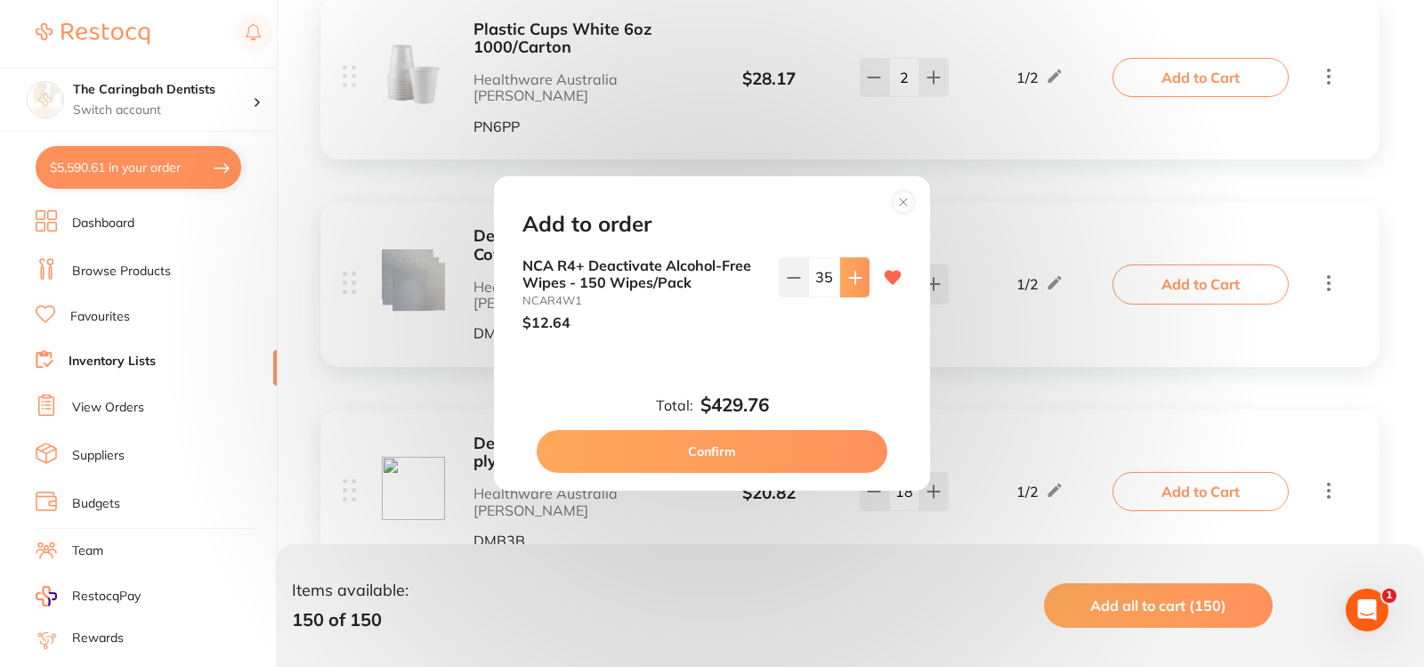
click at [849, 277] on icon at bounding box center [855, 278] width 12 height 12
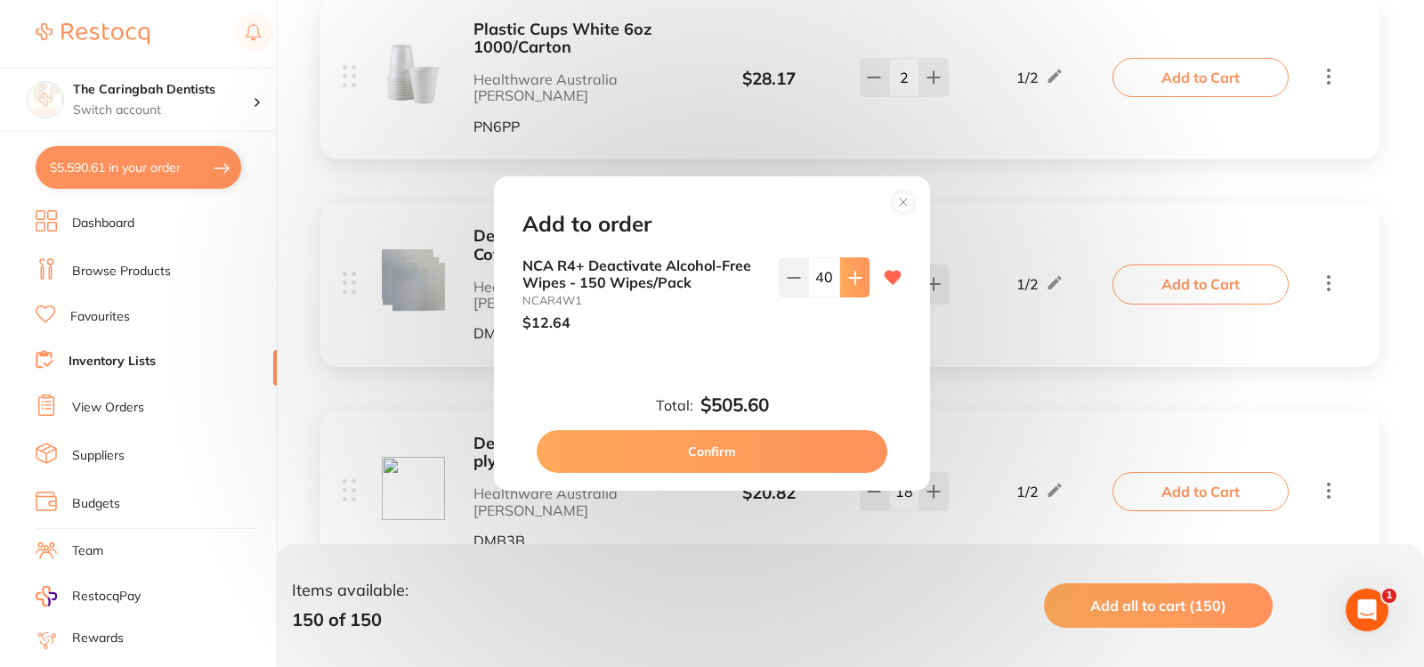
click at [849, 278] on icon at bounding box center [855, 278] width 12 height 12
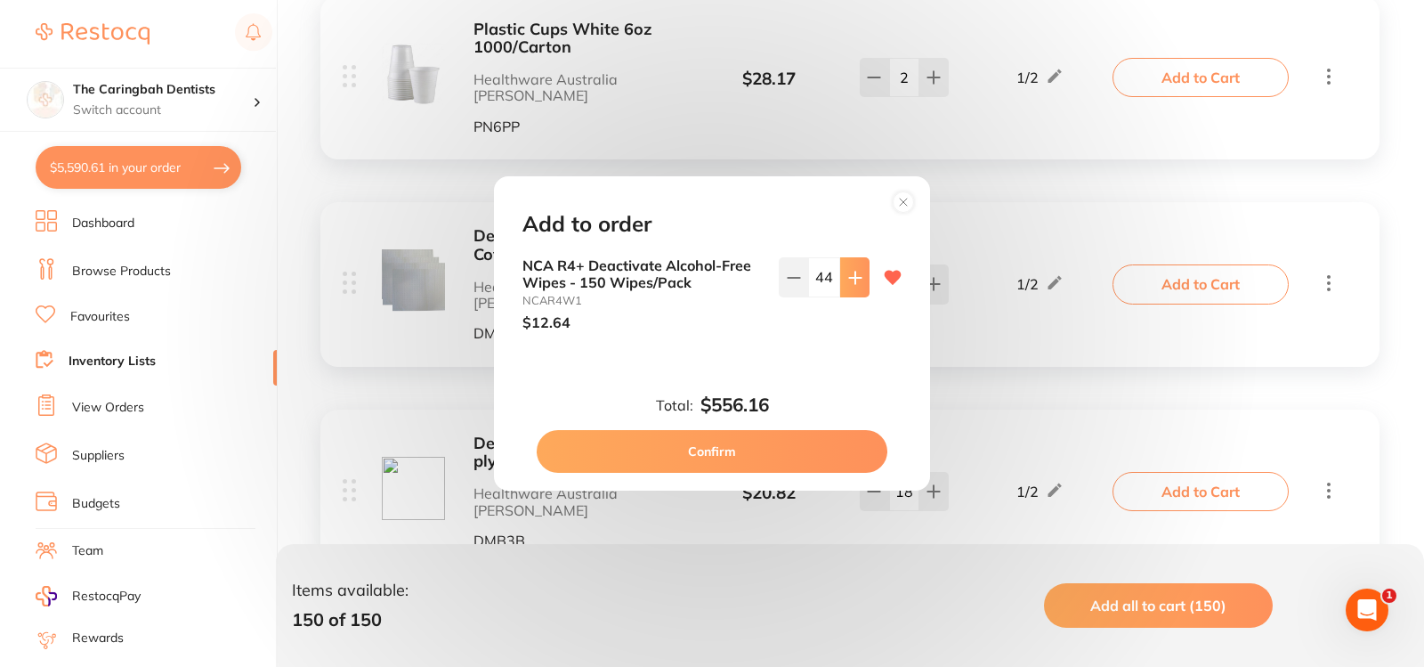
type input "45"
click at [788, 454] on button "Confirm" at bounding box center [712, 451] width 351 height 43
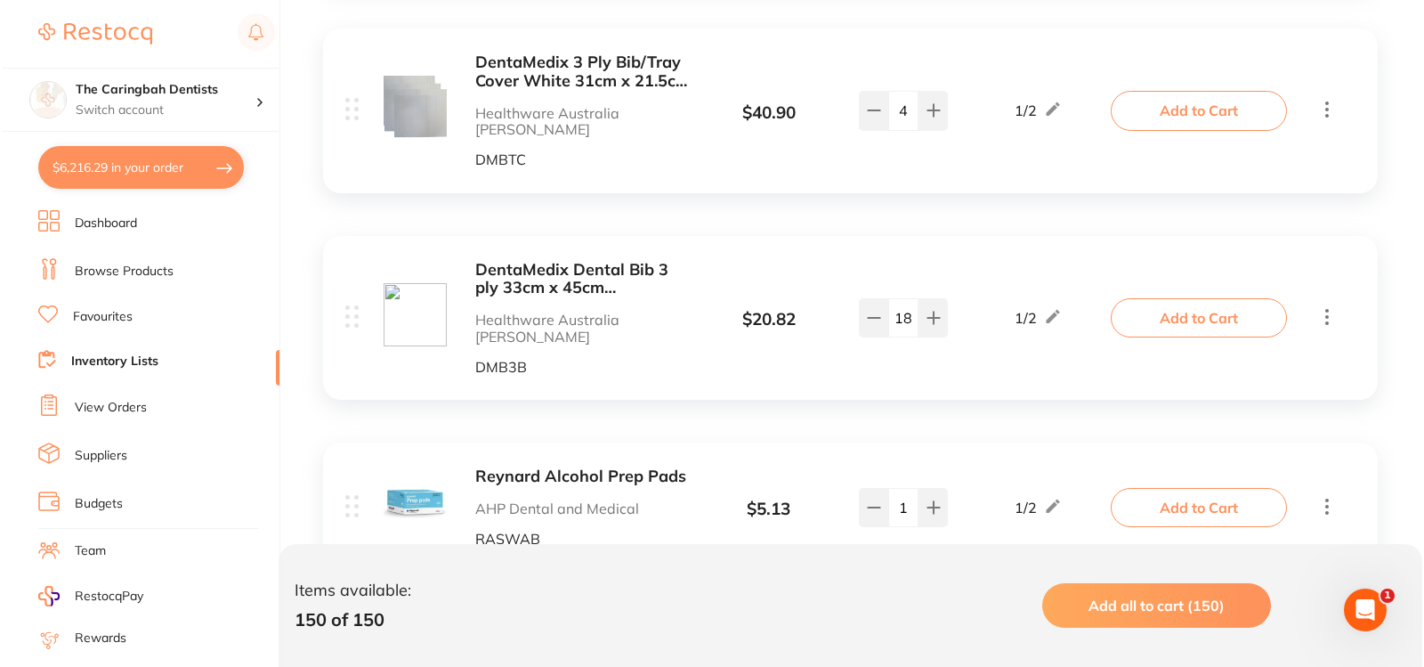
scroll to position [21812, 0]
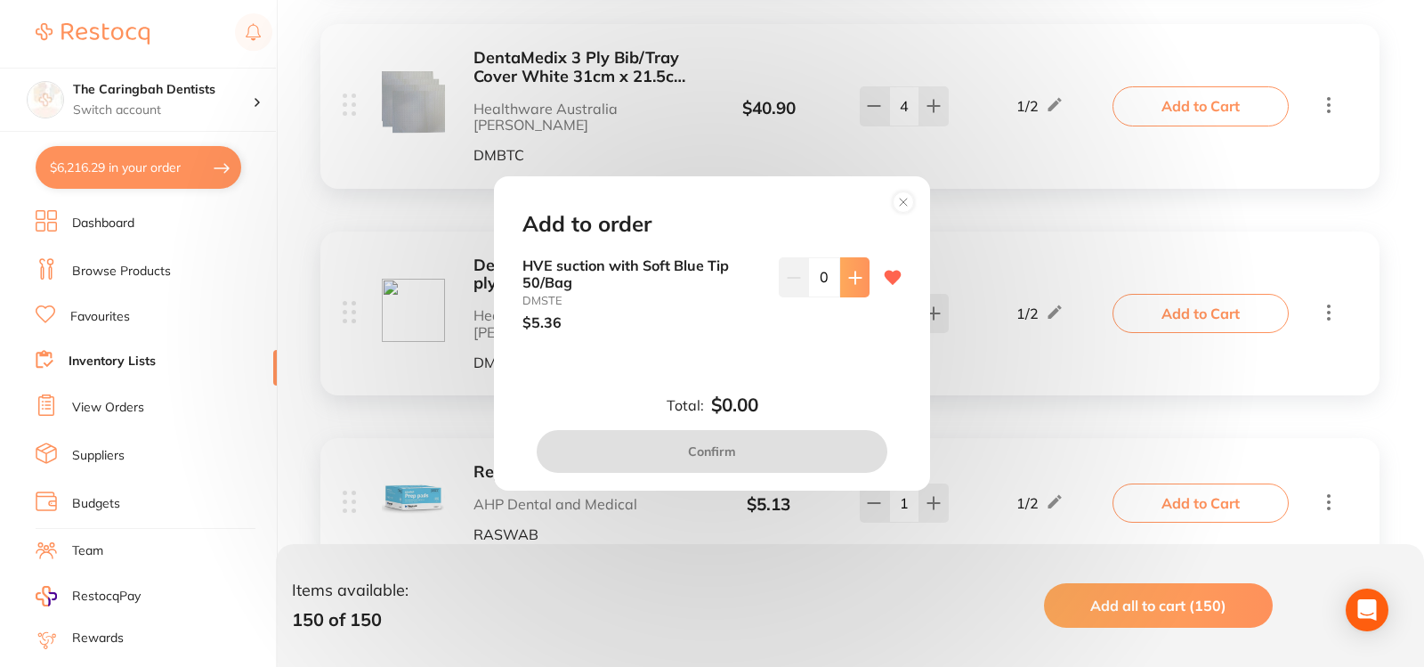
click at [848, 276] on icon at bounding box center [855, 278] width 14 height 14
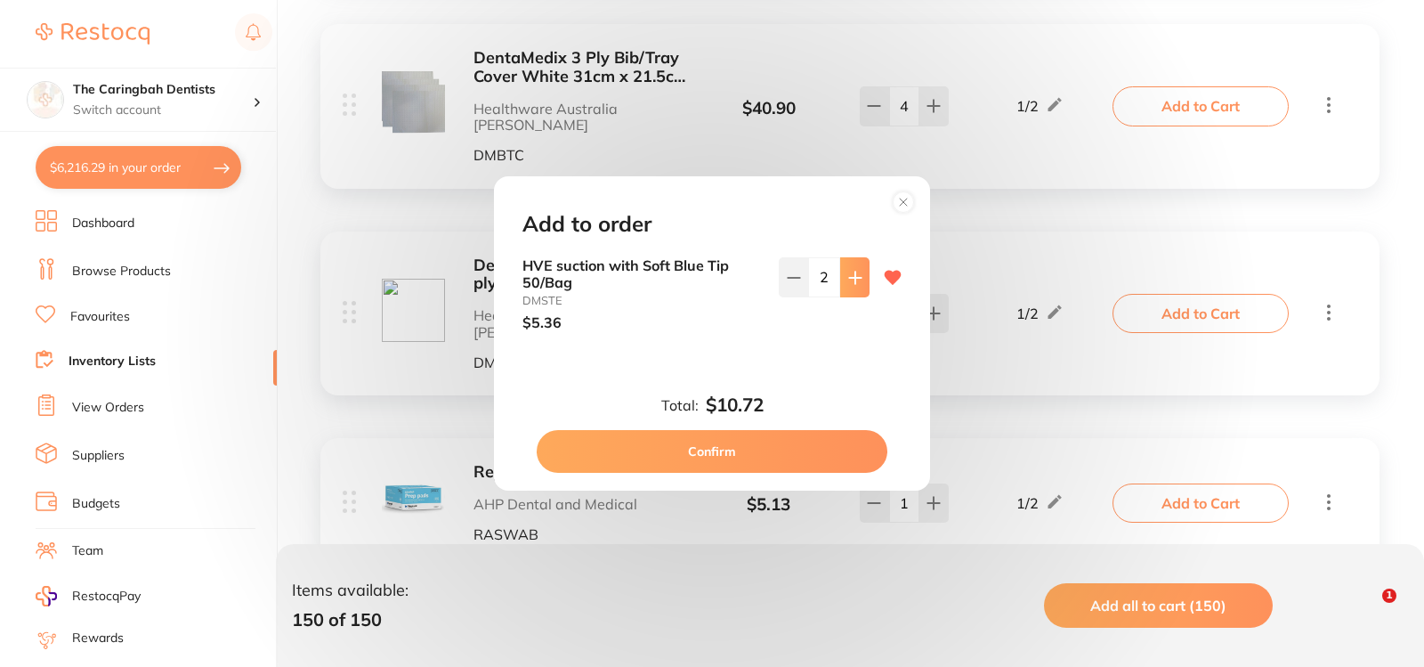
click at [848, 276] on icon at bounding box center [855, 278] width 14 height 14
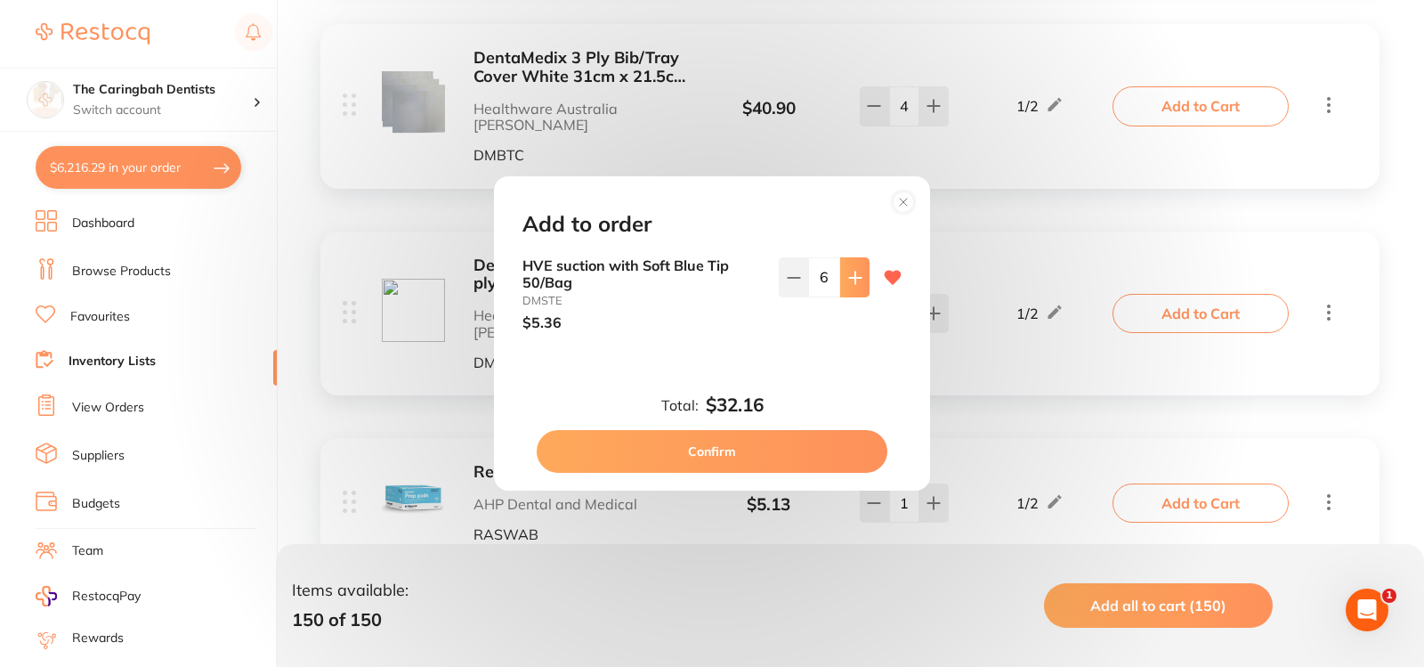
click at [848, 276] on icon at bounding box center [855, 278] width 14 height 14
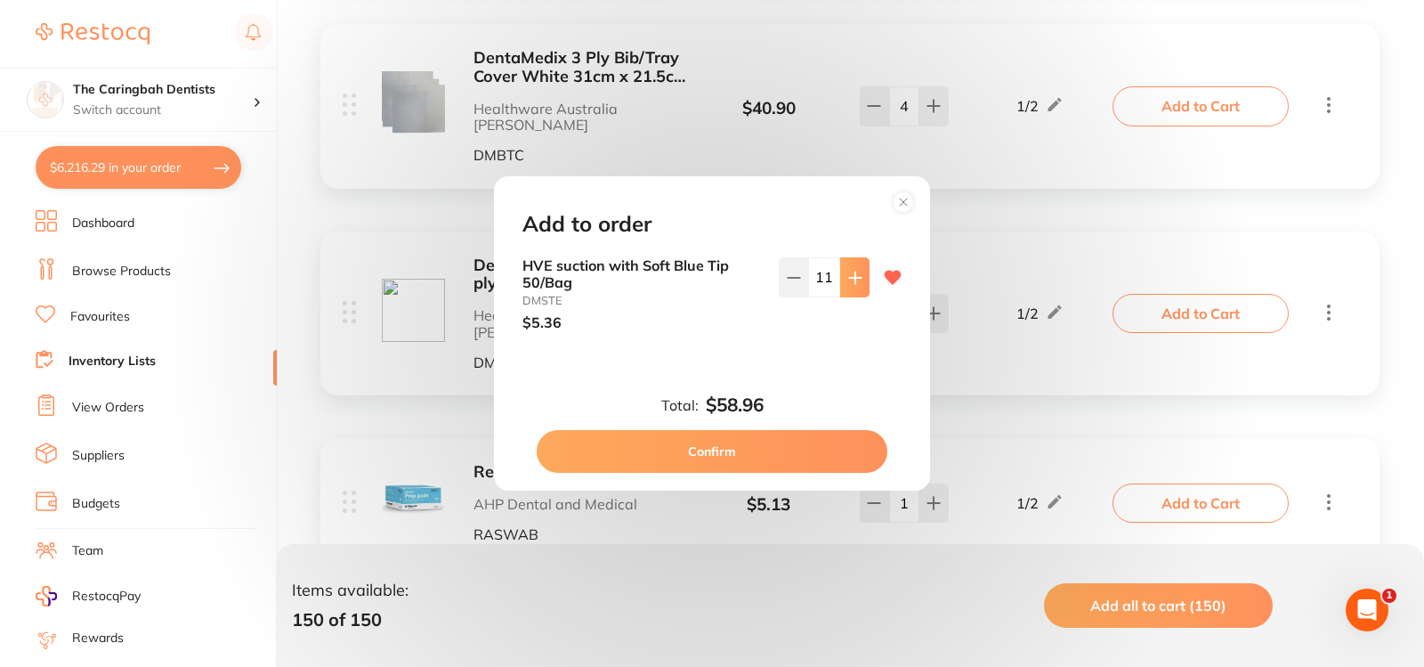
click at [848, 276] on icon at bounding box center [855, 278] width 14 height 14
type input "12"
click at [747, 450] on button "Confirm" at bounding box center [712, 451] width 351 height 43
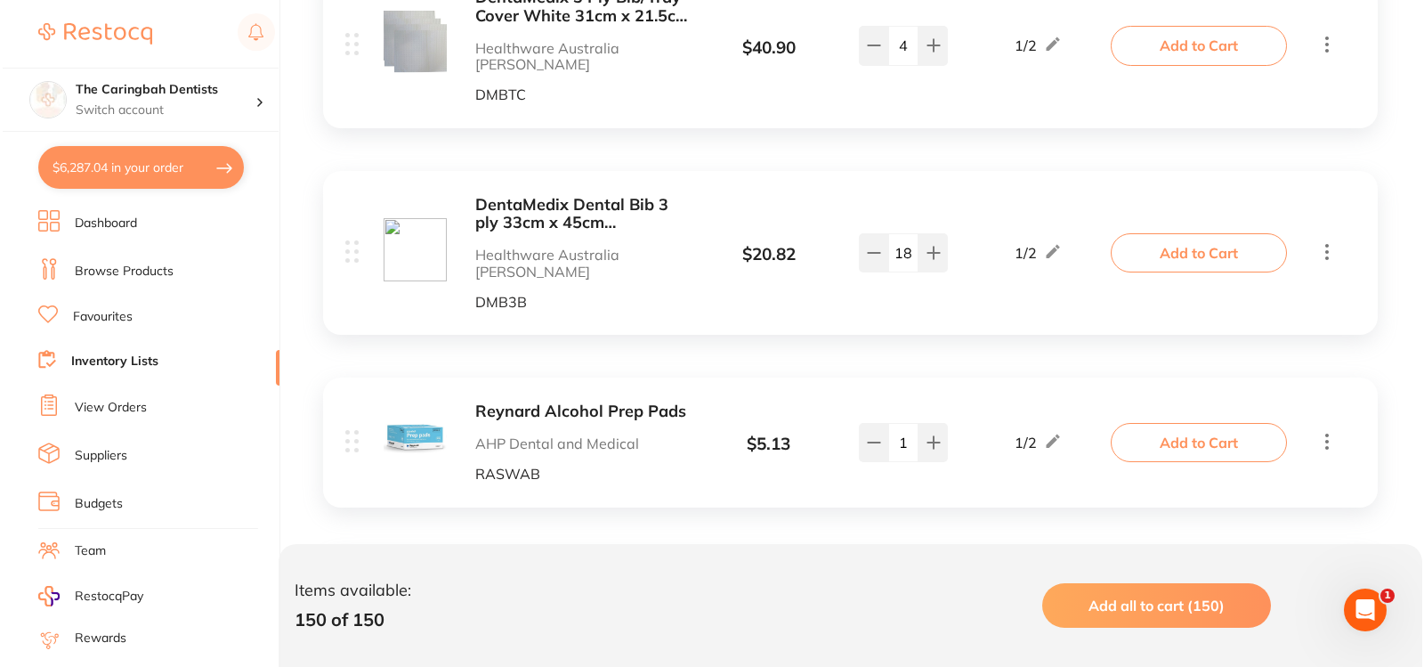
scroll to position [21901, 0]
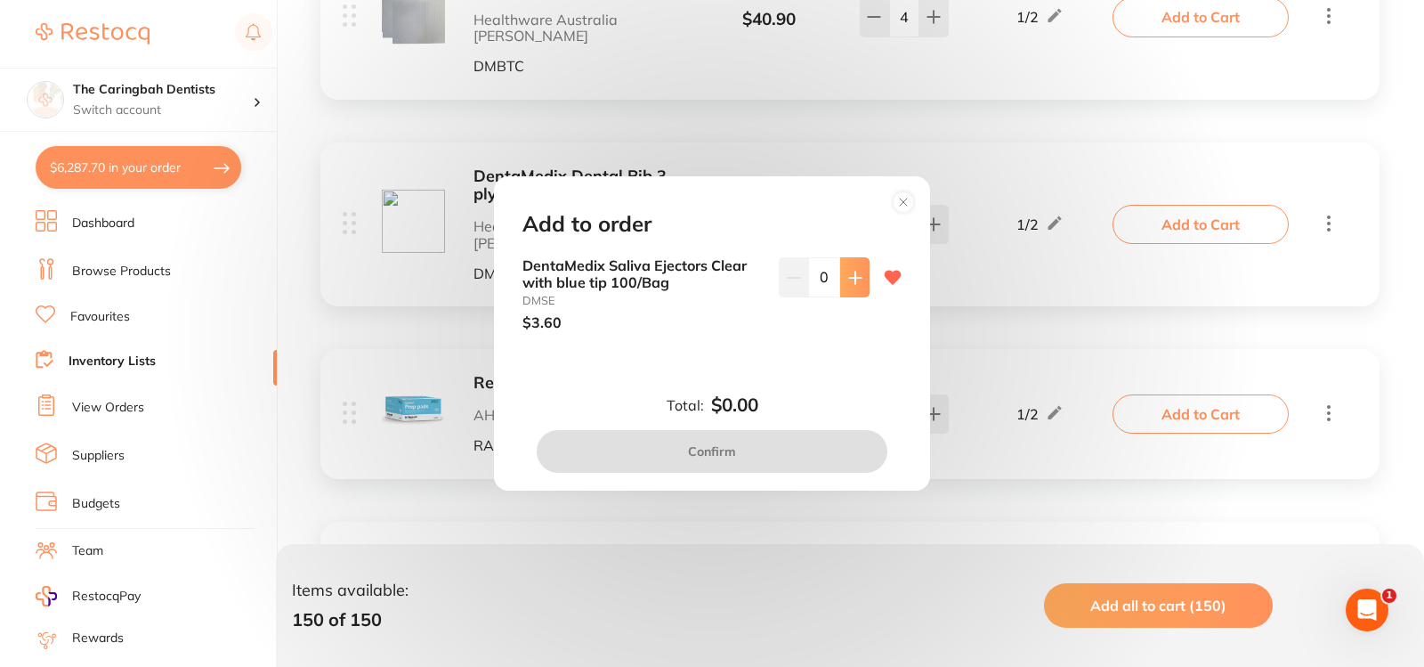
click at [841, 272] on button at bounding box center [854, 276] width 29 height 39
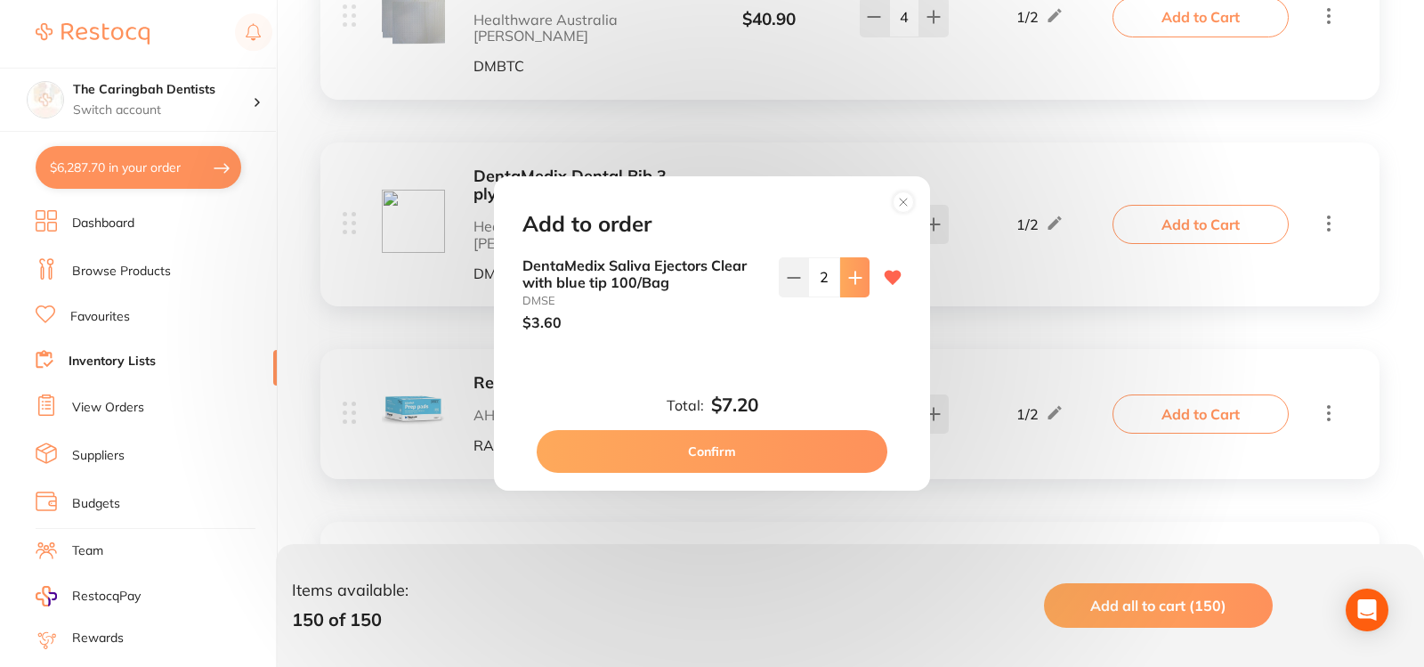
click at [849, 285] on button at bounding box center [854, 276] width 29 height 39
click at [851, 285] on button at bounding box center [854, 276] width 29 height 39
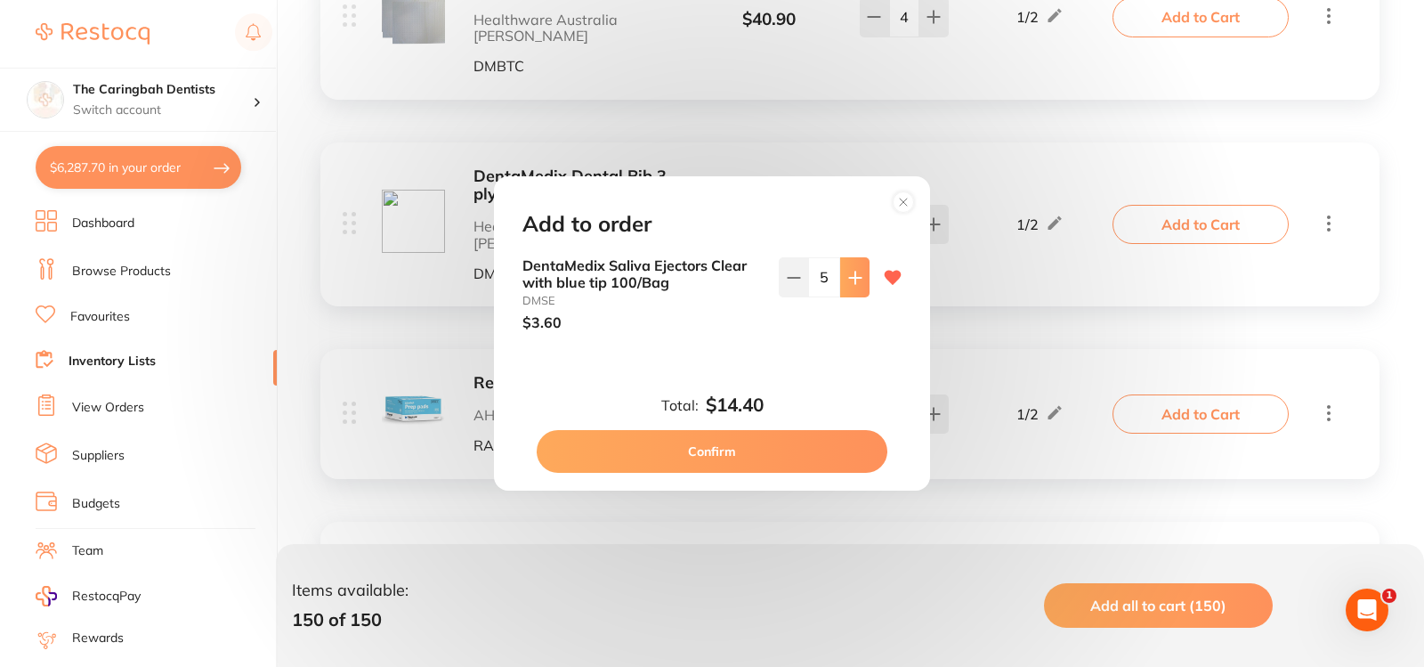
type input "6"
click at [785, 457] on button "Confirm" at bounding box center [712, 451] width 351 height 43
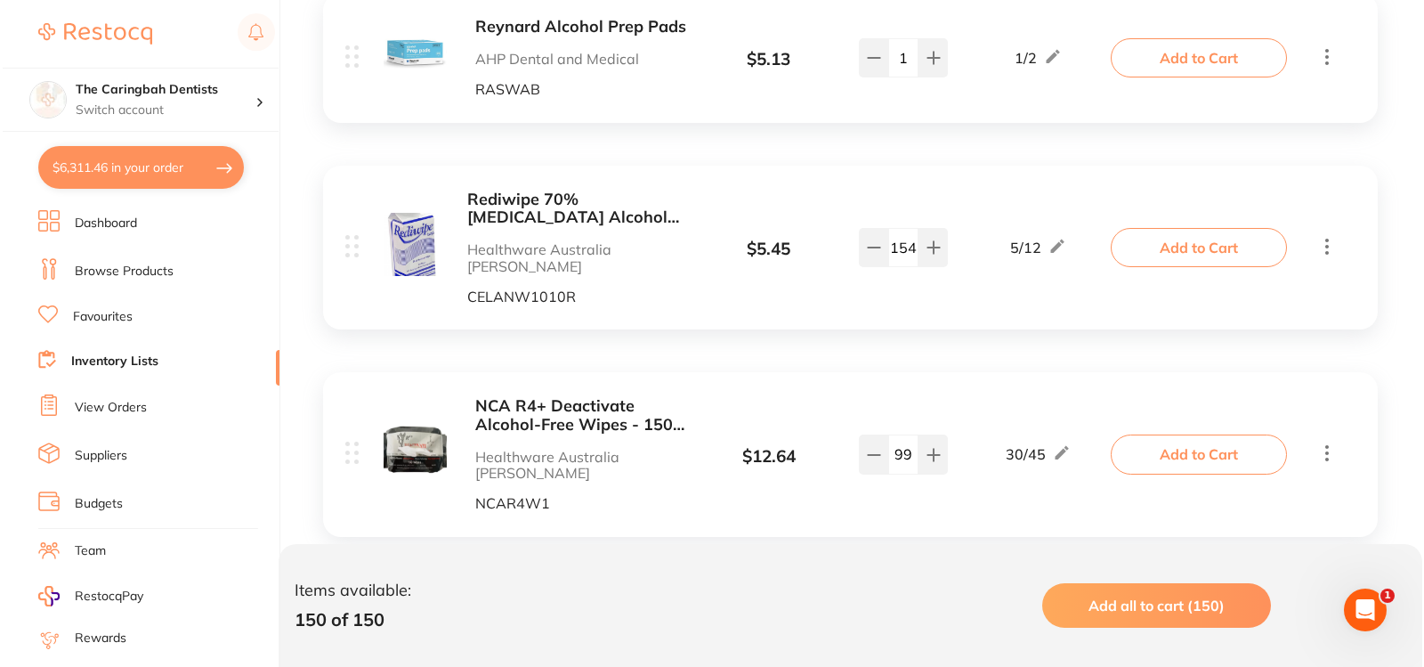
scroll to position [22346, 0]
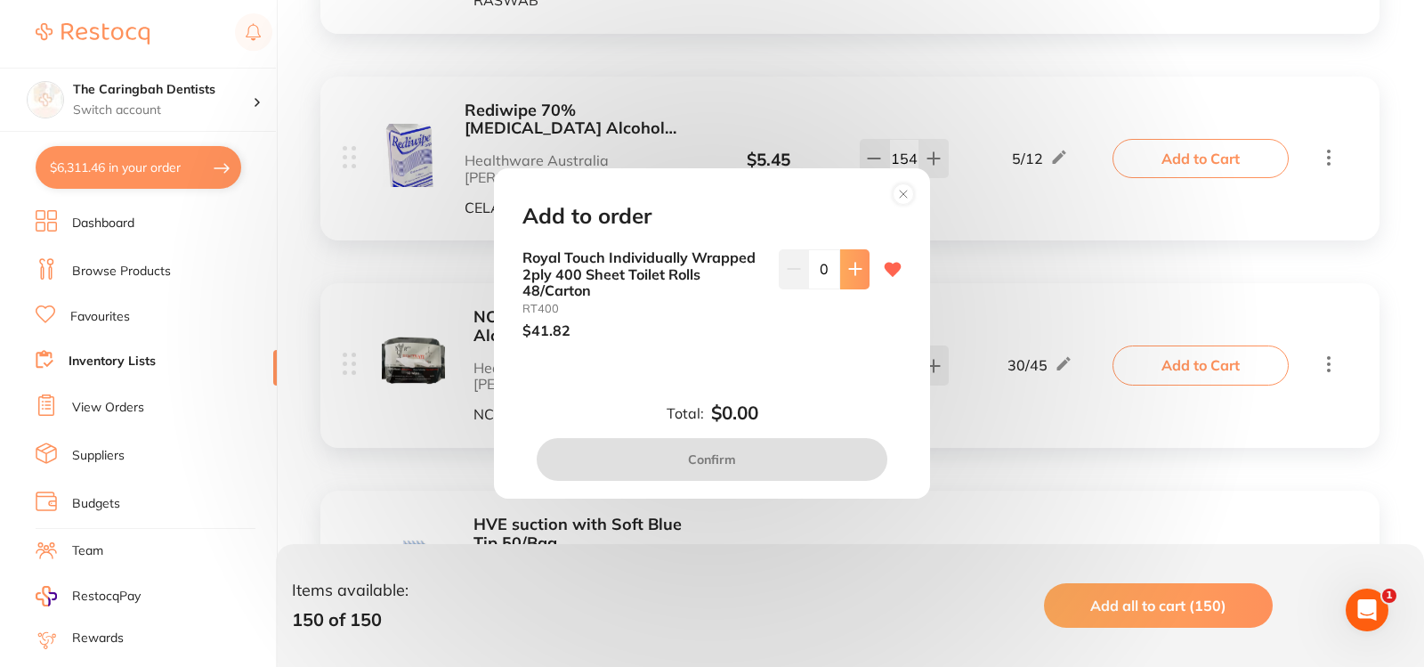
click at [848, 272] on icon at bounding box center [855, 269] width 14 height 14
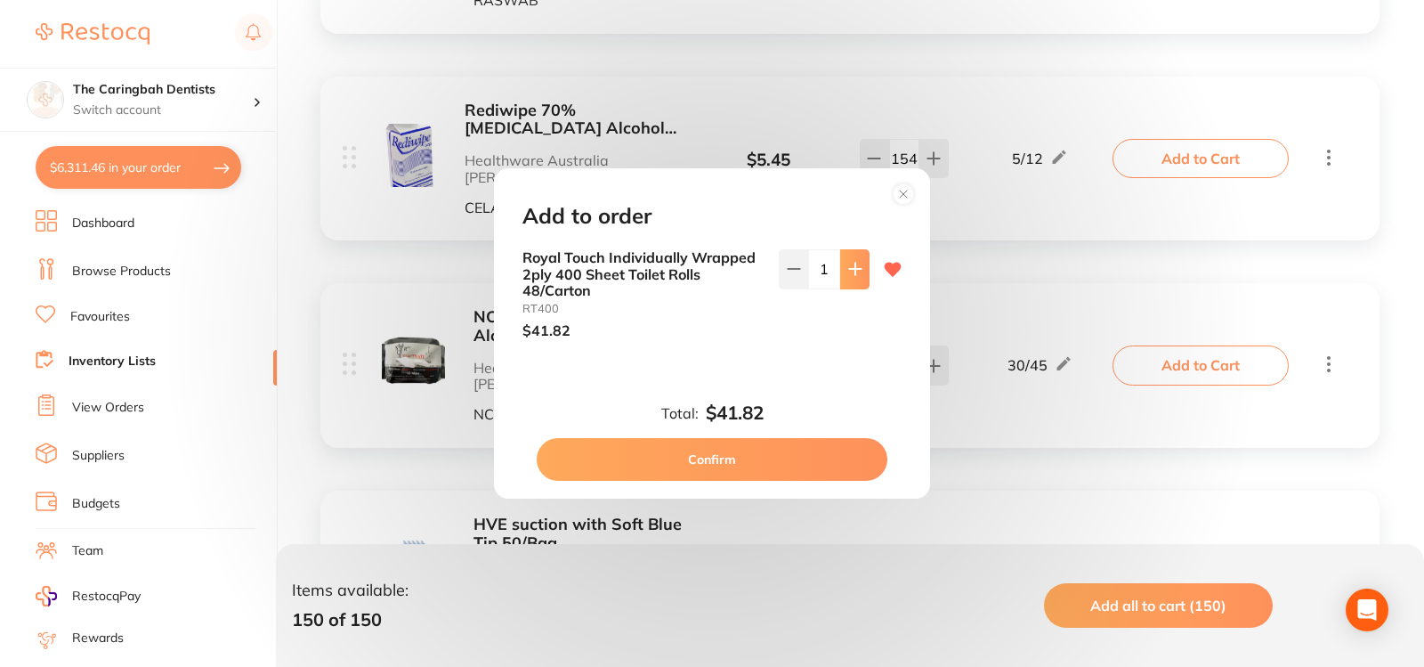
type input "1"
click at [797, 465] on button "Confirm" at bounding box center [712, 459] width 351 height 43
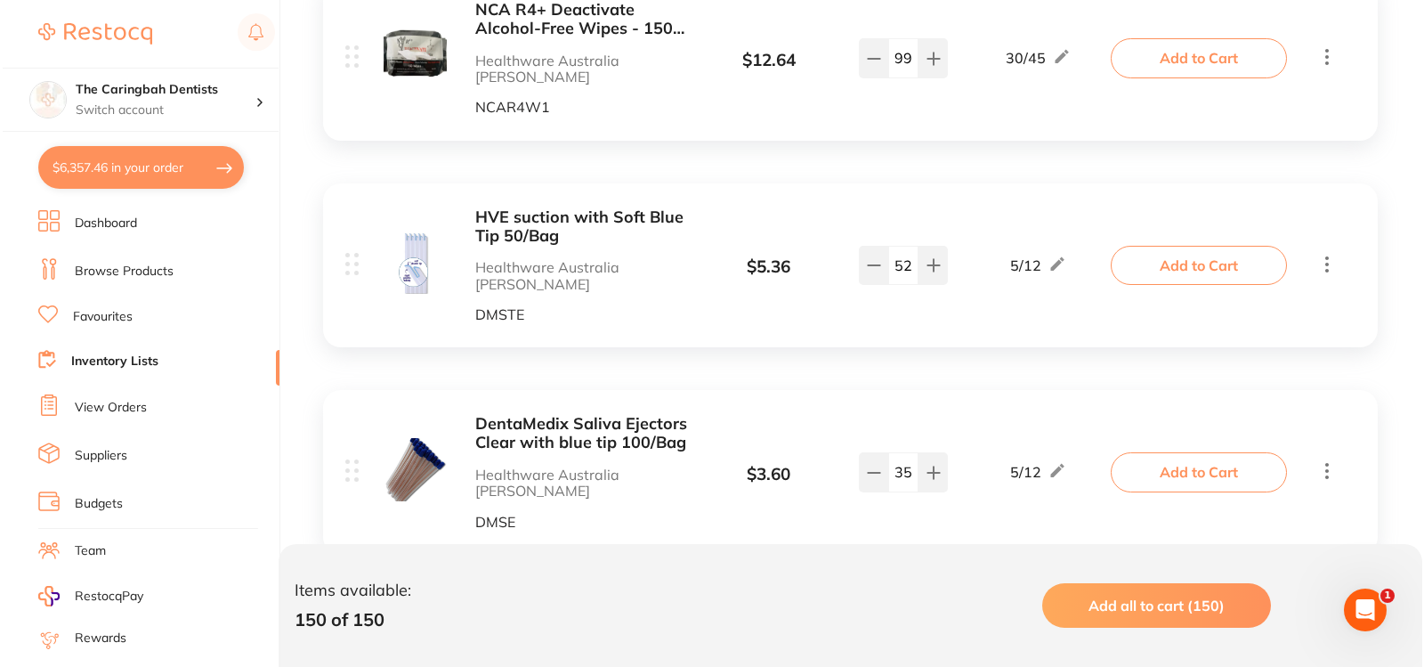
scroll to position [22702, 0]
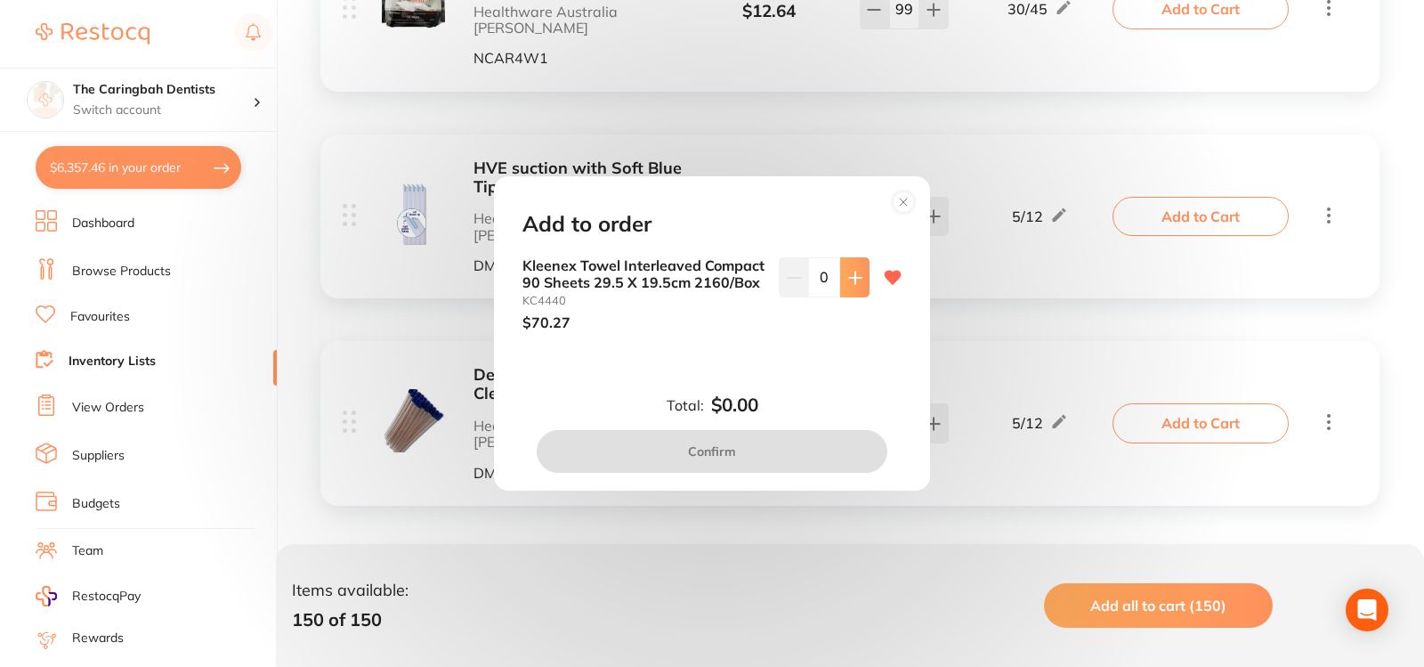
click at [857, 271] on icon at bounding box center [855, 278] width 14 height 14
type input "1"
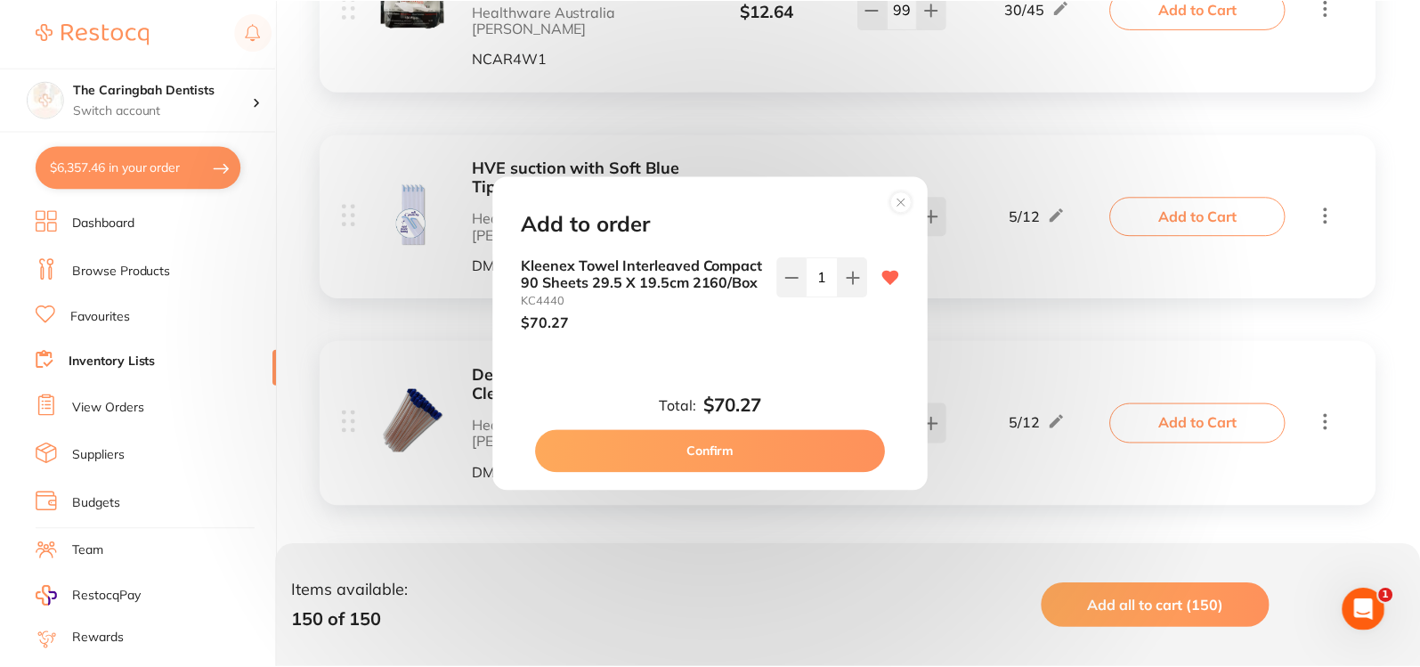
scroll to position [0, 0]
click at [742, 453] on button "Confirm" at bounding box center [712, 451] width 351 height 43
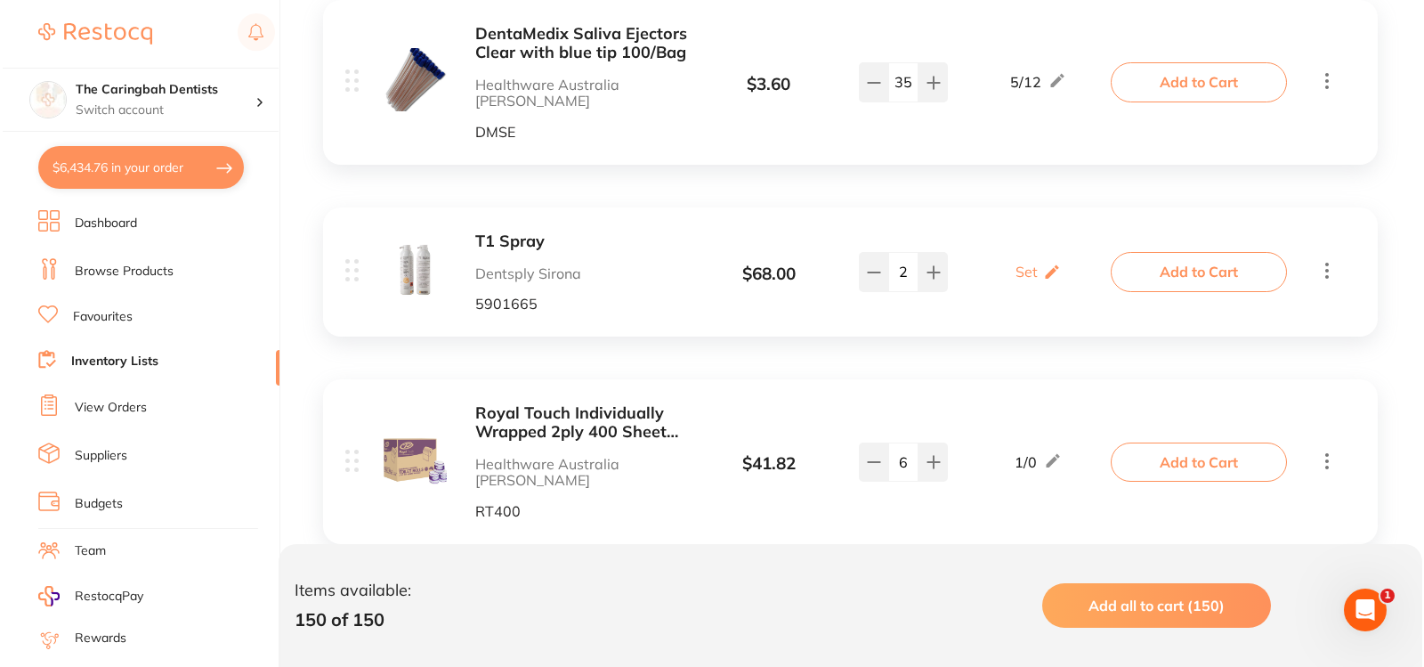
scroll to position [23058, 0]
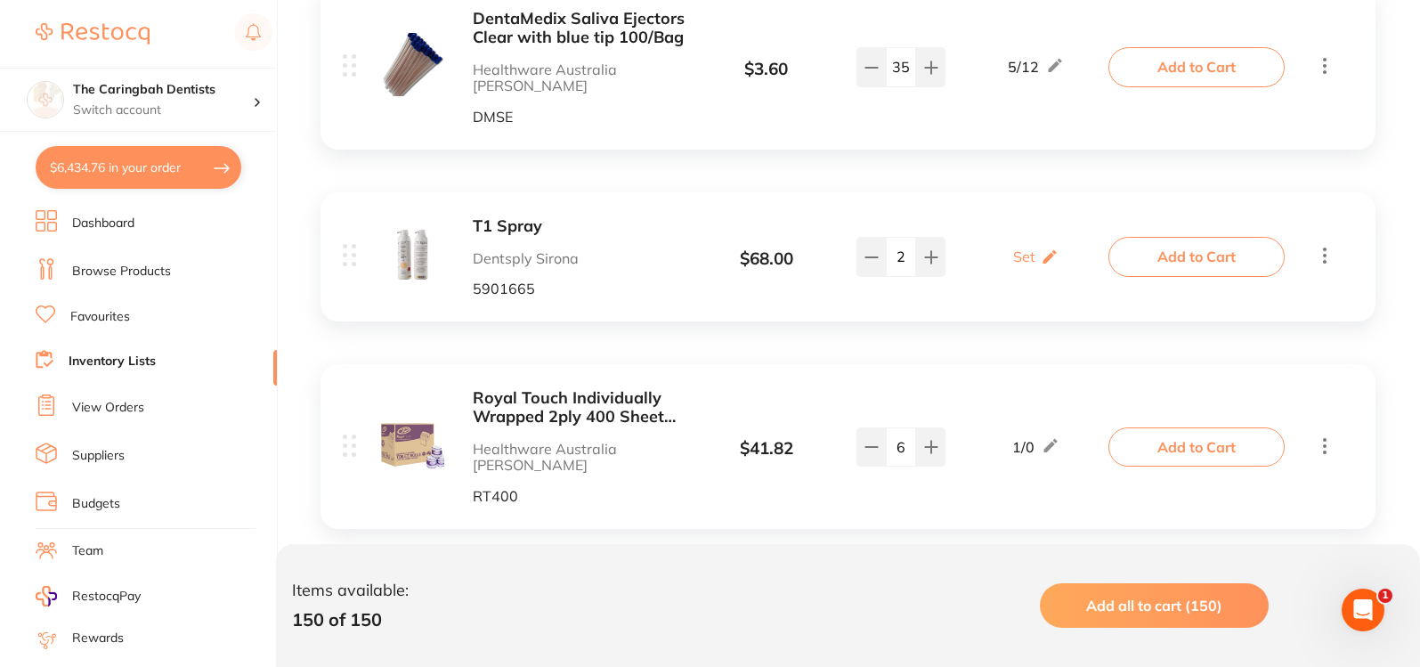
type input "1"
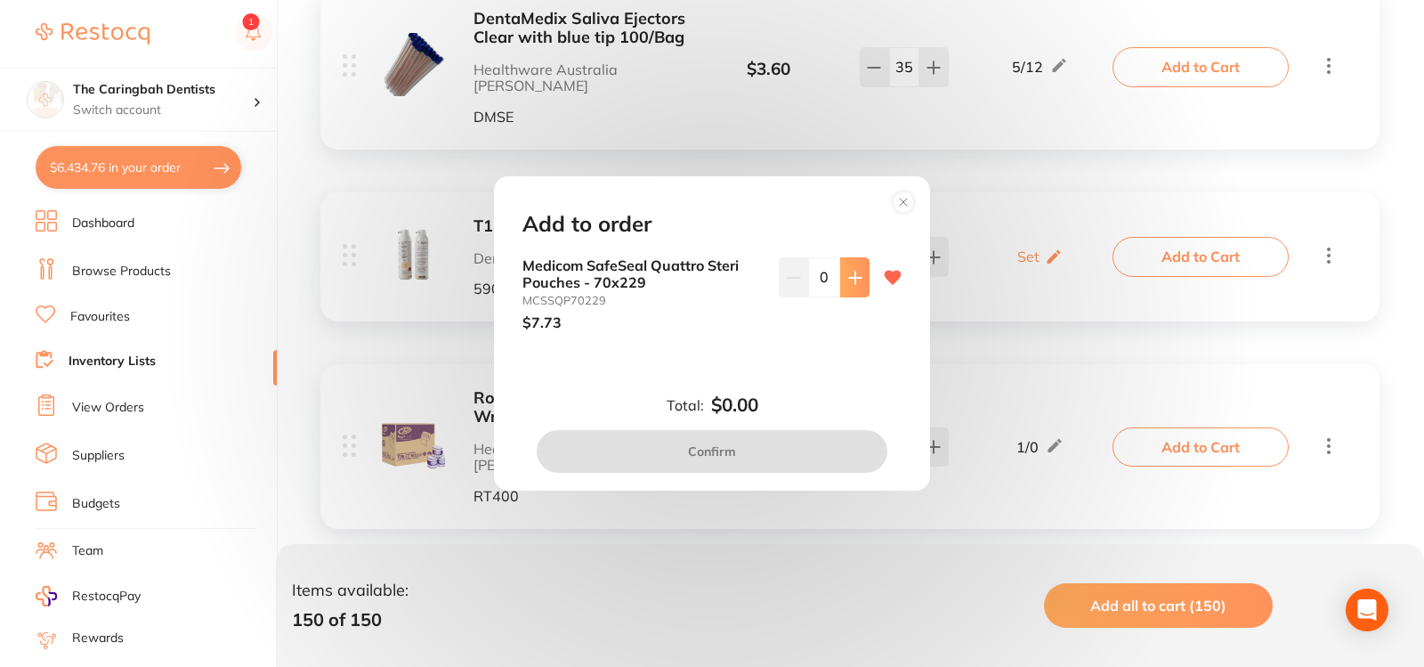
click at [856, 284] on icon at bounding box center [855, 278] width 14 height 14
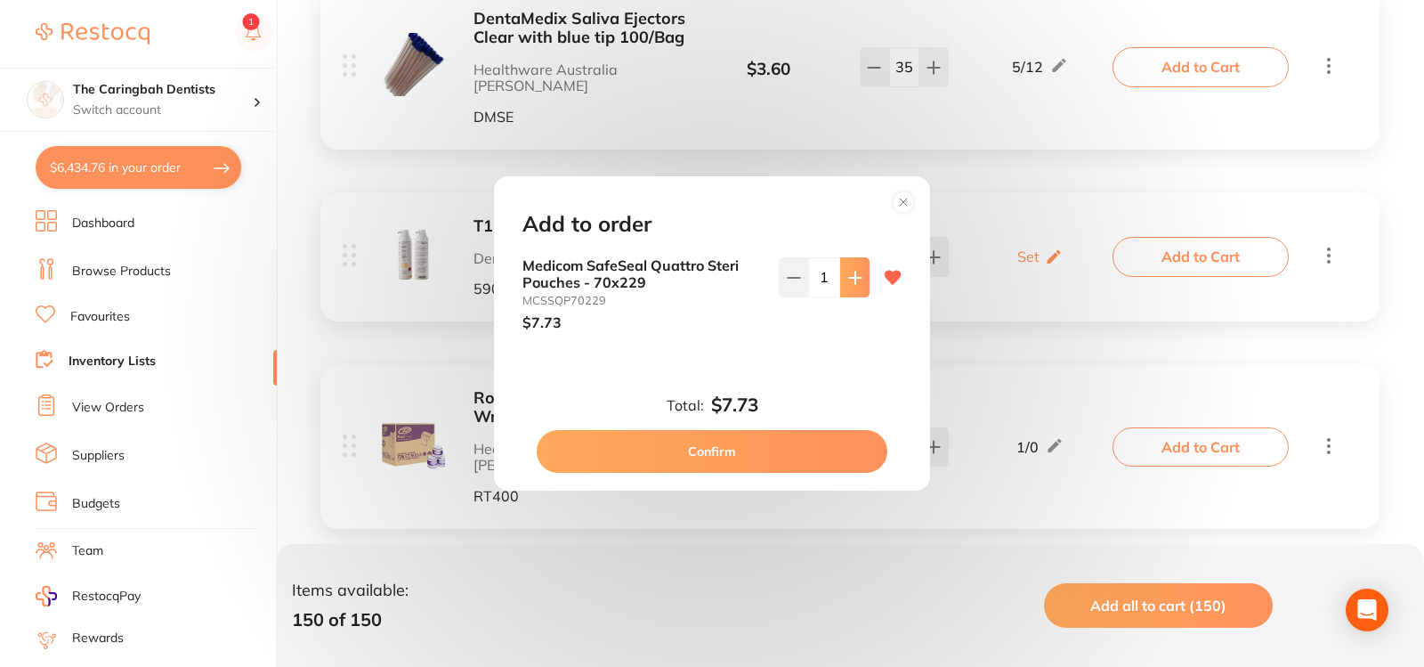
click at [856, 284] on icon at bounding box center [855, 278] width 14 height 14
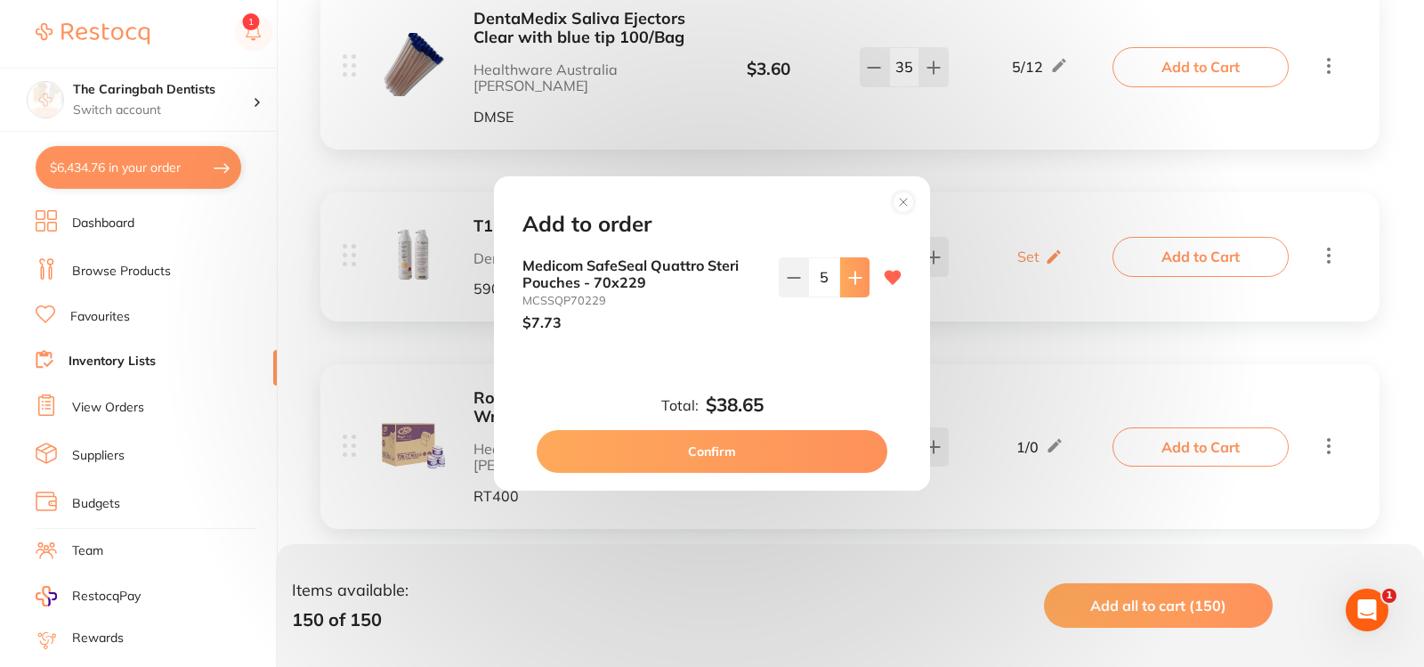
click at [856, 284] on icon at bounding box center [855, 278] width 14 height 14
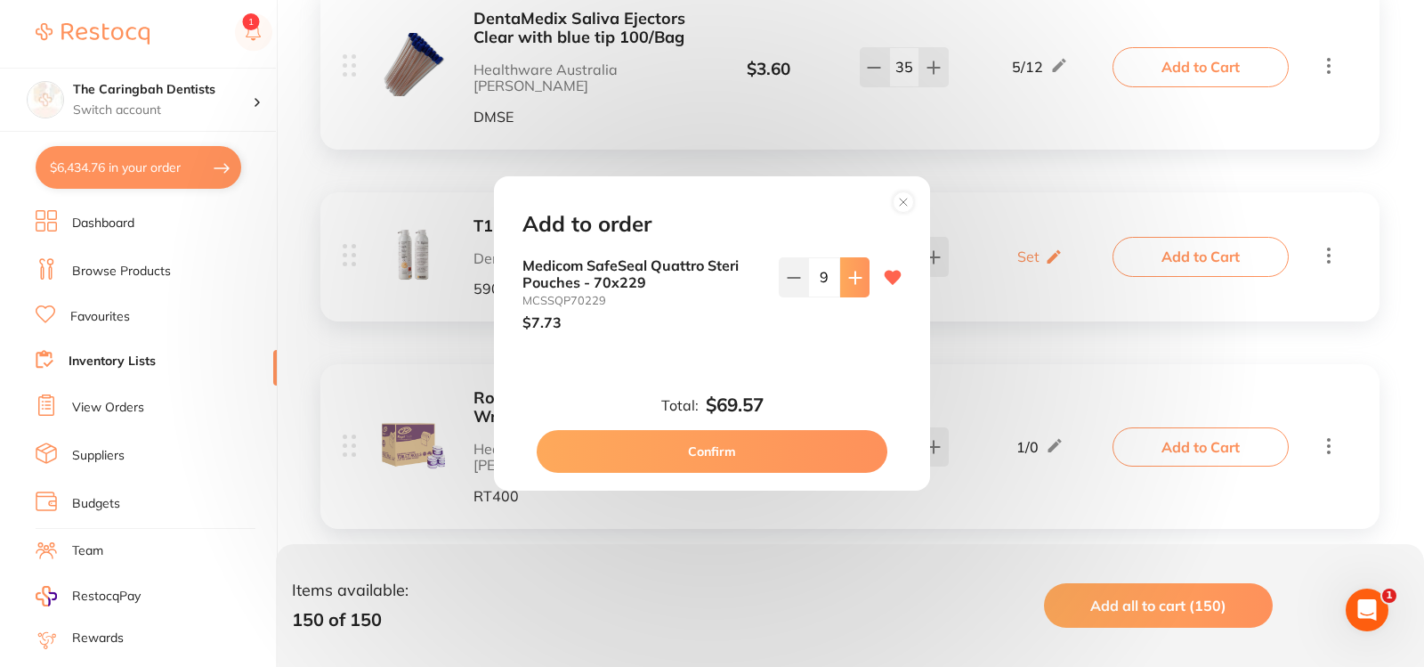
type input "10"
click at [789, 445] on button "Confirm" at bounding box center [712, 451] width 351 height 43
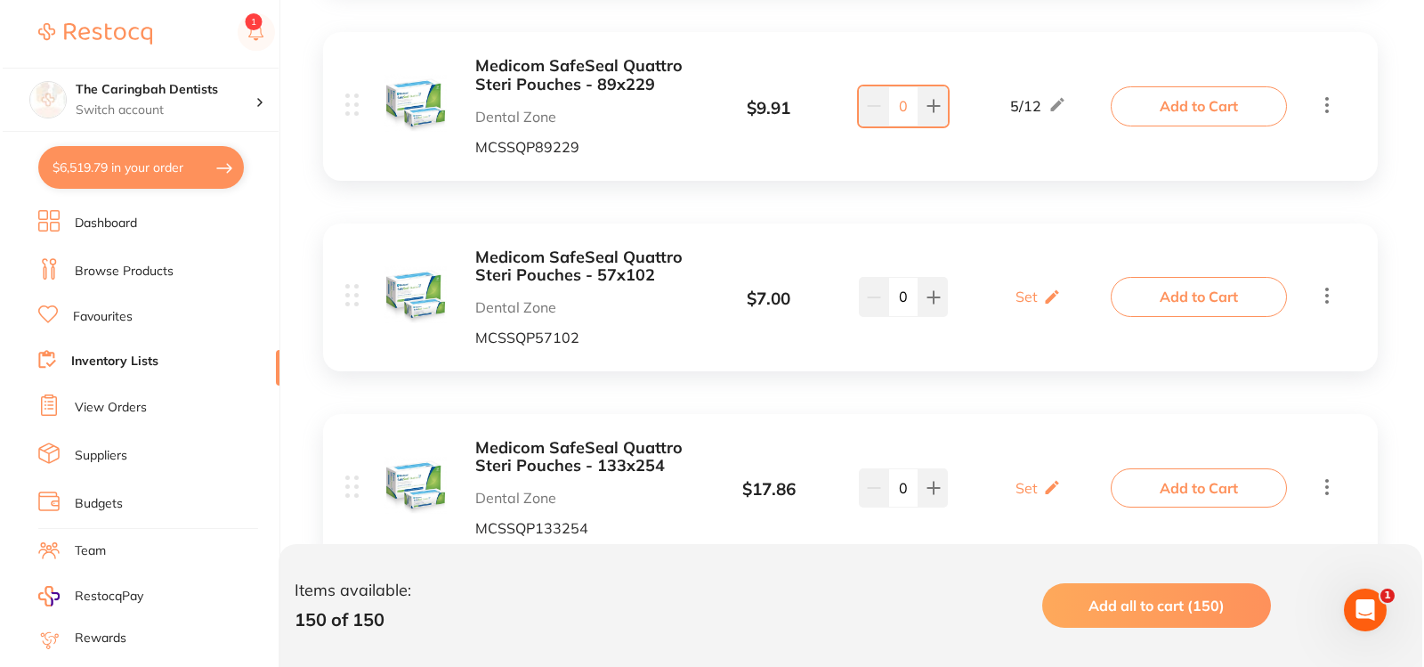
scroll to position [24394, 0]
type input "4"
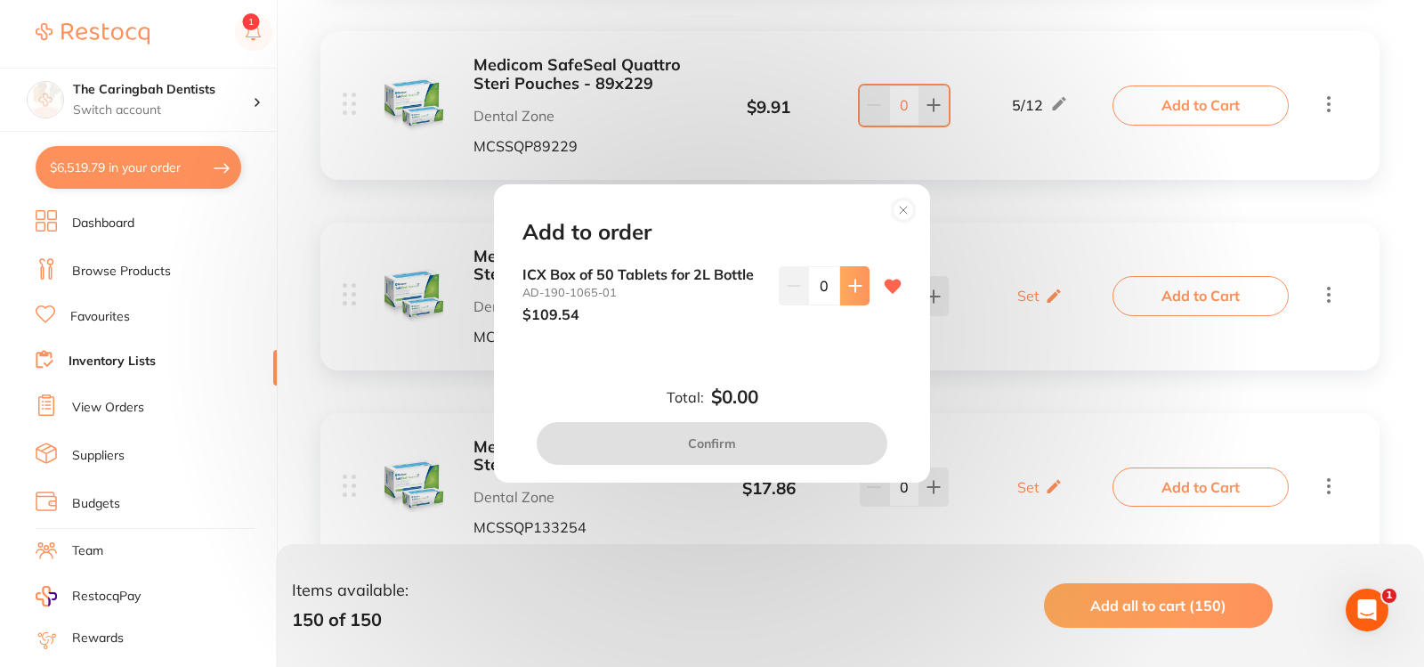
click at [856, 302] on button at bounding box center [854, 285] width 29 height 39
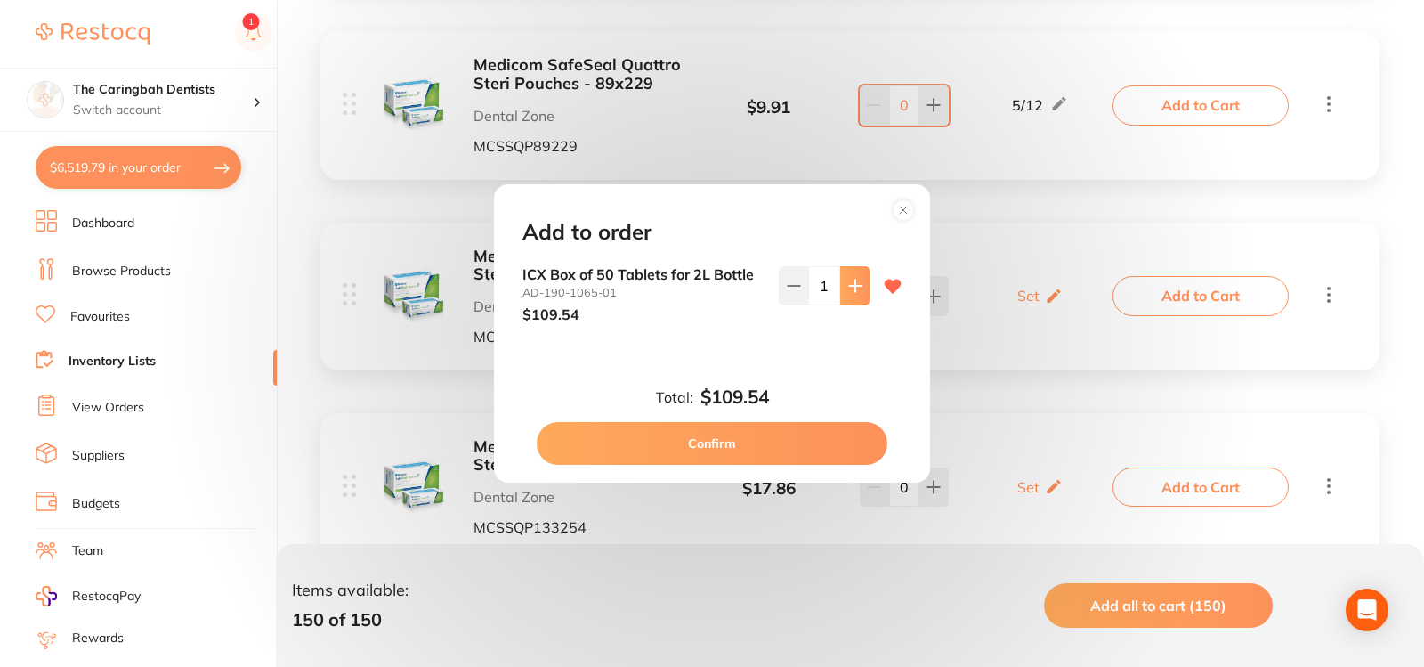
type input "1"
click at [810, 443] on button "Confirm" at bounding box center [712, 443] width 351 height 43
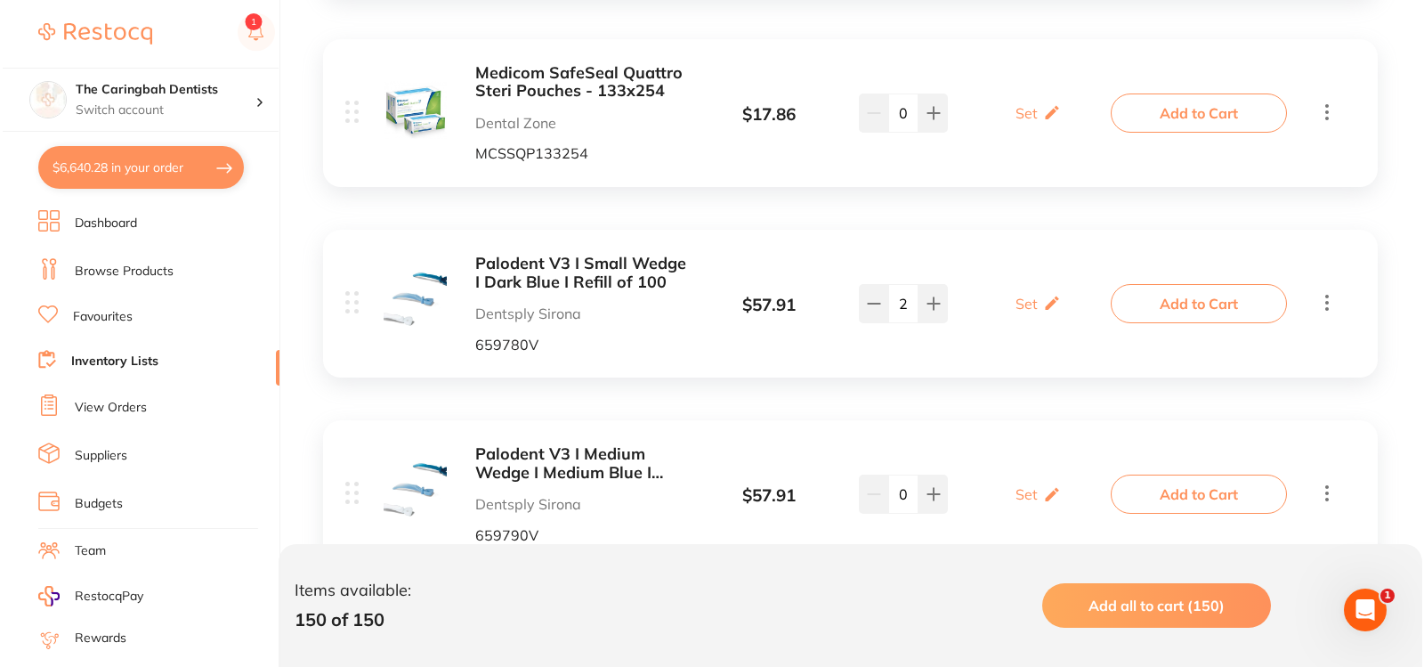
scroll to position [24750, 0]
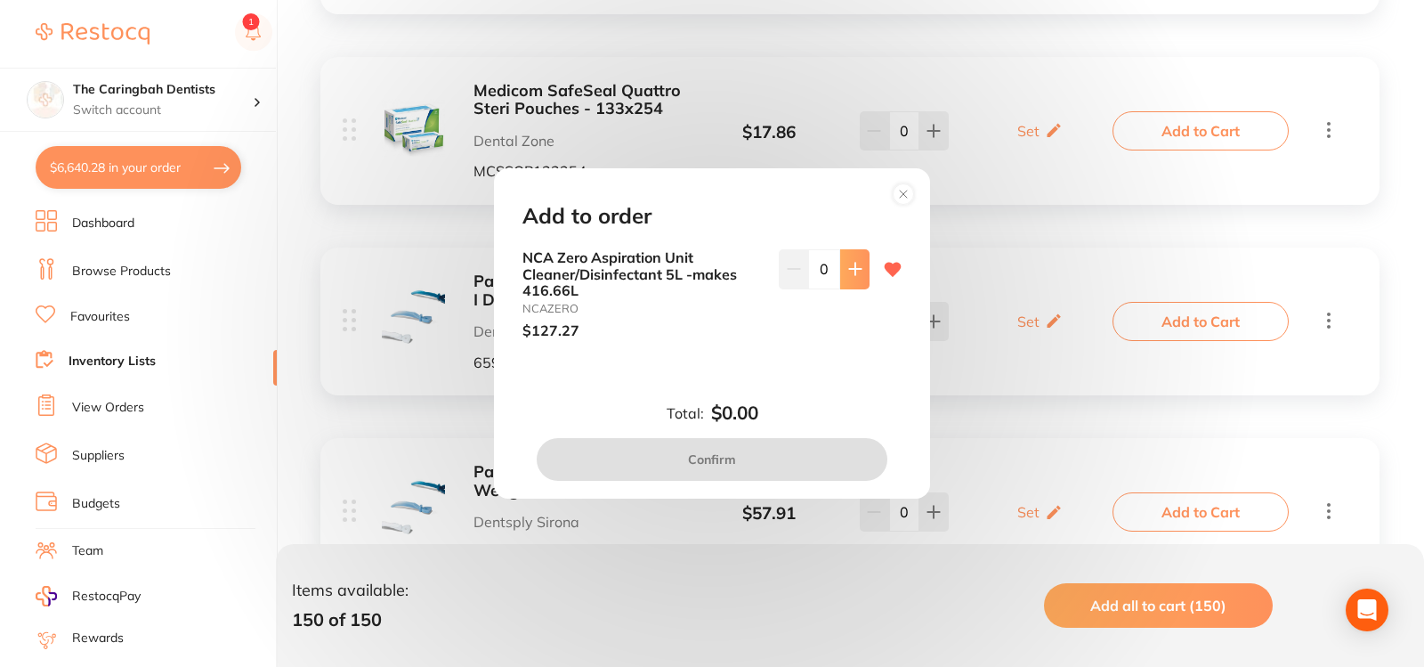
click at [860, 272] on button at bounding box center [854, 268] width 29 height 39
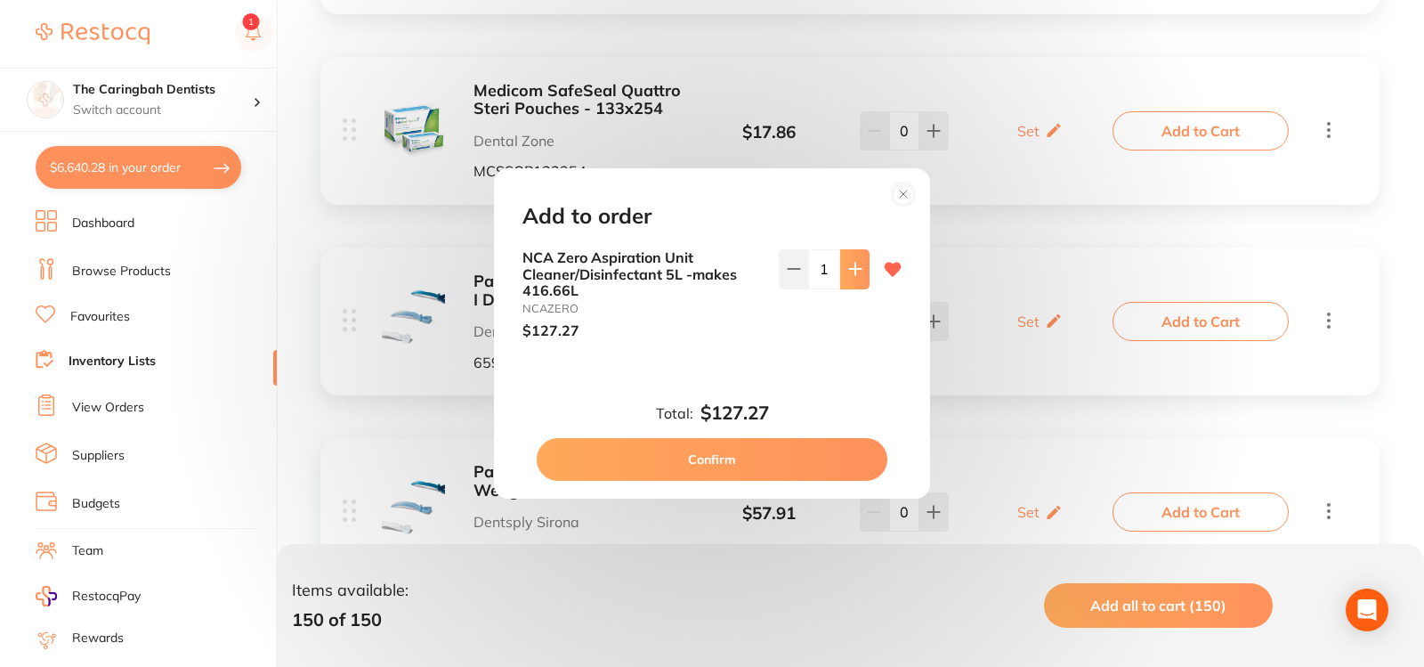
click at [860, 272] on button at bounding box center [854, 268] width 29 height 39
type input "2"
click at [823, 450] on button "Confirm" at bounding box center [712, 459] width 351 height 43
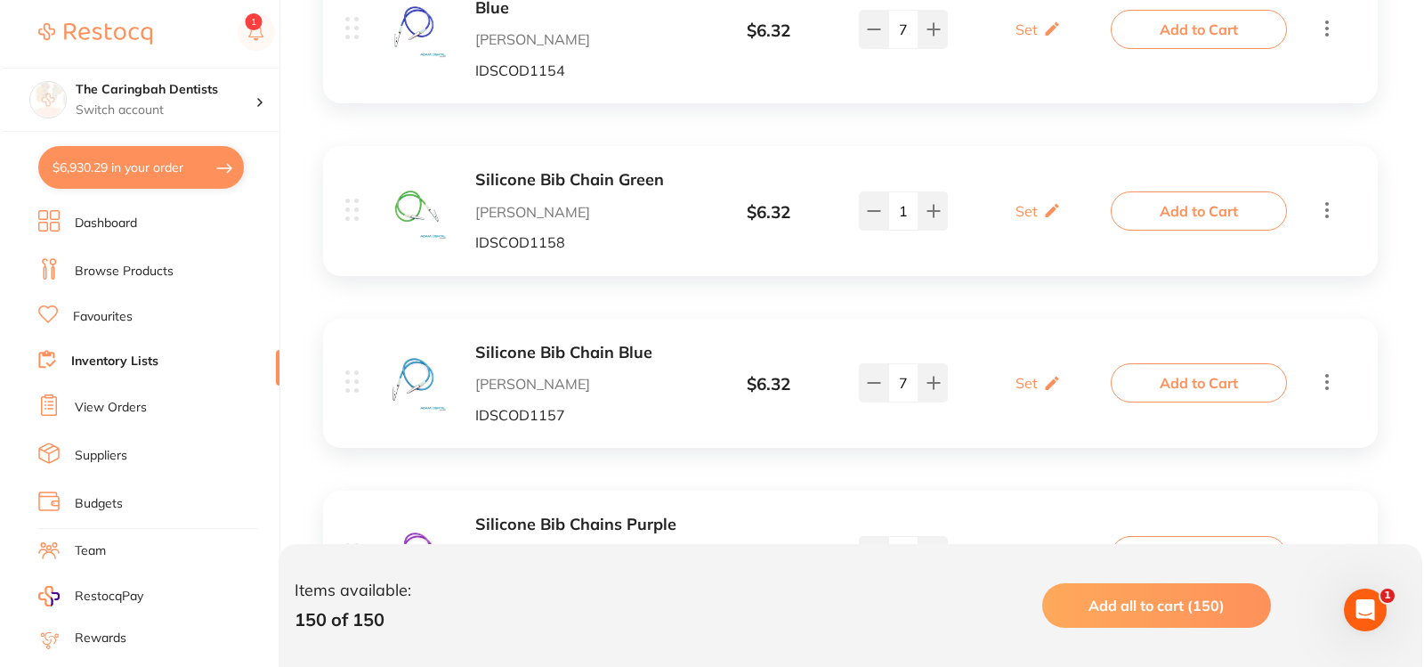
scroll to position [26620, 0]
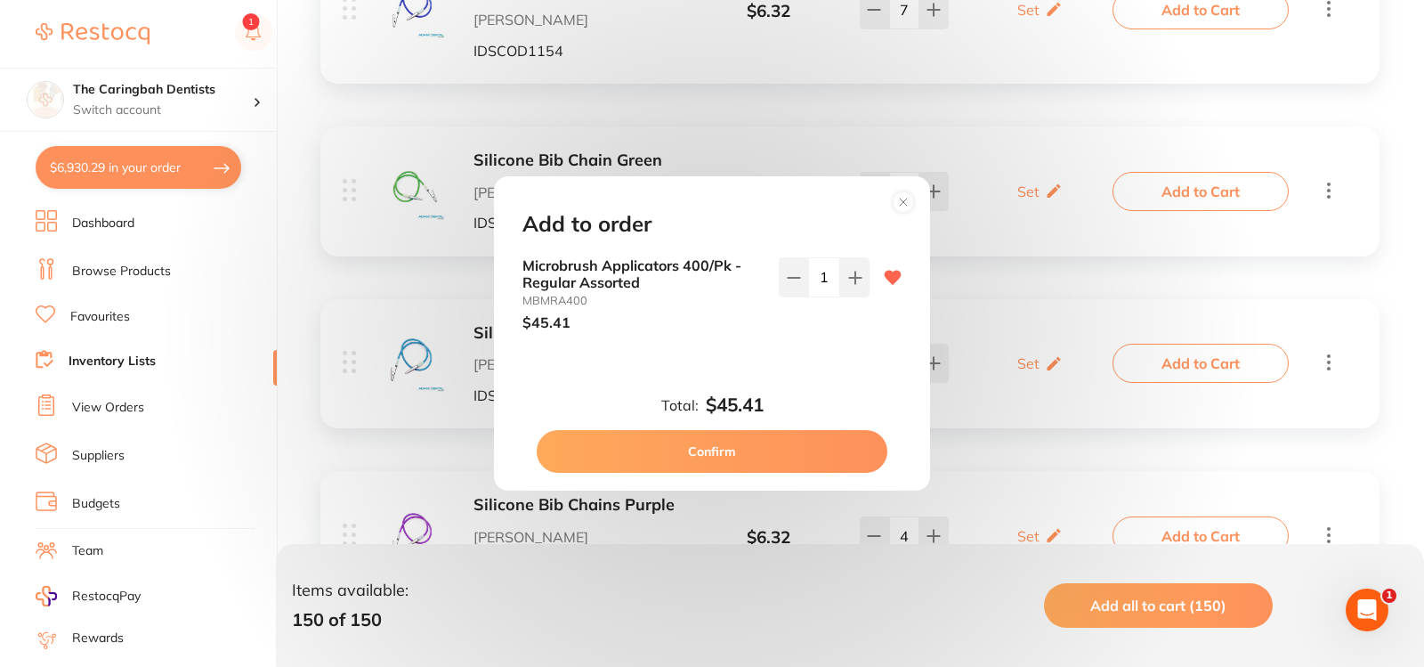
click at [822, 452] on button "Confirm" at bounding box center [712, 451] width 351 height 43
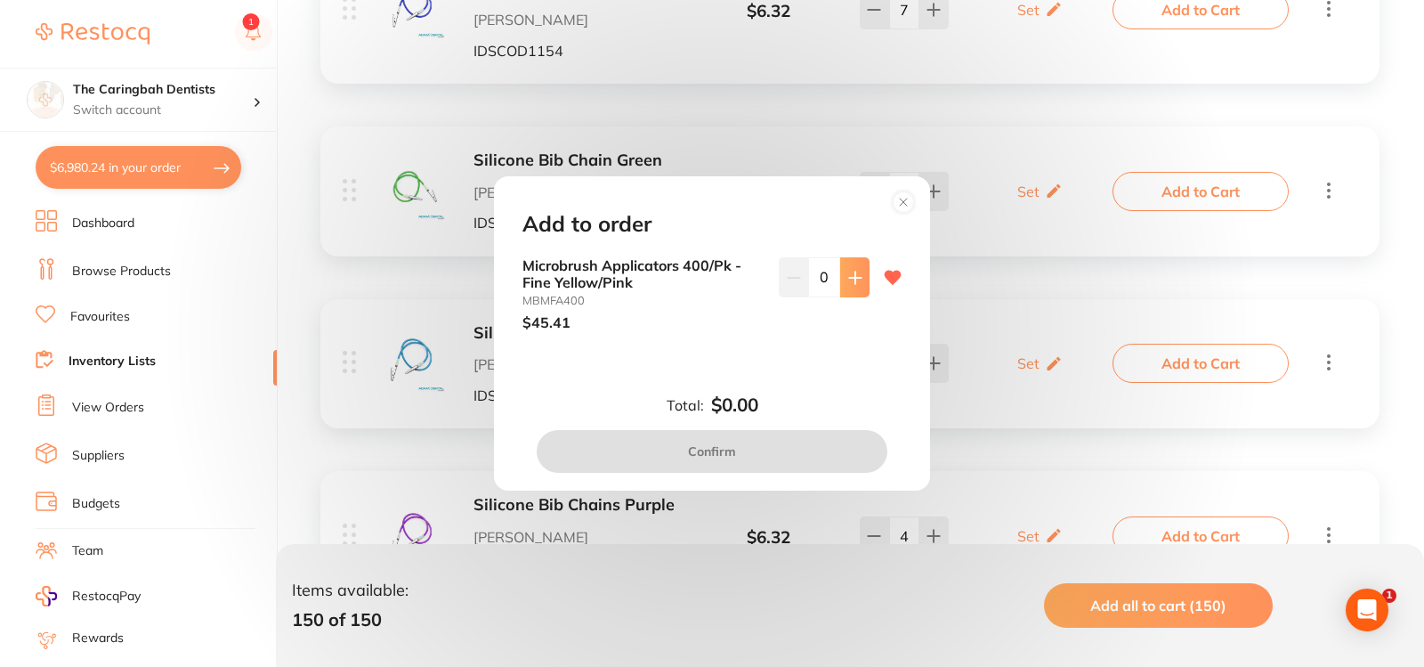
click at [850, 271] on icon at bounding box center [855, 278] width 14 height 14
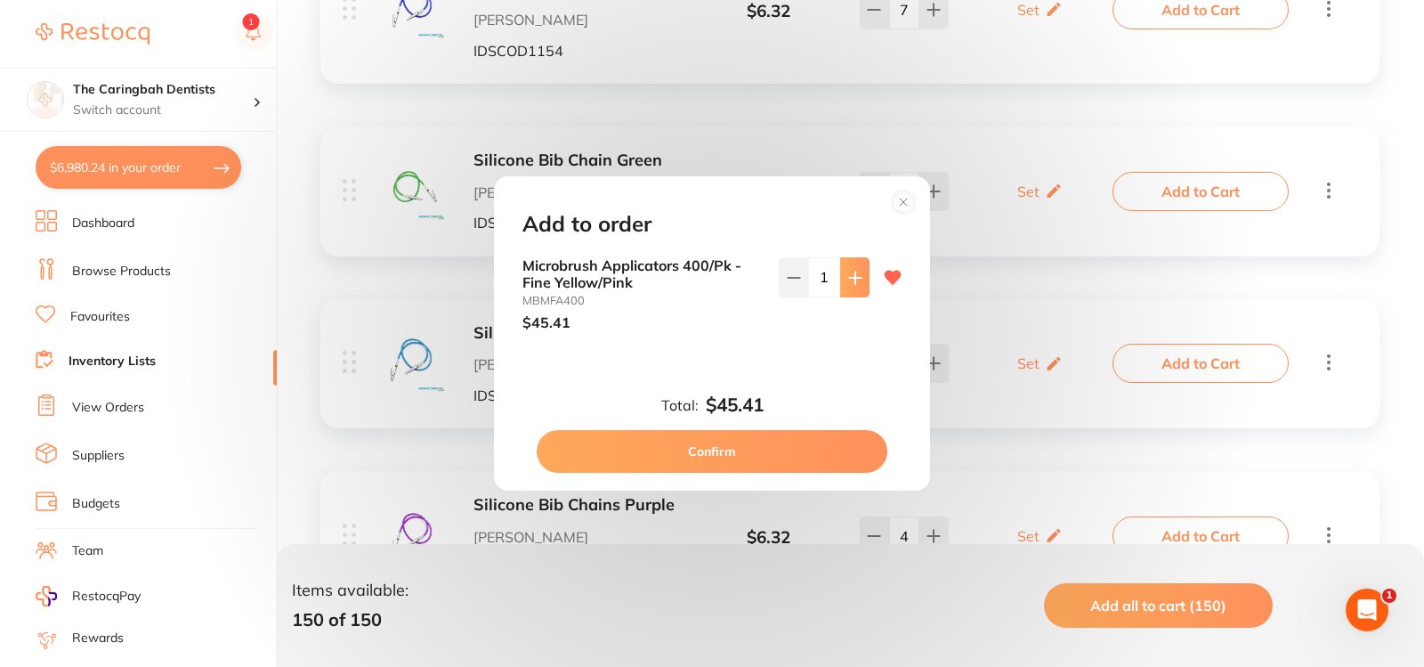
click at [850, 271] on icon at bounding box center [855, 278] width 14 height 14
type input "2"
click at [817, 446] on button "Confirm" at bounding box center [712, 451] width 351 height 43
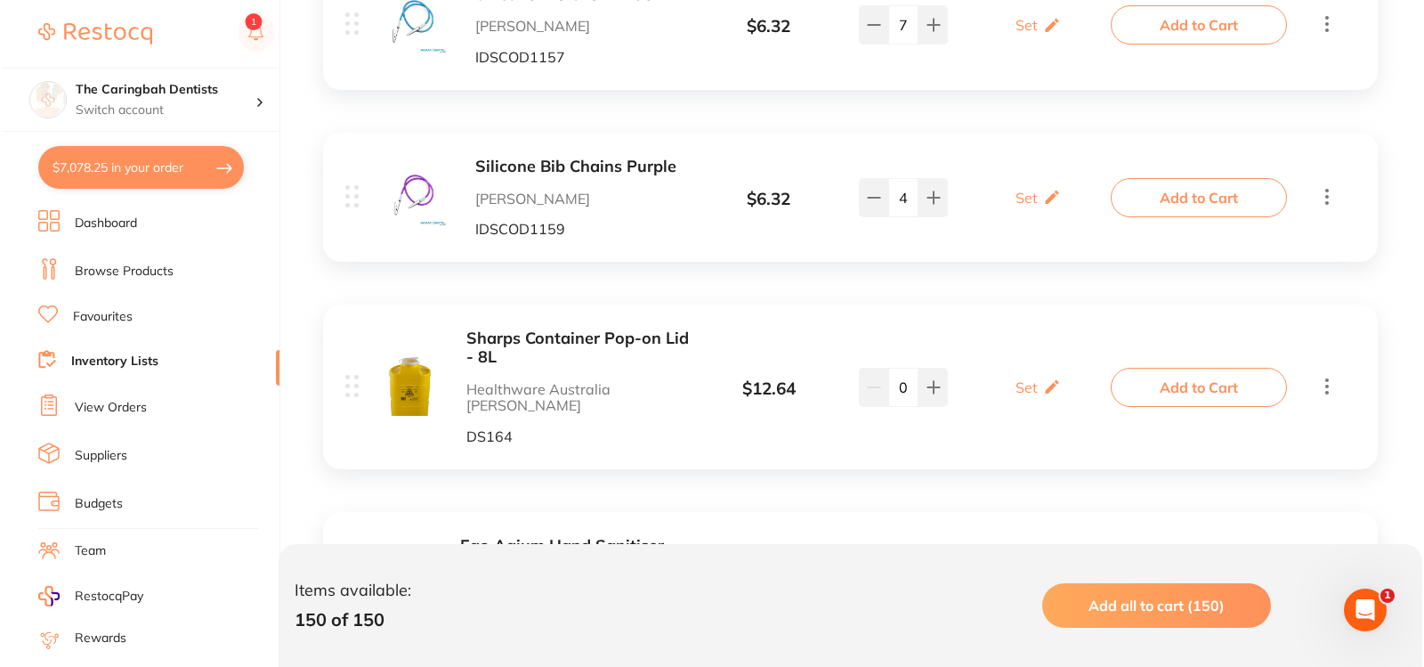
scroll to position [26887, 0]
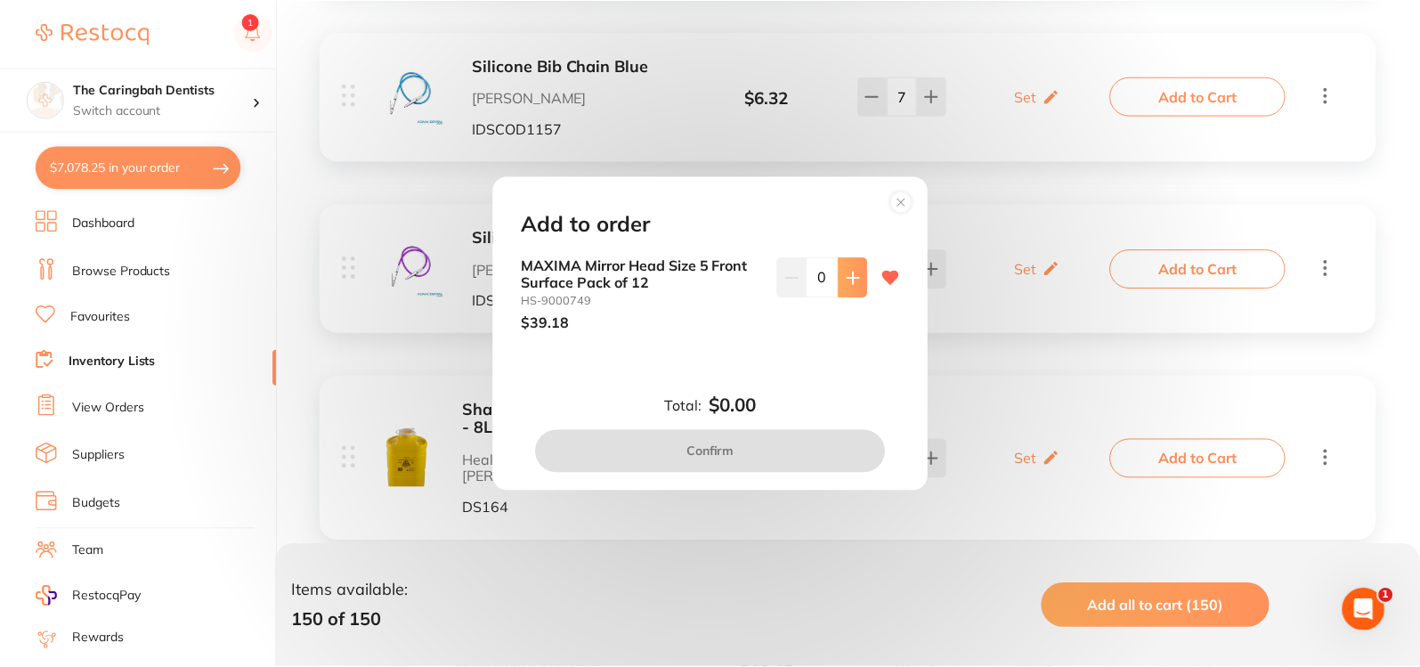
scroll to position [0, 0]
click at [848, 282] on icon at bounding box center [855, 278] width 14 height 14
type input "1"
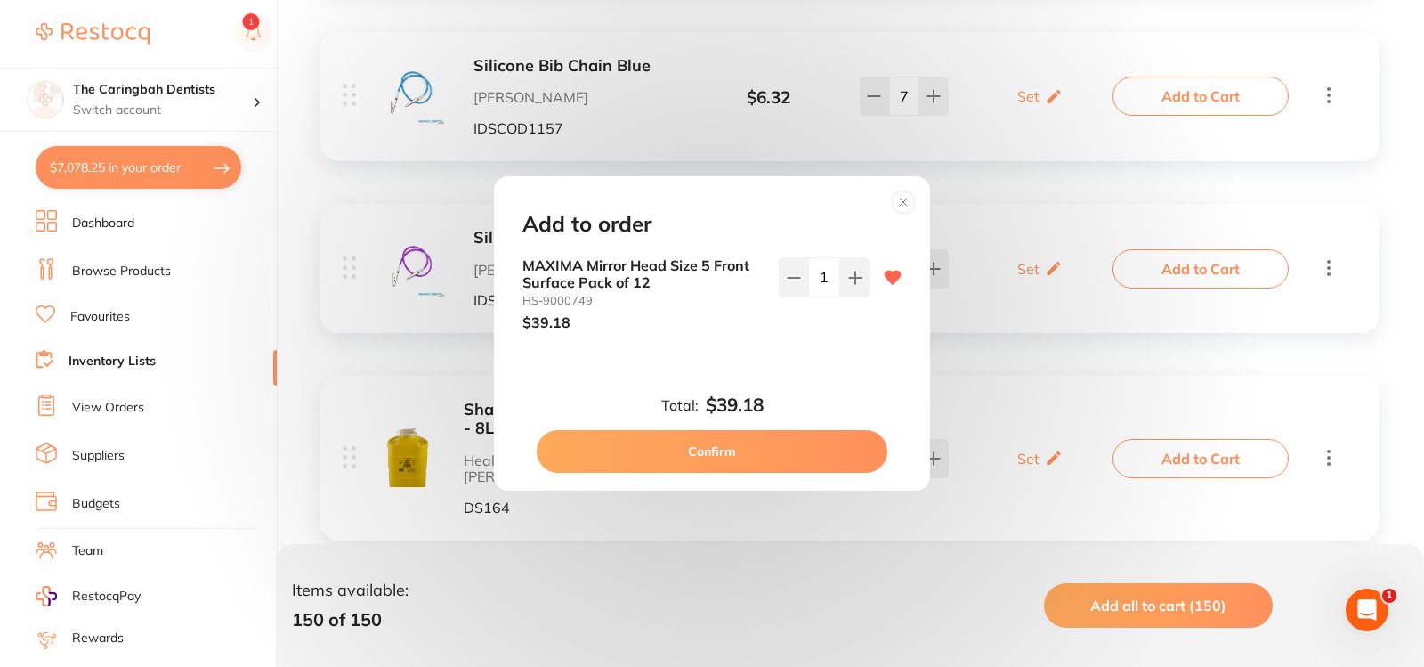
click at [909, 198] on circle at bounding box center [904, 201] width 20 height 20
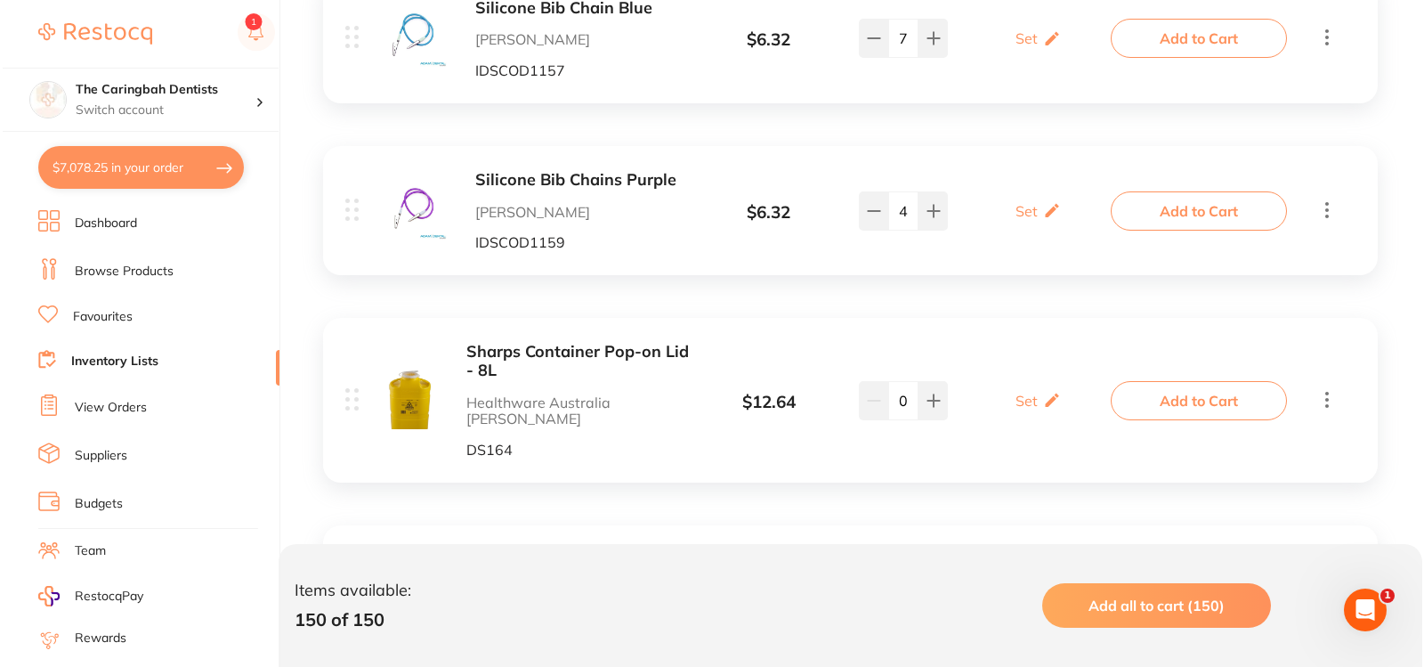
scroll to position [26976, 0]
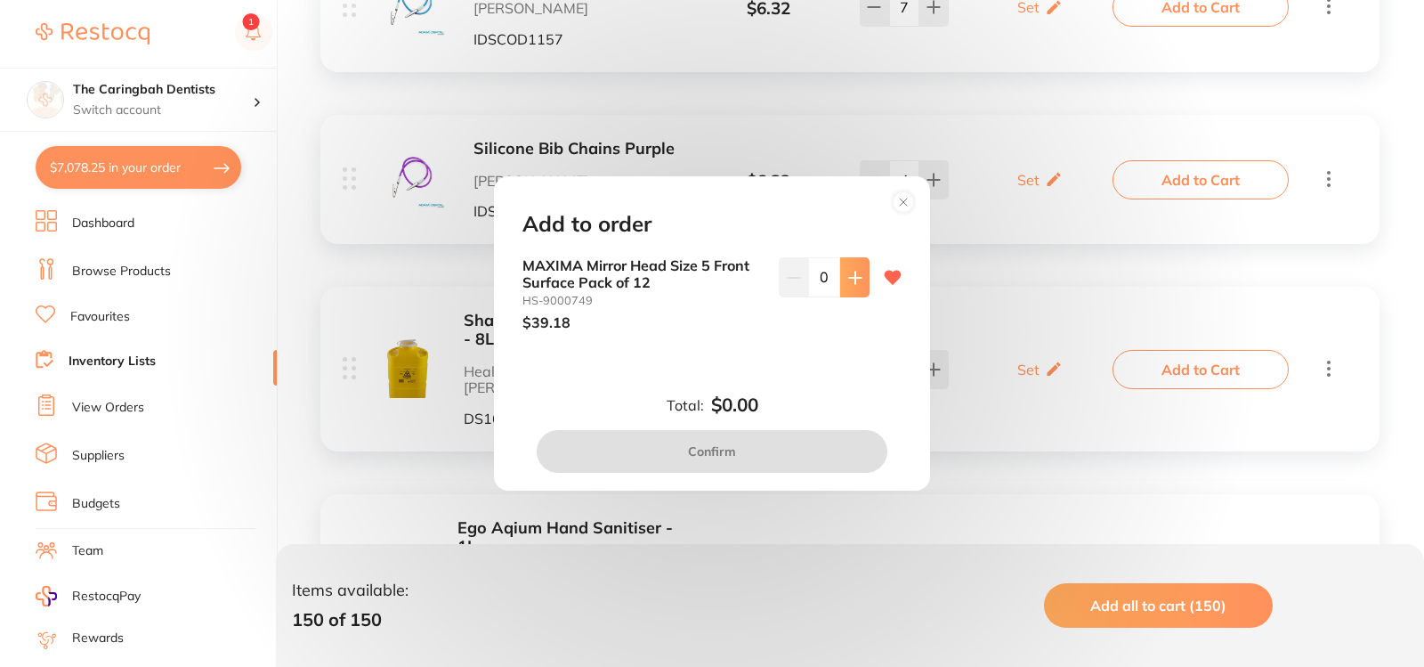
click at [862, 274] on button at bounding box center [854, 276] width 29 height 39
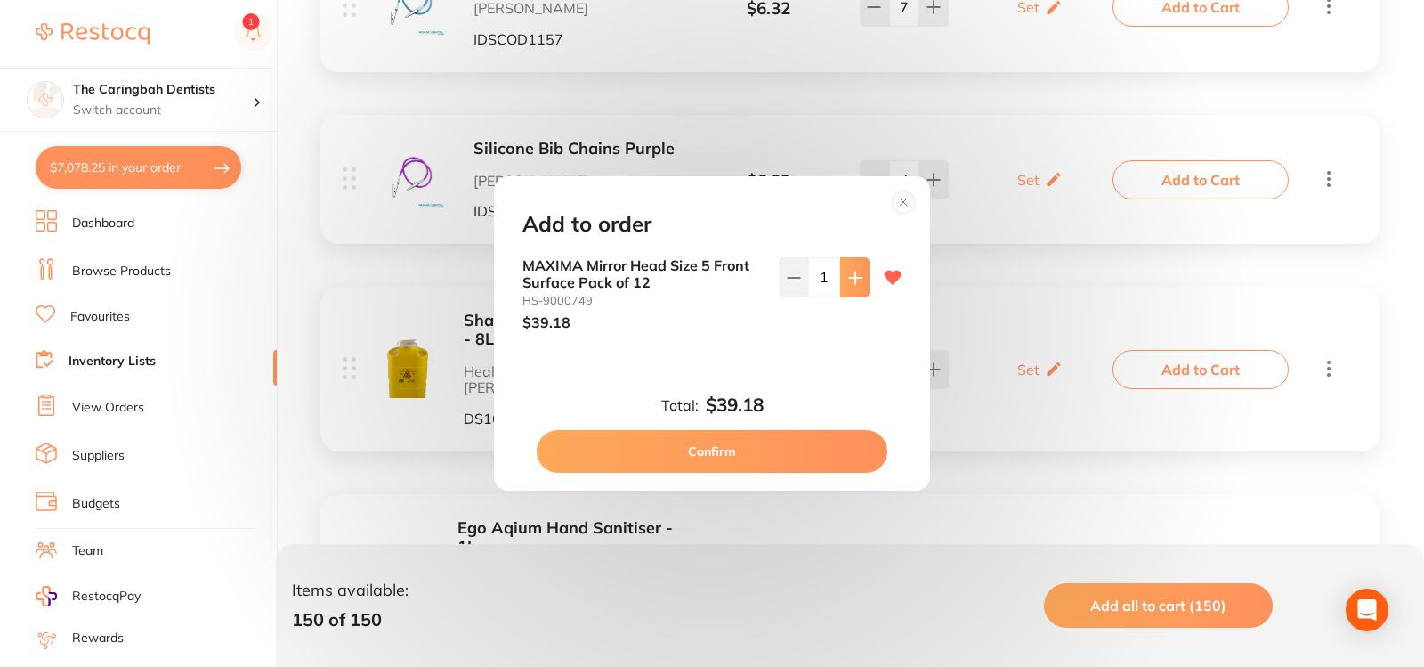
type input "1"
click at [815, 452] on button "Confirm" at bounding box center [712, 451] width 351 height 43
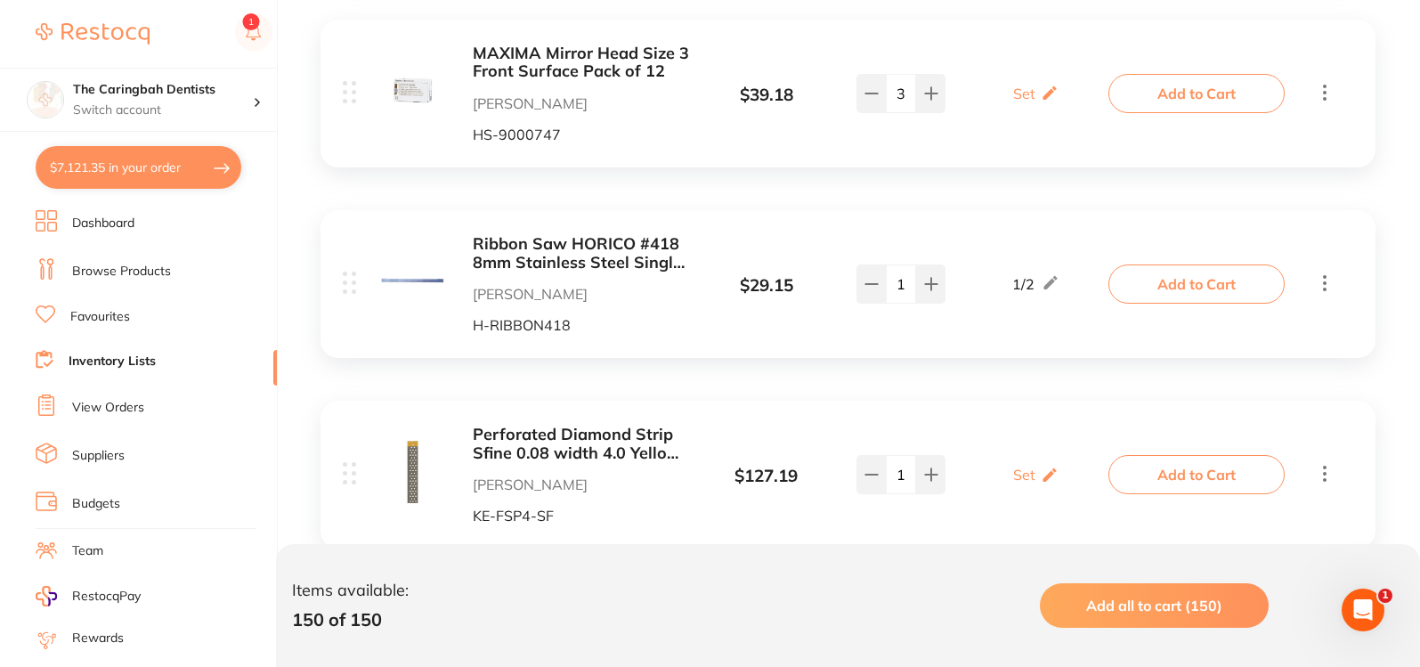
scroll to position [28265, 0]
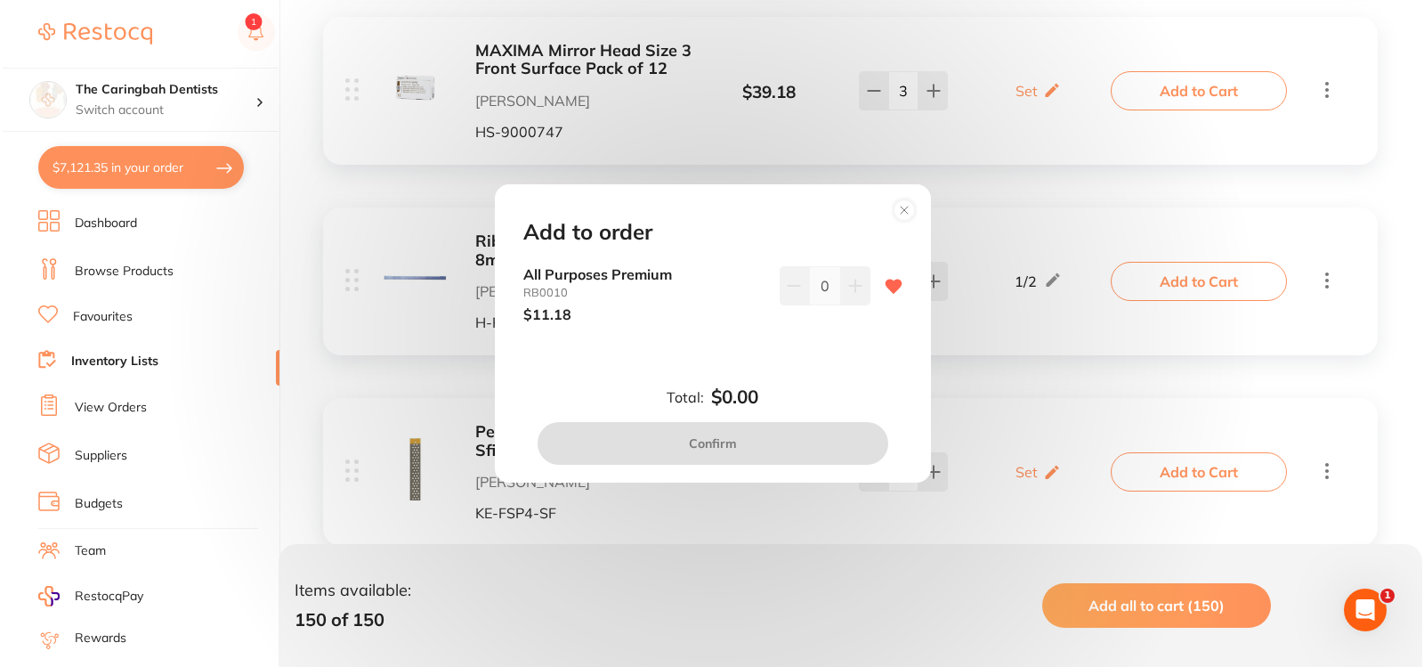
scroll to position [28246, 0]
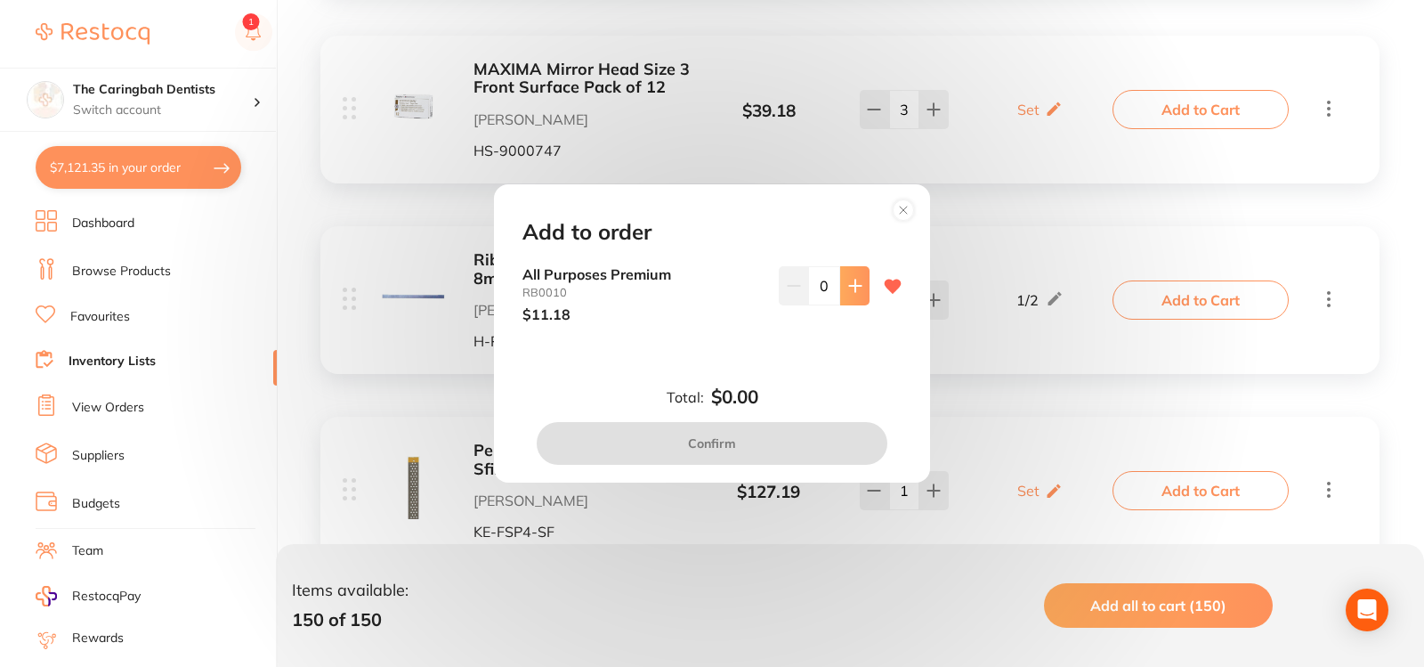
click at [848, 288] on icon at bounding box center [855, 286] width 14 height 14
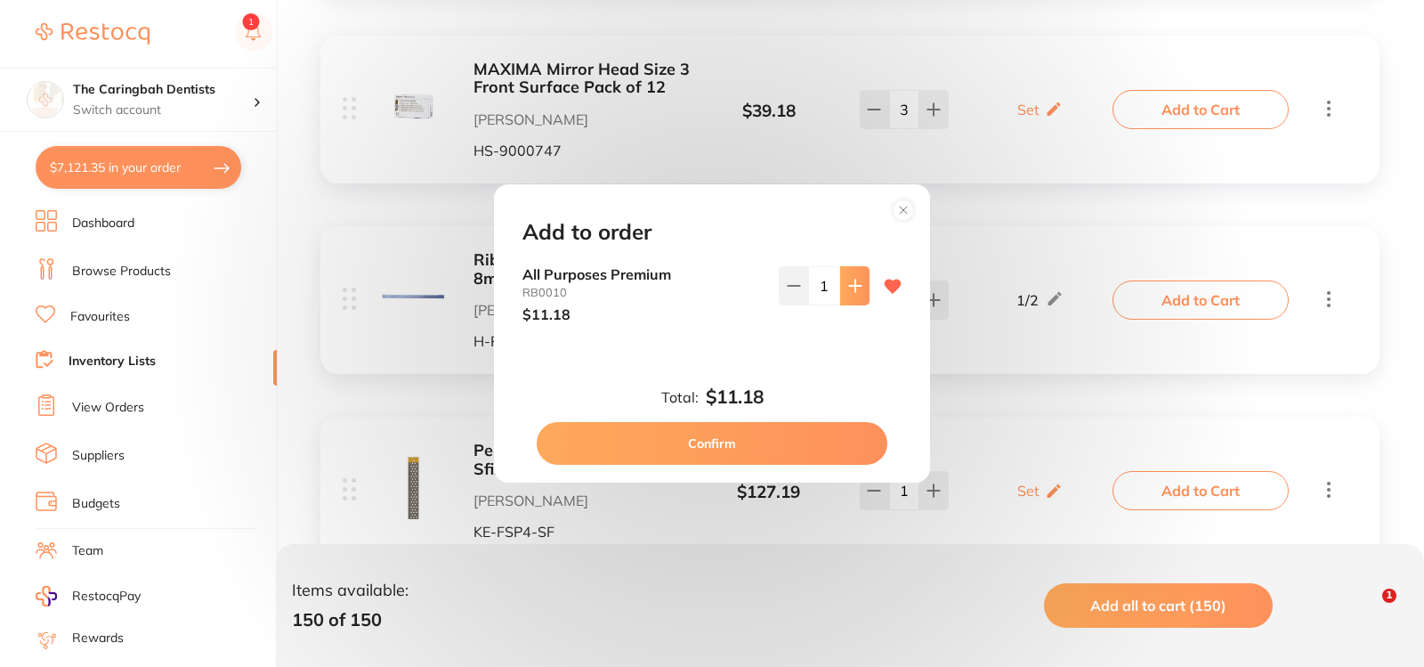
click at [848, 288] on icon at bounding box center [855, 286] width 14 height 14
type input "2"
click at [801, 444] on button "Confirm" at bounding box center [712, 443] width 351 height 43
checkbox input "false"
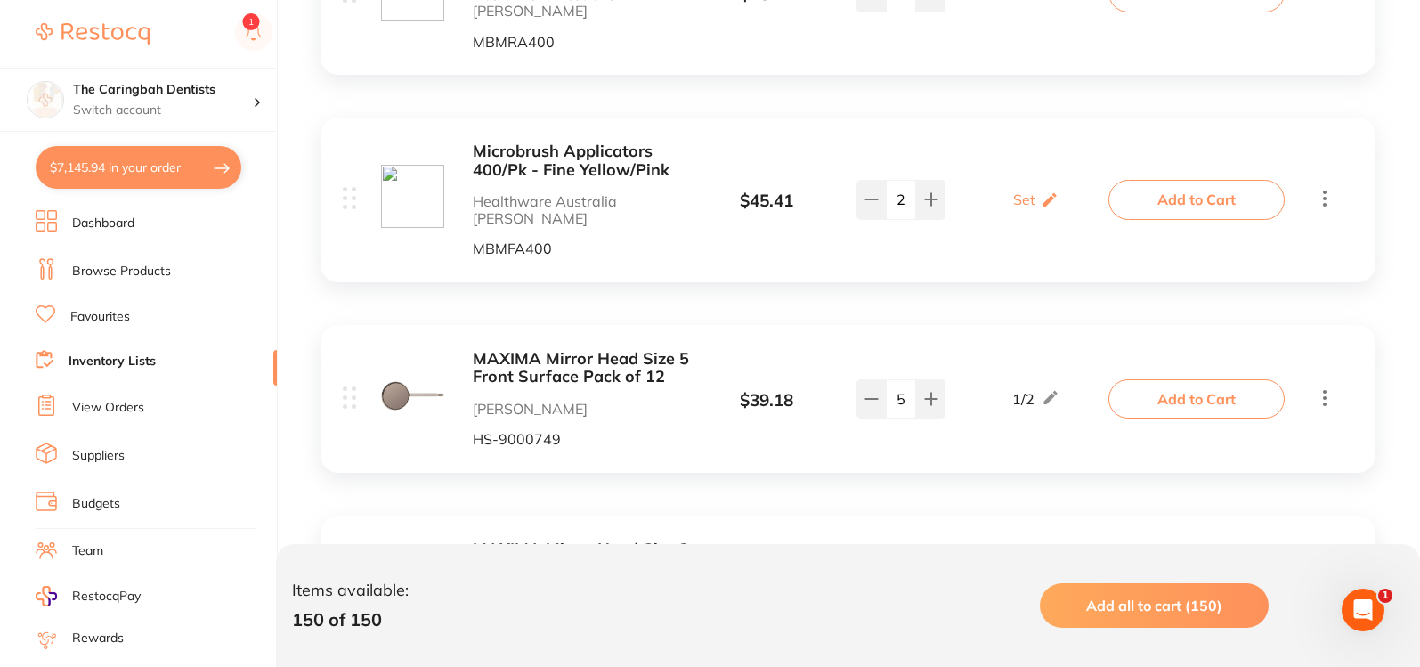
scroll to position [27553, 0]
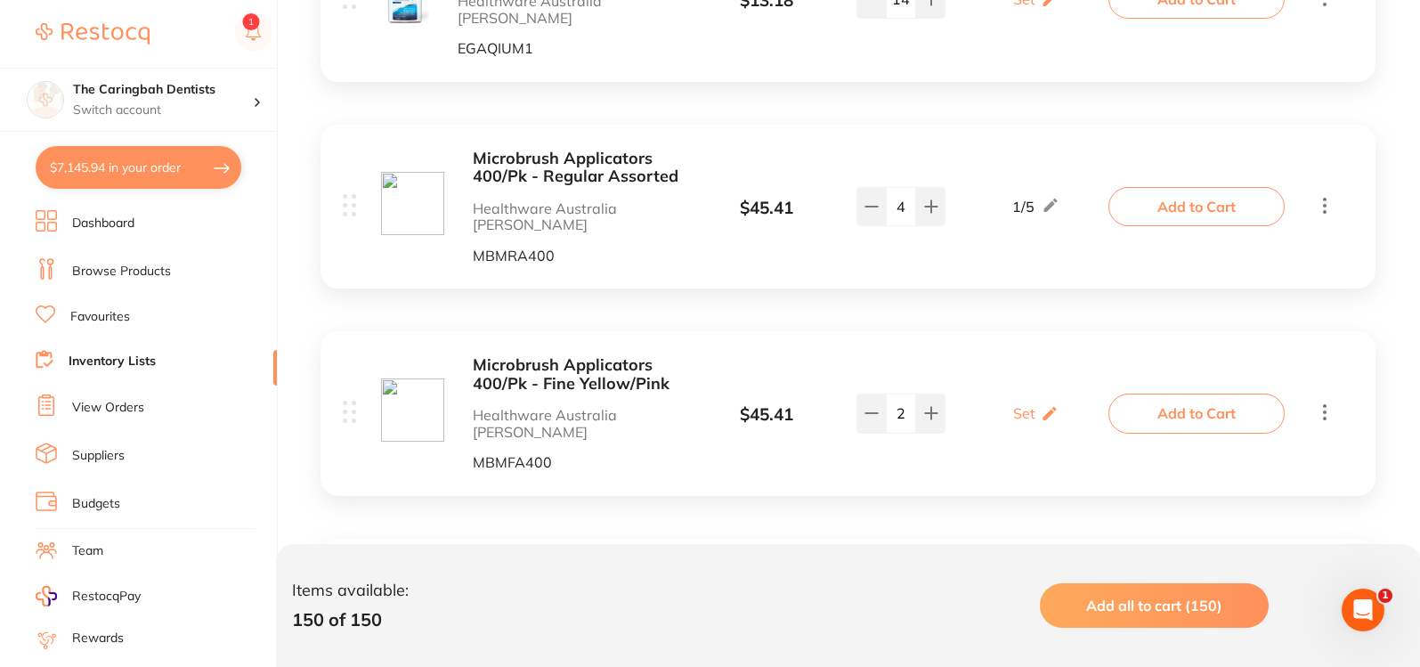
click at [109, 361] on link "Inventory Lists" at bounding box center [112, 362] width 87 height 18
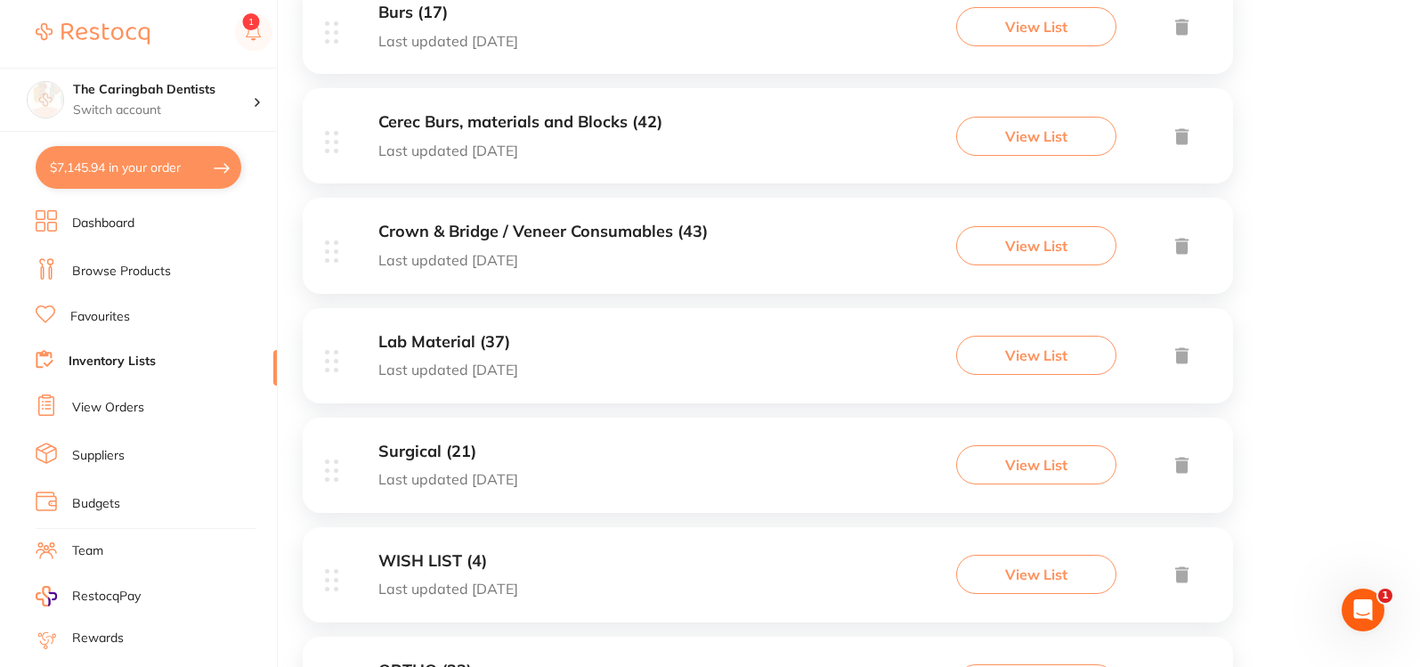
scroll to position [623, 0]
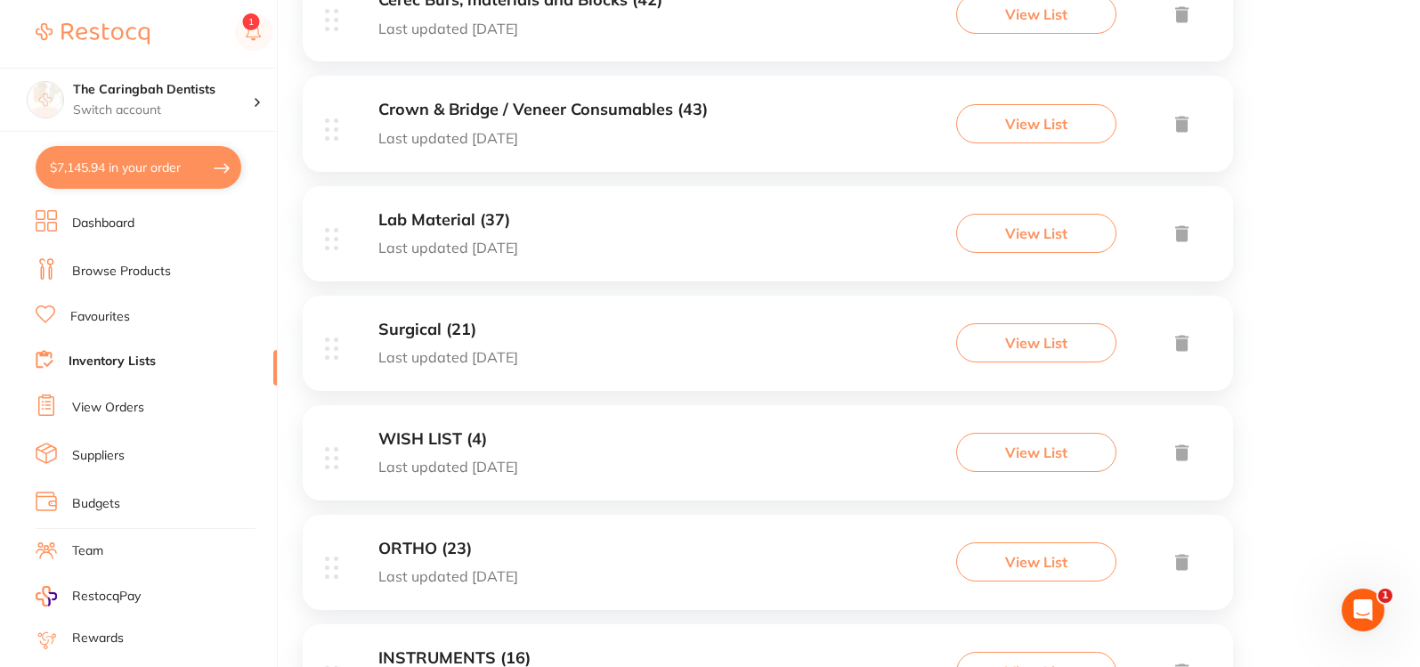
click at [467, 335] on h3 "Surgical (21)" at bounding box center [448, 330] width 140 height 19
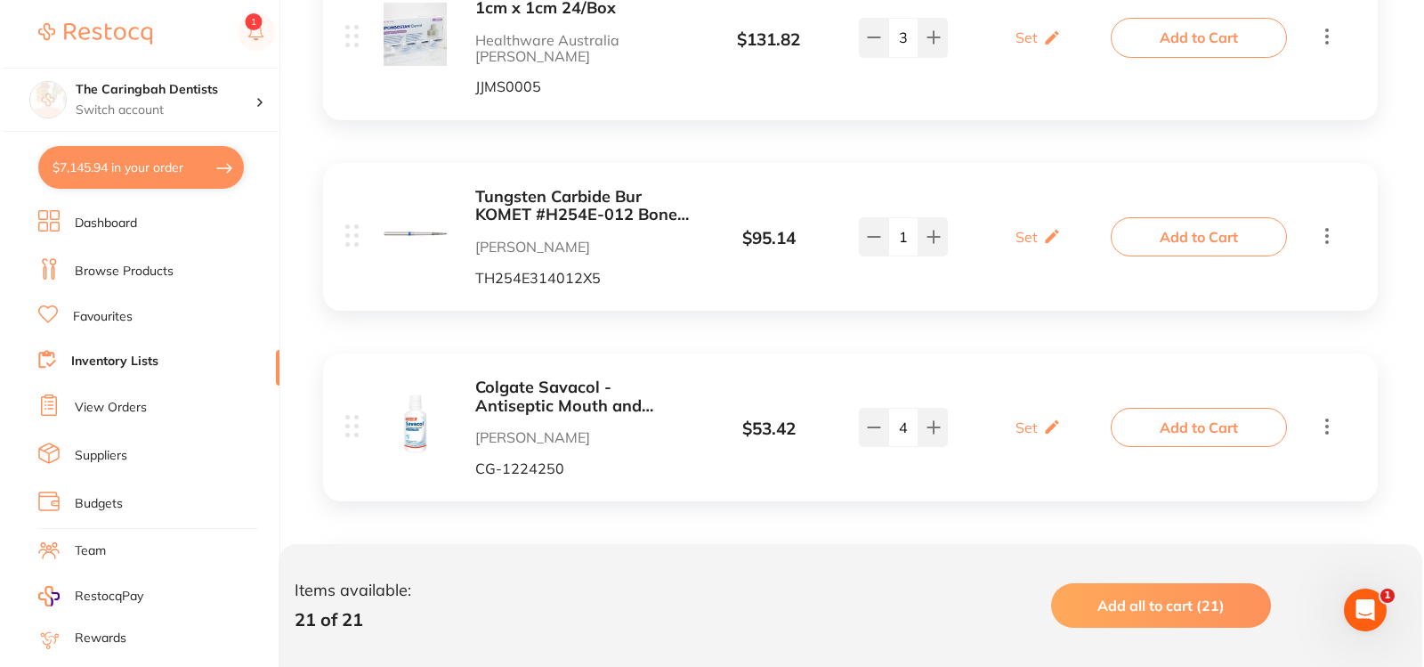
scroll to position [534, 0]
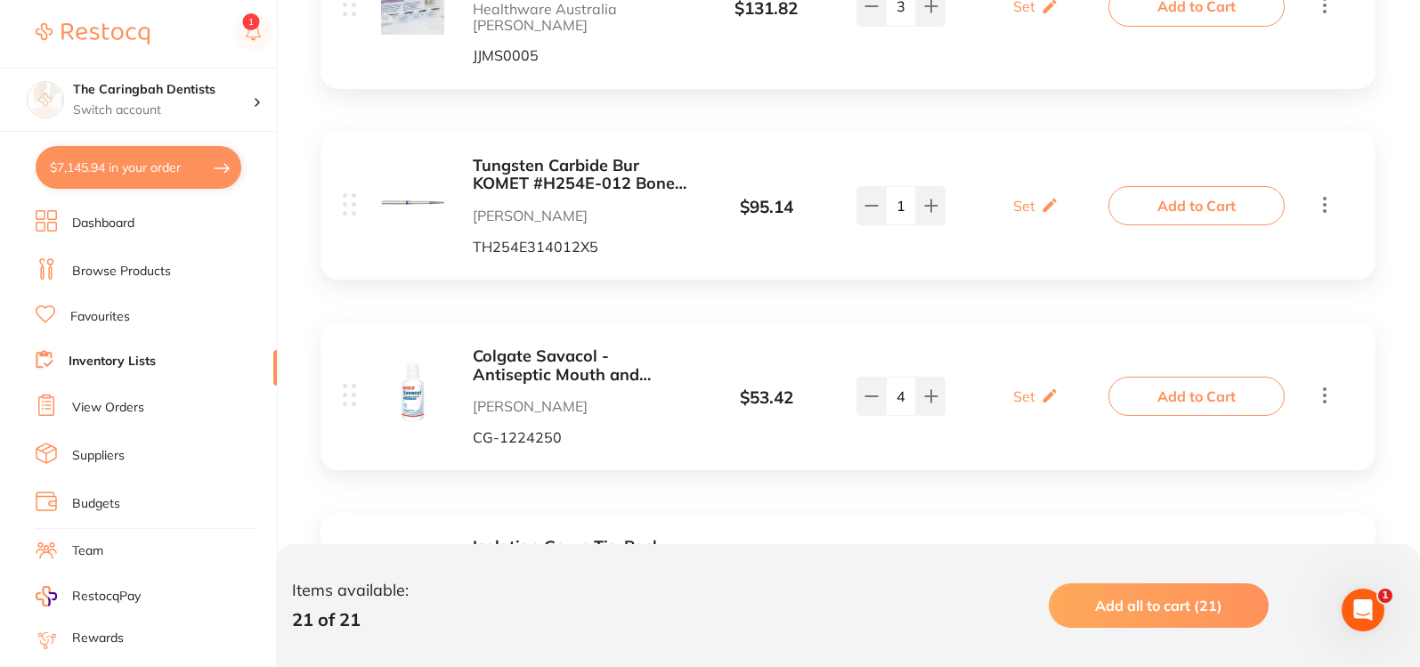
click at [1173, 377] on button "Add to Cart" at bounding box center [1196, 396] width 176 height 39
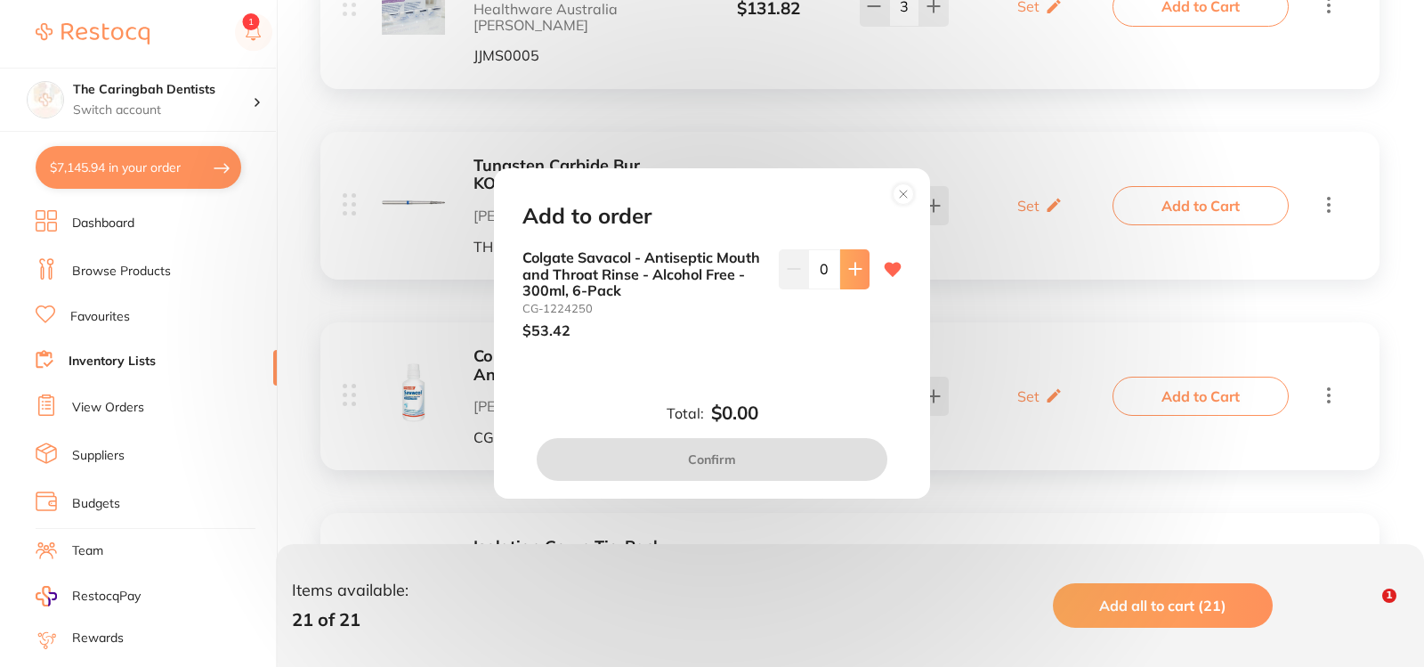
click at [850, 272] on icon at bounding box center [855, 270] width 12 height 12
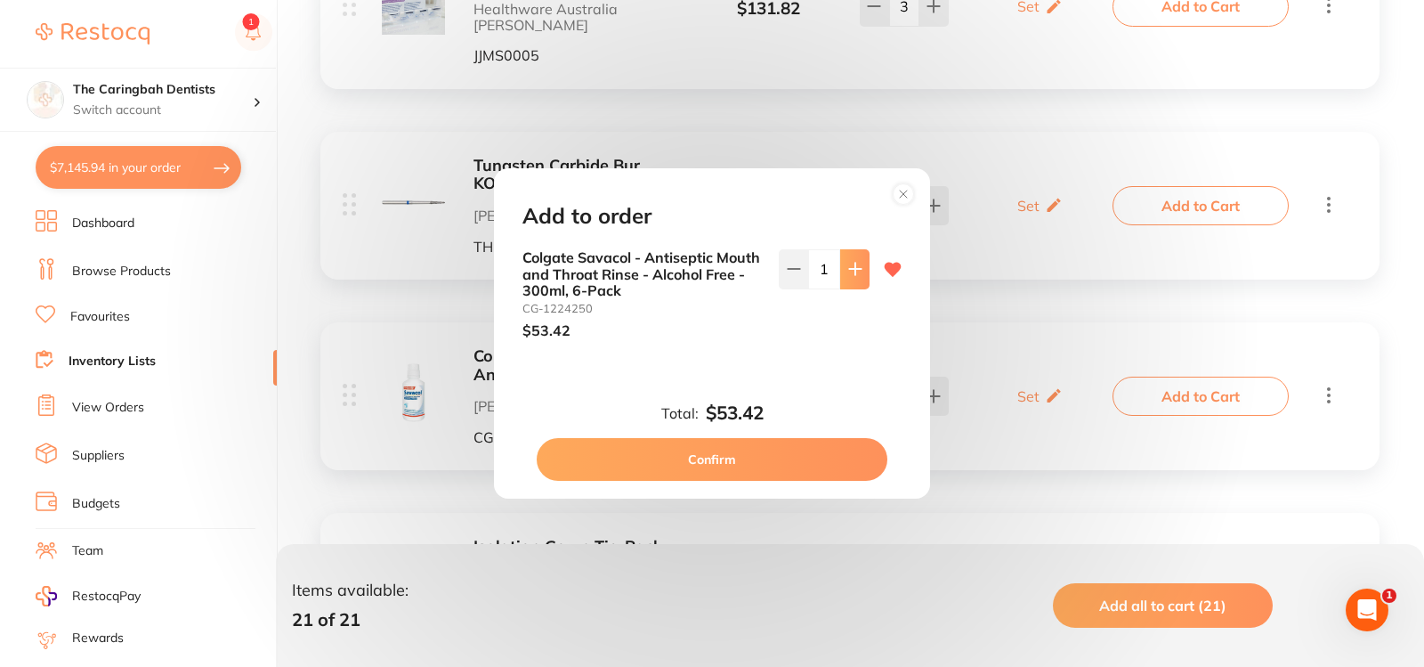
click at [850, 272] on icon at bounding box center [855, 270] width 12 height 12
type input "2"
click at [783, 458] on button "Confirm" at bounding box center [712, 459] width 351 height 43
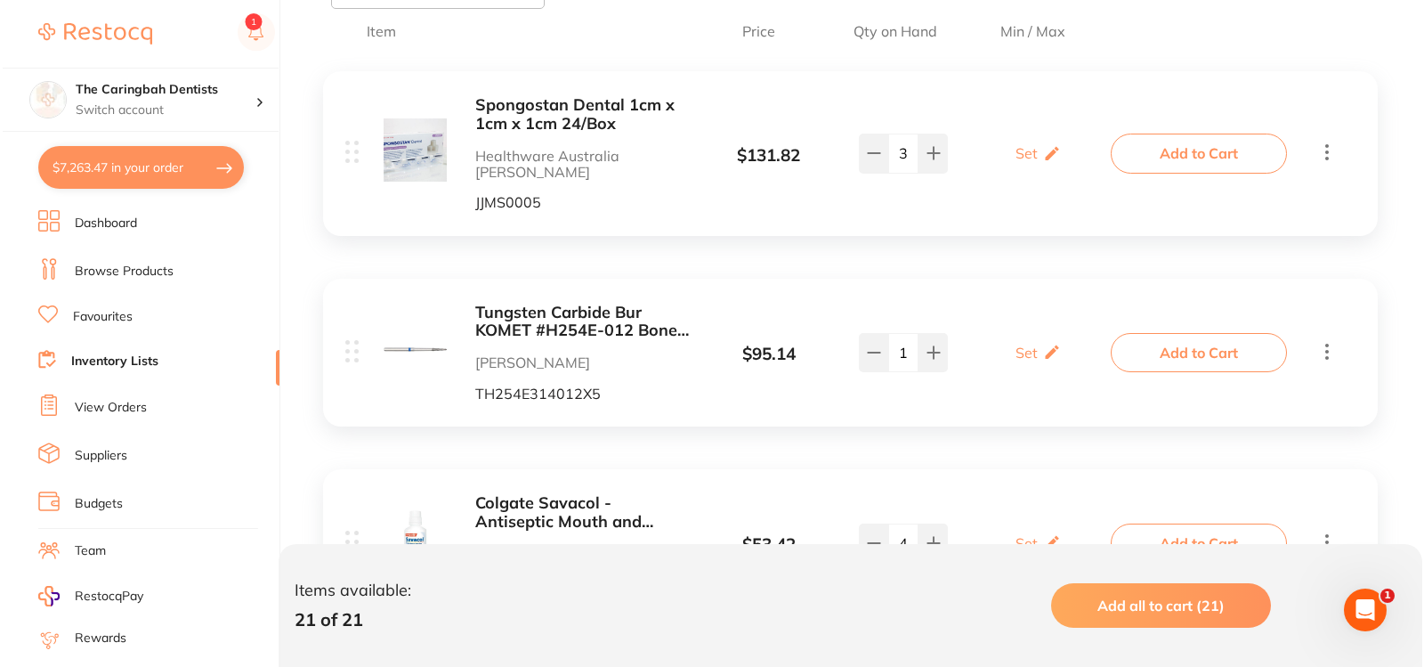
scroll to position [356, 0]
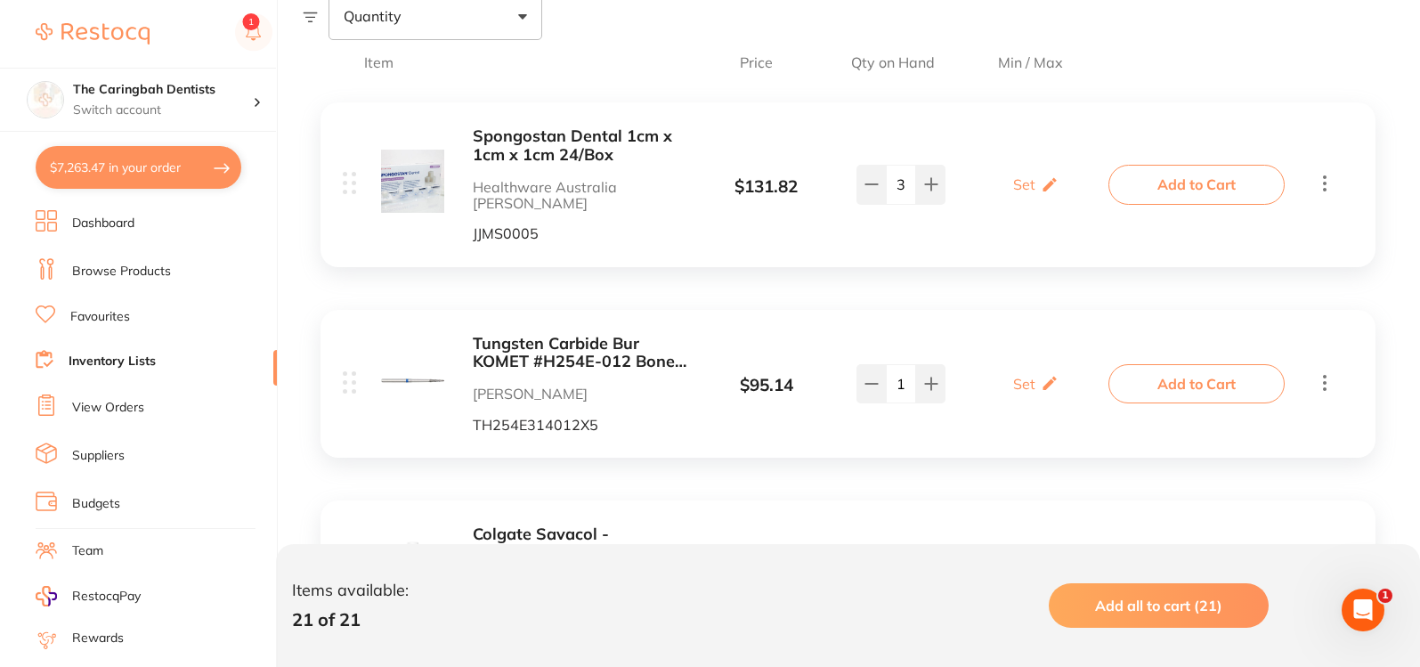
click at [1158, 181] on button "Add to Cart" at bounding box center [1196, 184] width 176 height 39
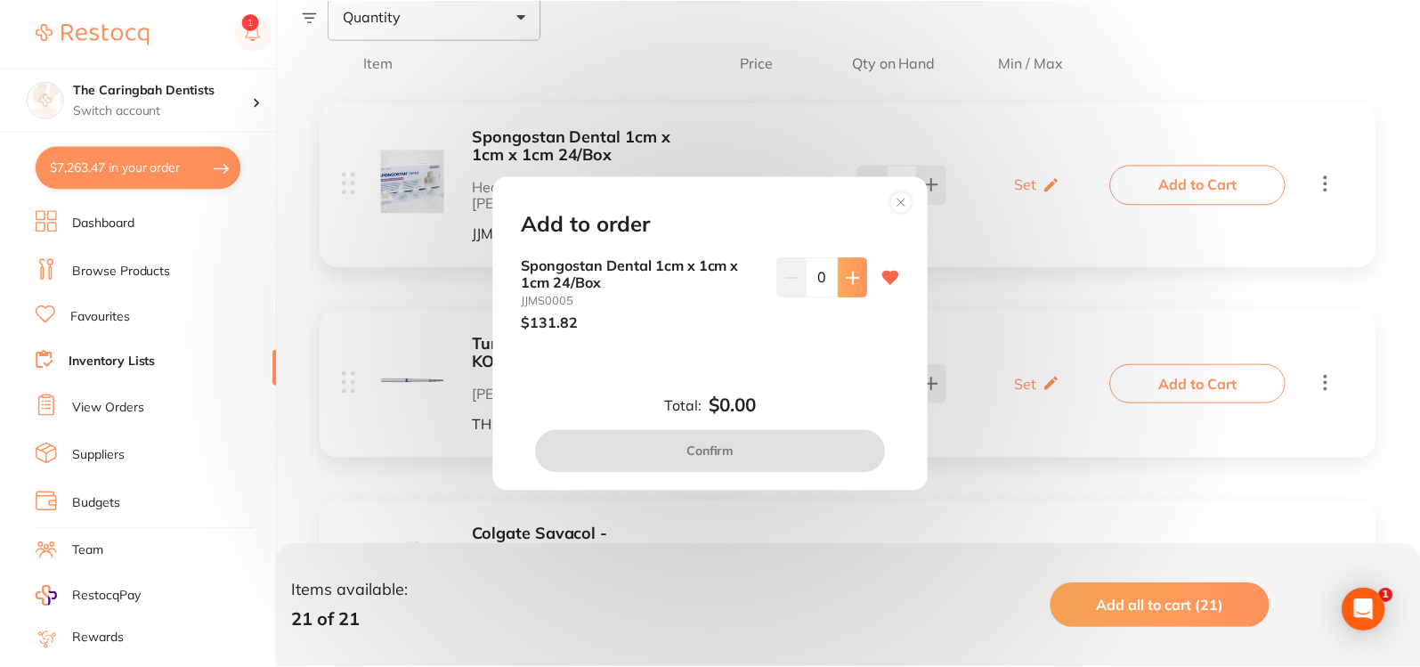
scroll to position [0, 0]
click at [853, 278] on icon at bounding box center [855, 278] width 12 height 12
type input "1"
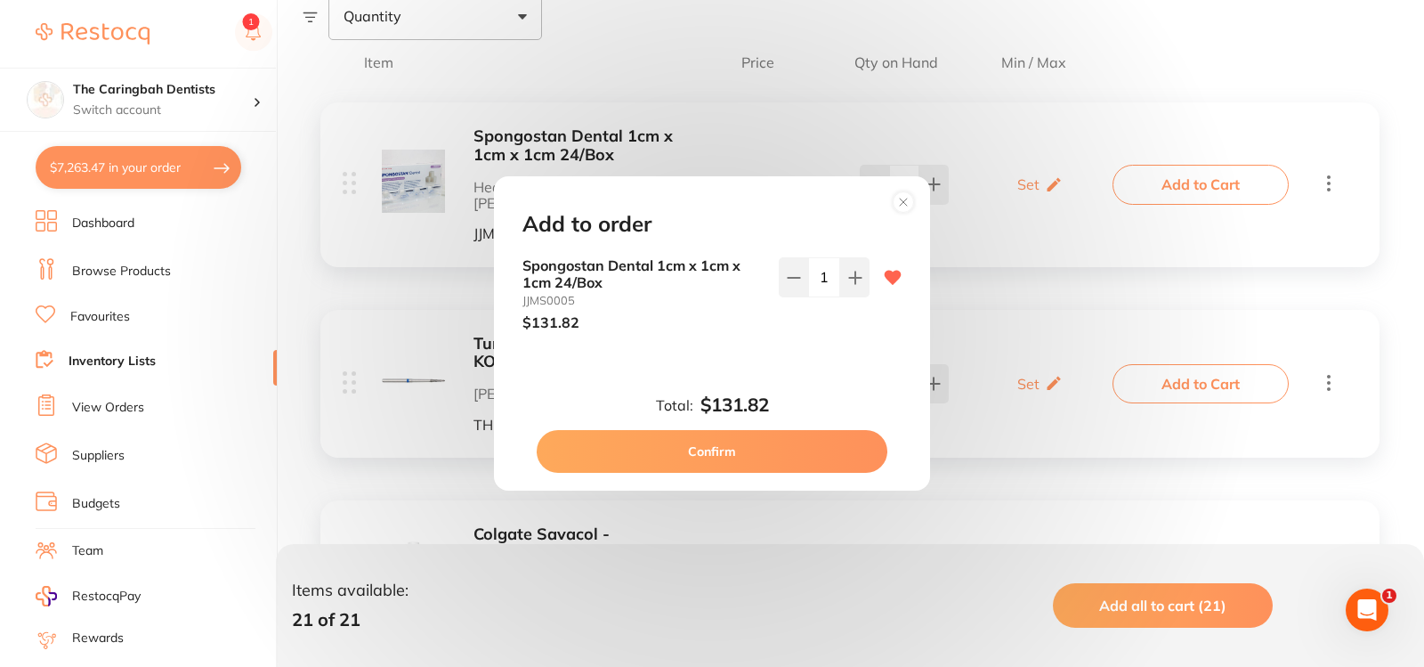
click at [801, 450] on button "Confirm" at bounding box center [712, 451] width 351 height 43
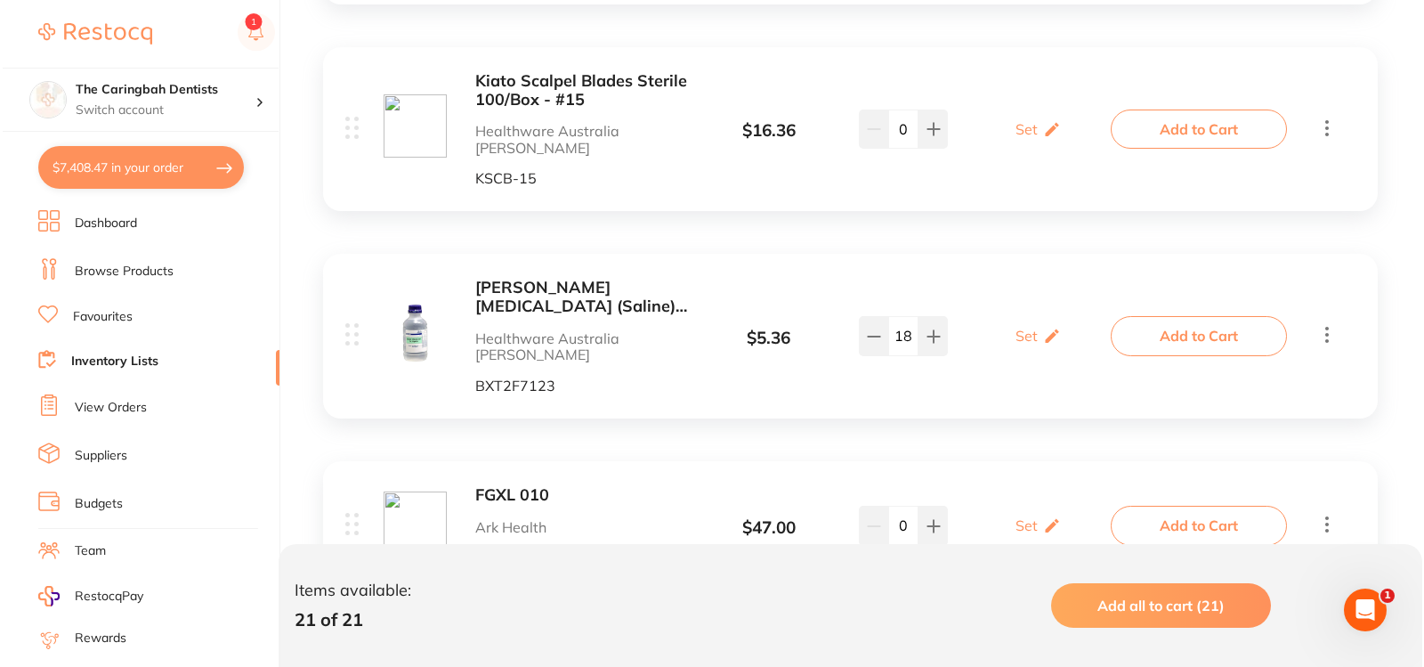
scroll to position [1870, 0]
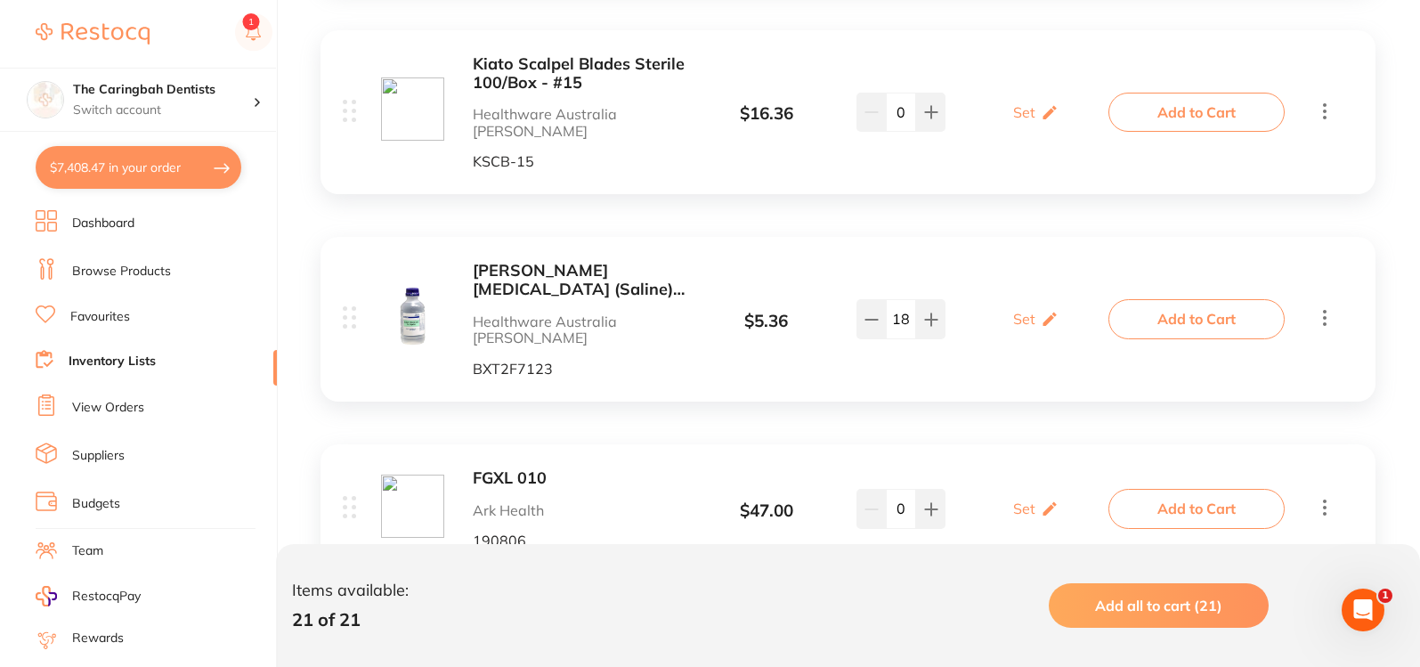
click at [1151, 299] on button "Add to Cart" at bounding box center [1196, 318] width 176 height 39
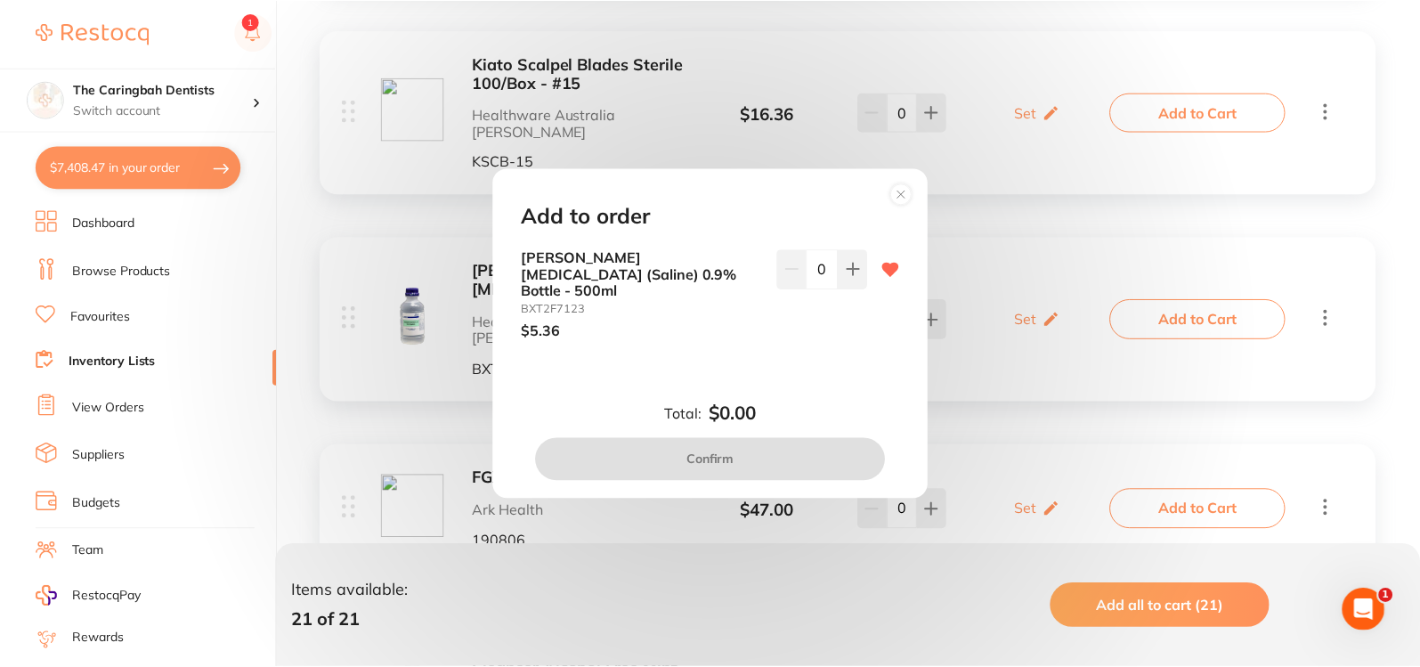
scroll to position [0, 0]
click at [854, 285] on button at bounding box center [854, 268] width 29 height 39
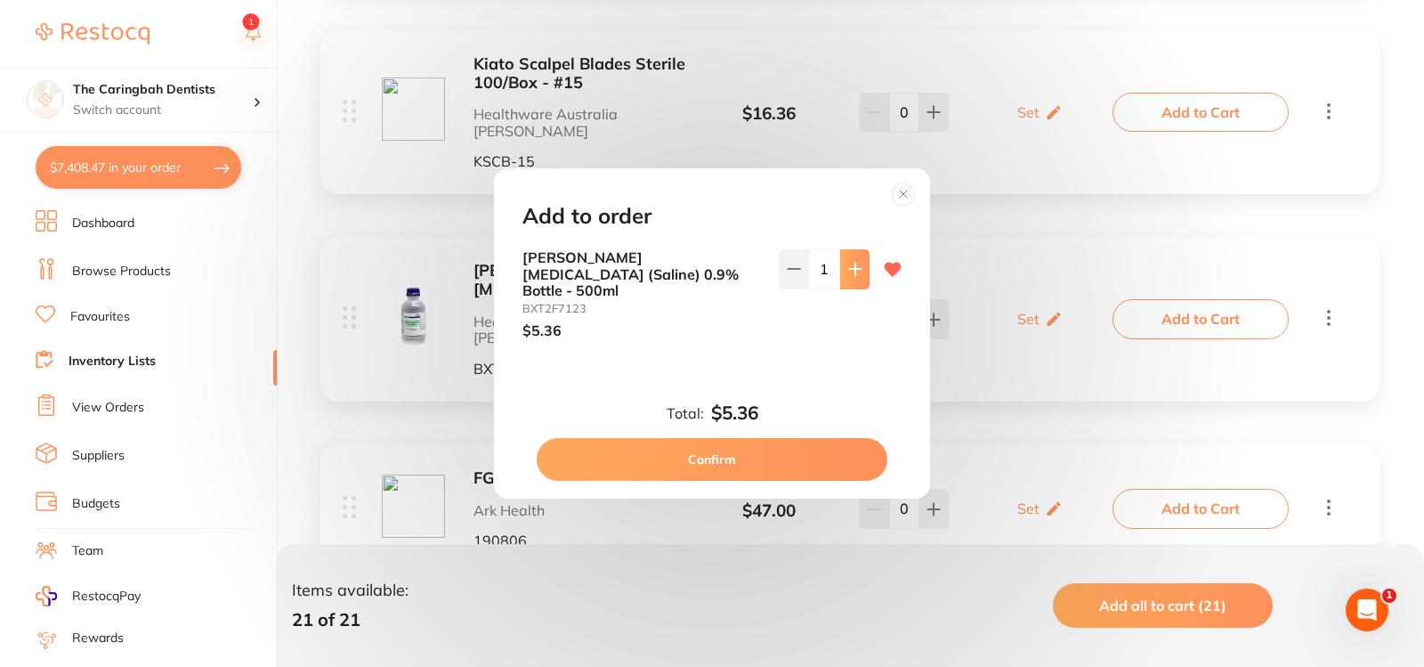
click at [854, 285] on button at bounding box center [854, 268] width 29 height 39
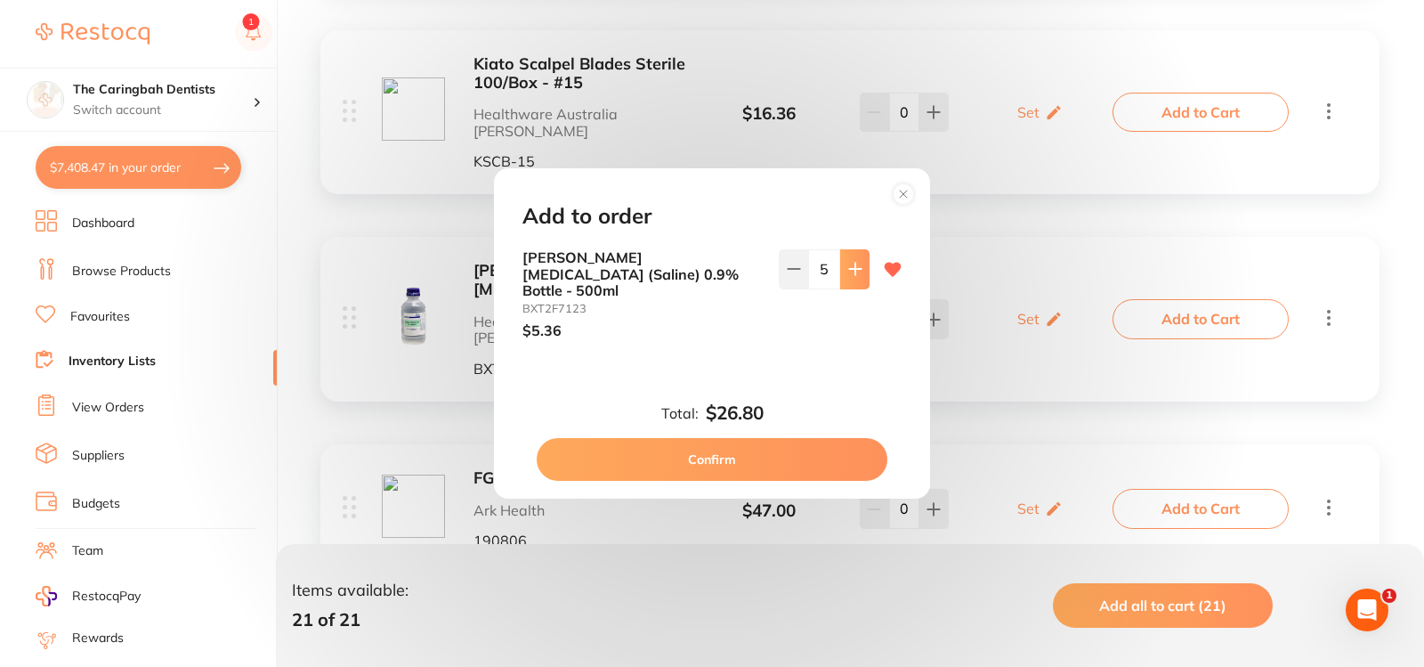
type input "6"
click at [755, 448] on button "Confirm" at bounding box center [712, 459] width 351 height 43
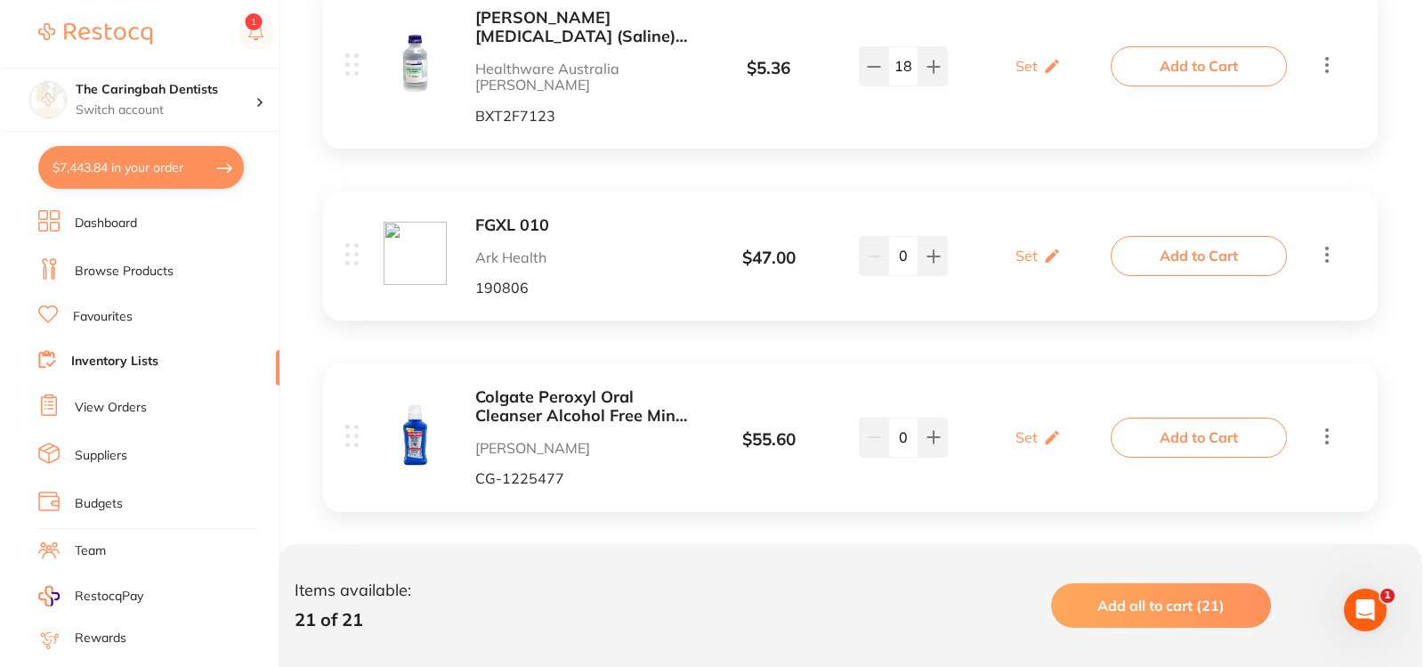
scroll to position [2137, 0]
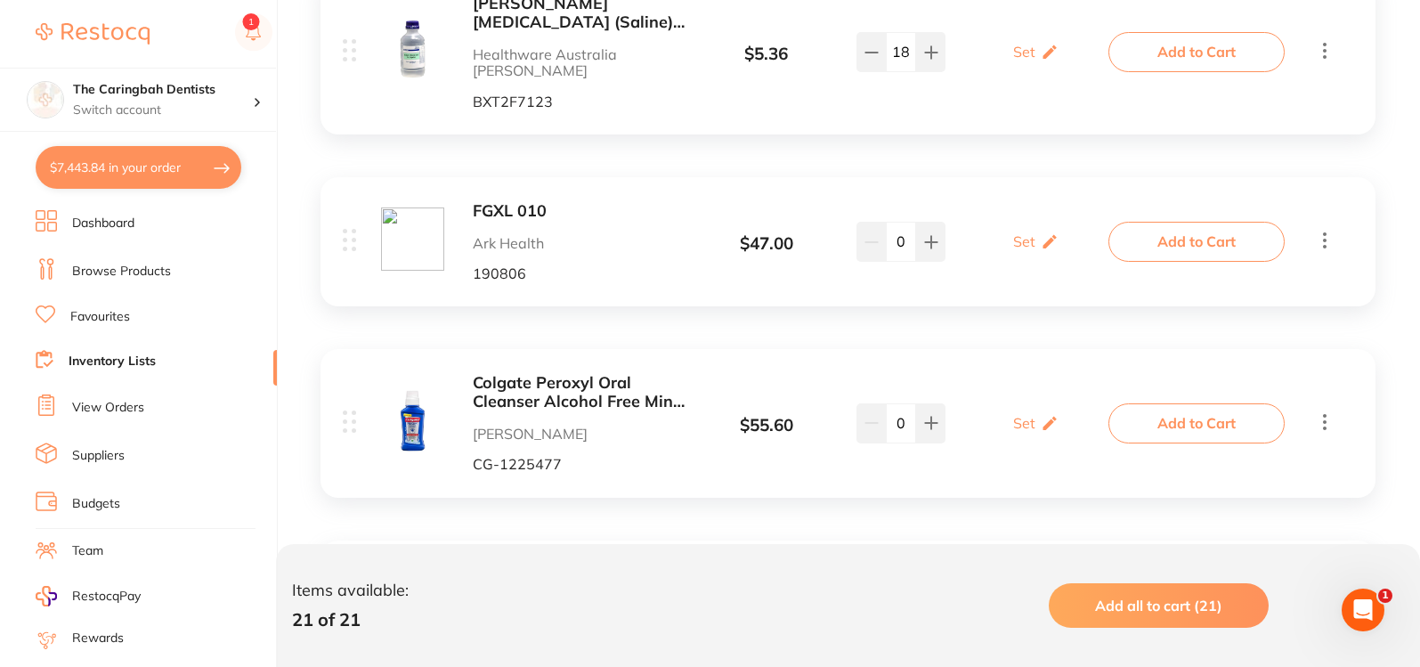
click at [1211, 403] on button "Add to Cart" at bounding box center [1196, 422] width 176 height 39
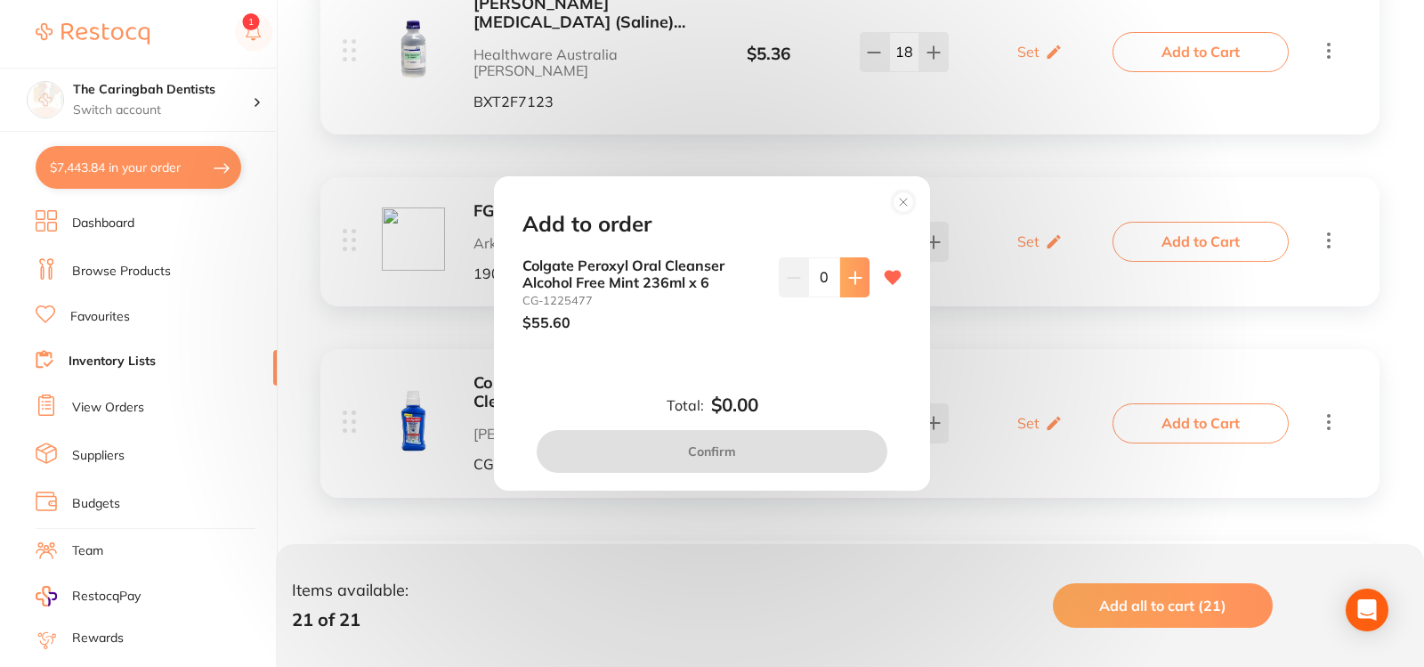
click at [848, 280] on icon at bounding box center [855, 278] width 14 height 14
type input "1"
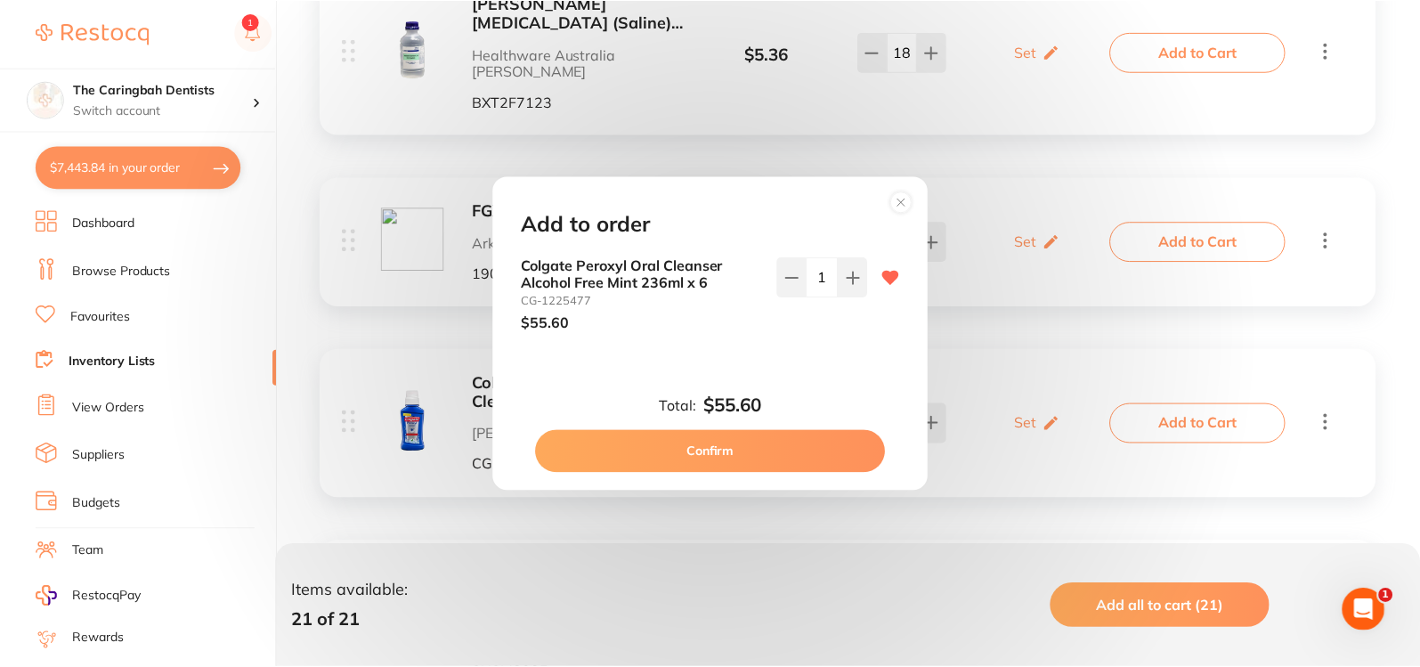
scroll to position [0, 0]
click at [799, 458] on button "Confirm" at bounding box center [712, 451] width 351 height 43
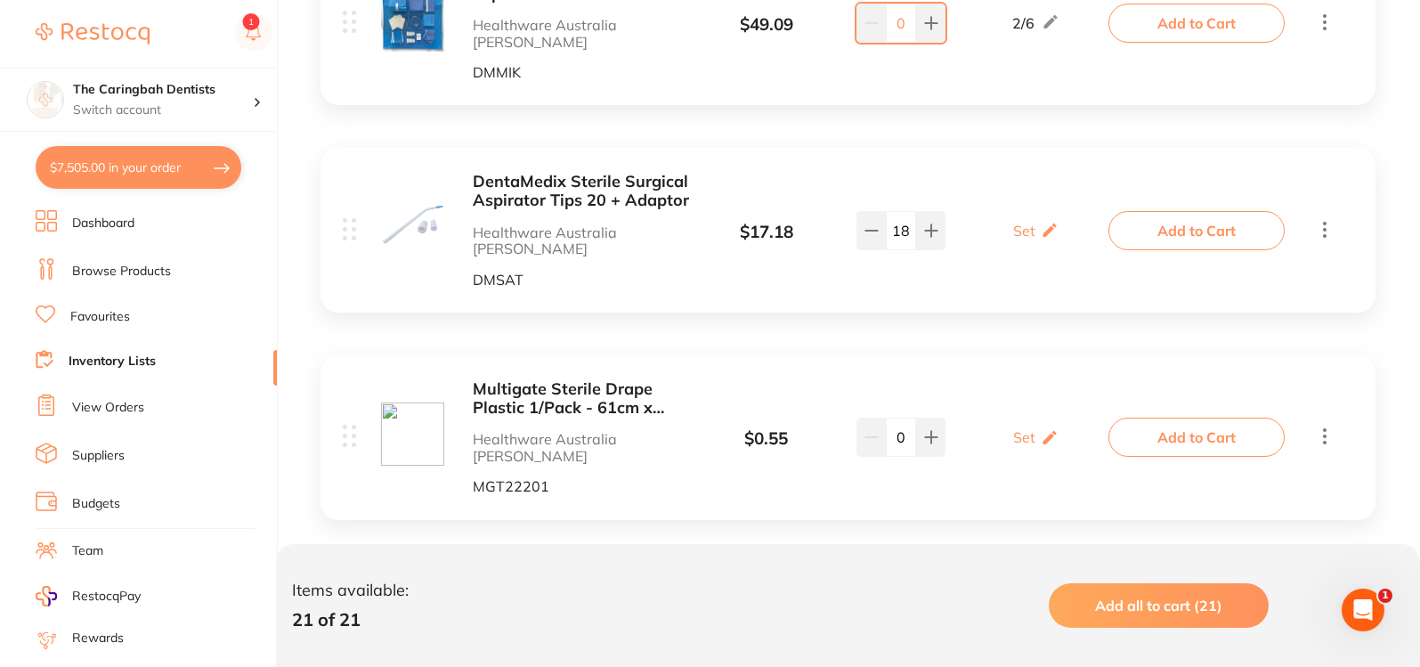
scroll to position [3950, 0]
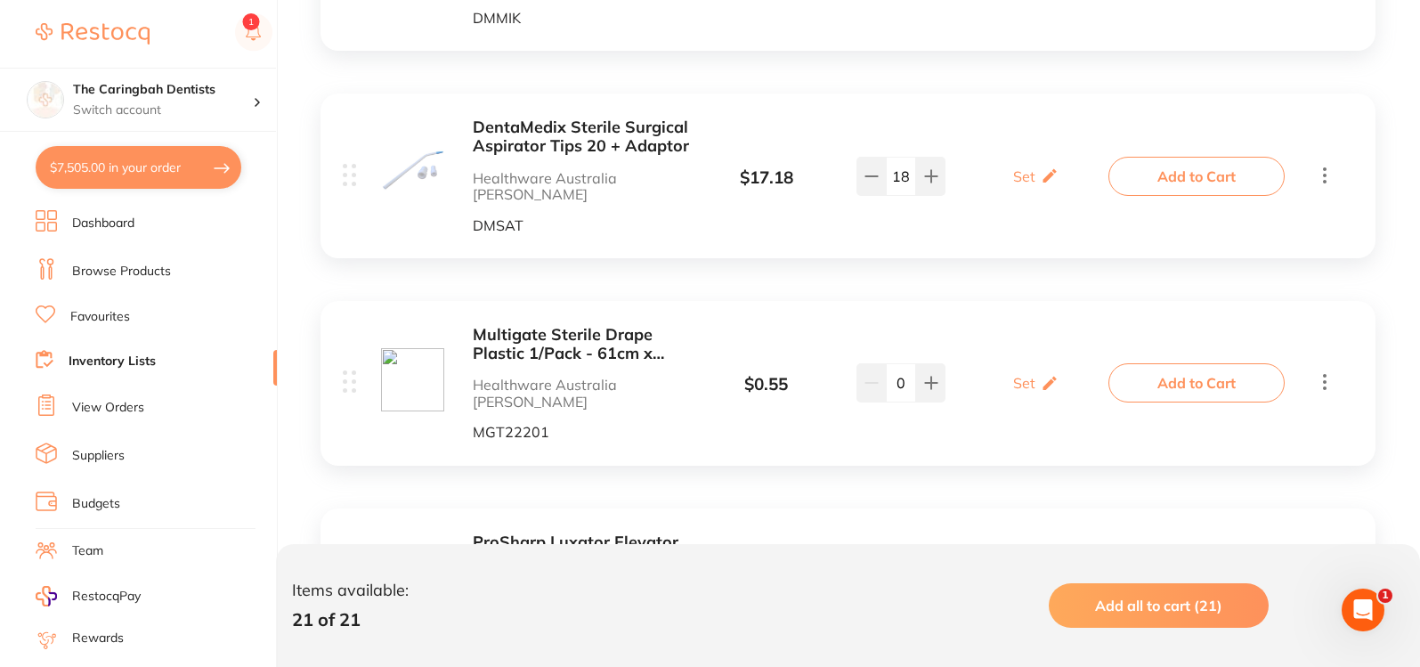
click at [138, 357] on link "Inventory Lists" at bounding box center [112, 362] width 87 height 18
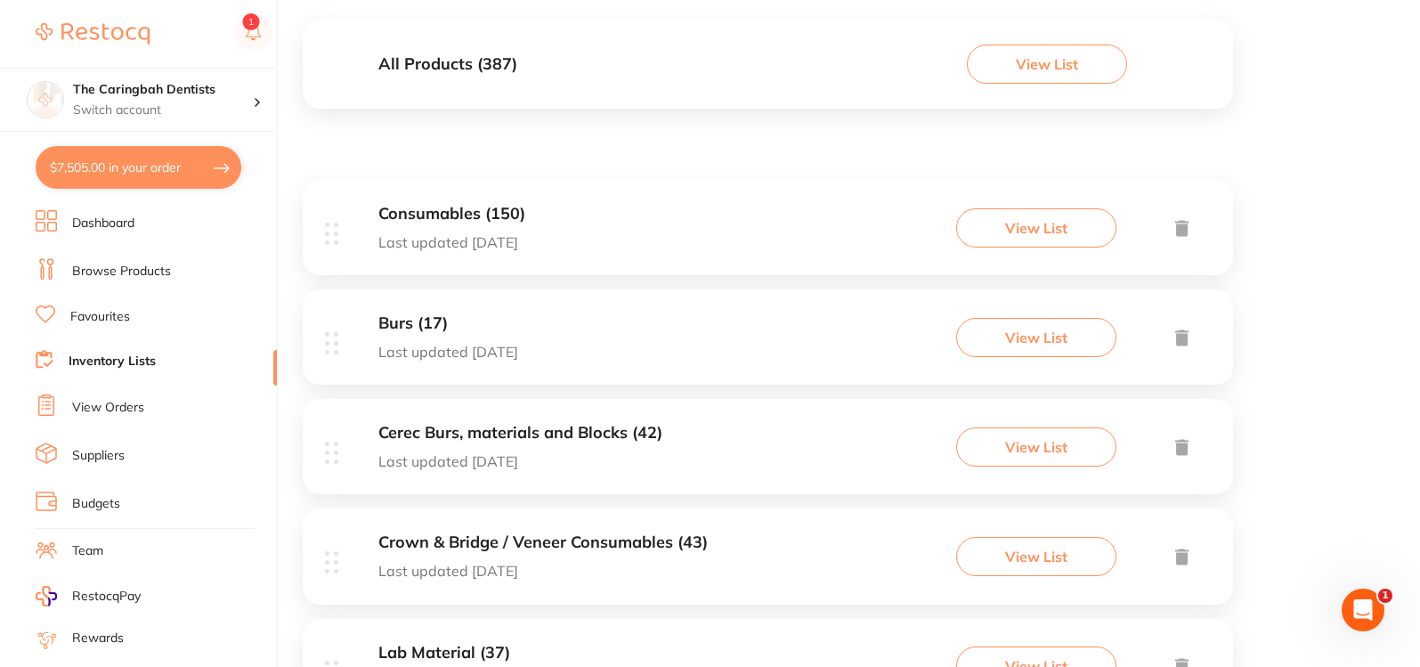
scroll to position [34, 0]
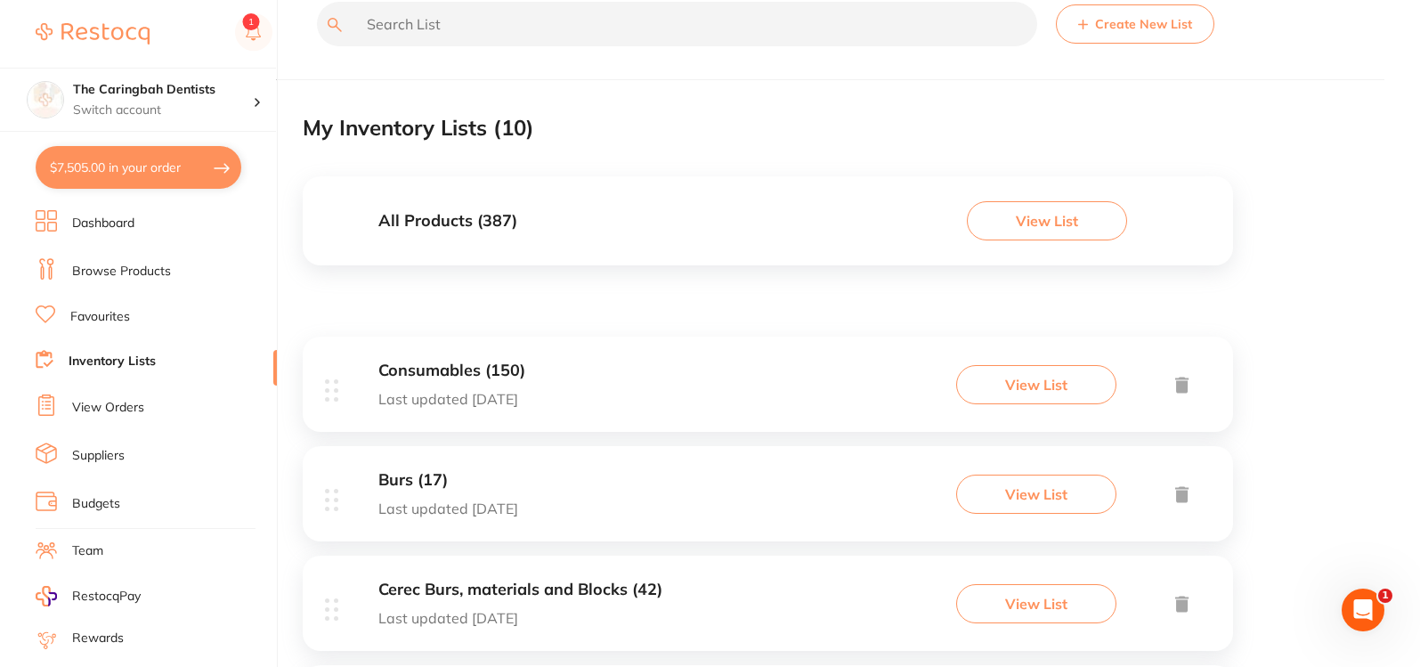
click at [118, 272] on link "Browse Products" at bounding box center [121, 272] width 99 height 18
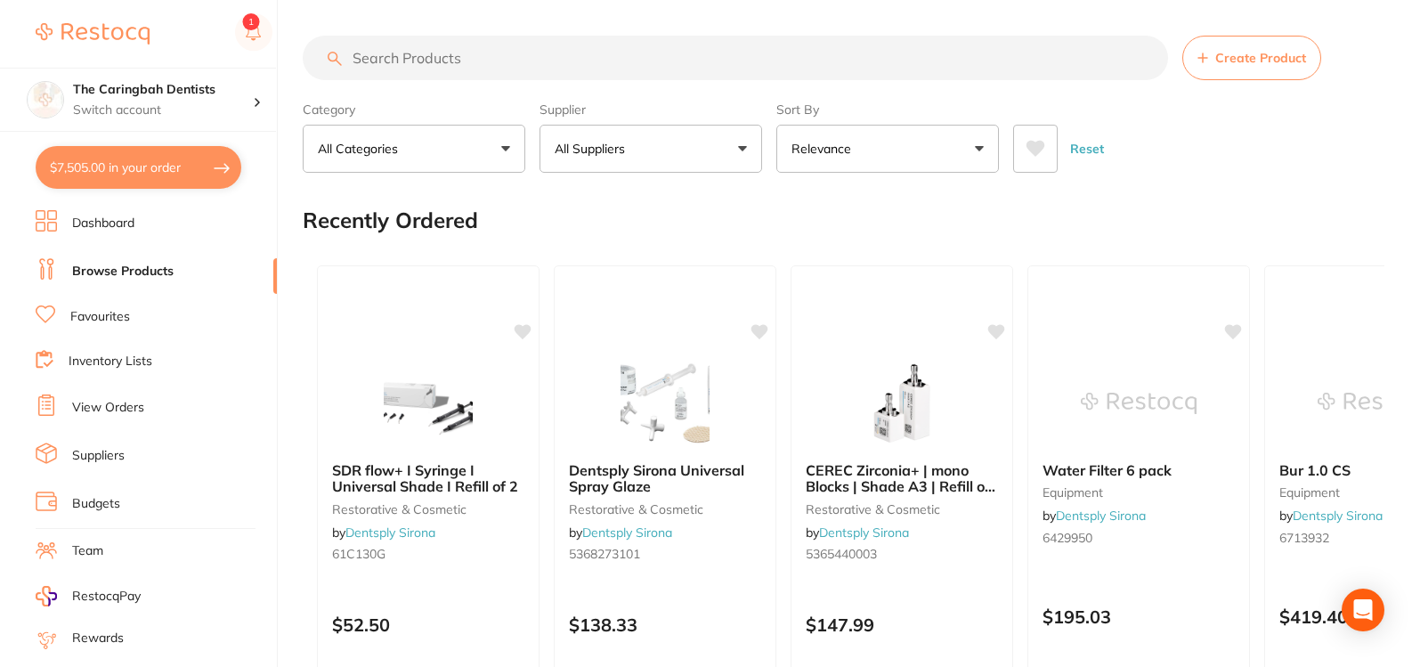
click at [515, 65] on input "search" at bounding box center [735, 58] width 865 height 45
type input "monoj"
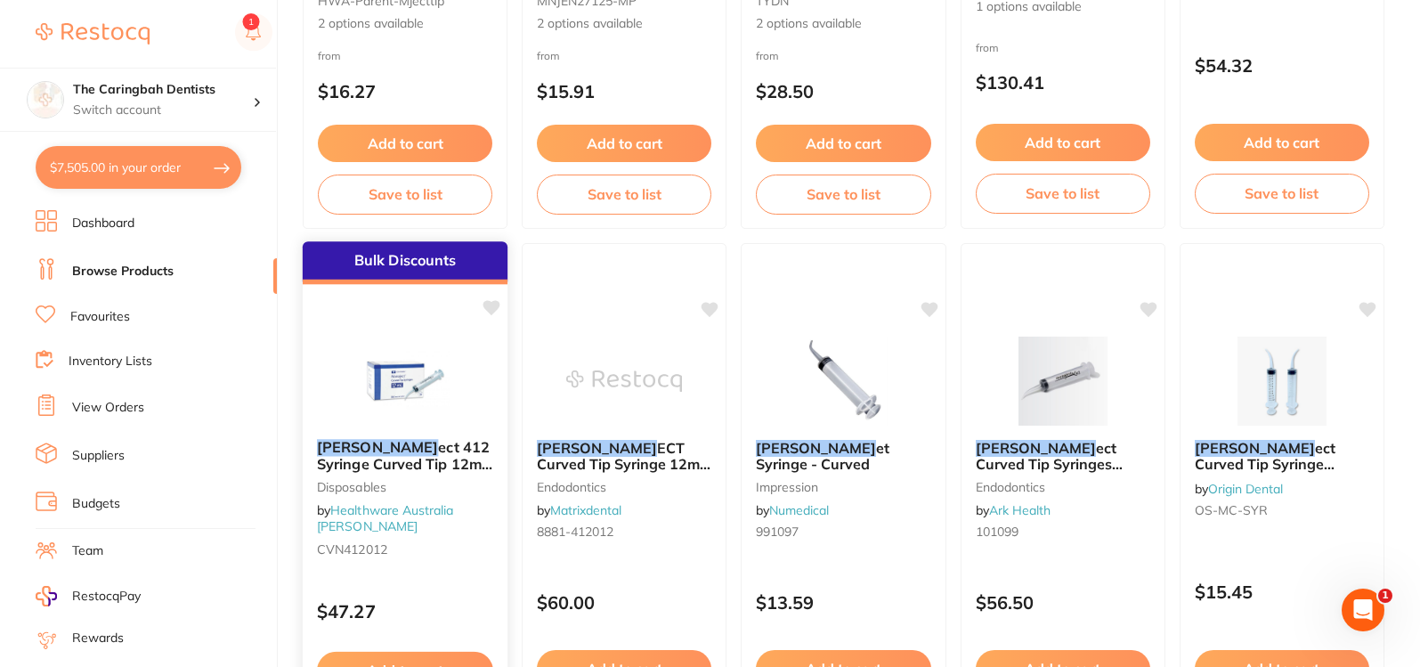
scroll to position [623, 0]
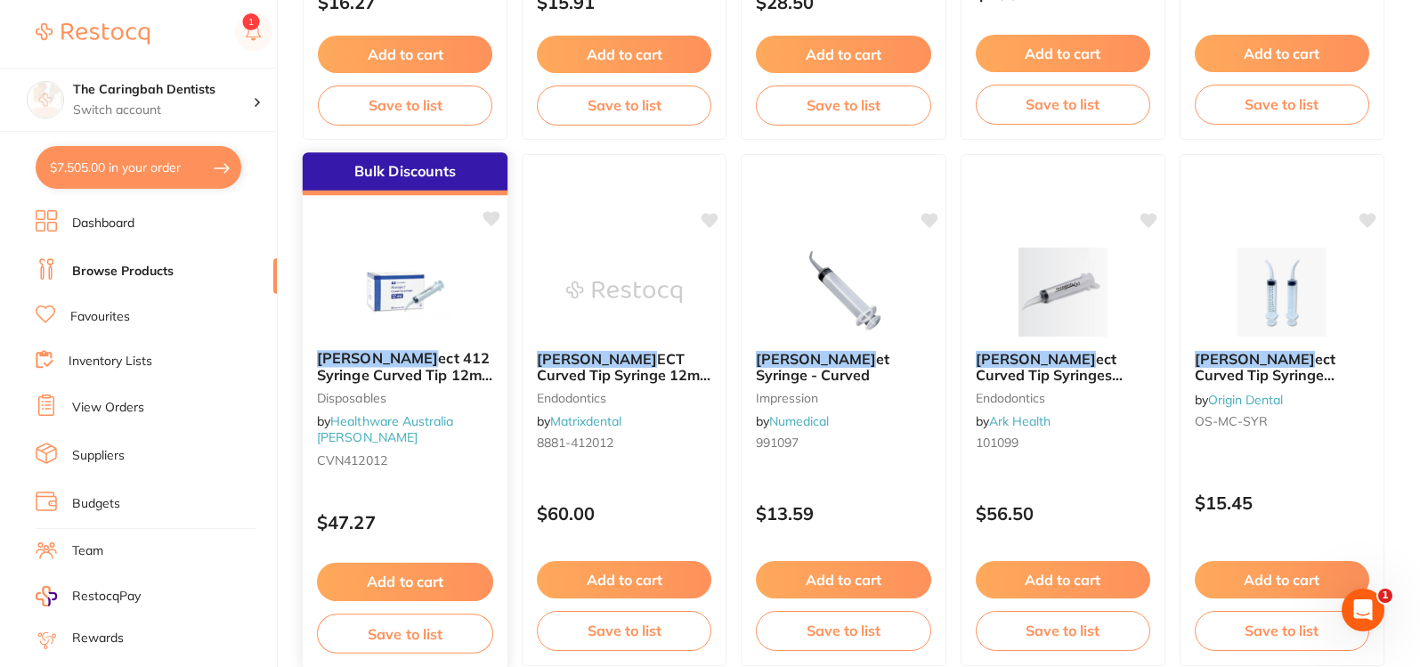
click at [386, 571] on button "Add to cart" at bounding box center [405, 582] width 176 height 38
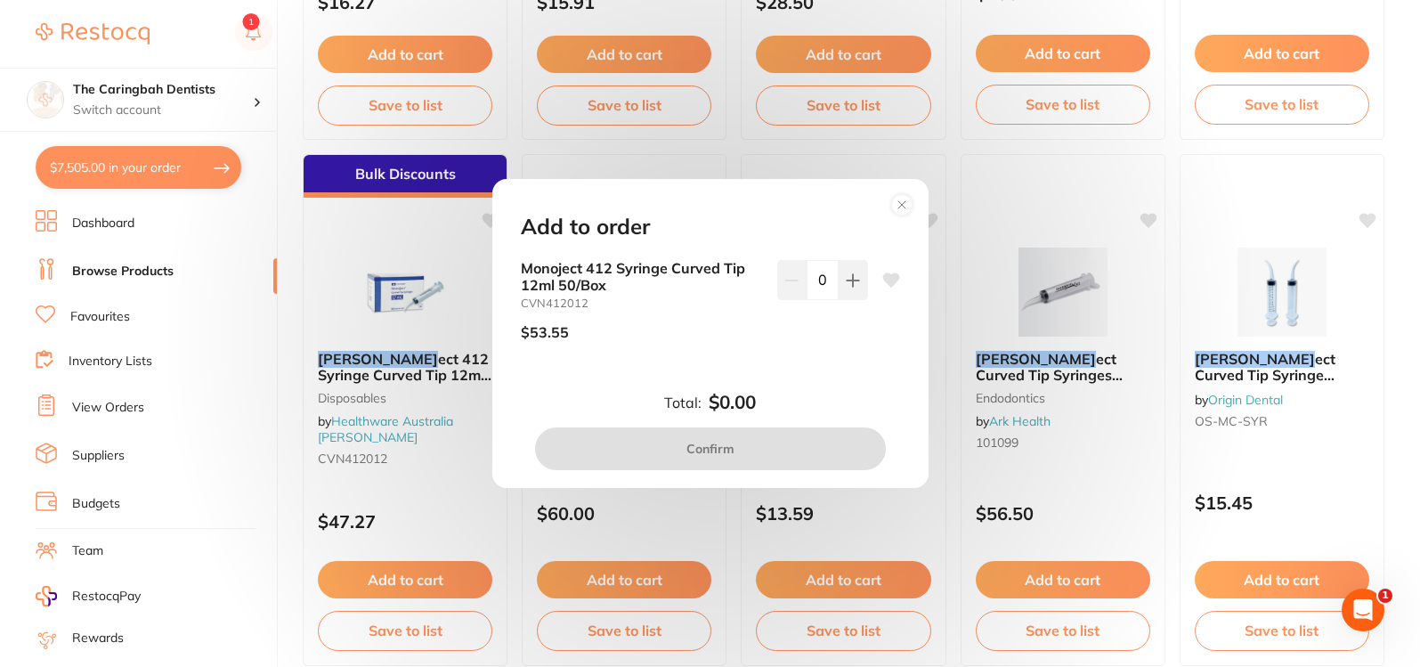
scroll to position [0, 0]
click at [850, 280] on icon at bounding box center [853, 280] width 12 height 12
type input "1"
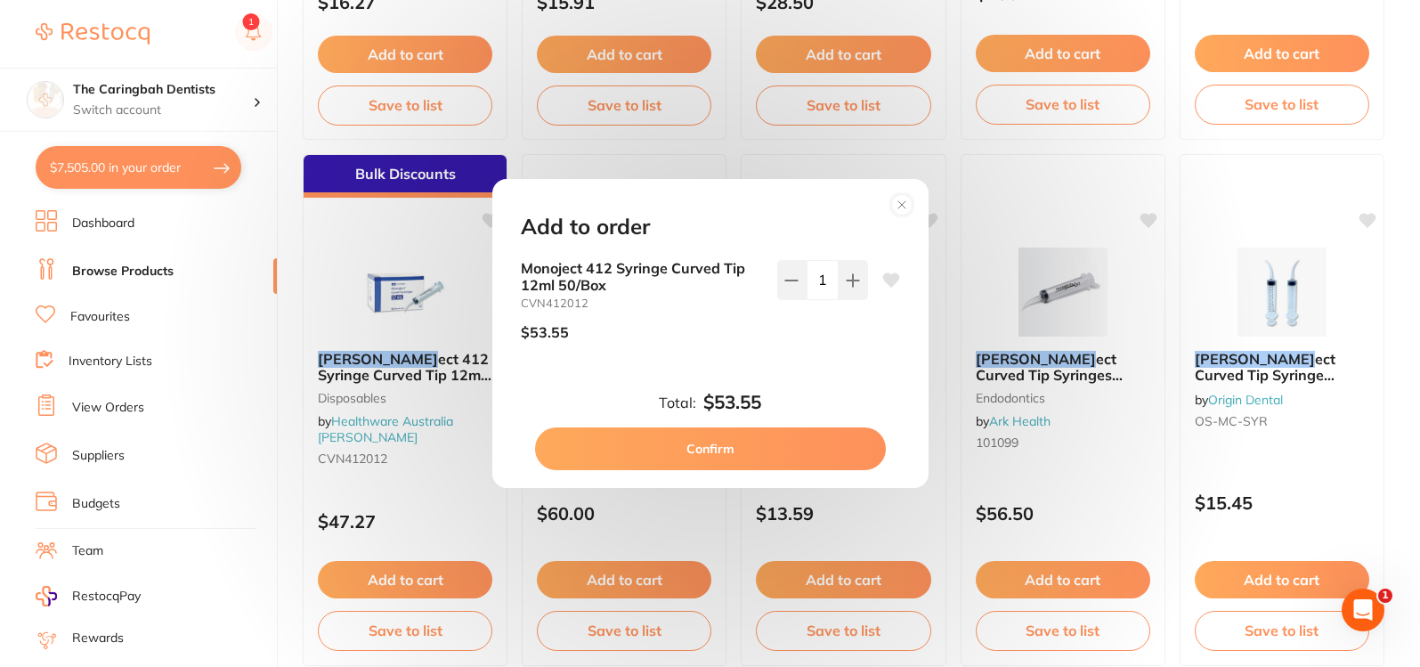
click at [780, 449] on button "Confirm" at bounding box center [710, 448] width 351 height 43
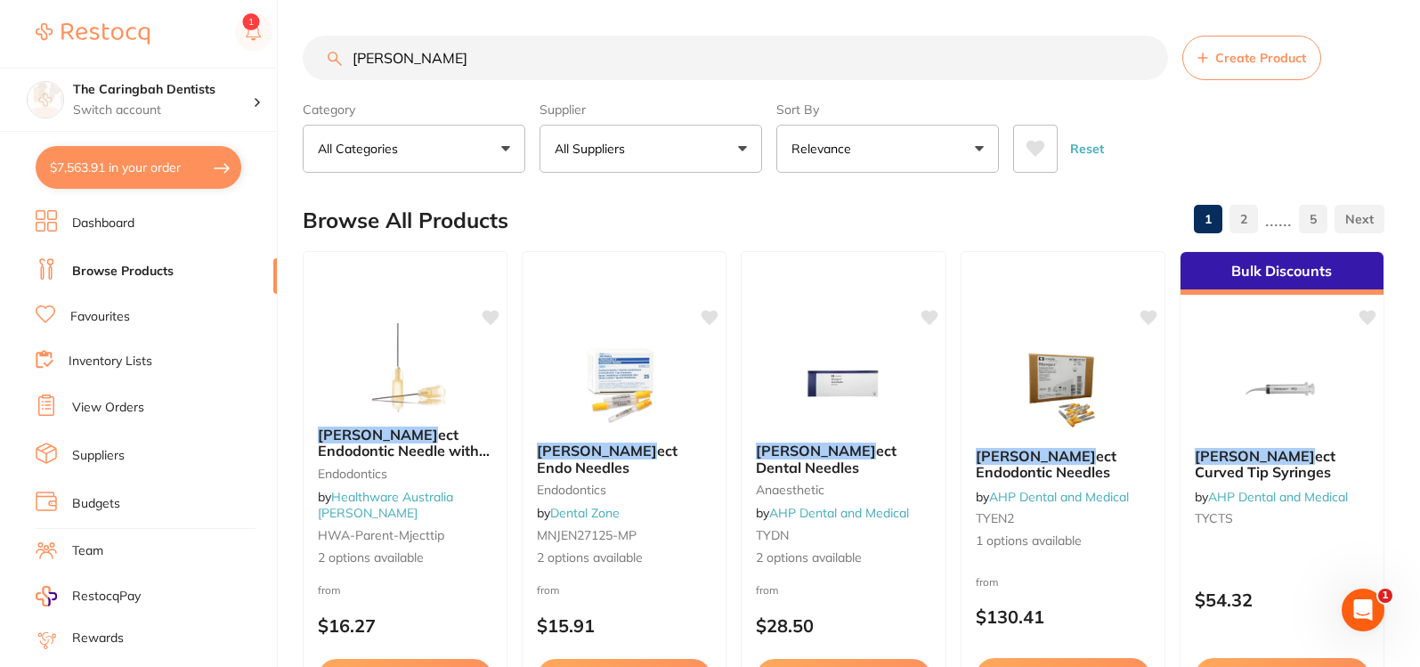
drag, startPoint x: 523, startPoint y: 49, endPoint x: 183, endPoint y: 34, distance: 339.5
click at [183, 34] on div "$7,563.91 The Caringbah Dentists Switch account The Caringbah Dentists $7,563.9…" at bounding box center [710, 333] width 1420 height 667
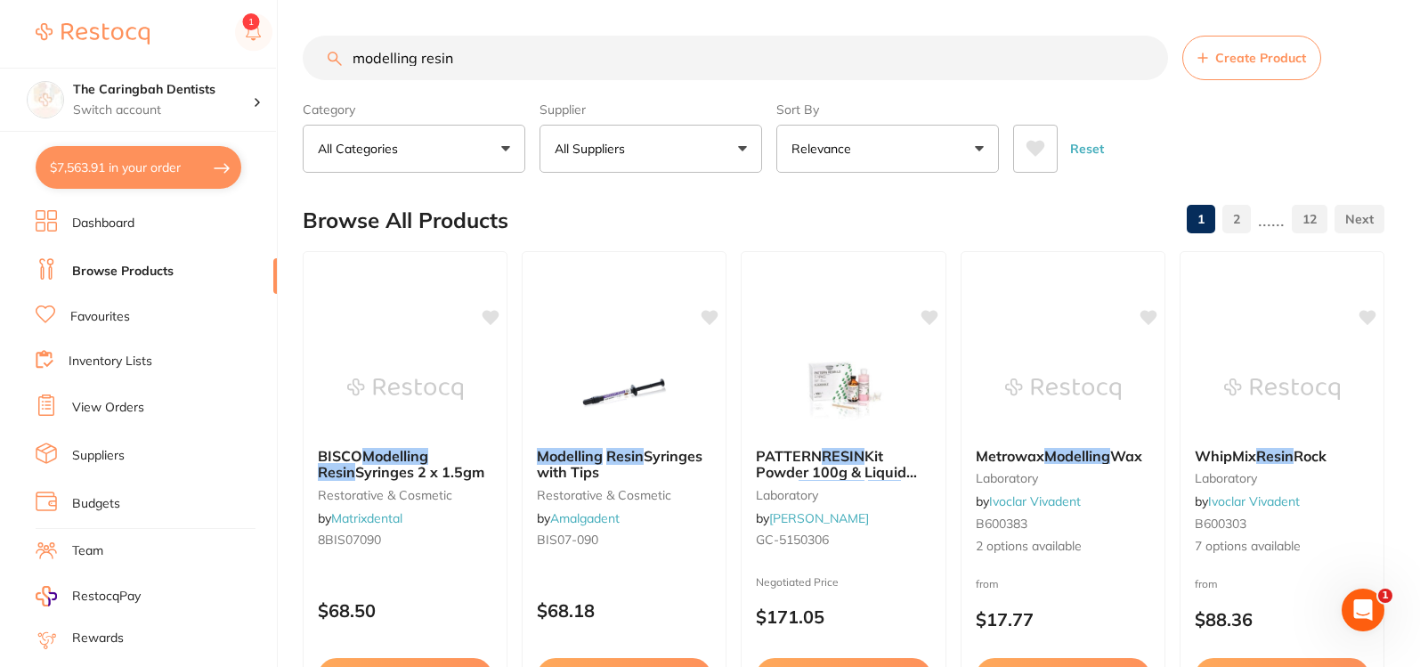
drag, startPoint x: 611, startPoint y: 55, endPoint x: 312, endPoint y: 22, distance: 300.1
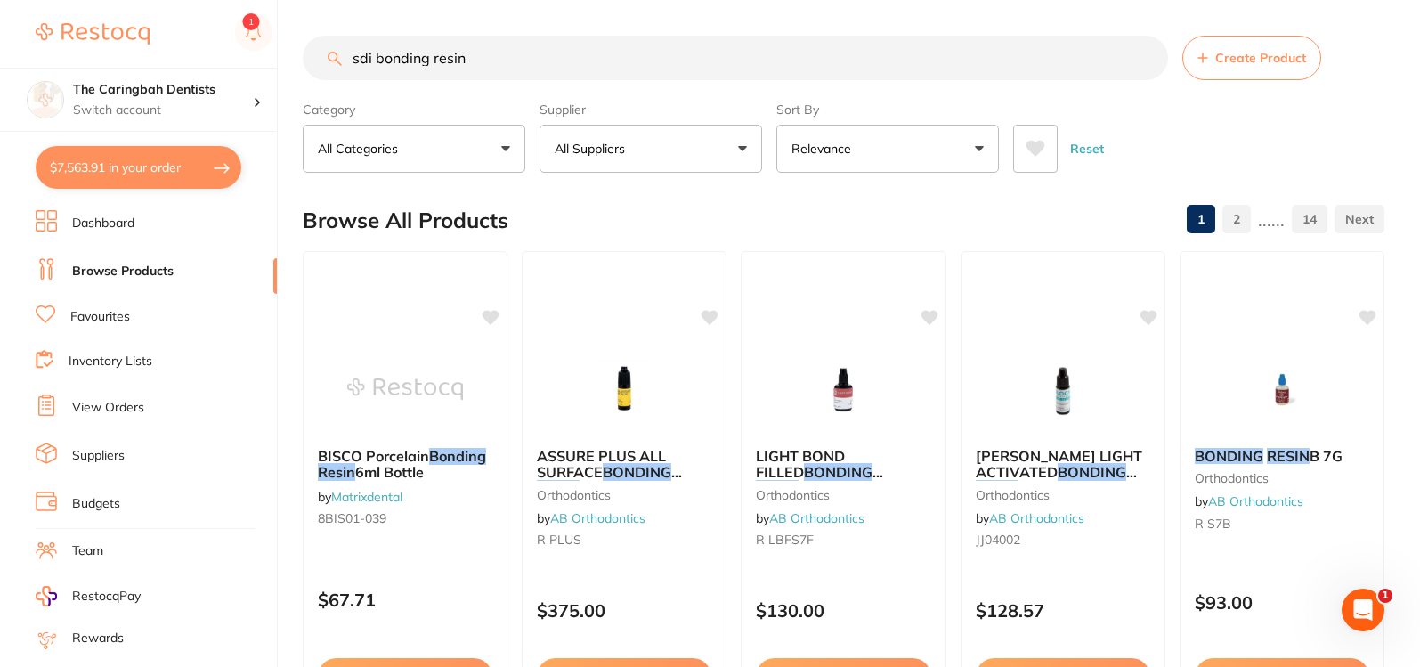
scroll to position [1, 0]
drag, startPoint x: 463, startPoint y: 60, endPoint x: 305, endPoint y: 70, distance: 157.9
click at [305, 70] on div "sdi bonding resin Create Product" at bounding box center [844, 58] width 1082 height 45
type input "sdi"
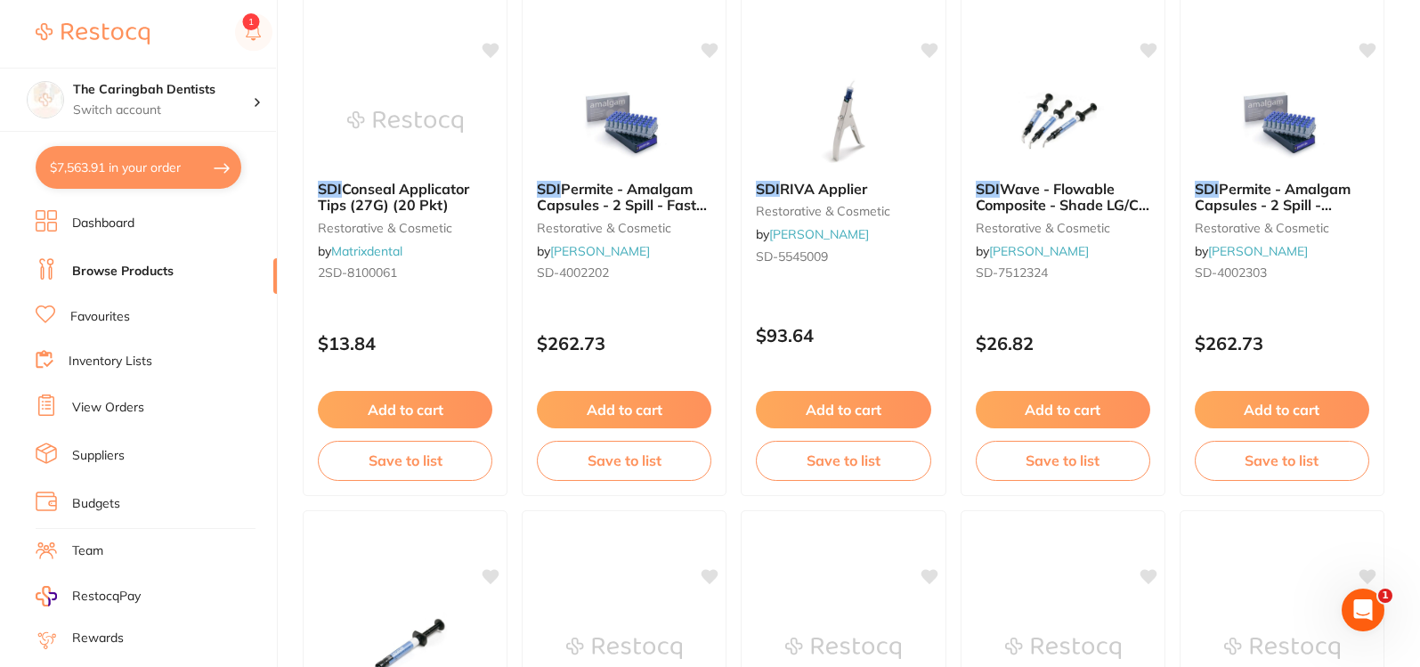
scroll to position [0, 0]
click at [112, 353] on link "Inventory Lists" at bounding box center [111, 362] width 84 height 18
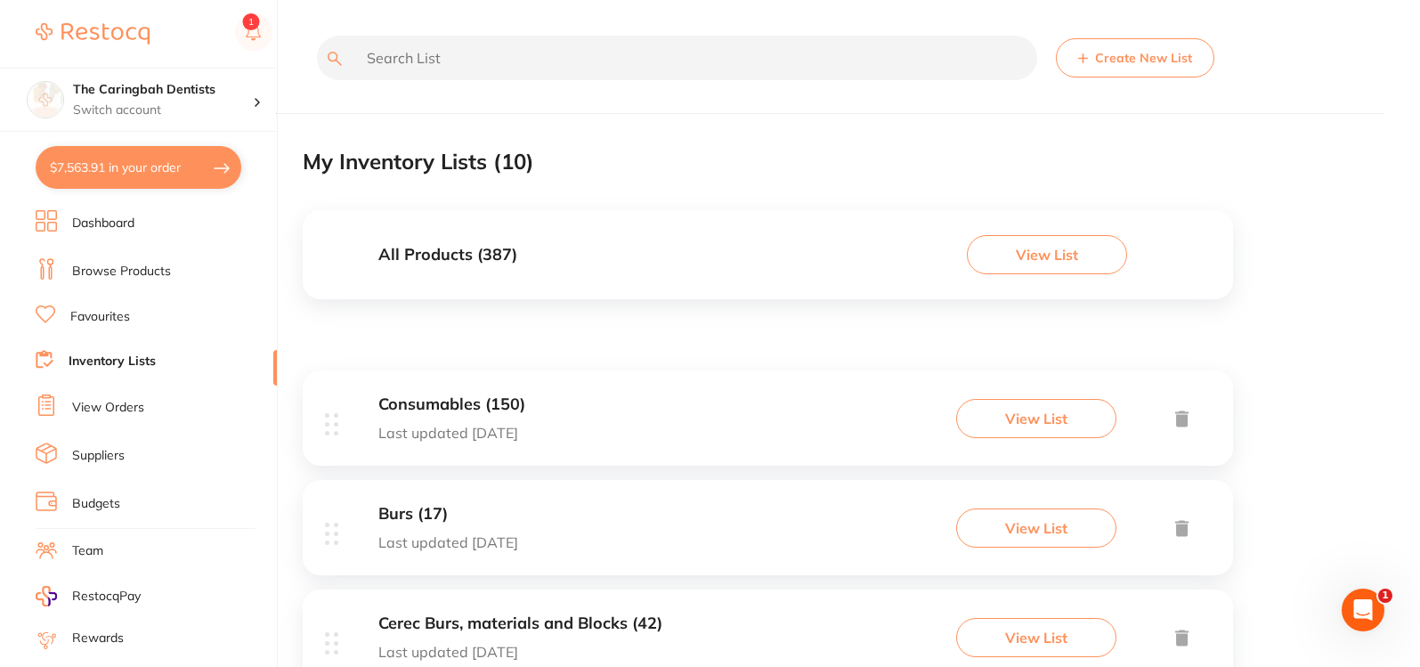
click at [460, 408] on h3 "Consumables (150)" at bounding box center [451, 404] width 147 height 19
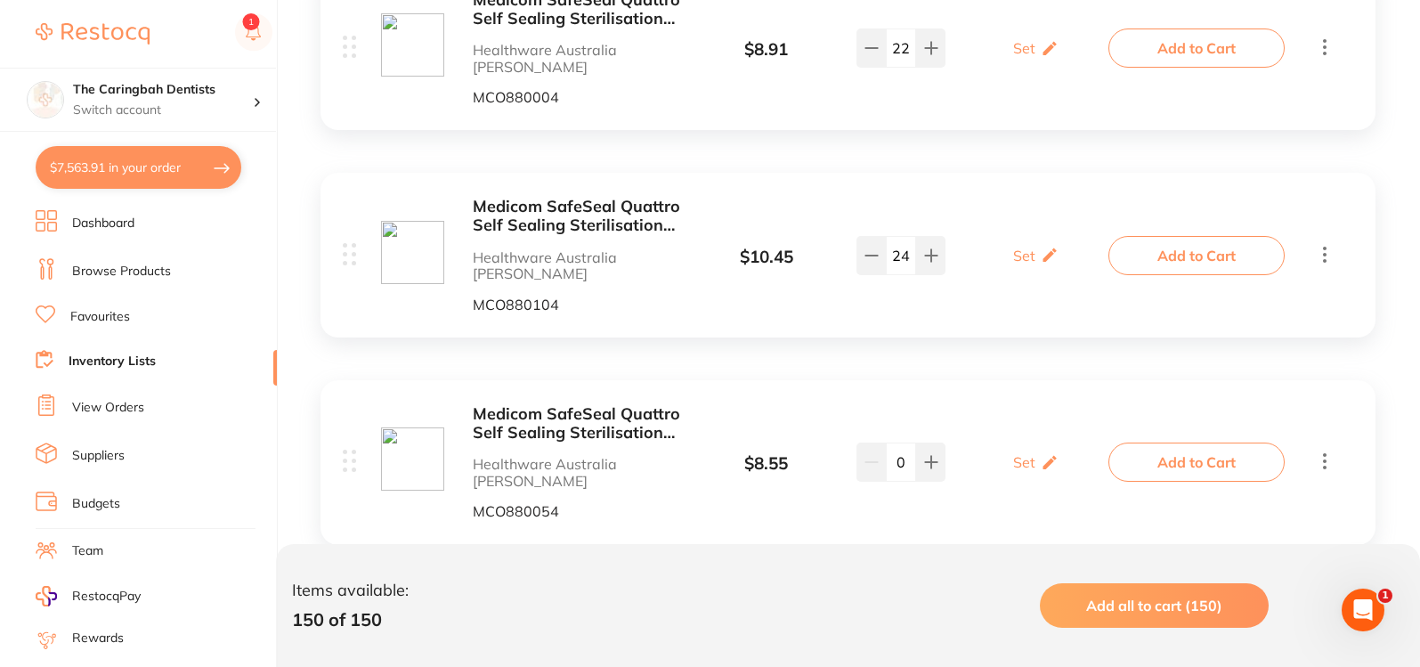
scroll to position [979, 0]
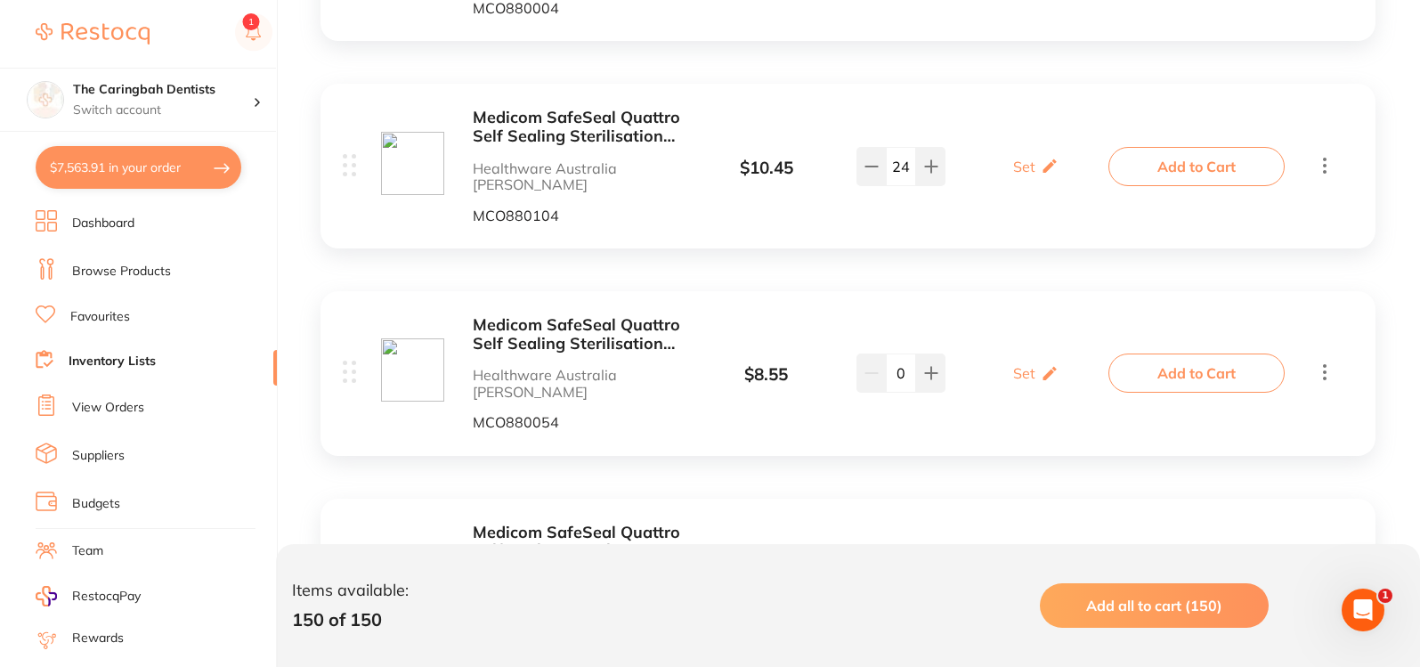
click at [587, 109] on b "Medicom SafeSeal Quattro Self Sealing Sterilisation Pouches 200/Box - 89mm x 22…" at bounding box center [581, 127] width 216 height 37
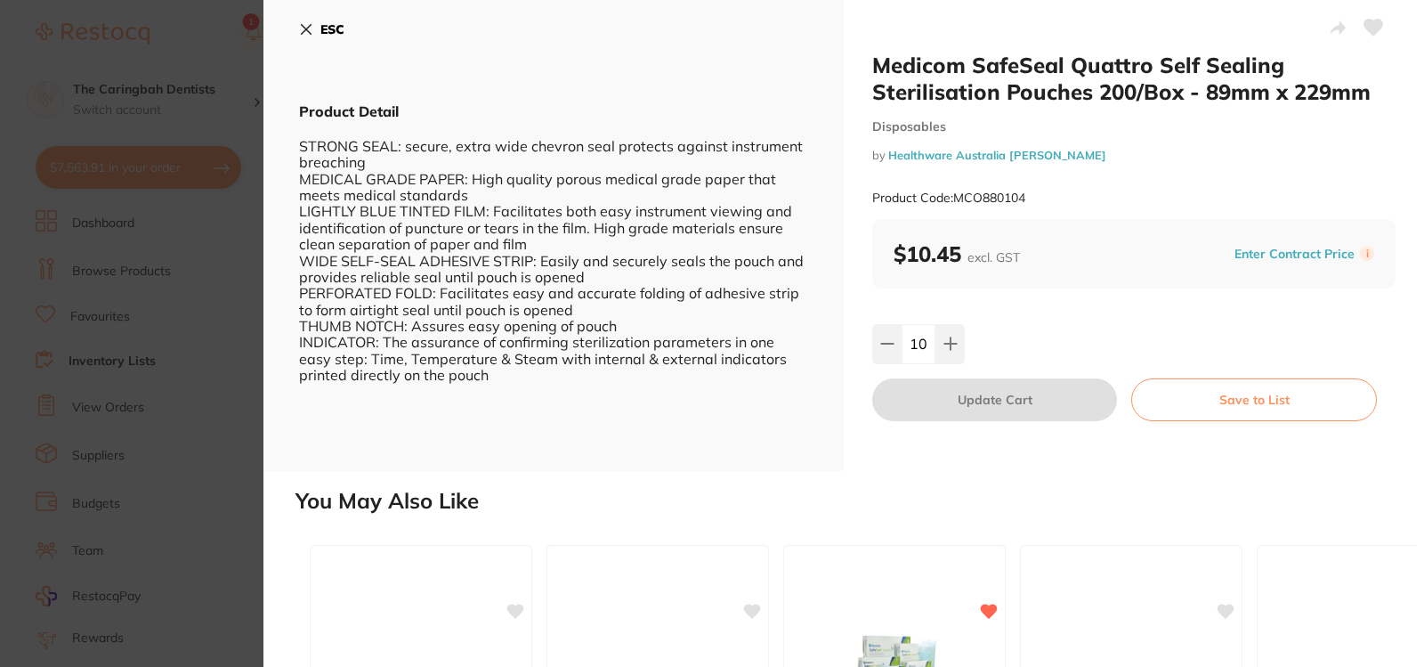
click at [233, 190] on section "Medicom SafeSeal Quattro Self Sealing Sterilisation Pouches 200/Box - 89mm x 22…" at bounding box center [712, 333] width 1424 height 667
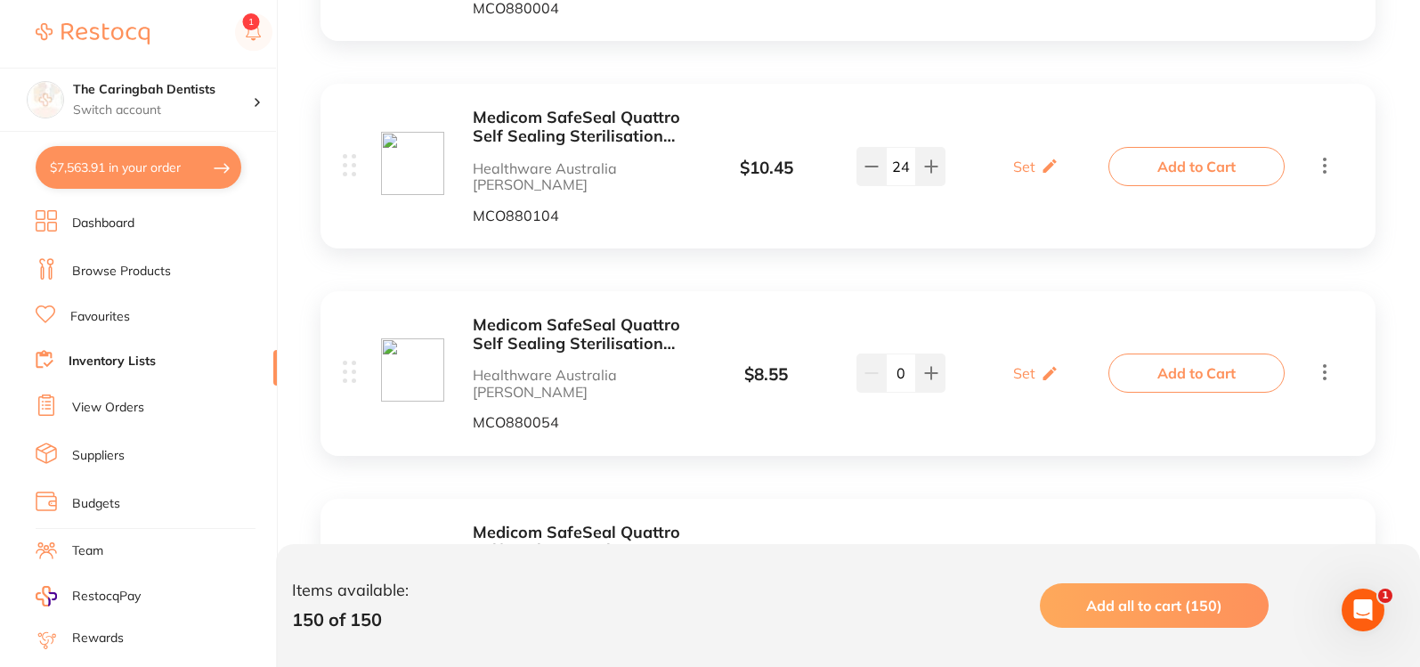
click at [572, 316] on b "Medicom SafeSeal Quattro Self Sealing Sterilisation Pouches 200/Box - 89mm x 13…" at bounding box center [581, 334] width 216 height 37
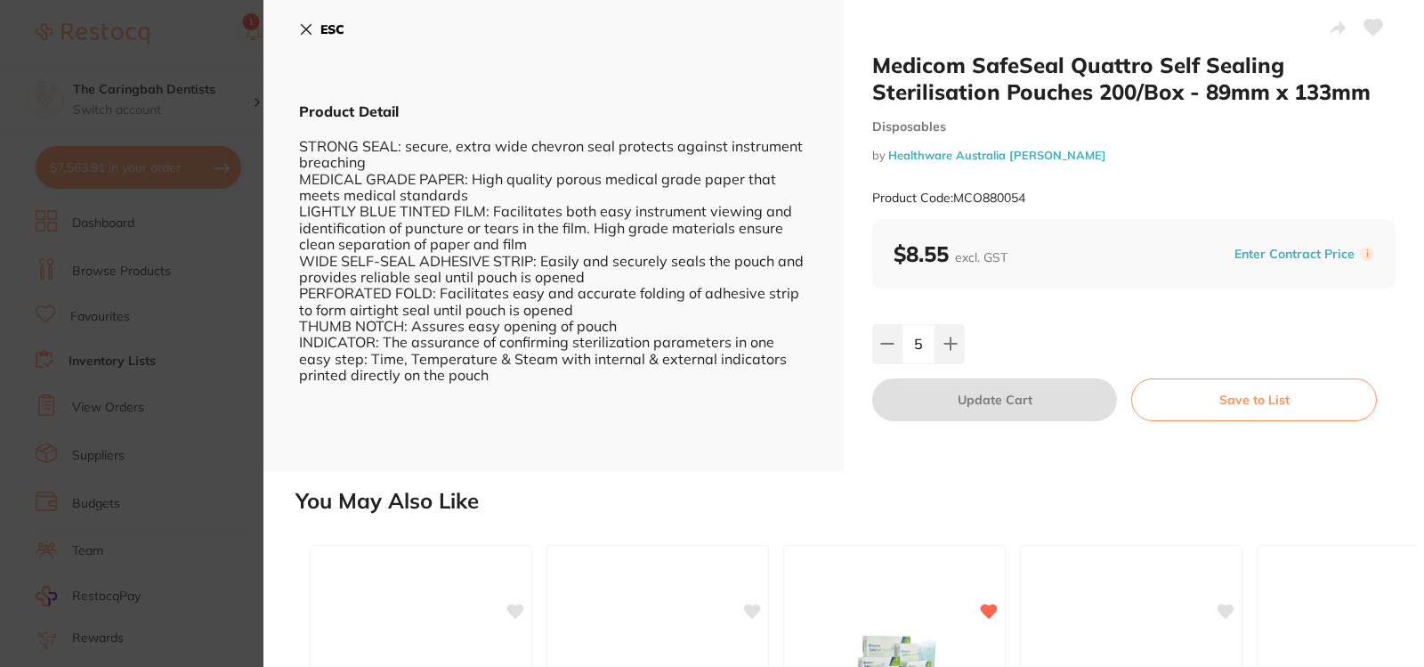
click at [230, 304] on section "Medicom SafeSeal Quattro Self Sealing Sterilisation Pouches 200/Box - 89mm x 13…" at bounding box center [712, 333] width 1424 height 667
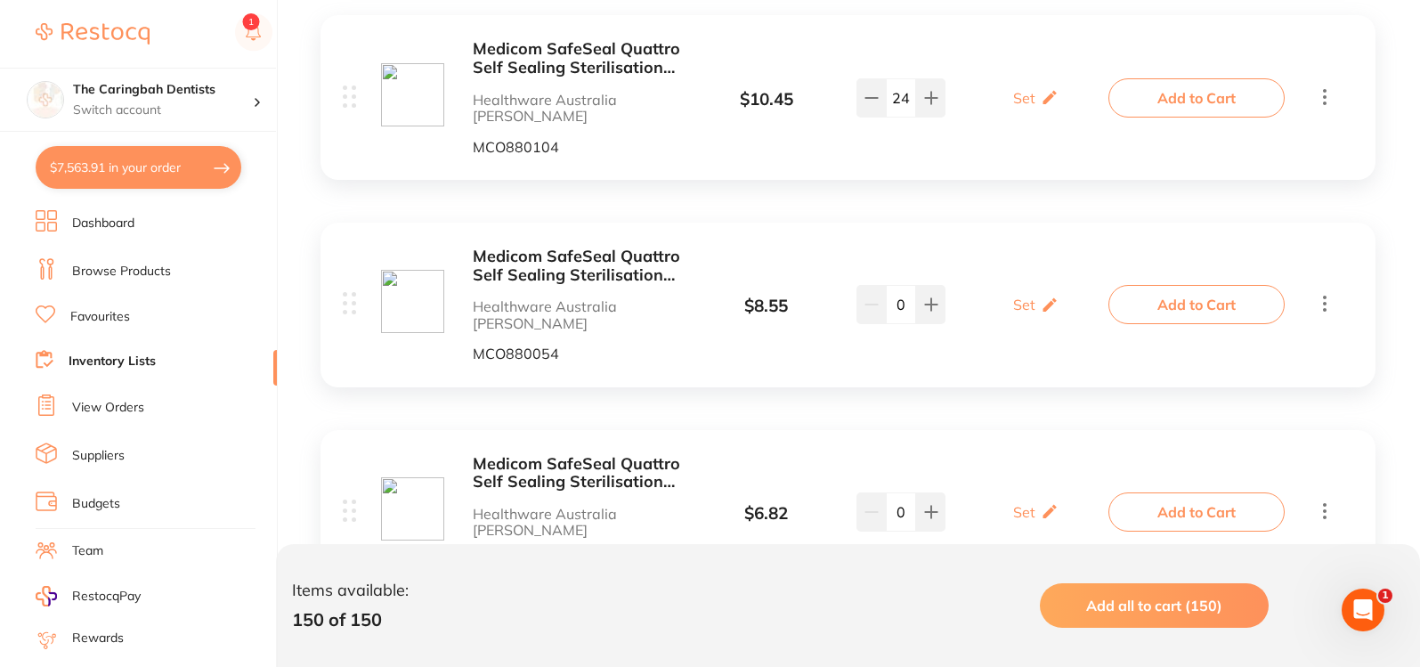
scroll to position [1068, 0]
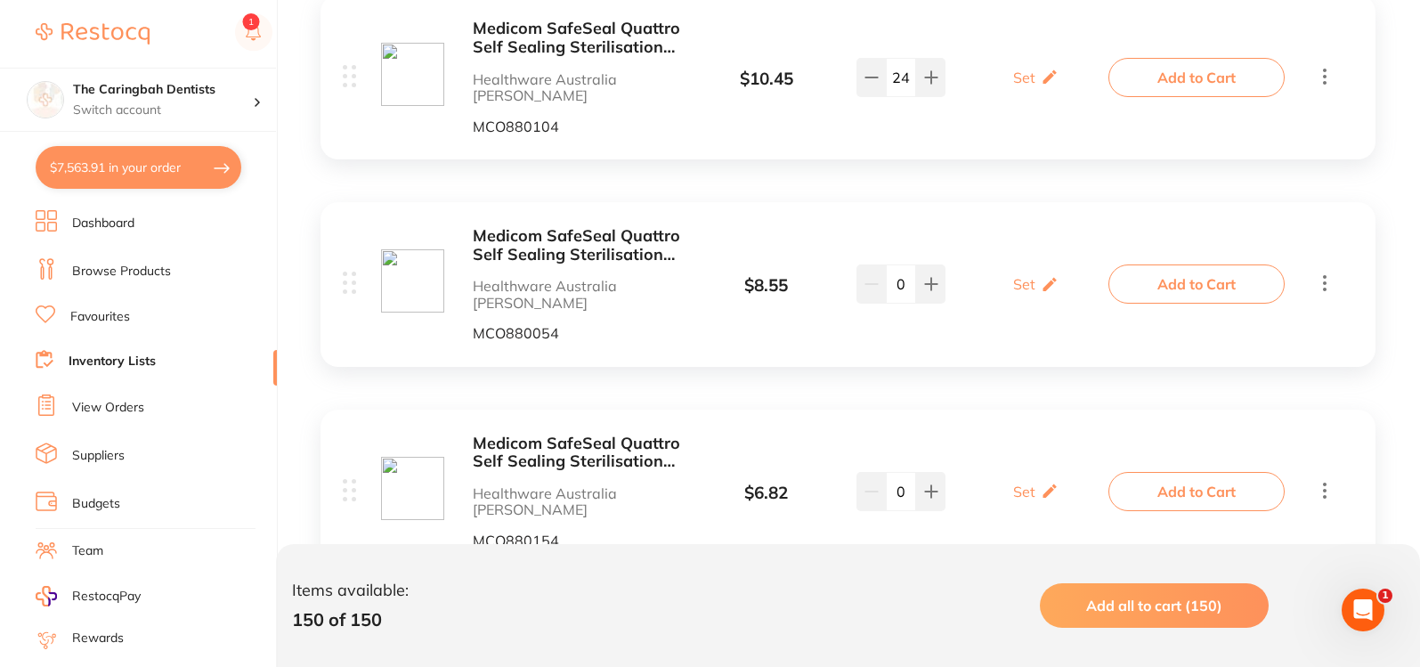
click at [535, 434] on b "Medicom SafeSeal Quattro Self Sealing Sterilisation Pouches 200/Box - 57mm x 10…" at bounding box center [581, 452] width 216 height 37
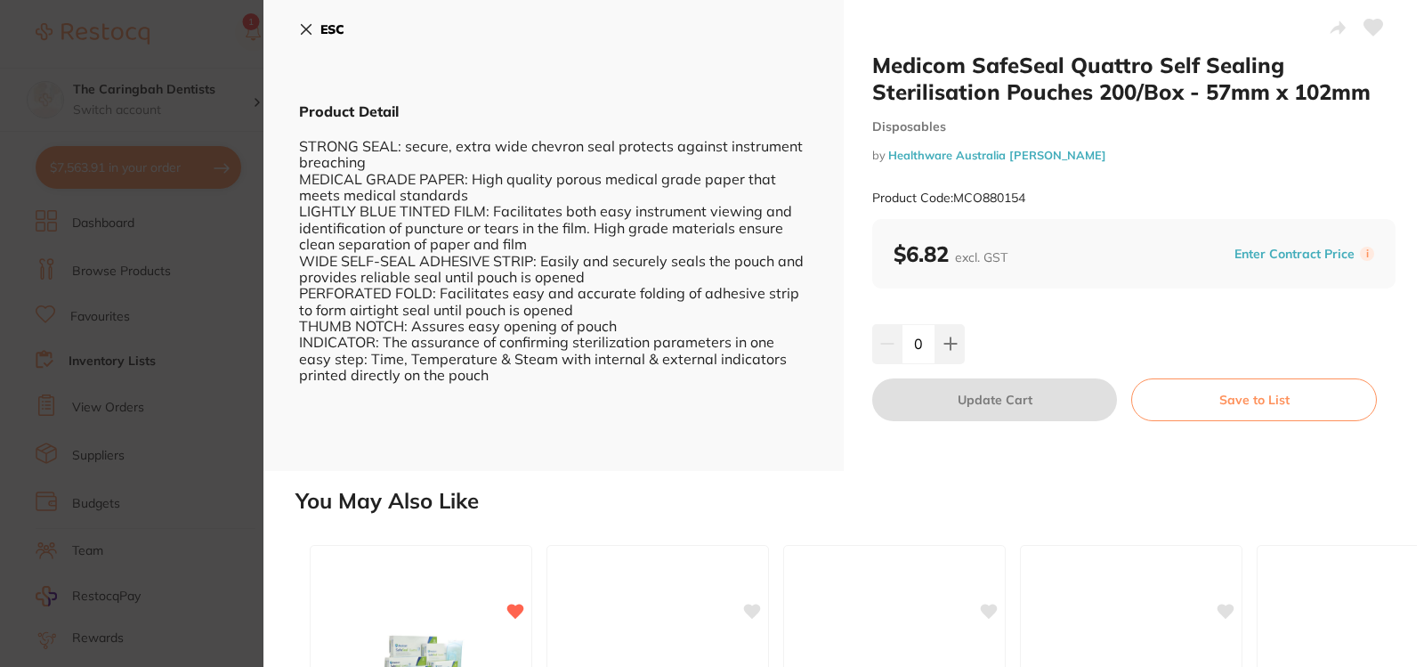
click at [236, 361] on section "Medicom SafeSeal Quattro Self Sealing Sterilisation Pouches 200/Box - 57mm x 10…" at bounding box center [712, 333] width 1424 height 667
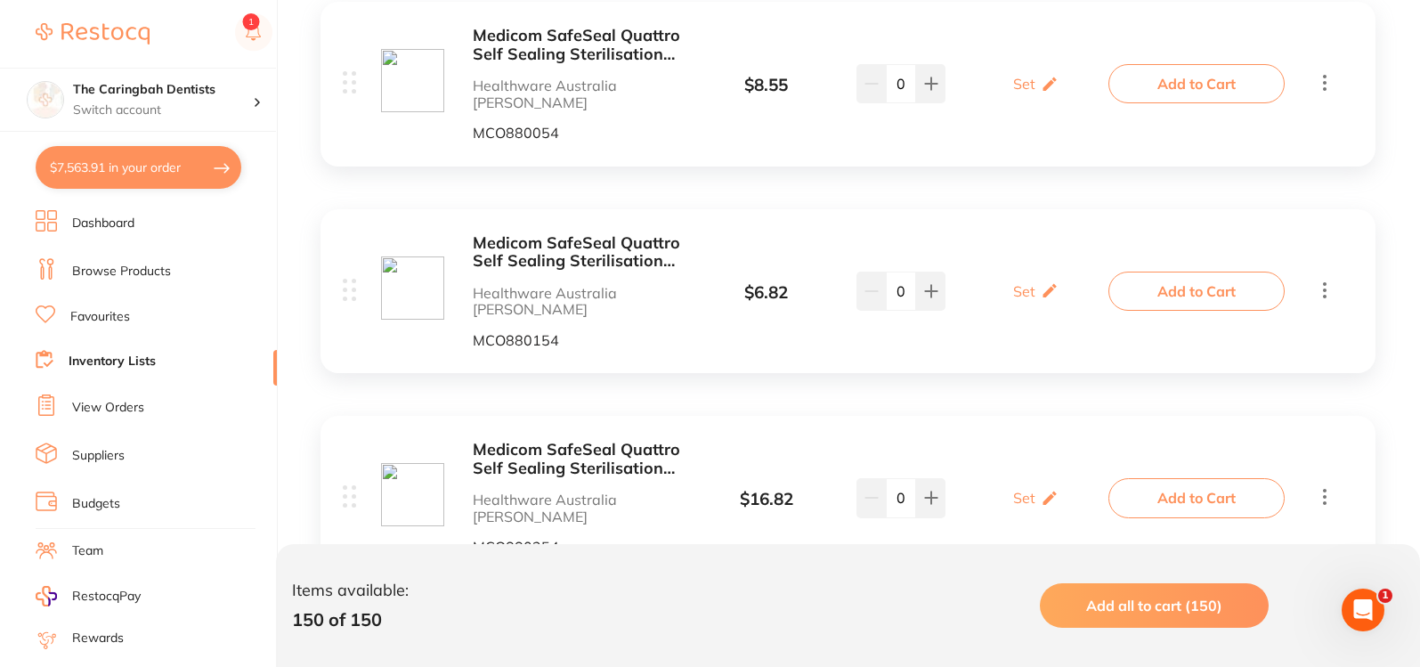
scroll to position [1335, 0]
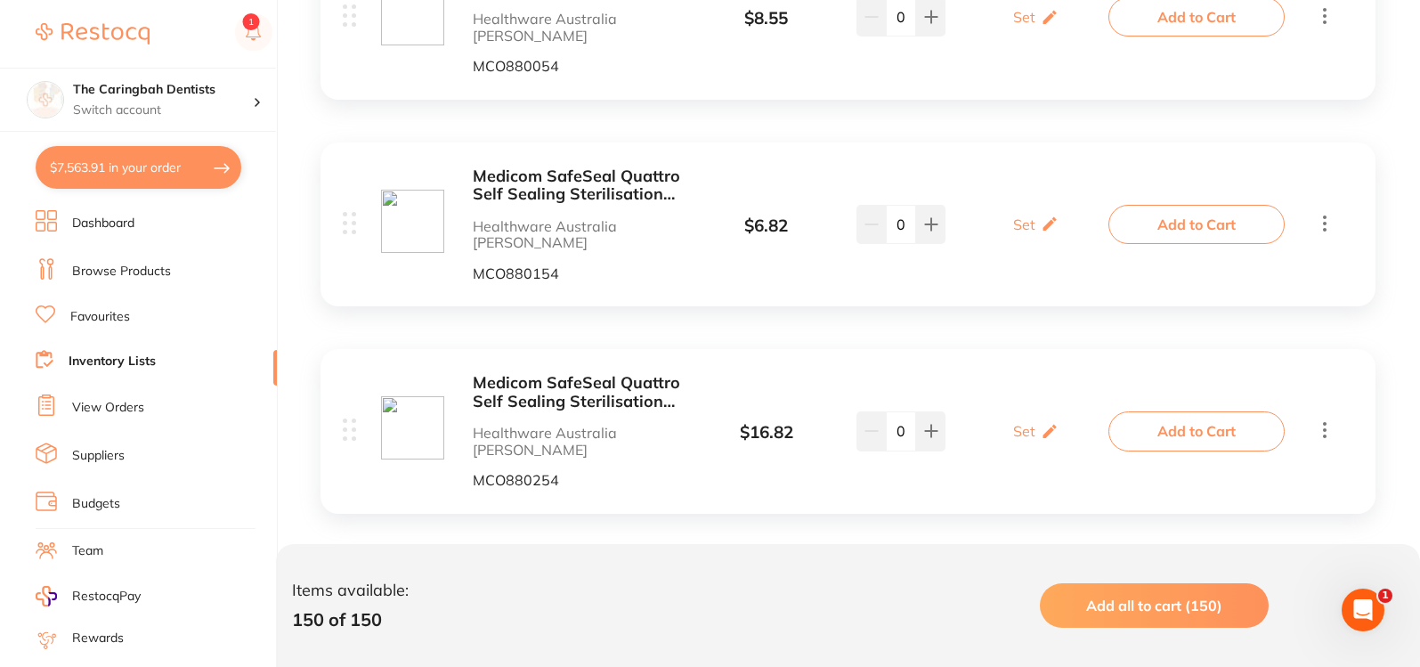
click at [570, 374] on b "Medicom SafeSeal Quattro Self Sealing Sterilisation Pouches 200/Box - 133mm x 2…" at bounding box center [581, 392] width 216 height 37
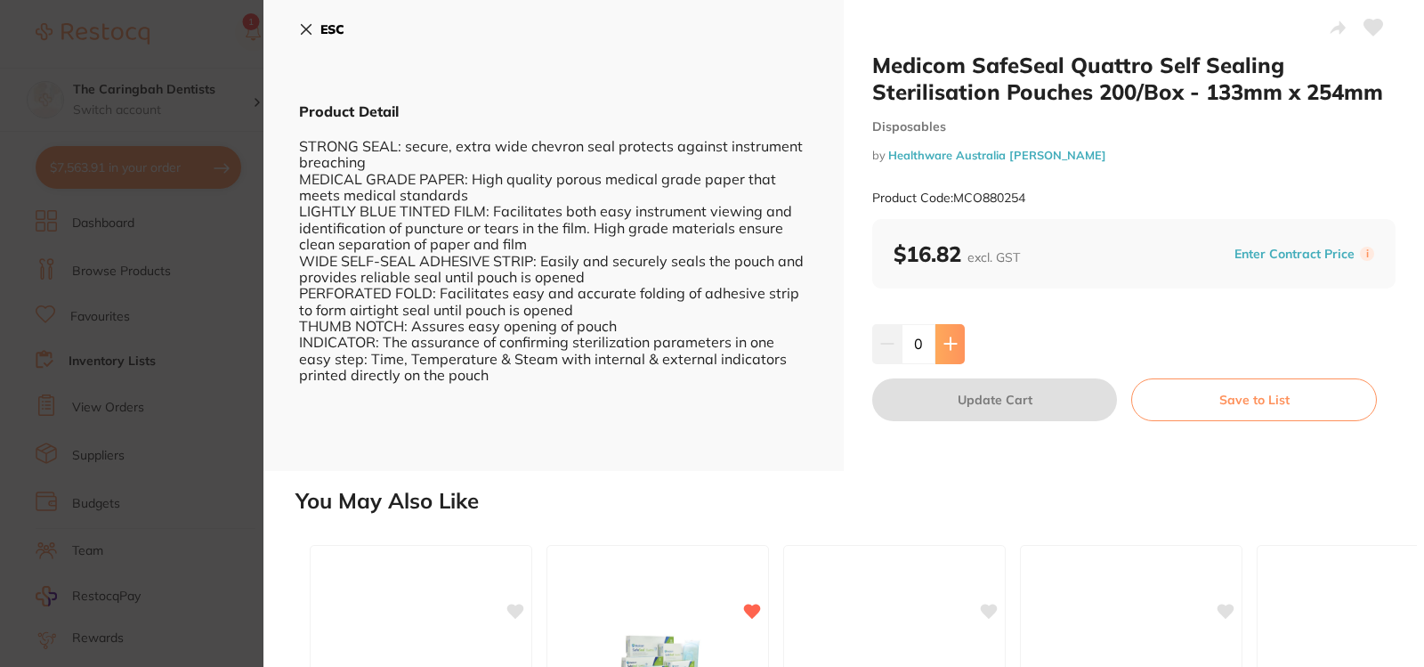
click at [949, 350] on icon at bounding box center [951, 344] width 12 height 12
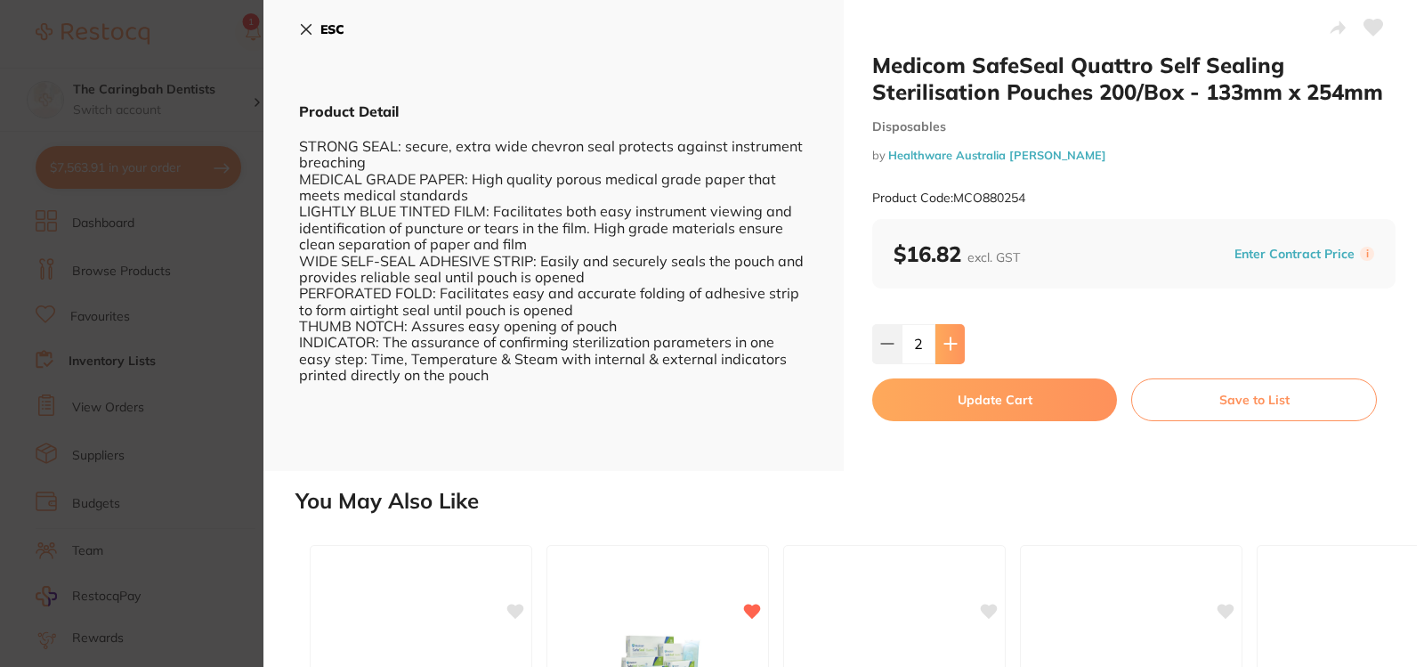
click at [949, 350] on icon at bounding box center [951, 344] width 12 height 12
type input "3"
click at [970, 395] on button "Update Cart" at bounding box center [994, 399] width 245 height 43
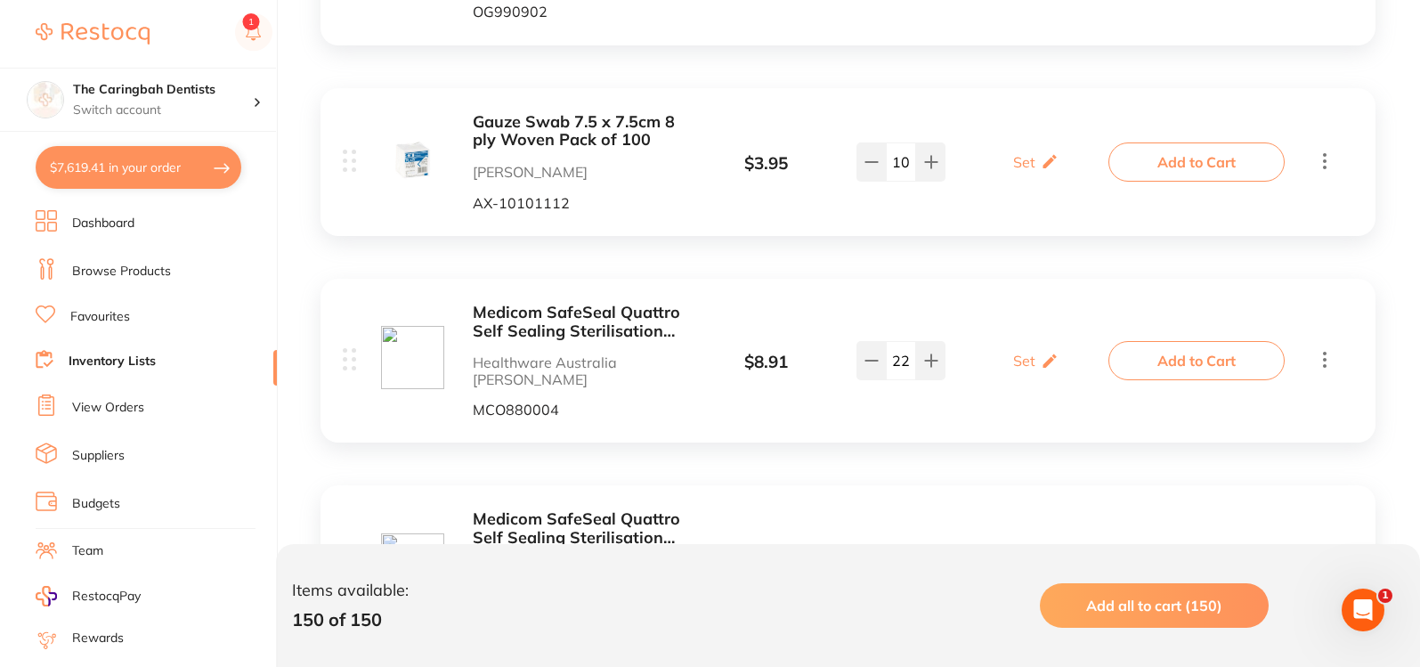
scroll to position [534, 0]
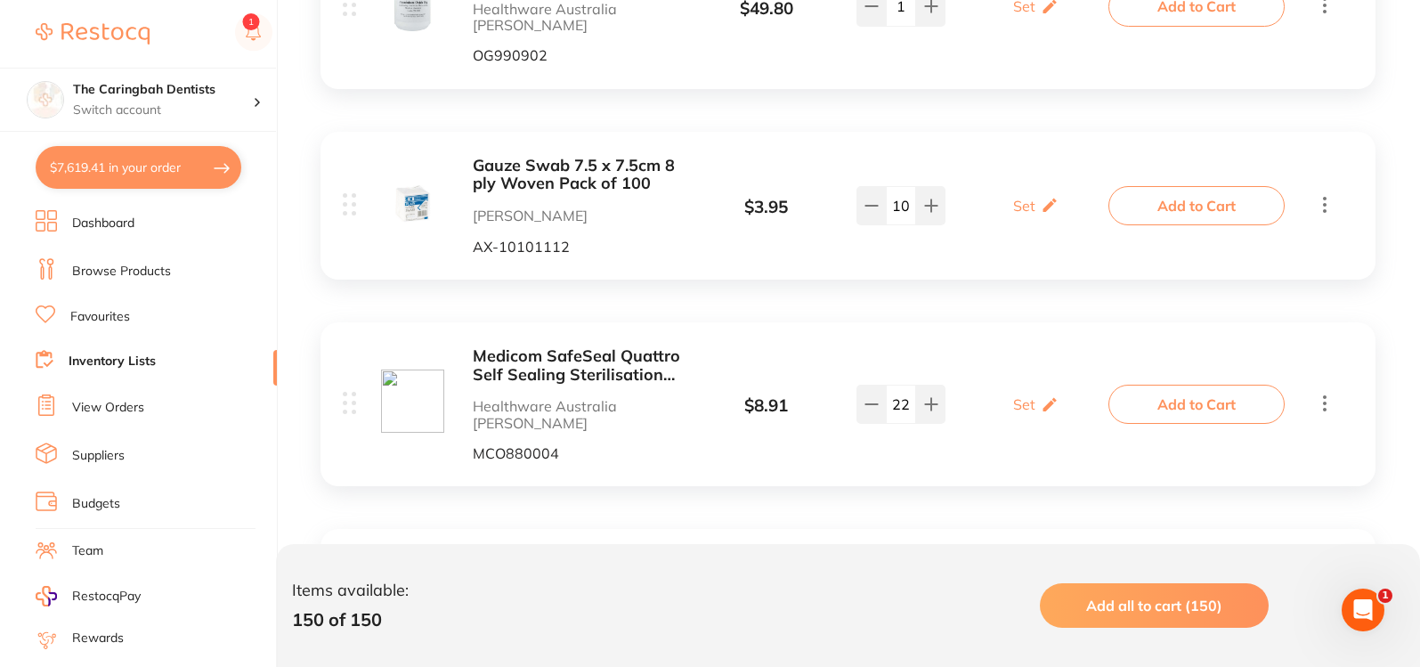
click at [572, 353] on b "Medicom SafeSeal Quattro Self Sealing Sterilisation Pouches 200/Box - 70mm x 22…" at bounding box center [581, 365] width 216 height 37
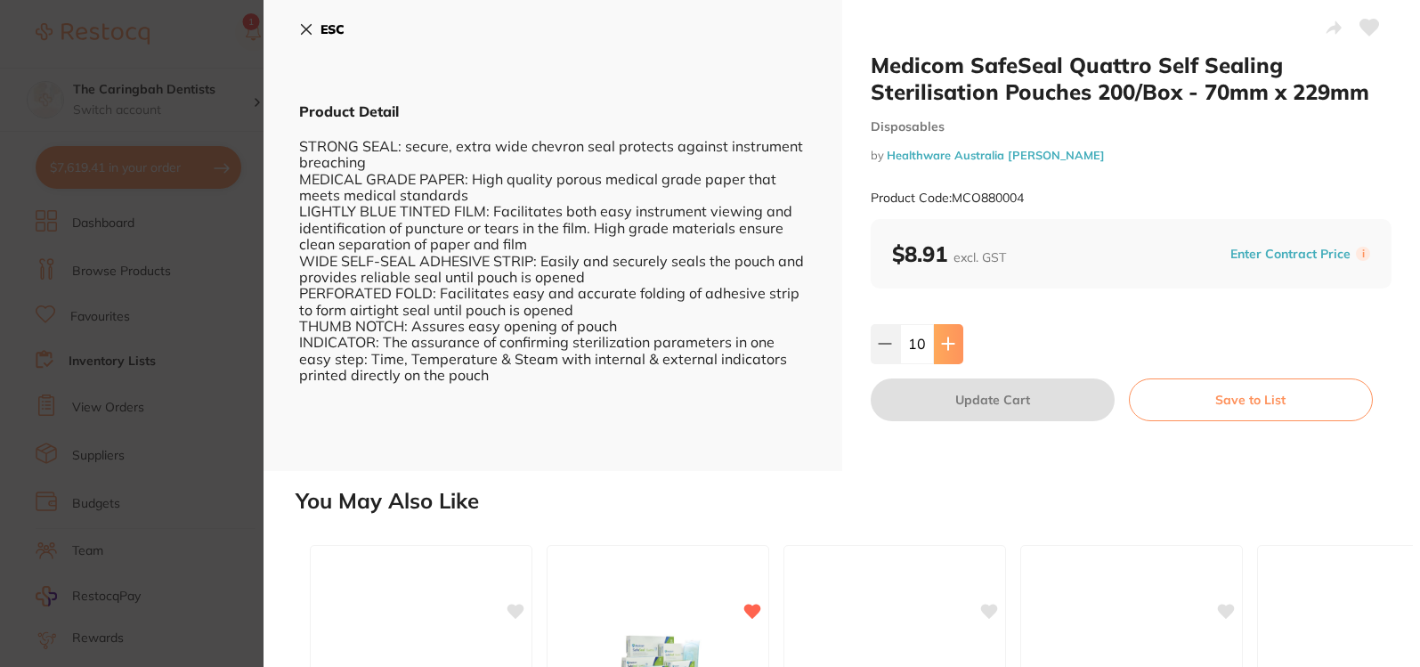
click at [947, 334] on button at bounding box center [948, 343] width 29 height 39
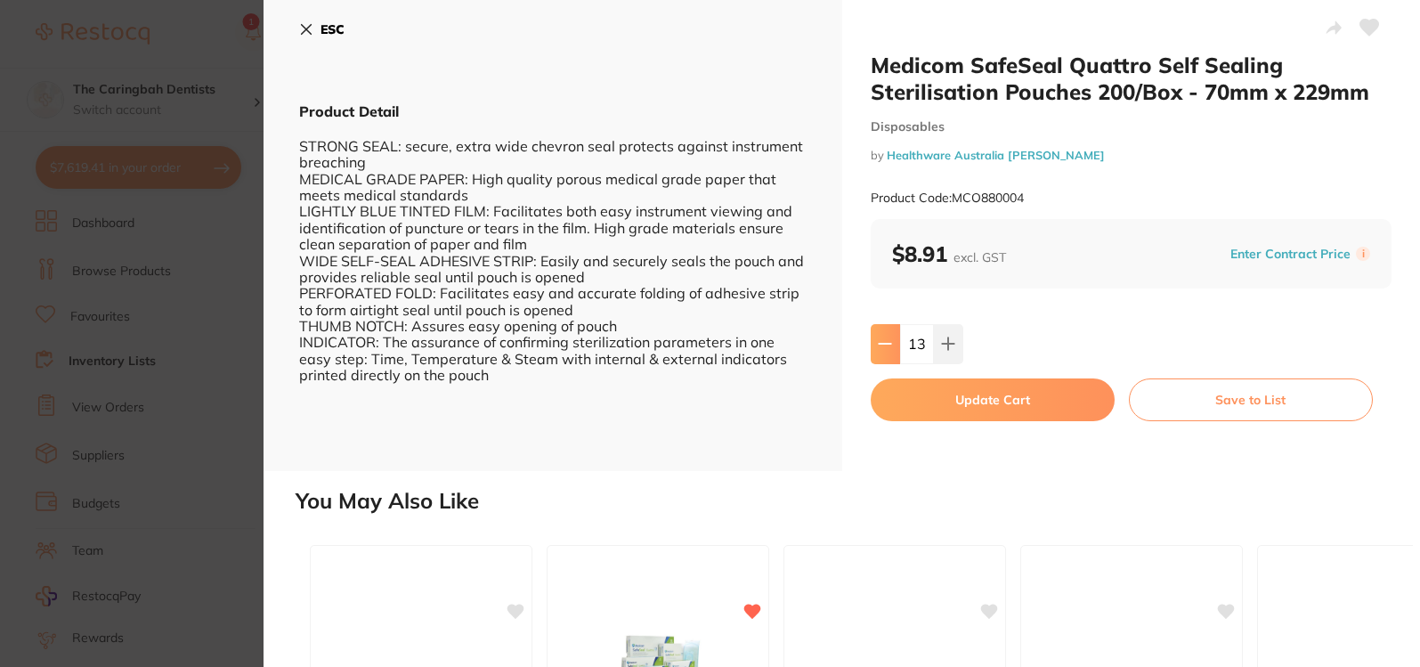
click at [880, 343] on icon at bounding box center [885, 344] width 14 height 14
type input "10"
click at [956, 397] on button "Update Cart" at bounding box center [993, 399] width 244 height 43
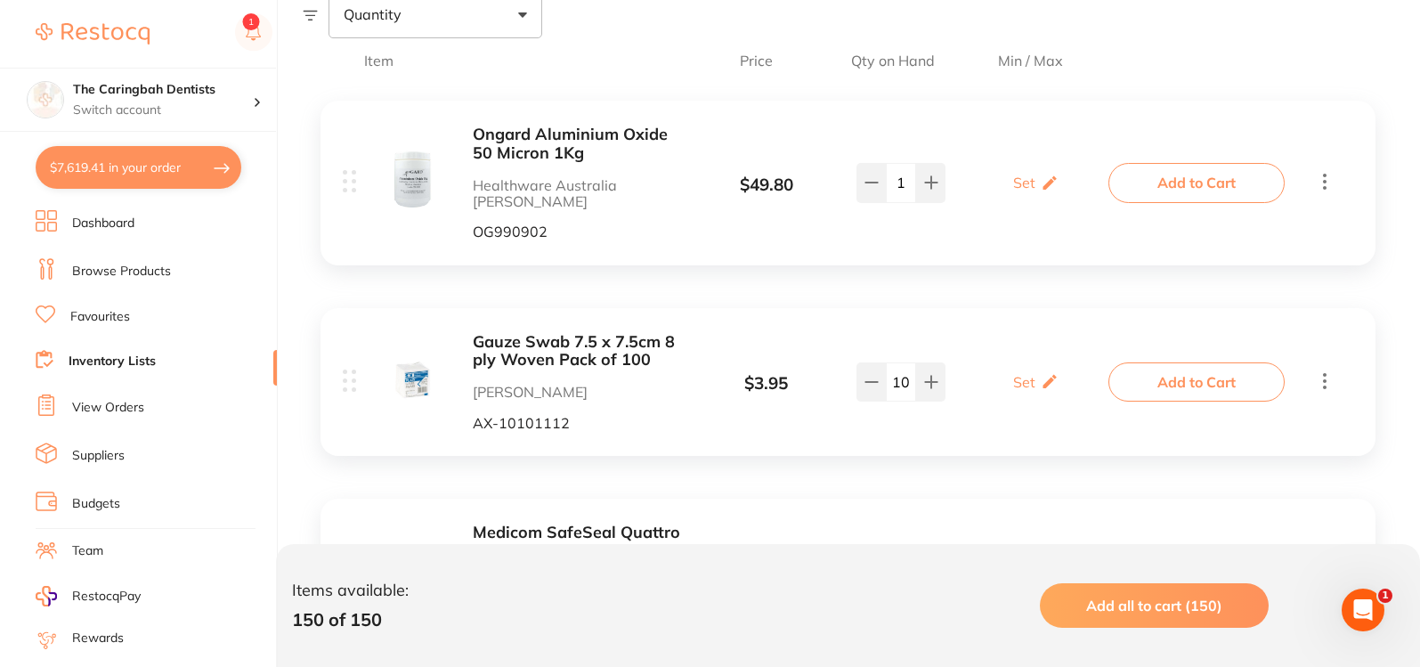
scroll to position [356, 0]
